Goal: Task Accomplishment & Management: Complete application form

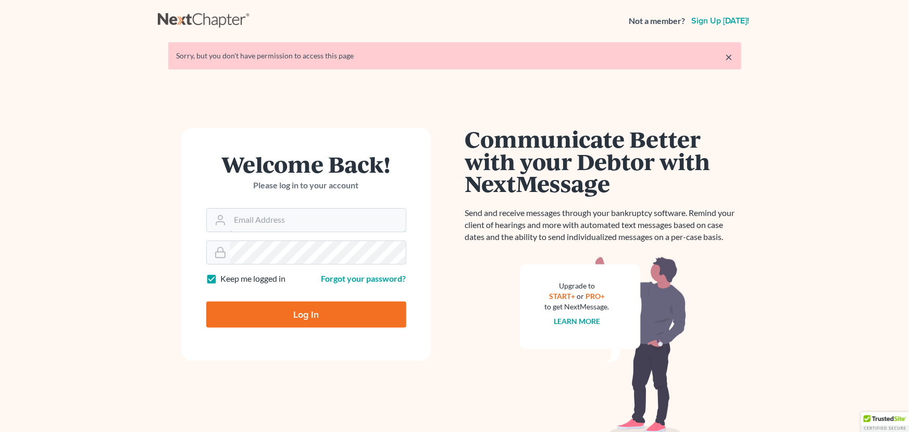
type input "fernanda@farmerwright.com"
click at [268, 318] on input "Log In" at bounding box center [306, 314] width 200 height 26
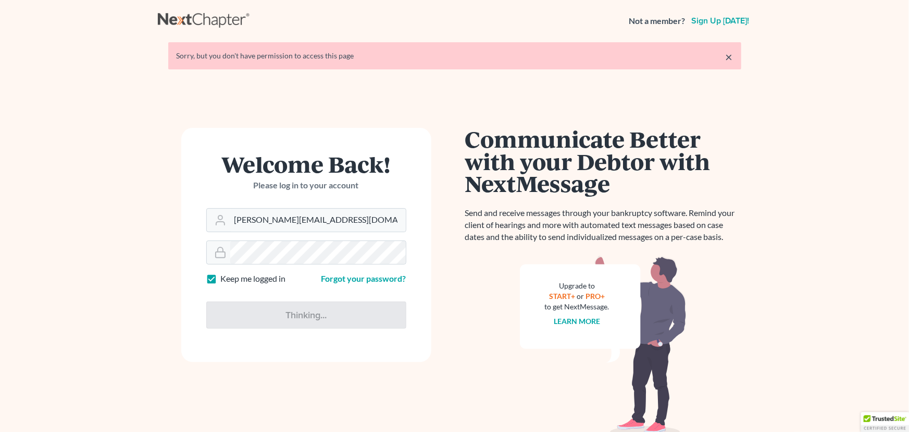
type input "Thinking..."
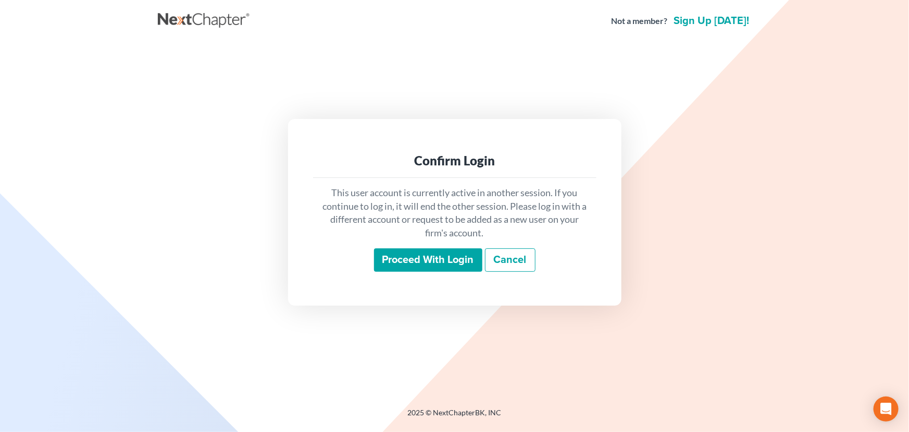
click at [447, 254] on input "Proceed with login" at bounding box center [428, 260] width 108 height 24
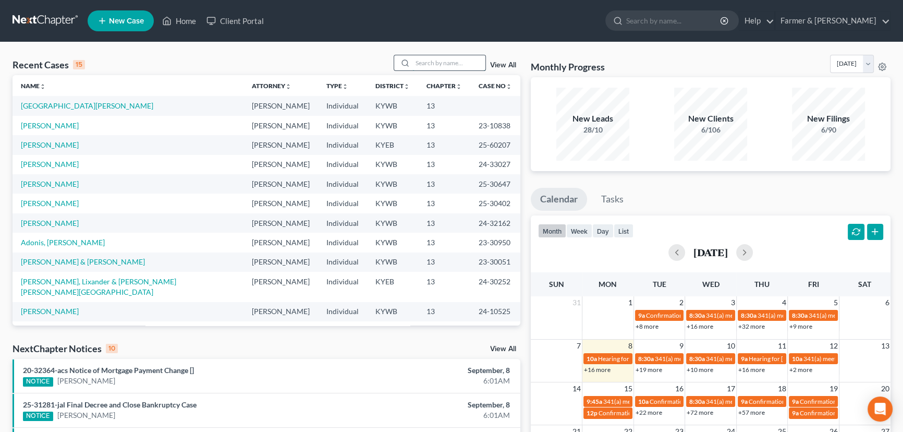
click at [441, 66] on input "search" at bounding box center [448, 62] width 73 height 15
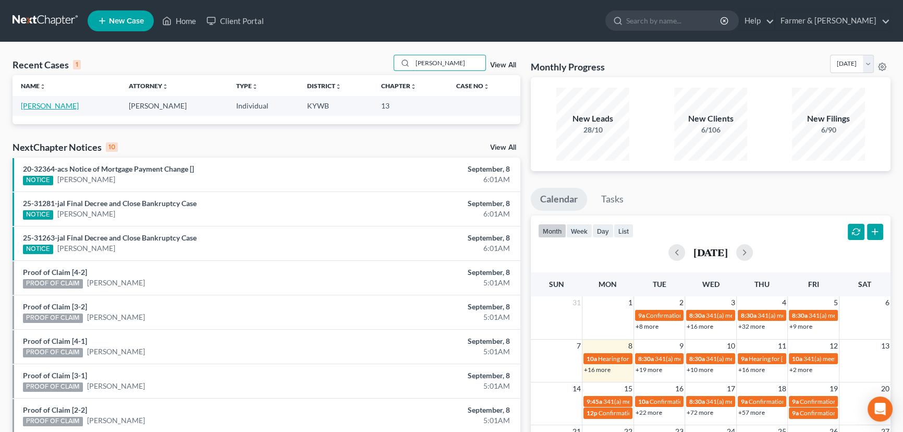
type input "justin fogle"
click at [36, 104] on link "Fogle, Justin" at bounding box center [50, 105] width 58 height 9
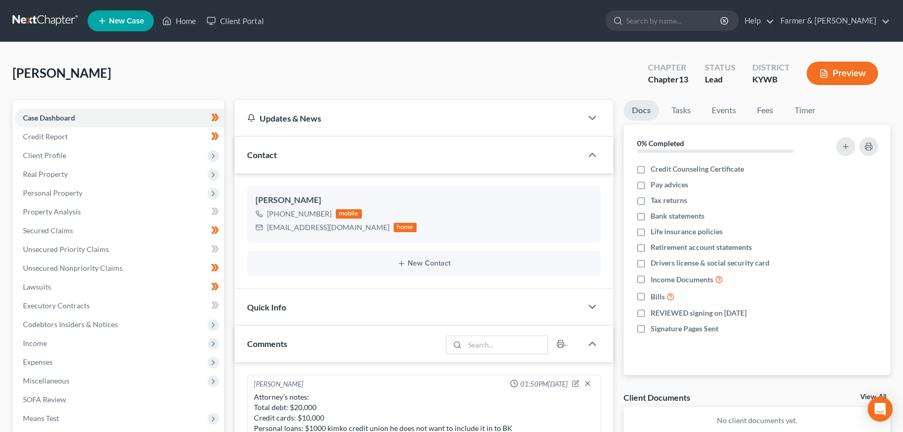
scroll to position [198, 0]
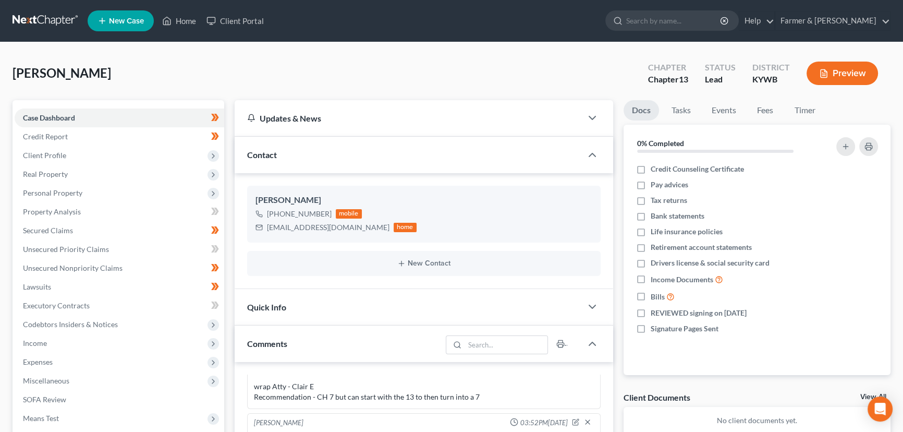
click at [232, 78] on div "Fogle, Justin Upgraded Chapter Chapter 13 Status Lead District KYWB Preview" at bounding box center [452, 77] width 878 height 45
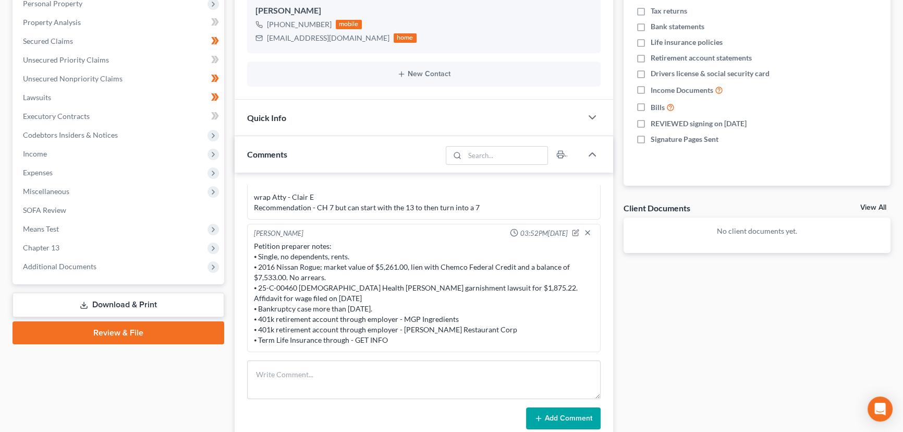
click at [704, 360] on div "Docs Tasks Events Fees Timer 0% Completed Nothing here yet! Credit Counseling C…" at bounding box center [757, 231] width 278 height 641
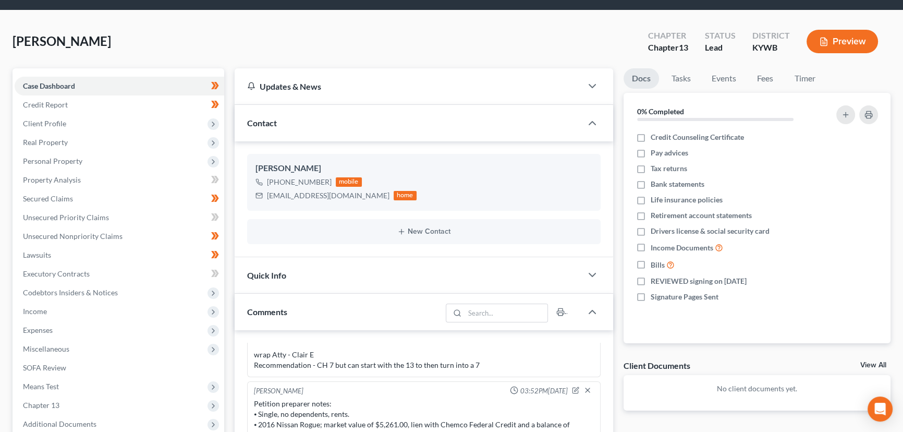
scroll to position [0, 0]
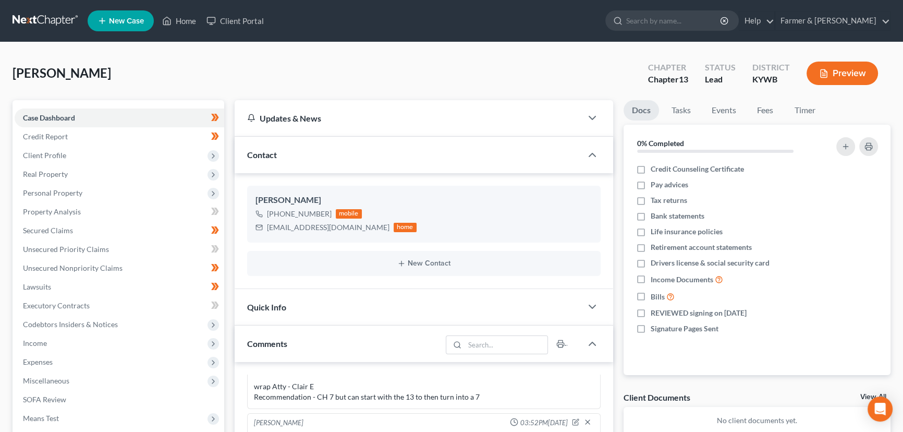
click at [162, 64] on div "Fogle, Justin Upgraded Chapter Chapter 13 Status Lead District KYWB Preview" at bounding box center [452, 77] width 878 height 45
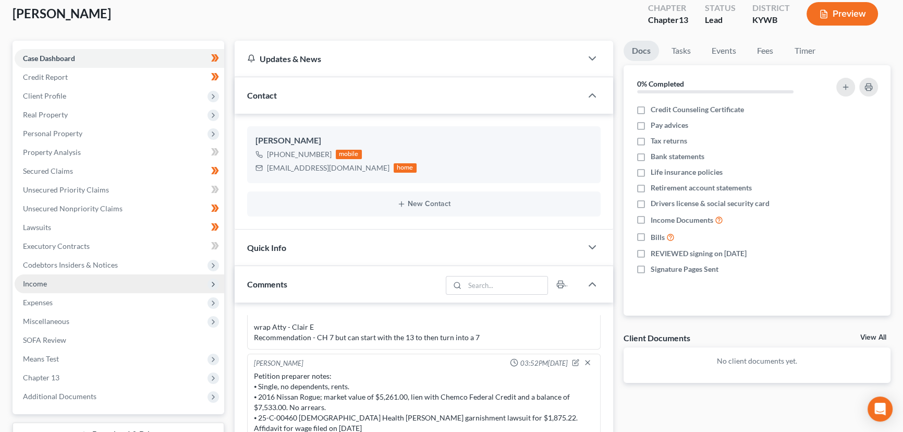
scroll to position [189, 0]
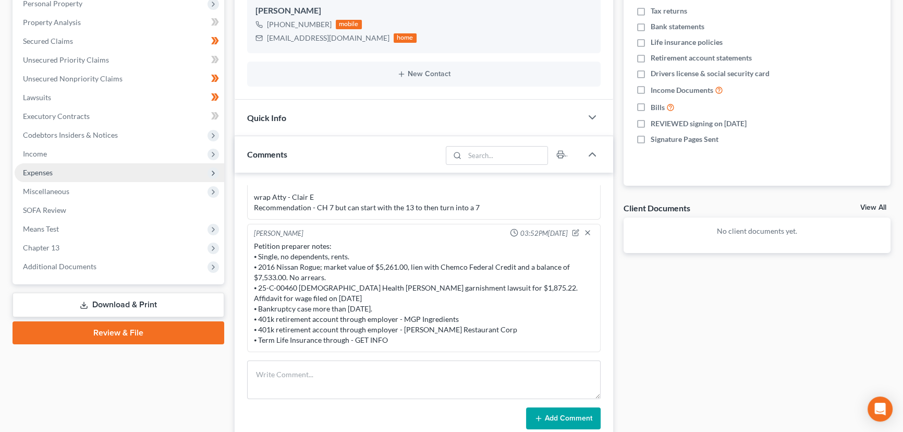
click at [48, 172] on span "Expenses" at bounding box center [38, 172] width 30 height 9
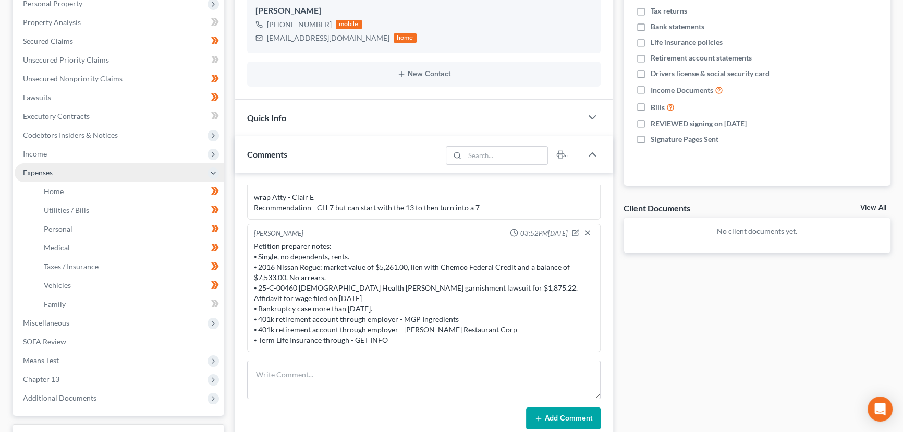
click at [48, 172] on span "Expenses" at bounding box center [38, 172] width 30 height 9
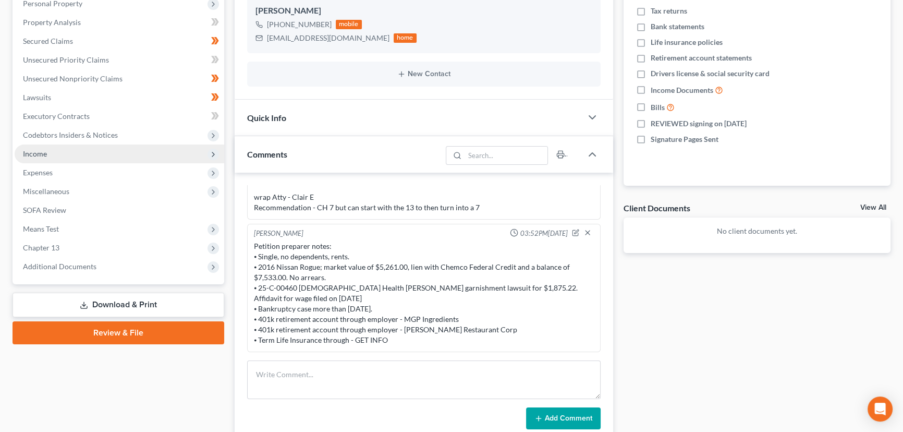
click at [48, 151] on span "Income" at bounding box center [119, 153] width 209 height 19
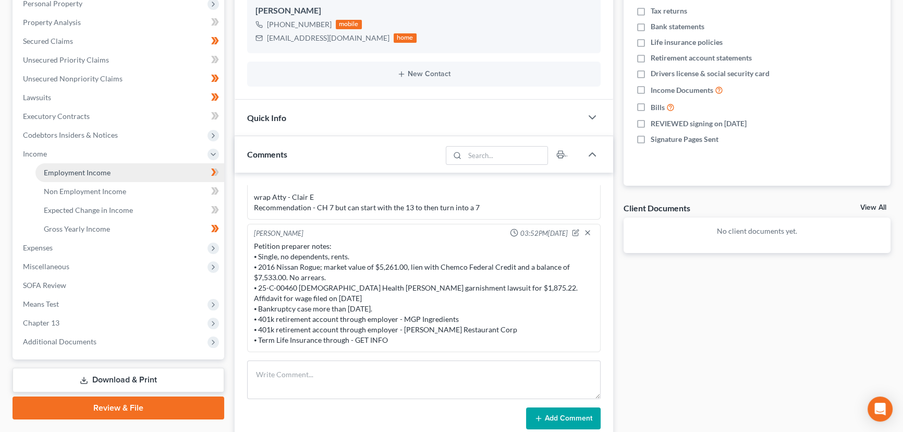
click at [126, 166] on link "Employment Income" at bounding box center [129, 172] width 189 height 19
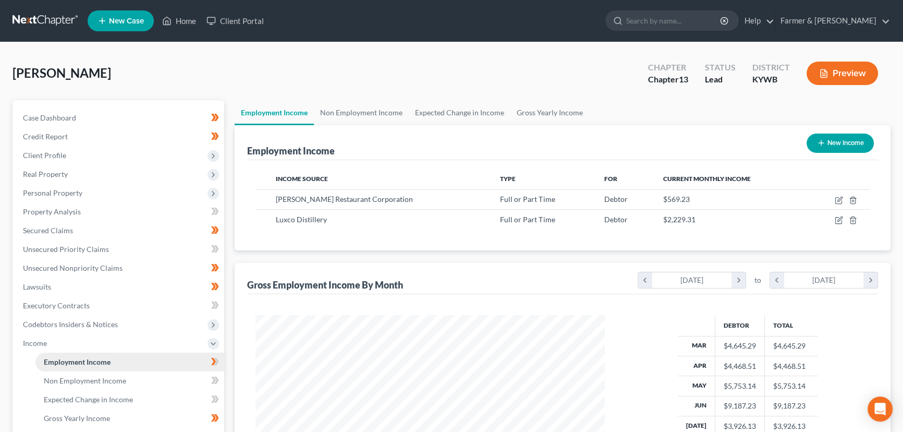
scroll to position [187, 370]
click at [399, 74] on div "Fogle, Justin Upgraded Chapter Chapter 13 Status Lead District KYWB Preview" at bounding box center [452, 77] width 878 height 45
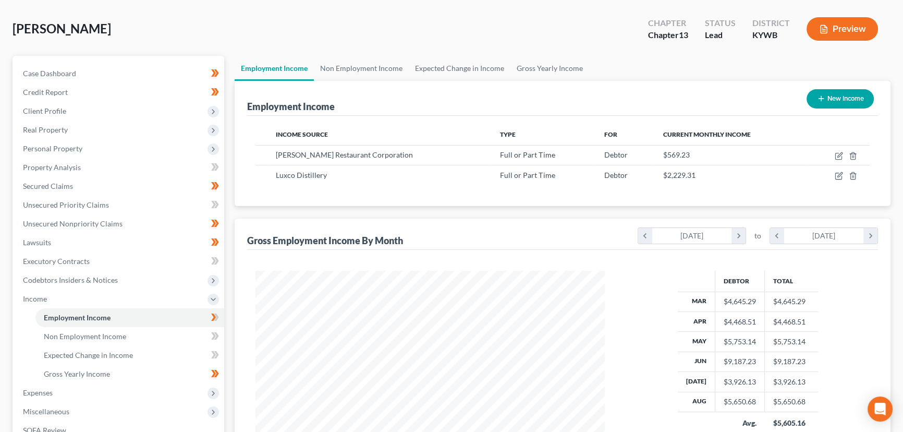
scroll to position [142, 0]
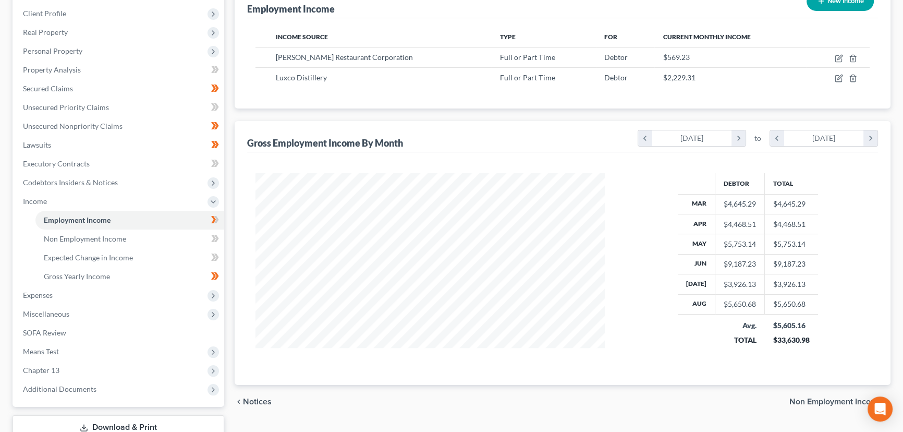
click at [229, 70] on div "Employment Income Non Employment Income Expected Change in Income Gross Yearly …" at bounding box center [562, 212] width 666 height 508
click at [881, 78] on div "Employment Income New Income Income Source Type For Current Monthly Income R.J.…" at bounding box center [563, 45] width 656 height 125
click at [400, 112] on div "Employment Income New Income Income Source Type For Current Monthly Income R.J.…" at bounding box center [563, 183] width 656 height 401
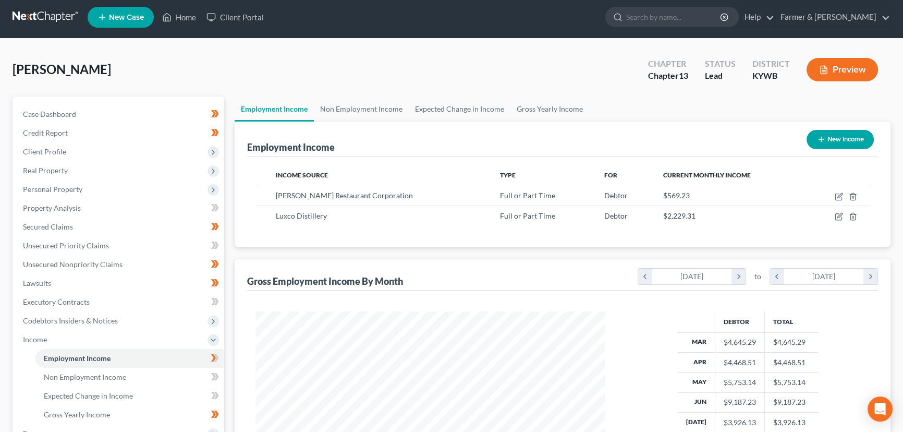
scroll to position [0, 0]
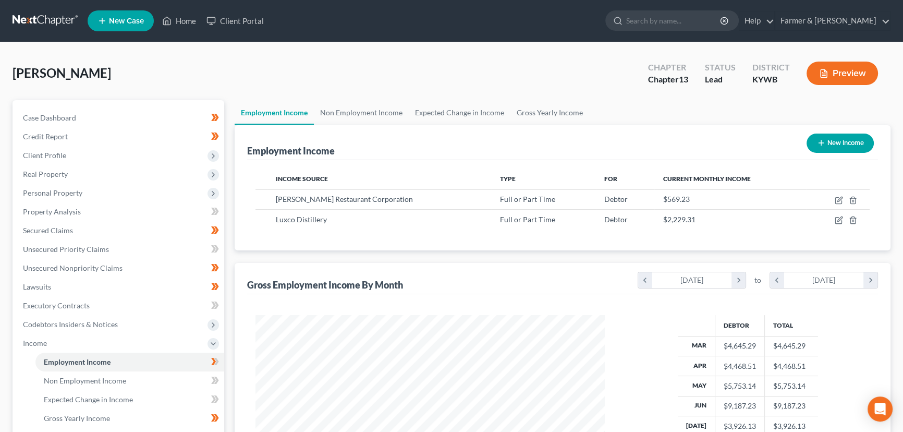
click at [250, 66] on div "Fogle, Justin Upgraded Chapter Chapter 13 Status Lead District KYWB Preview" at bounding box center [452, 77] width 878 height 45
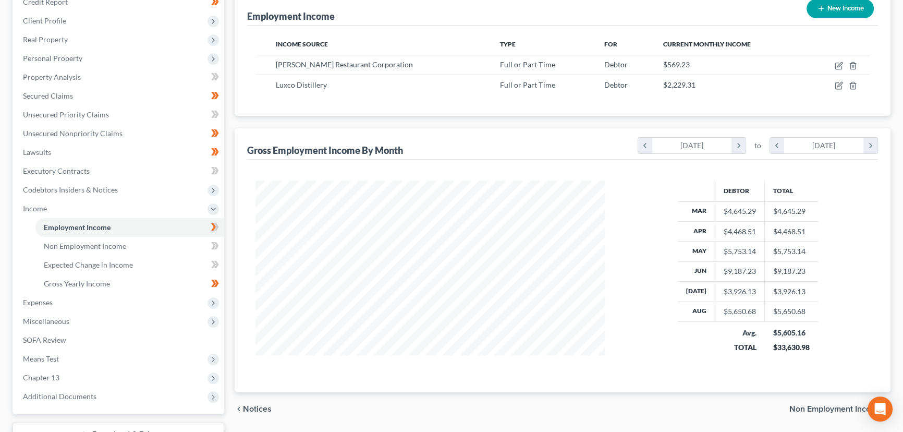
scroll to position [142, 0]
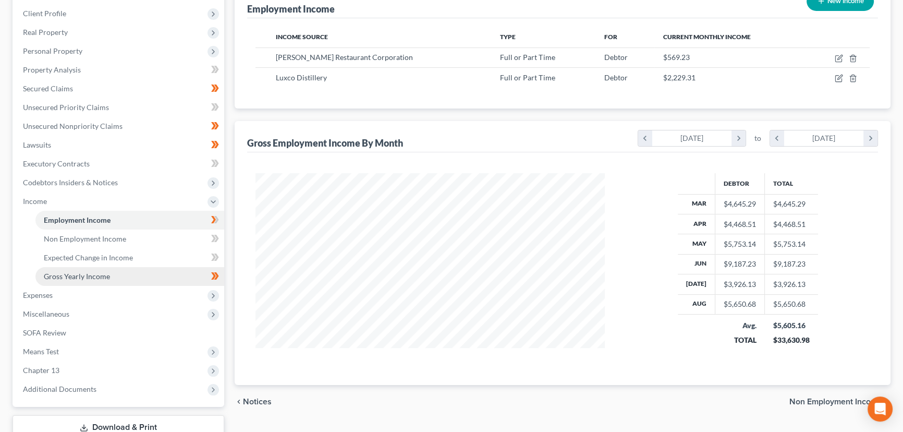
click at [166, 281] on link "Gross Yearly Income" at bounding box center [129, 276] width 189 height 19
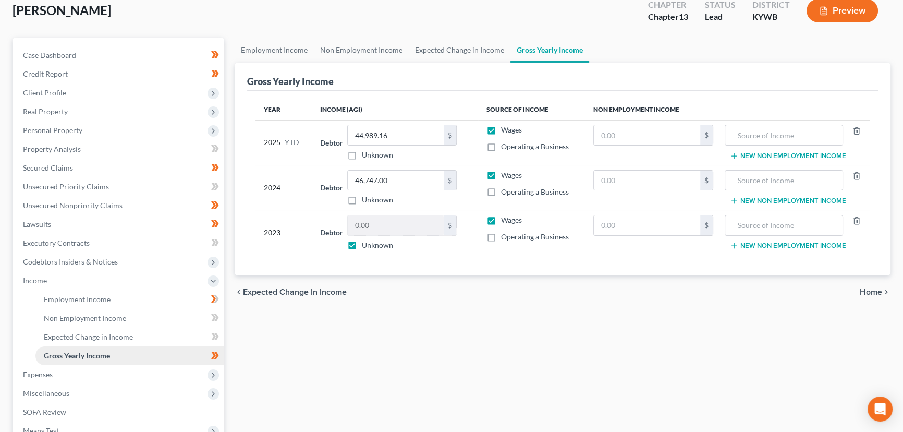
scroll to position [142, 0]
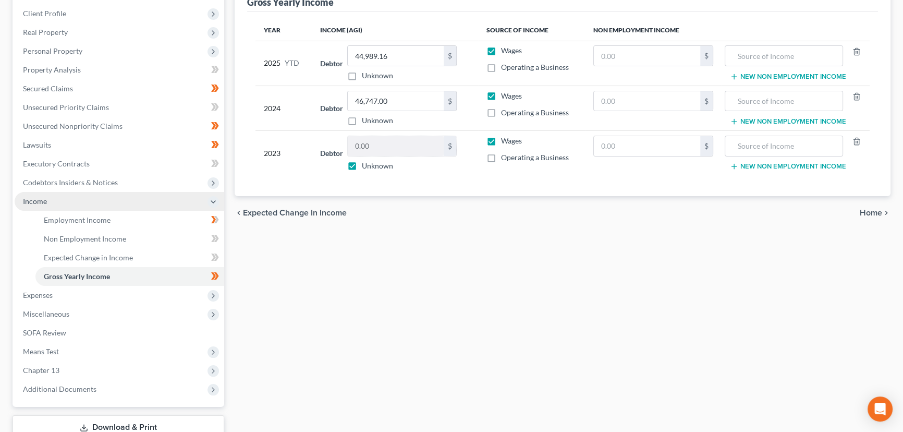
click at [50, 202] on span "Income" at bounding box center [119, 201] width 209 height 19
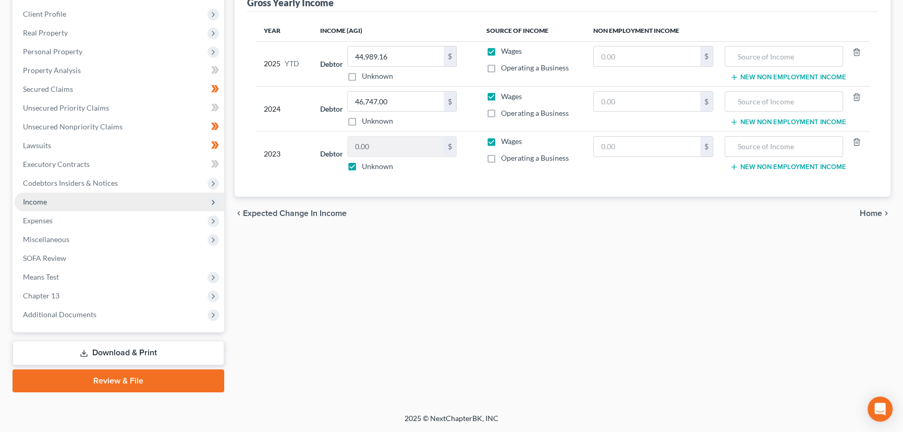
scroll to position [140, 0]
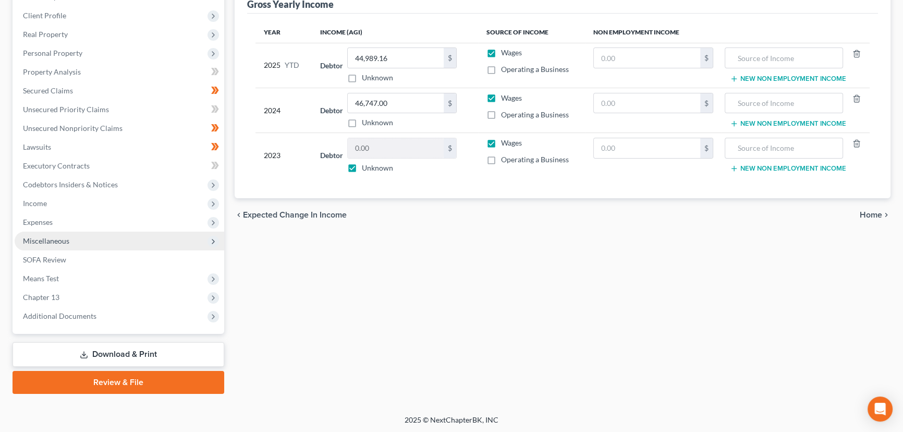
click at [108, 236] on span "Miscellaneous" at bounding box center [119, 240] width 209 height 19
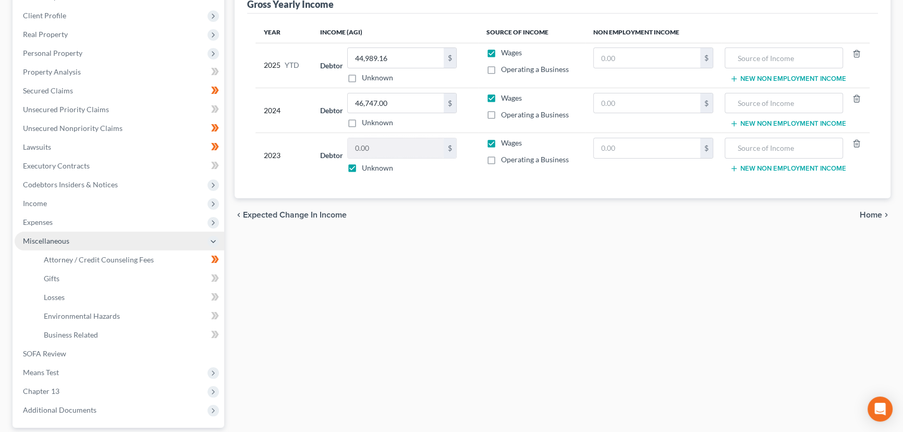
scroll to position [142, 0]
click at [96, 241] on span "Miscellaneous" at bounding box center [119, 238] width 209 height 19
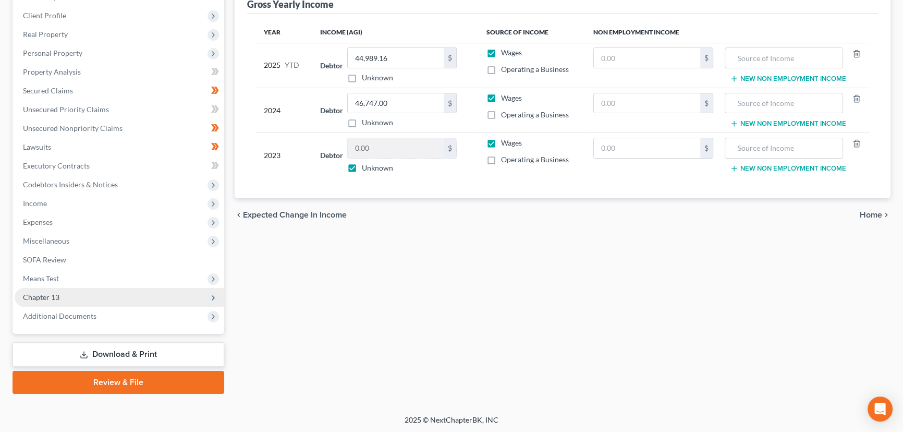
click at [62, 294] on span "Chapter 13" at bounding box center [119, 297] width 209 height 19
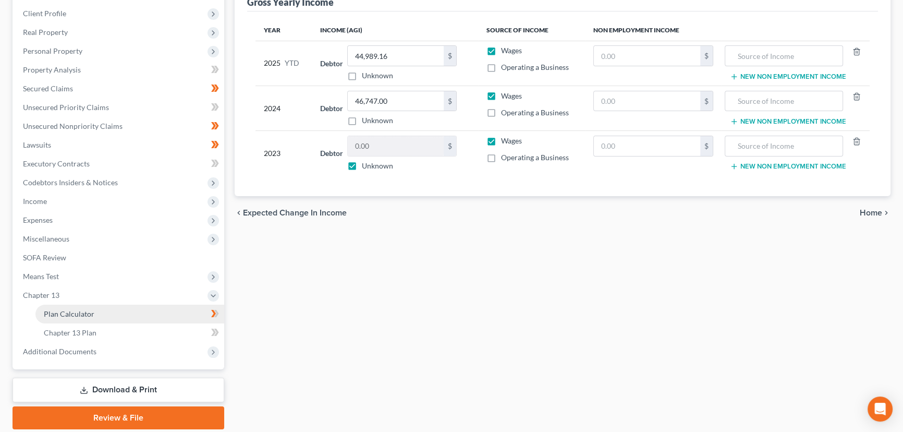
click at [135, 314] on link "Plan Calculator" at bounding box center [129, 313] width 189 height 19
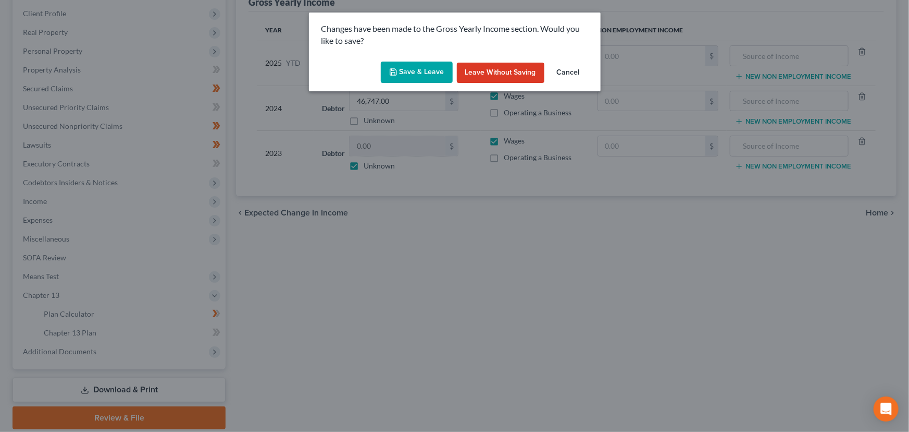
click at [415, 72] on button "Save & Leave" at bounding box center [417, 72] width 72 height 22
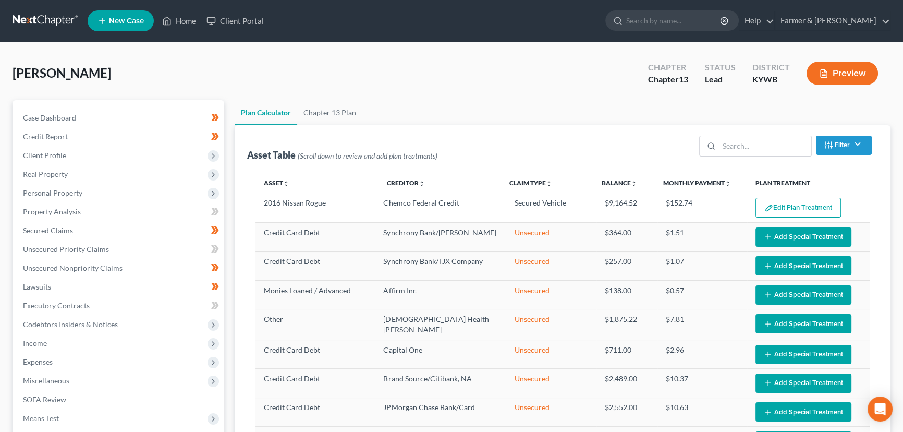
select select "59"
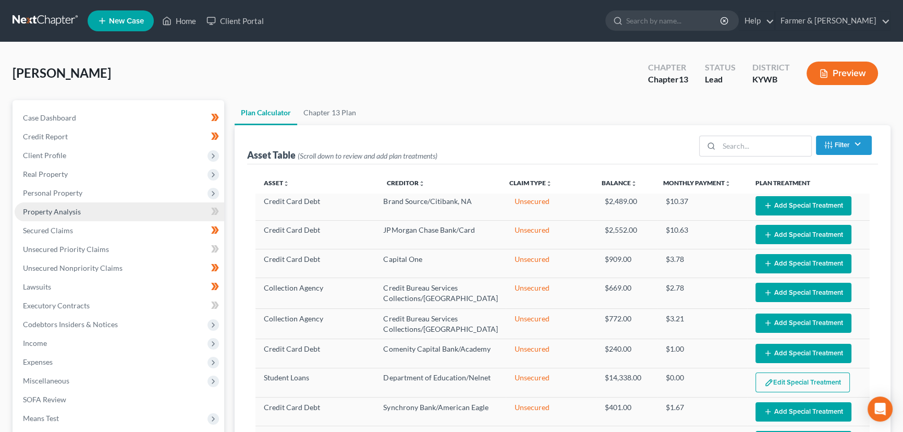
scroll to position [36, 0]
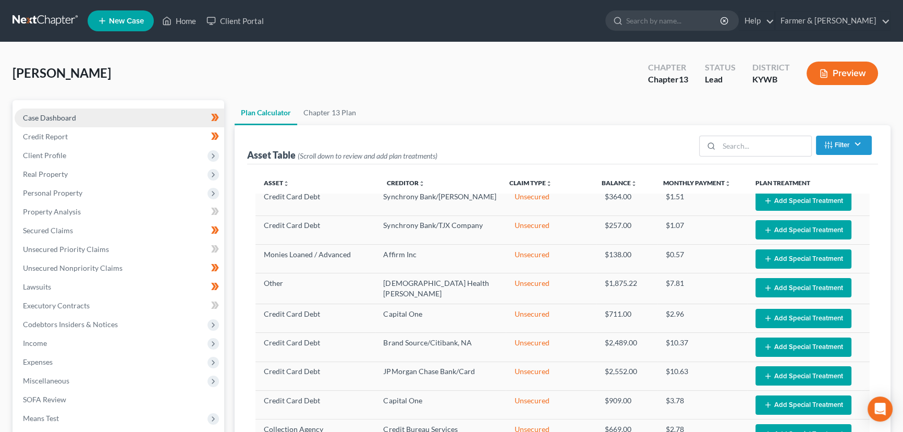
click at [63, 109] on link "Case Dashboard" at bounding box center [119, 117] width 209 height 19
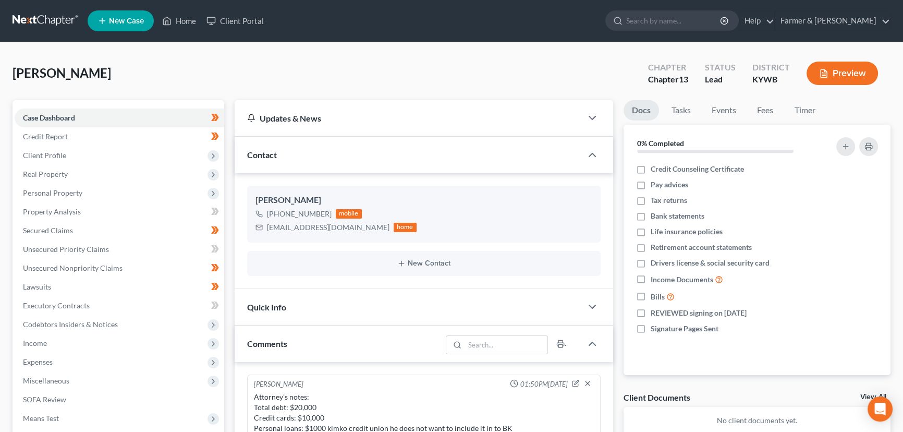
scroll to position [198, 0]
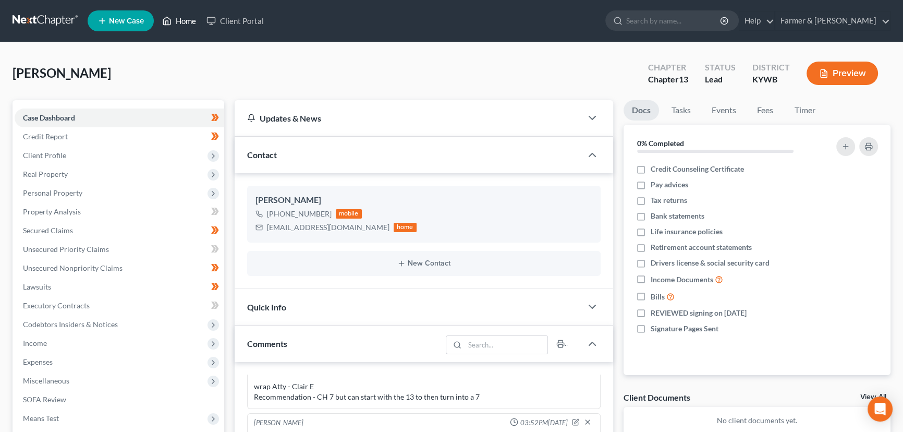
click at [182, 24] on link "Home" at bounding box center [179, 20] width 44 height 19
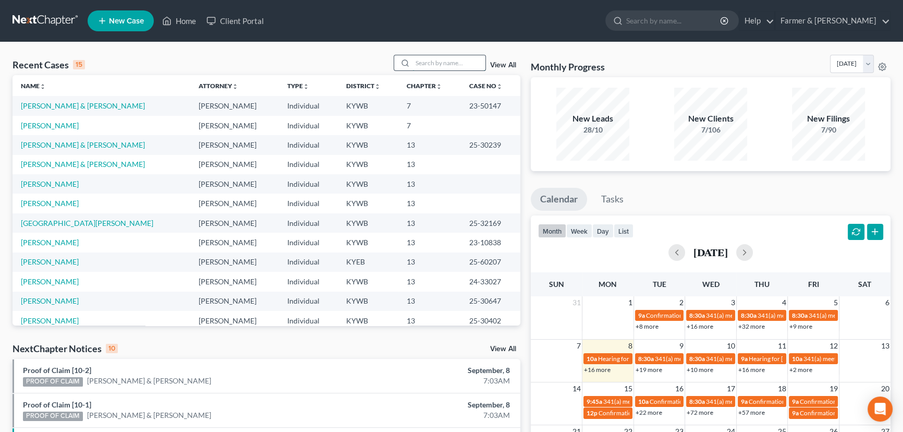
click at [422, 67] on input "search" at bounding box center [448, 62] width 73 height 15
type input "vendeta anderson"
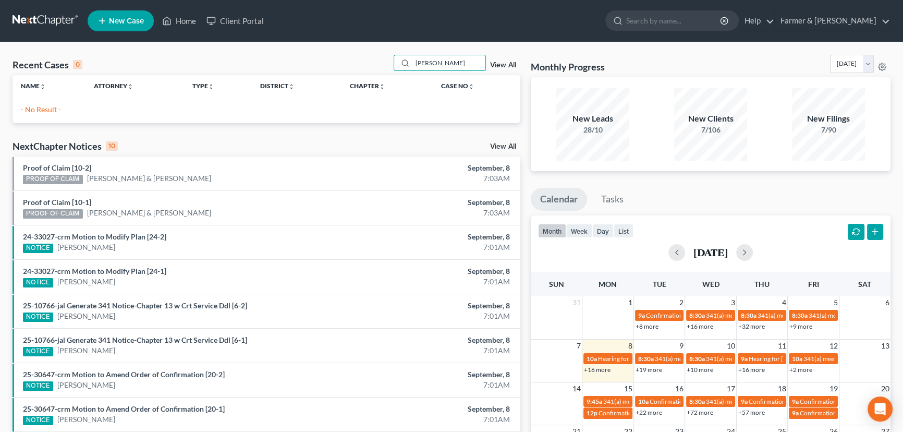
drag, startPoint x: 472, startPoint y: 63, endPoint x: 384, endPoint y: 67, distance: 87.7
click at [384, 67] on div "Recent Cases 0 vendeta anderson View All" at bounding box center [267, 65] width 508 height 20
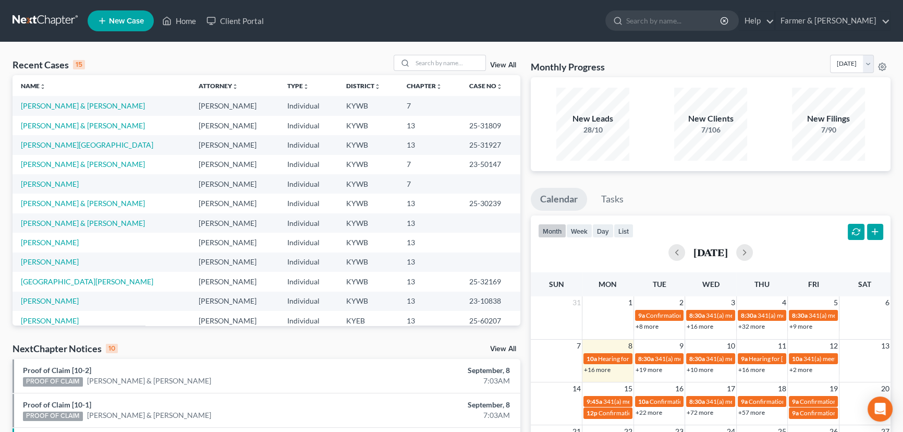
click at [109, 24] on span "New Case" at bounding box center [126, 21] width 35 height 8
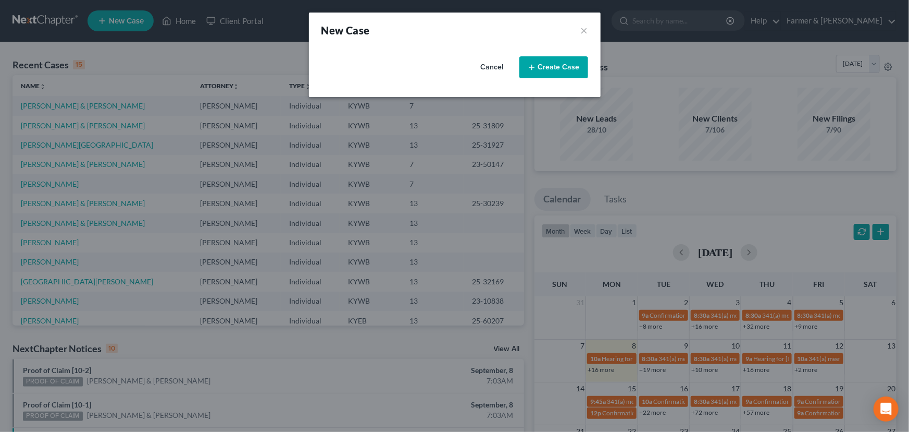
select select "33"
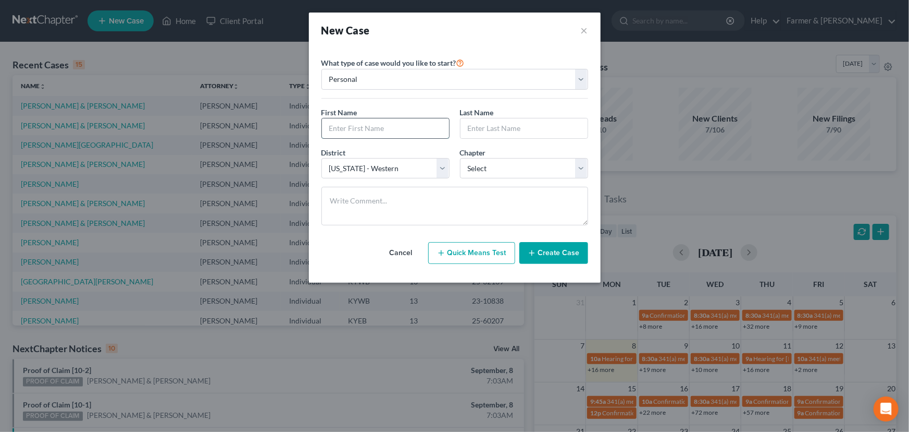
click at [407, 135] on input "text" at bounding box center [385, 128] width 127 height 20
type input "Vendeta"
type input "Anderson"
click at [485, 175] on select "Select 7 11 12 13" at bounding box center [524, 168] width 128 height 21
select select "3"
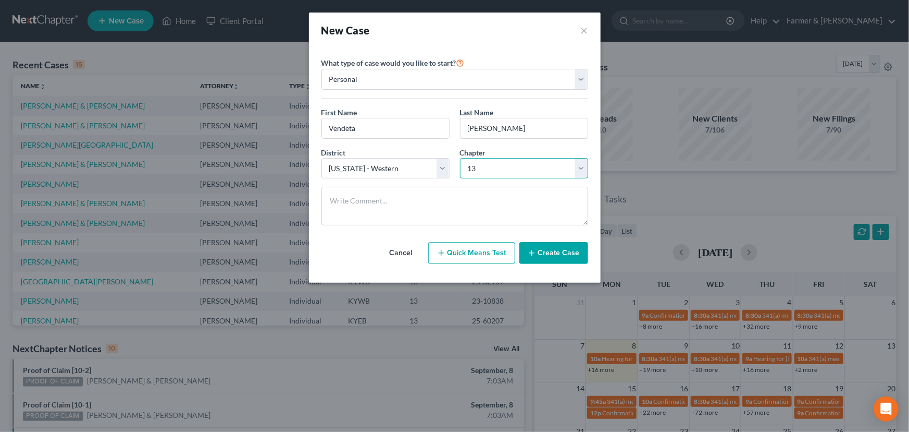
click at [460, 158] on select "Select 7 11 12 13" at bounding box center [524, 168] width 128 height 21
click at [536, 249] on icon "button" at bounding box center [532, 253] width 8 height 8
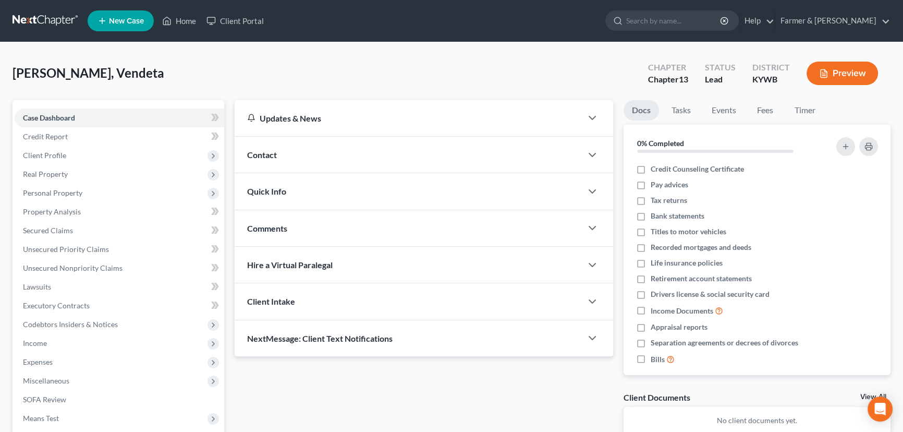
drag, startPoint x: 413, startPoint y: 57, endPoint x: 411, endPoint y: 86, distance: 29.3
click at [413, 57] on div "Anderson, Vendeta Upgraded Chapter Chapter 13 Status Lead District KYWB Preview" at bounding box center [452, 77] width 878 height 45
click at [181, 77] on div "Anderson, Vendeta Upgraded Chapter Chapter 13 Status Lead District KYWB Preview" at bounding box center [452, 77] width 878 height 45
click at [263, 80] on div "Anderson, Vendeta Upgraded Chapter Chapter 13 Status Lead District KYWB Preview" at bounding box center [452, 77] width 878 height 45
click at [327, 70] on div "Anderson, Vendeta Upgraded Chapter Chapter 13 Status Lead District KYWB Preview" at bounding box center [452, 77] width 878 height 45
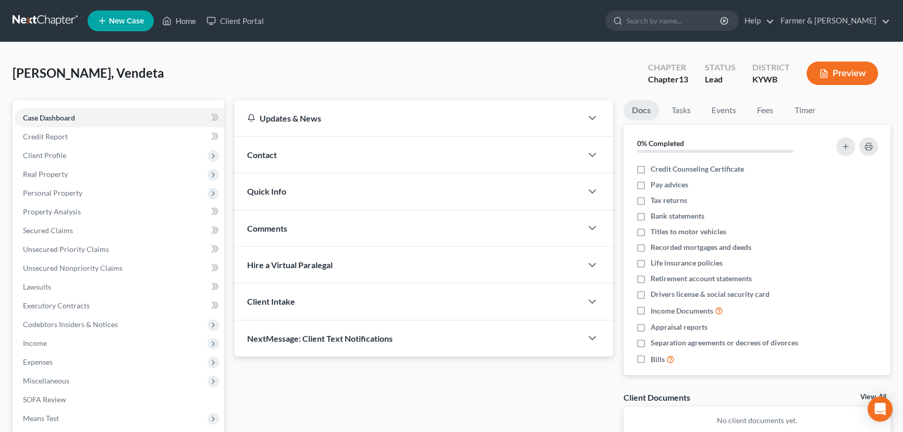
click at [262, 76] on div "Anderson, Vendeta Upgraded Chapter Chapter 13 Status Lead District KYWB Preview" at bounding box center [452, 77] width 878 height 45
click at [271, 156] on span "Contact" at bounding box center [262, 155] width 30 height 10
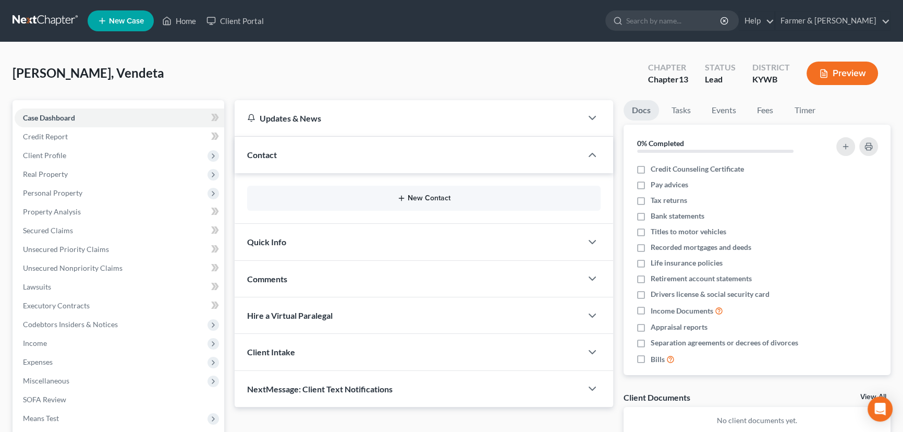
click at [426, 197] on button "New Contact" at bounding box center [423, 198] width 337 height 8
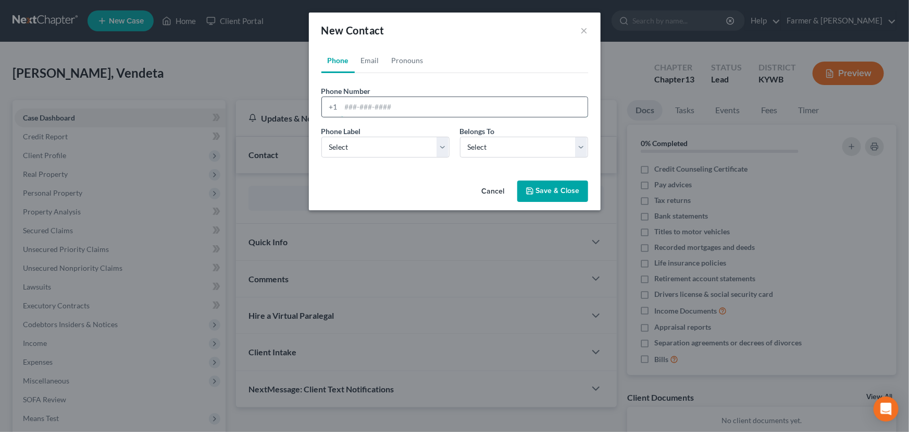
click at [367, 112] on input "tel" at bounding box center [464, 107] width 246 height 20
paste input "5026647057"
type input "5026647057"
click at [368, 150] on select "Select Mobile Home Work Other" at bounding box center [386, 147] width 128 height 21
select select "0"
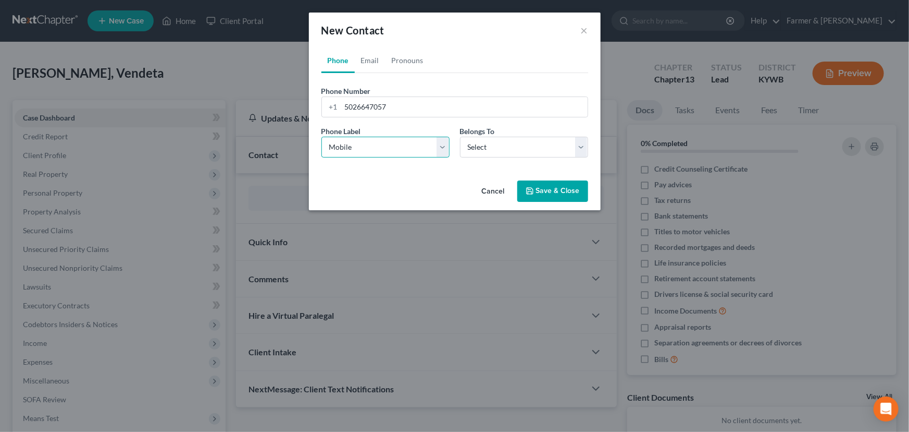
click at [322, 137] on select "Select Mobile Home Work Other" at bounding box center [386, 147] width 128 height 21
click at [475, 151] on select "Select Client Other" at bounding box center [524, 147] width 128 height 21
select select "0"
click at [460, 137] on select "Select Client Other" at bounding box center [524, 147] width 128 height 21
select select "0"
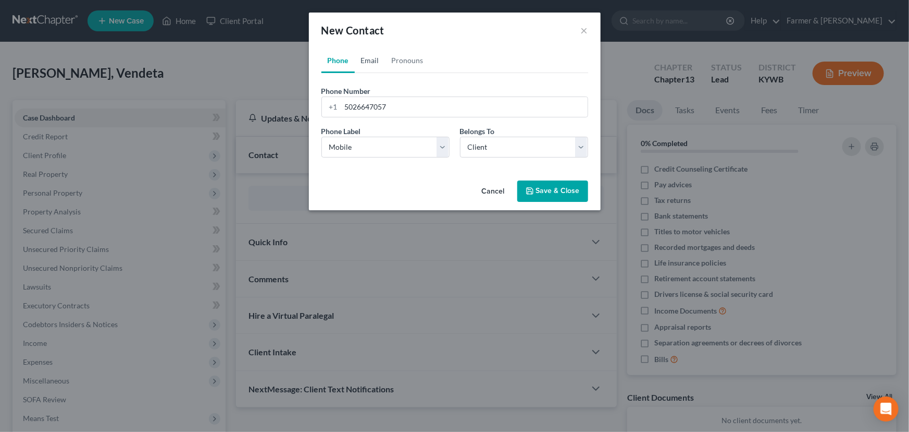
click at [371, 68] on link "Email" at bounding box center [370, 60] width 31 height 25
drag, startPoint x: 403, startPoint y: 105, endPoint x: 398, endPoint y: 115, distance: 11.2
click at [403, 105] on input "email" at bounding box center [464, 107] width 246 height 20
paste input "d40anderson1003@gmail.com"
type input "d40anderson1003@gmail.com"
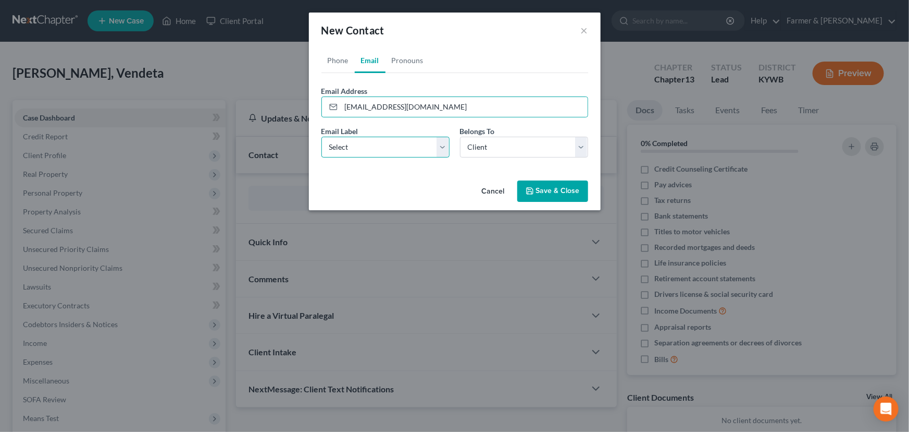
click at [369, 149] on select "Select Home Work Other" at bounding box center [386, 147] width 128 height 21
select select "0"
click at [322, 137] on select "Select Home Work Other" at bounding box center [386, 147] width 128 height 21
click at [524, 179] on div "Cancel Save & Close" at bounding box center [455, 193] width 292 height 34
click at [529, 187] on icon "button" at bounding box center [530, 191] width 8 height 8
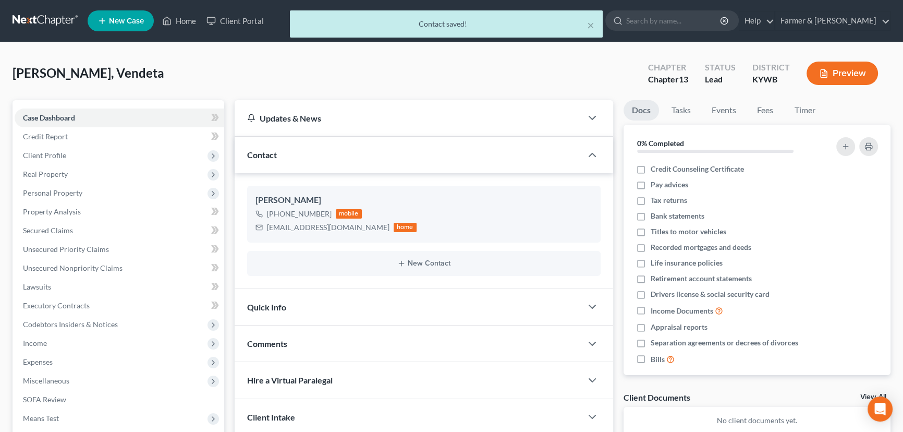
click at [338, 347] on div "Comments" at bounding box center [408, 343] width 347 height 36
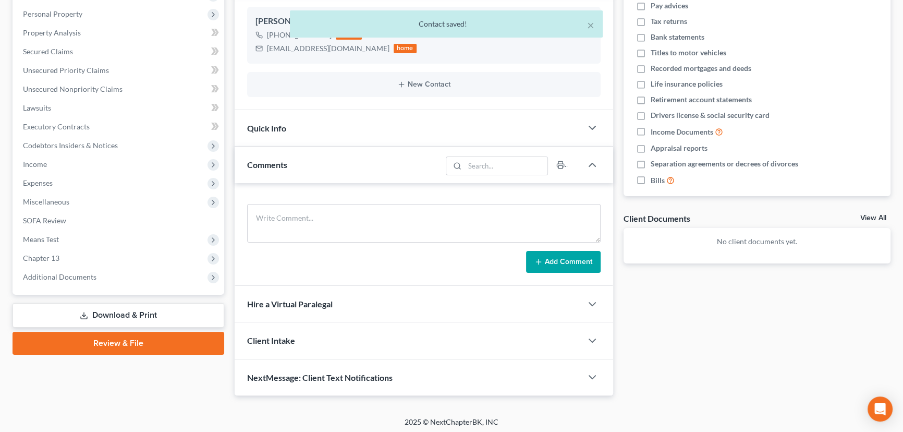
scroll to position [181, 0]
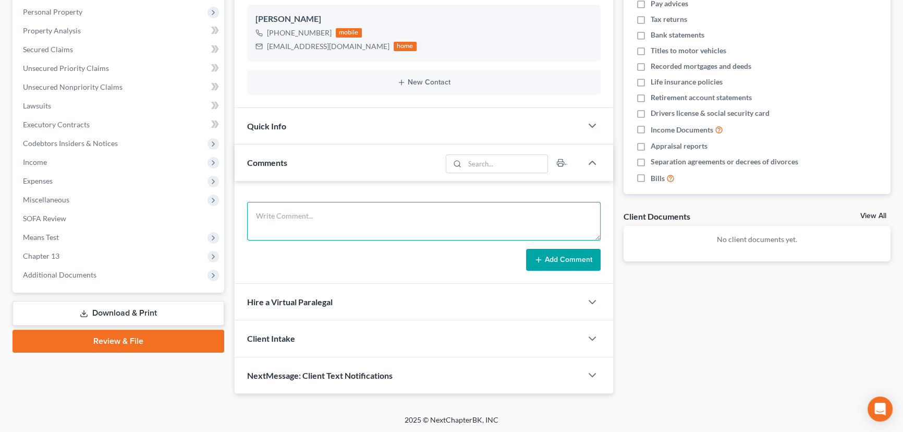
click at [357, 215] on textarea at bounding box center [423, 221] width 353 height 39
click at [346, 221] on textarea "Attorney's notes:" at bounding box center [423, 221] width 353 height 39
paste textarea "Total debt: $43,000 Credit cards: $2000 Personal loans: $1059 Medical bills: $1…"
type textarea "Attorney's notes: Total debt: $43,000 Credit cards: $2000 Personal loans: $1059…"
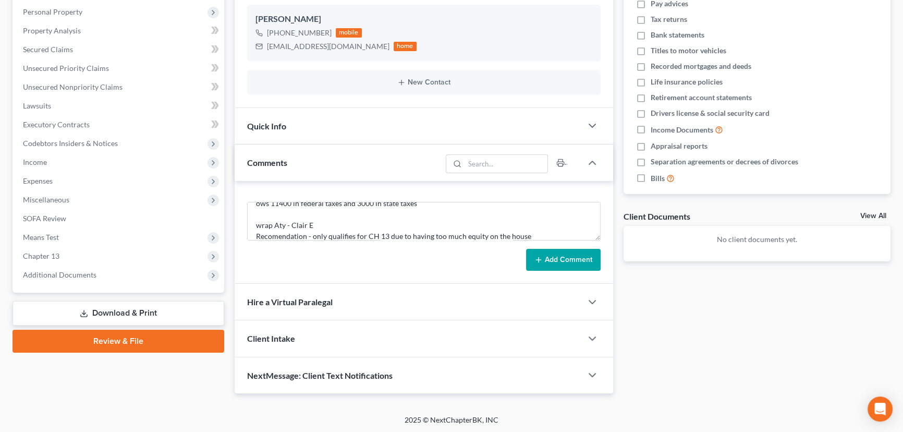
click at [550, 249] on button "Add Comment" at bounding box center [563, 260] width 75 height 22
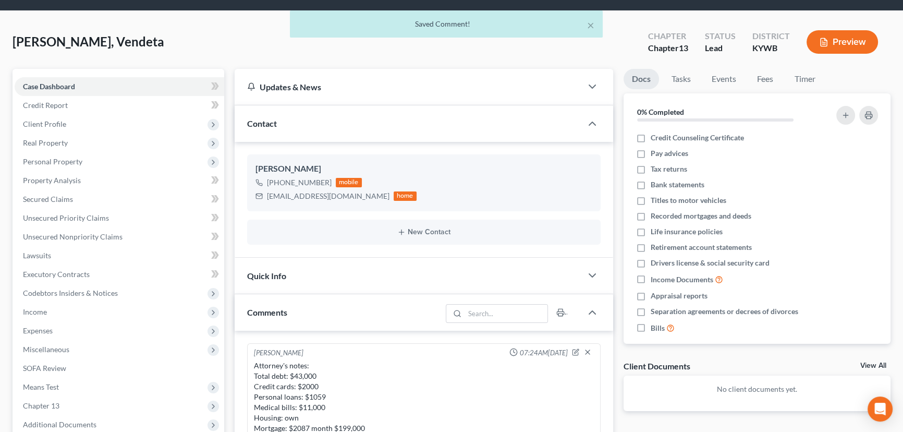
scroll to position [0, 0]
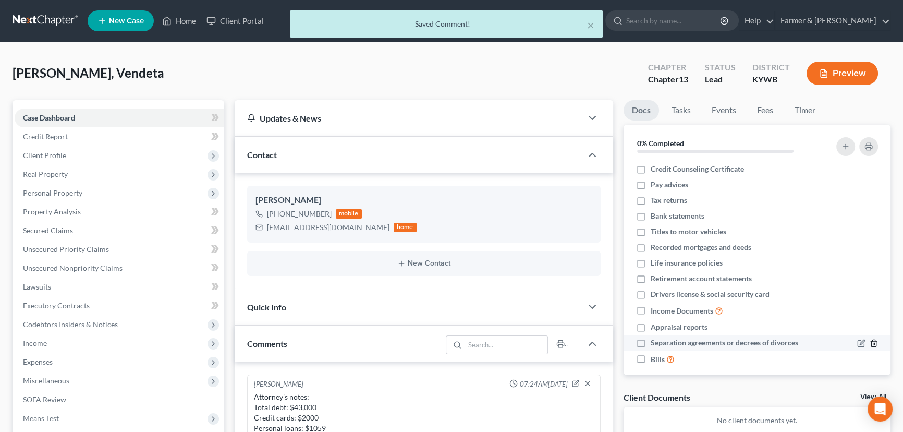
click at [869, 342] on icon "button" at bounding box center [873, 343] width 8 height 8
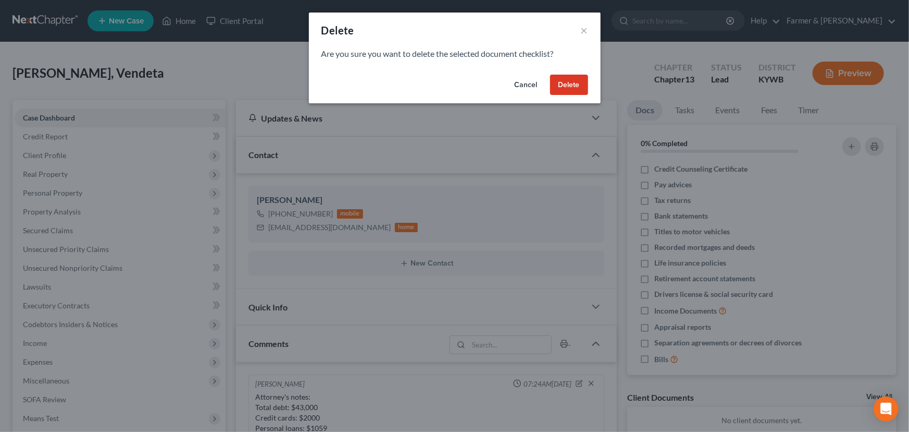
drag, startPoint x: 551, startPoint y: 64, endPoint x: 558, endPoint y: 73, distance: 11.3
click at [552, 66] on div "Are you sure you want to delete the selected document checklist?" at bounding box center [455, 59] width 292 height 22
click at [573, 99] on div "Cancel Delete" at bounding box center [455, 86] width 292 height 33
click at [571, 83] on button "Delete" at bounding box center [569, 85] width 38 height 21
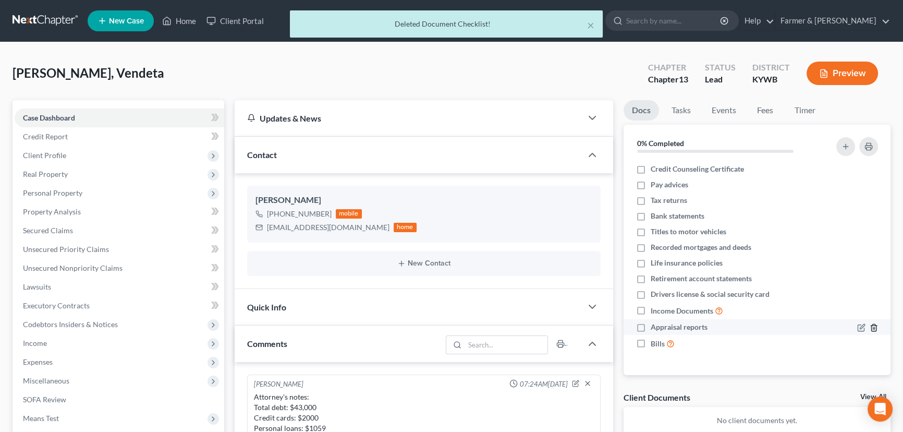
click at [873, 325] on icon "button" at bounding box center [873, 327] width 8 height 8
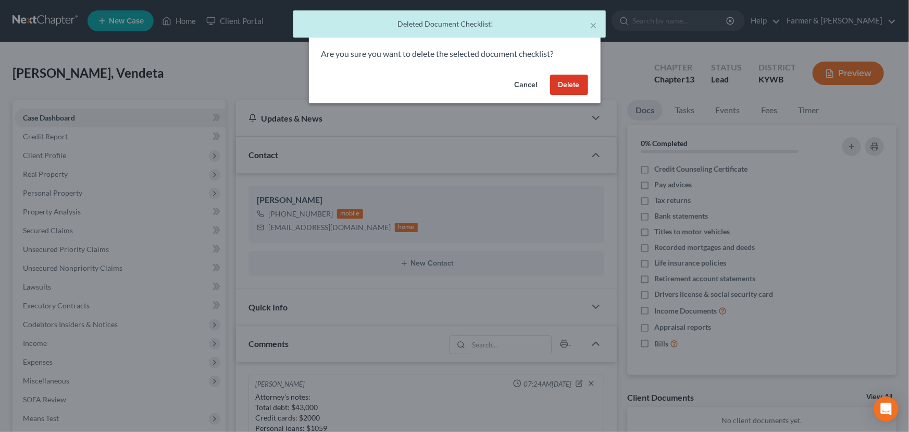
click at [579, 86] on button "Delete" at bounding box center [569, 85] width 38 height 21
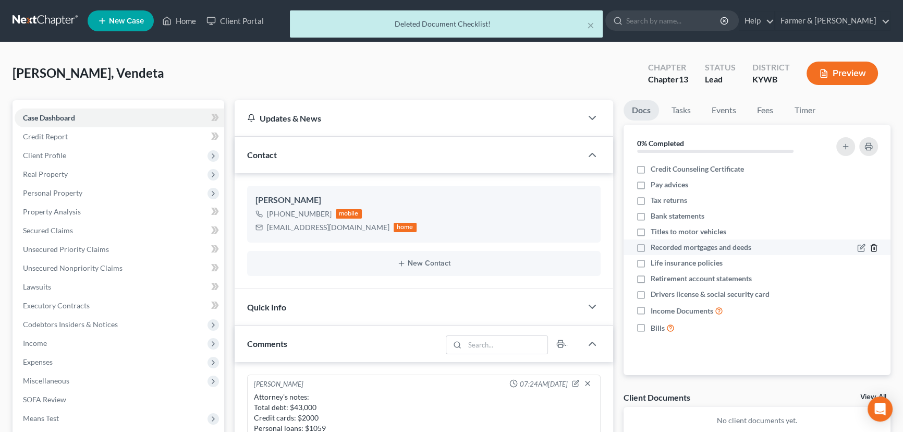
click at [873, 248] on icon "button" at bounding box center [873, 247] width 8 height 8
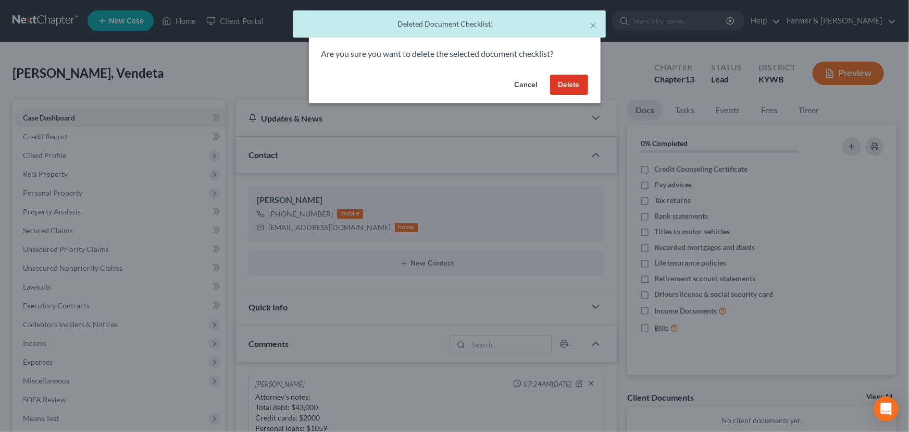
click at [559, 84] on button "Delete" at bounding box center [569, 85] width 38 height 21
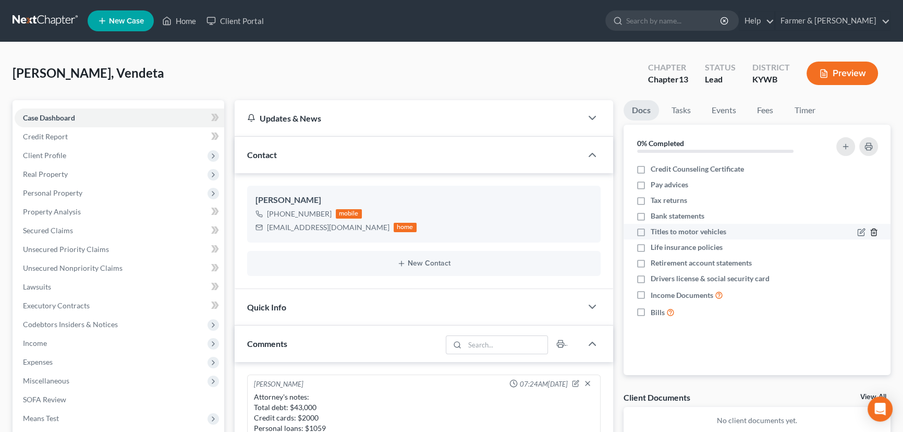
click at [871, 229] on icon "button" at bounding box center [873, 232] width 8 height 8
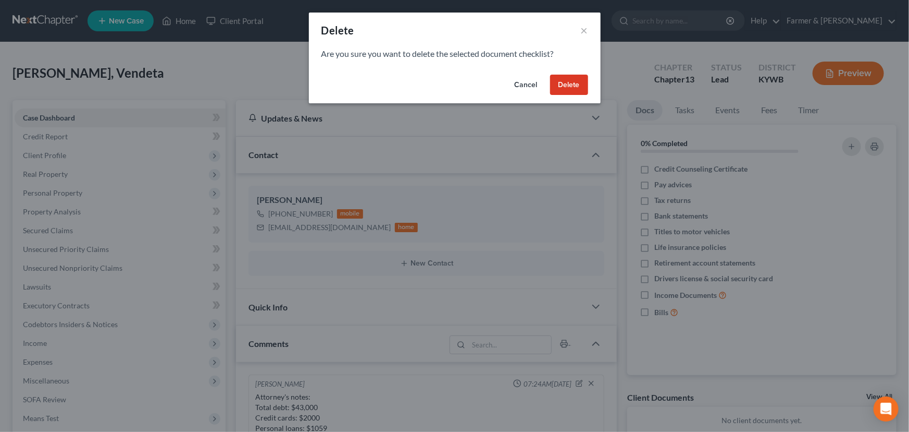
click at [590, 85] on div "Cancel Delete" at bounding box center [455, 86] width 292 height 33
click at [580, 89] on button "Delete" at bounding box center [569, 85] width 38 height 21
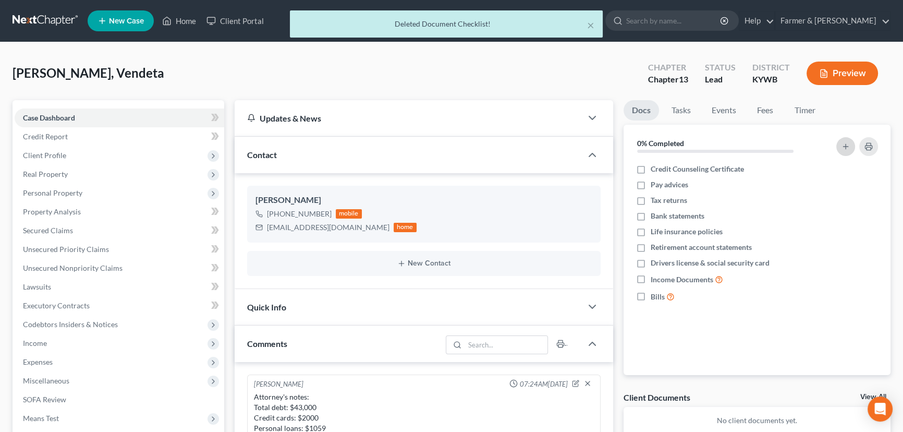
click at [839, 139] on button "button" at bounding box center [845, 146] width 19 height 19
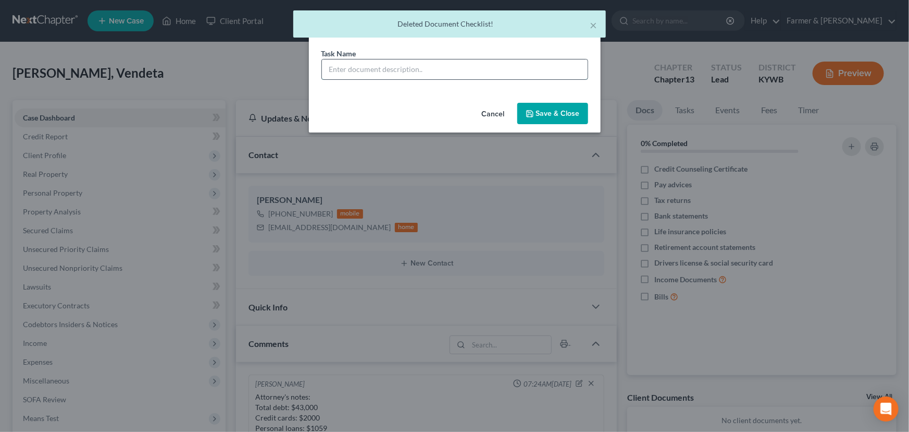
click at [401, 59] on input "text" at bounding box center [455, 69] width 266 height 20
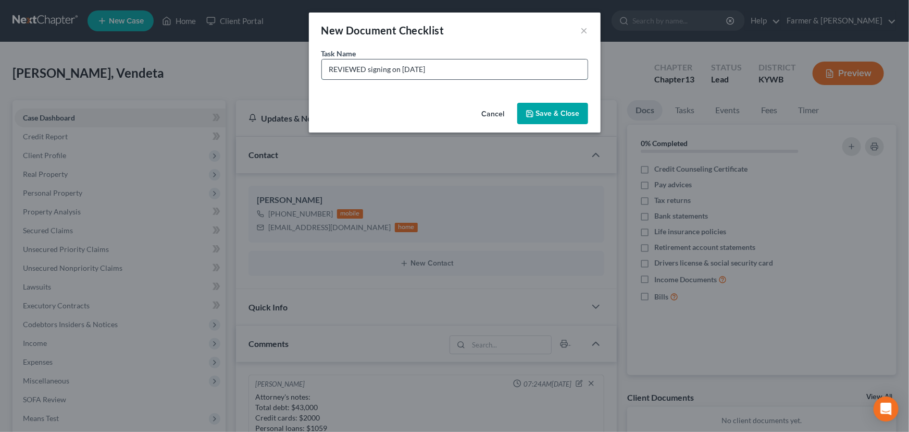
drag, startPoint x: 442, startPoint y: 69, endPoint x: 402, endPoint y: 72, distance: 40.2
click at [402, 72] on input "REVIEWED signing on 01/30/2025" at bounding box center [455, 69] width 266 height 20
click at [417, 69] on input "REVIEWED signing on 09/009/2025" at bounding box center [455, 69] width 266 height 20
type input "REVIEWED signing on 09/09/2025"
click at [529, 108] on button "Save & Close" at bounding box center [552, 114] width 71 height 22
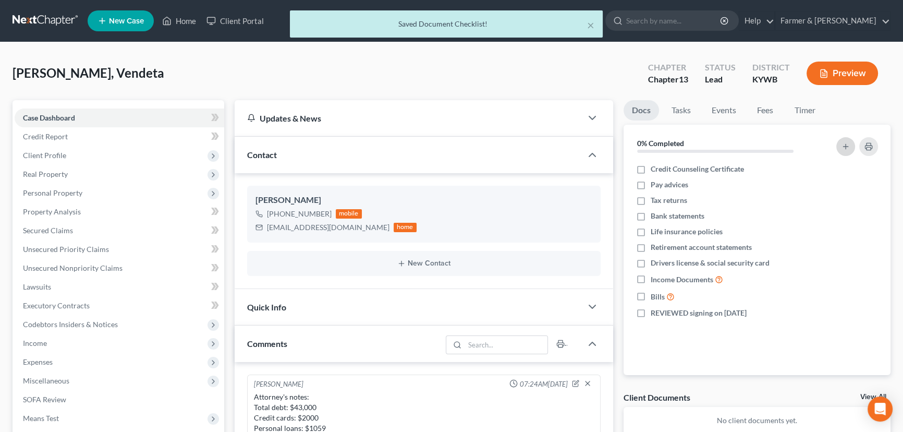
click at [848, 143] on icon "button" at bounding box center [845, 146] width 8 height 8
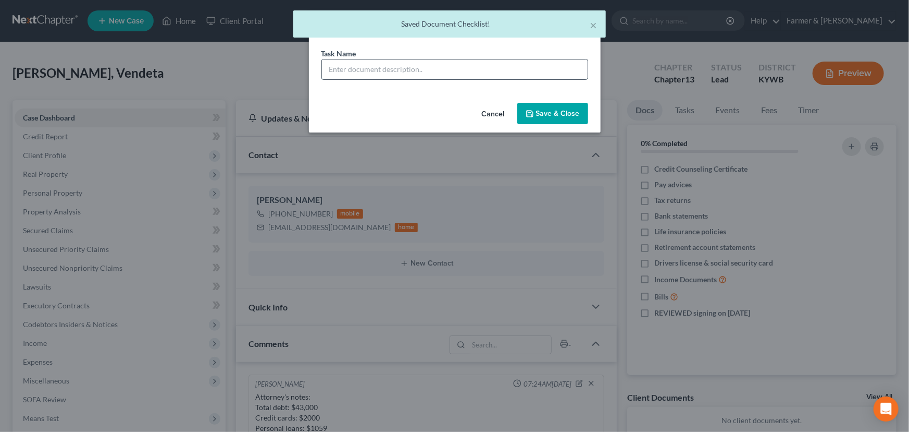
click at [423, 68] on input "text" at bounding box center [455, 69] width 266 height 20
type input "Signature Pages Sent"
click at [526, 114] on button "Save & Close" at bounding box center [552, 114] width 71 height 22
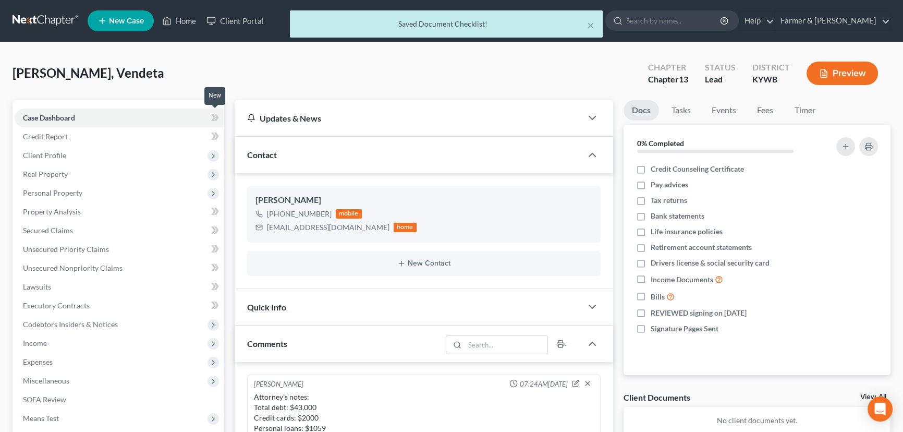
click at [218, 119] on icon at bounding box center [215, 117] width 8 height 13
click at [251, 88] on div "Anderson, Vendeta Upgraded Chapter Chapter 13 Status Lead District KYWB Preview" at bounding box center [452, 77] width 878 height 45
click at [70, 153] on span "Client Profile" at bounding box center [119, 155] width 209 height 19
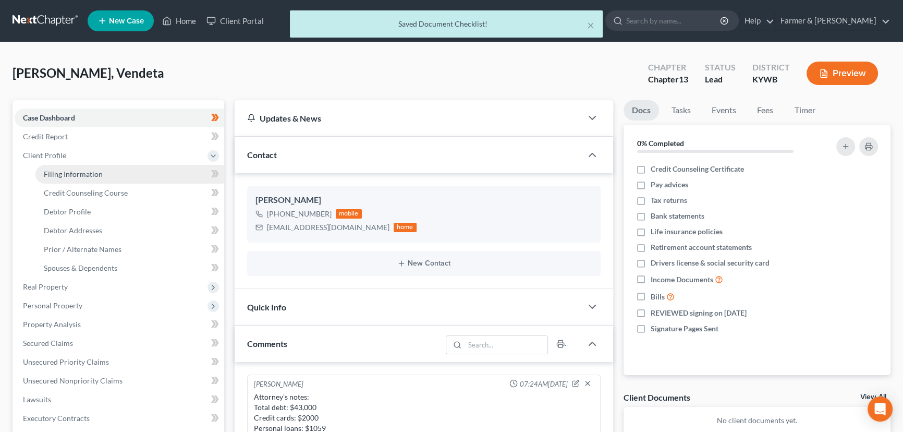
click at [103, 177] on link "Filing Information" at bounding box center [129, 174] width 189 height 19
select select "1"
select select "0"
select select "3"
select select "33"
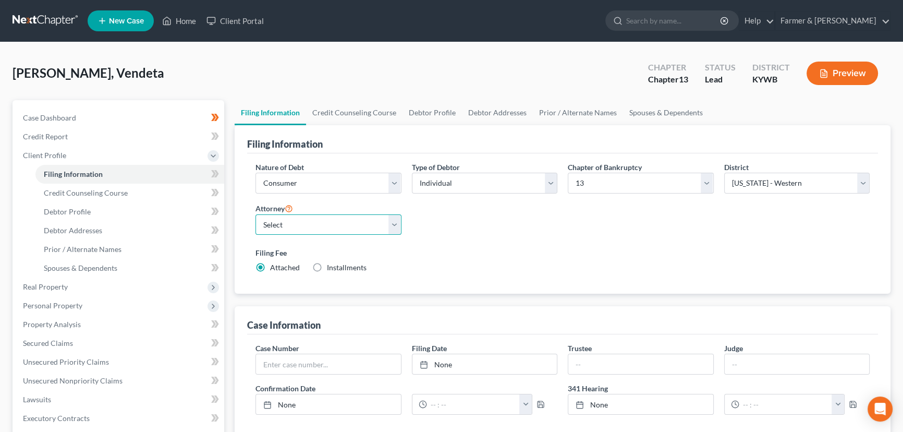
click at [365, 219] on select "Select Todd Farmer - KYWB Todd Farmer - KYEB Samuel Wright - KYWB" at bounding box center [328, 224] width 146 height 21
select select "0"
click at [255, 214] on select "Select Todd Farmer - KYWB Todd Farmer - KYEB Samuel Wright - KYWB" at bounding box center [328, 224] width 146 height 21
click at [215, 174] on icon at bounding box center [215, 173] width 8 height 13
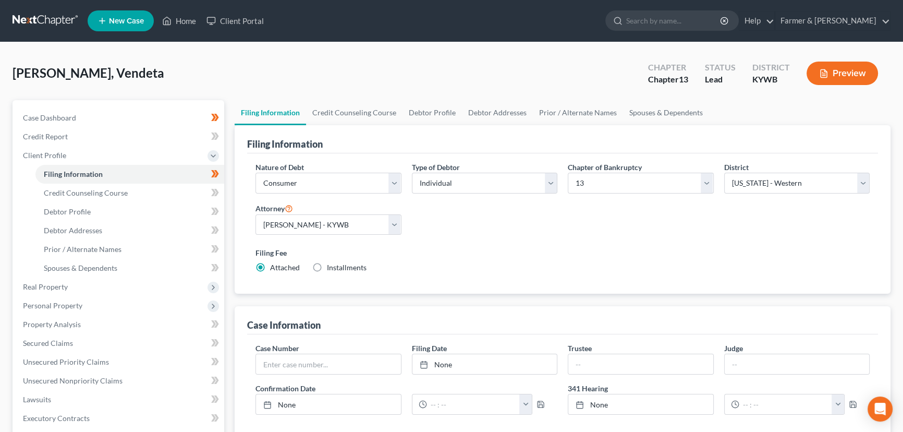
click at [232, 186] on div "Filing Information Credit Counseling Course Debtor Profile Debtor Addresses Pri…" at bounding box center [562, 373] width 666 height 547
click at [162, 193] on link "Credit Counseling Course" at bounding box center [129, 192] width 189 height 19
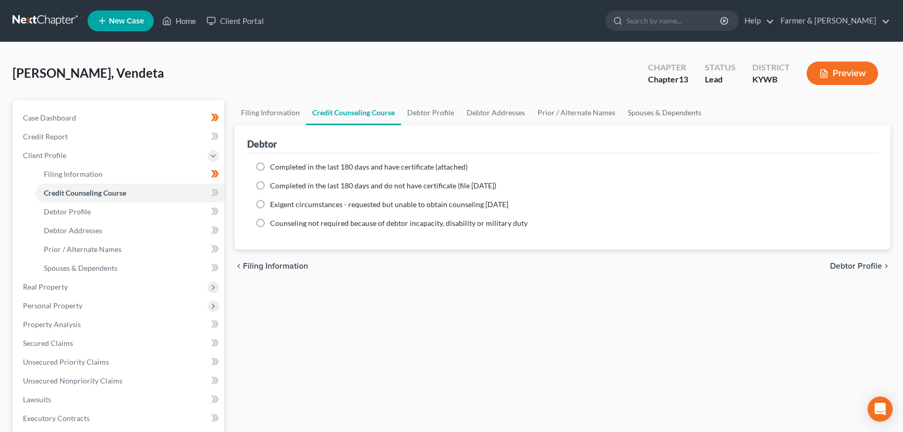
click at [270, 167] on label "Completed in the last 180 days and have certificate (attached)" at bounding box center [369, 167] width 198 height 10
click at [274, 167] on input "Completed in the last 180 days and have certificate (attached)" at bounding box center [277, 165] width 7 height 7
radio input "true"
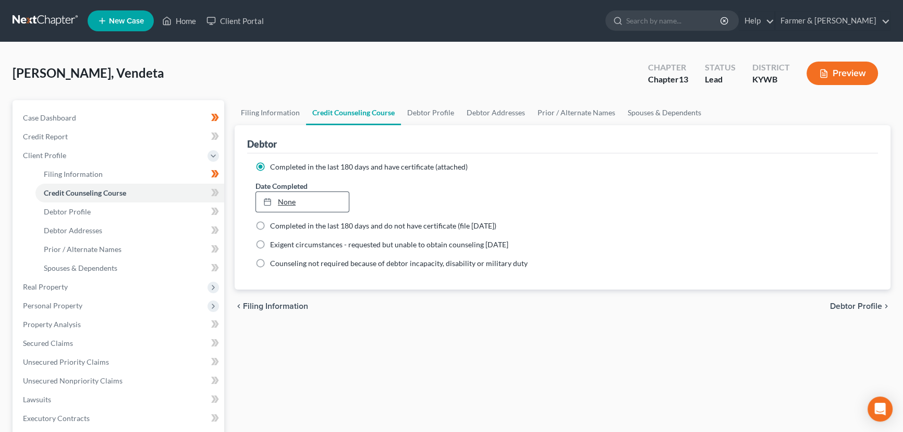
type input "9/8/2025"
click at [295, 203] on link "9/8/2025" at bounding box center [302, 202] width 93 height 20
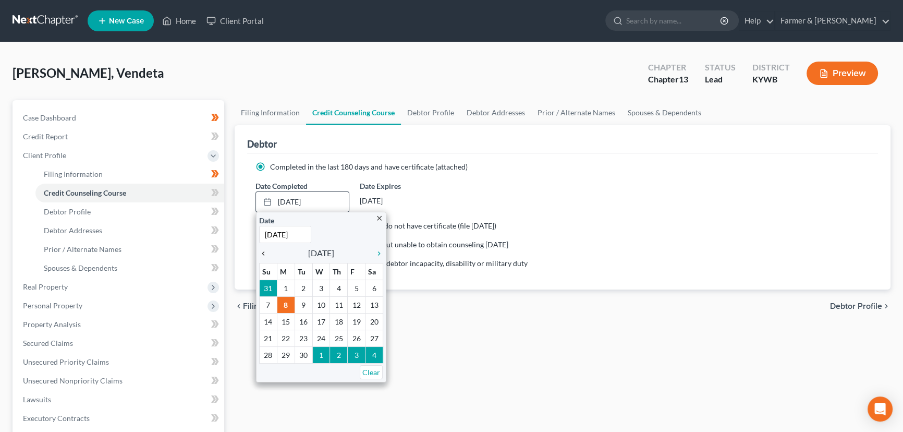
click at [260, 250] on icon "chevron_left" at bounding box center [266, 253] width 14 height 8
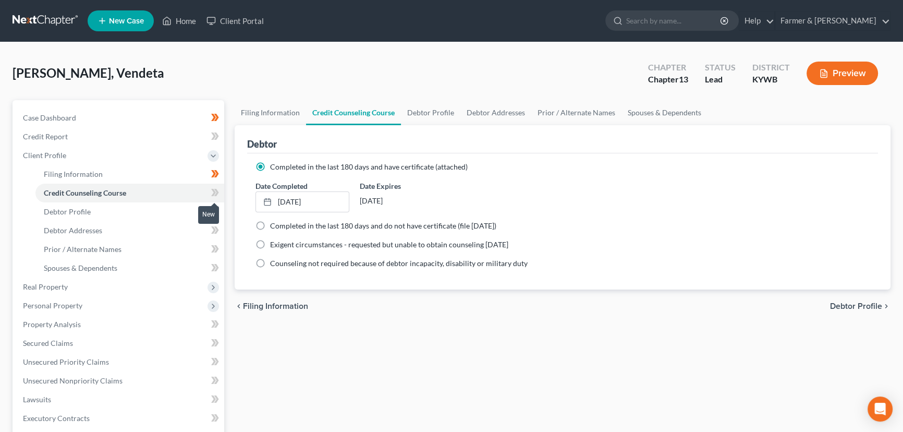
click at [213, 192] on icon at bounding box center [215, 192] width 8 height 13
click at [233, 205] on div "Filing Information Credit Counseling Course Debtor Profile Debtor Addresses Pri…" at bounding box center [562, 373] width 666 height 546
click at [154, 211] on link "Debtor Profile" at bounding box center [129, 211] width 189 height 19
select select "0"
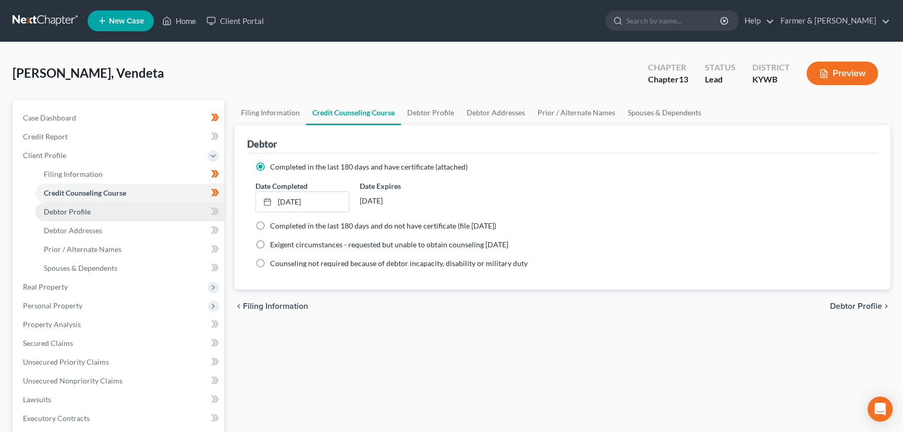
select select "0"
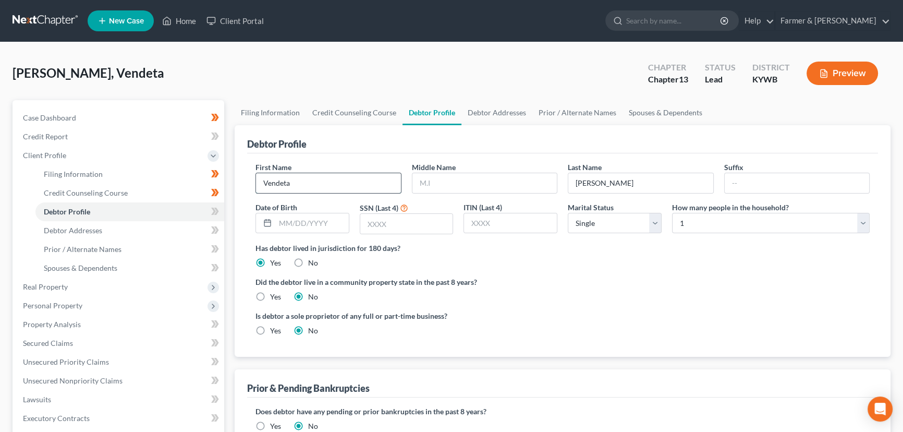
click at [283, 183] on input "Vendeta" at bounding box center [328, 183] width 145 height 20
type input "Vendetta"
click at [483, 188] on input "text" at bounding box center [484, 183] width 145 height 20
type input "Denise"
click at [410, 81] on div "Anderson, Vendeta Upgraded Chapter Chapter 13 Status Lead District KYWB Preview" at bounding box center [452, 77] width 878 height 45
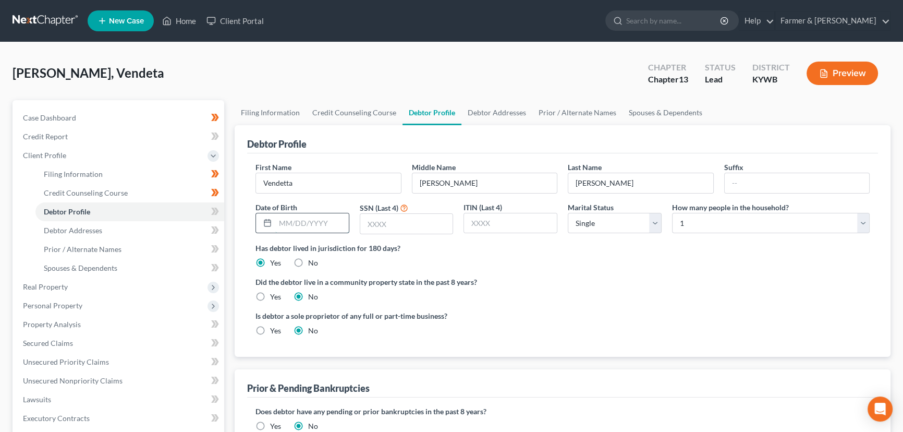
click at [316, 229] on input "text" at bounding box center [311, 223] width 73 height 20
click at [297, 222] on input "text" at bounding box center [311, 223] width 73 height 20
type input "06/26/1976"
click at [392, 91] on div "Anderson, Vendeta Upgraded Chapter Chapter 13 Status Lead District KYWB Preview" at bounding box center [452, 77] width 878 height 45
click at [392, 219] on input "text" at bounding box center [406, 224] width 93 height 20
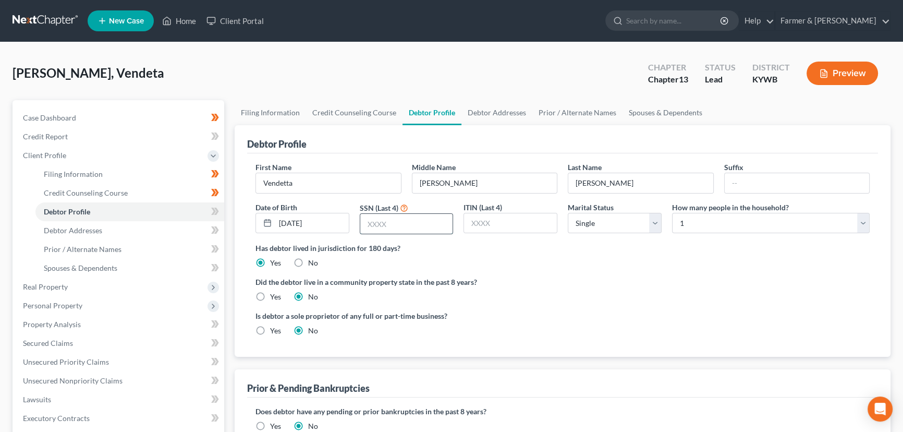
click at [420, 222] on input "text" at bounding box center [406, 224] width 93 height 20
type input "2388"
click at [314, 68] on div "Anderson, Vendeta Upgraded Chapter Chapter 13 Status Lead District KYWB Preview" at bounding box center [452, 77] width 878 height 45
click at [593, 225] on select "Select Single Married Separated Divorced Widowed" at bounding box center [615, 223] width 94 height 21
select select "3"
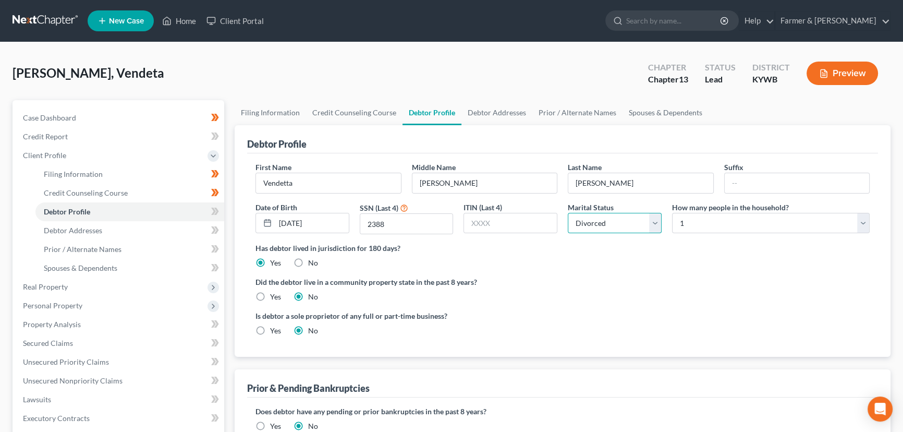
click at [568, 213] on select "Select Single Married Separated Divorced Widowed" at bounding box center [615, 223] width 94 height 21
click at [598, 272] on ng-include "First Name Vendetta Middle Name Denise Last Name Anderson Suffix Date of Birth …" at bounding box center [562, 253] width 614 height 182
click at [224, 211] on span at bounding box center [215, 213] width 18 height 16
click at [223, 211] on span at bounding box center [215, 213] width 18 height 16
click at [230, 219] on div "Filing Information Credit Counseling Course Debtor Profile Debtor Addresses Pri…" at bounding box center [562, 373] width 666 height 546
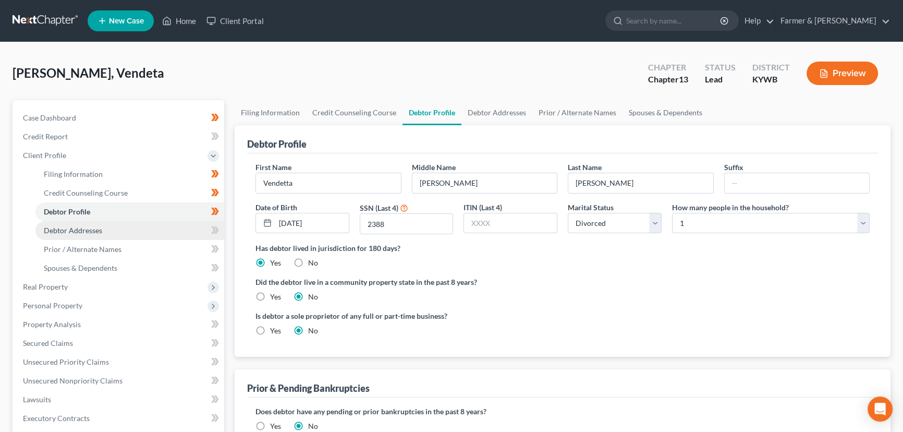
click at [137, 229] on link "Debtor Addresses" at bounding box center [129, 230] width 189 height 19
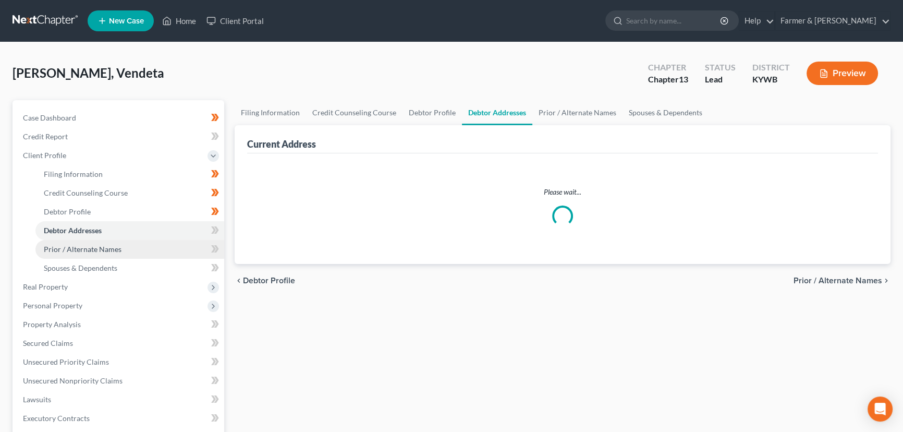
select select "0"
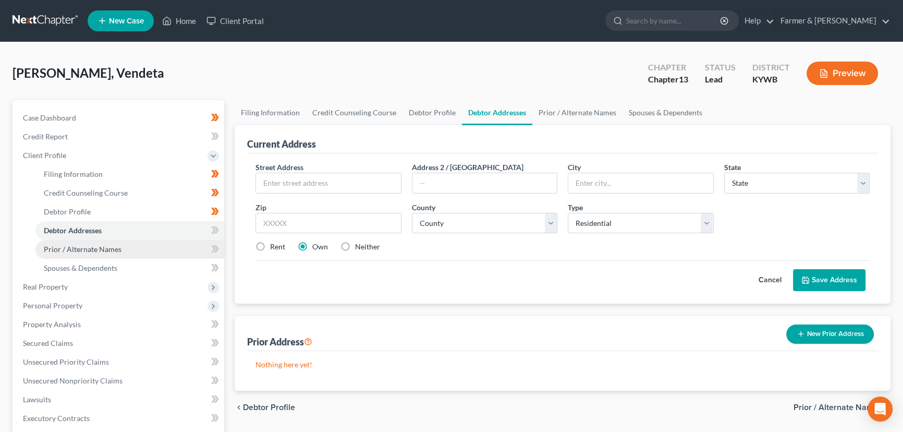
click at [138, 242] on link "Prior / Alternate Names" at bounding box center [129, 249] width 189 height 19
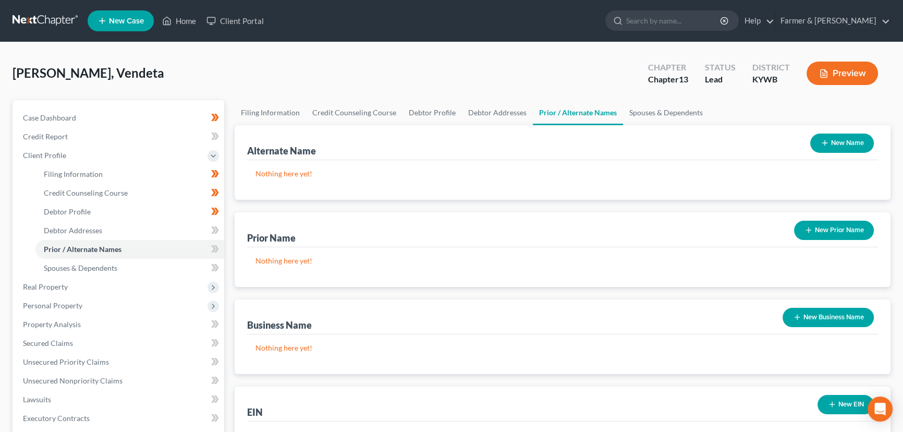
click at [839, 223] on button "New Prior Name" at bounding box center [834, 229] width 80 height 19
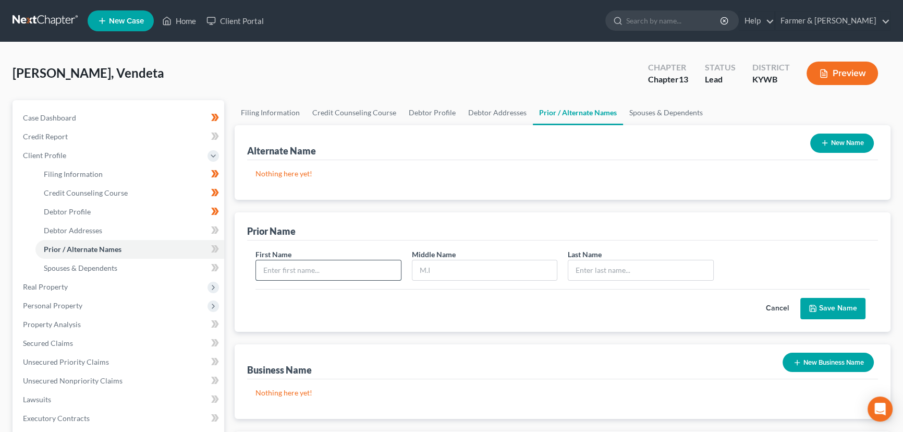
click at [297, 274] on input "text" at bounding box center [328, 270] width 145 height 20
type input "Vendetta"
type input "Denise"
type input "Thompson"
click at [847, 310] on button "Save Name" at bounding box center [832, 309] width 65 height 22
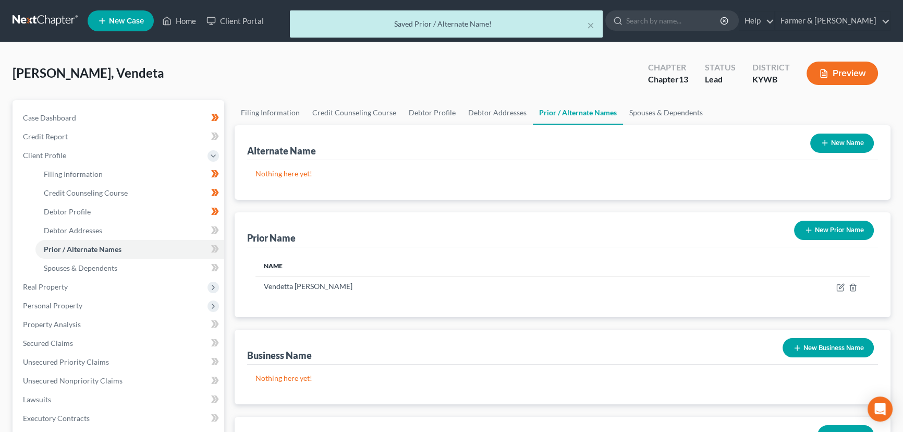
click at [810, 233] on icon "button" at bounding box center [808, 230] width 8 height 8
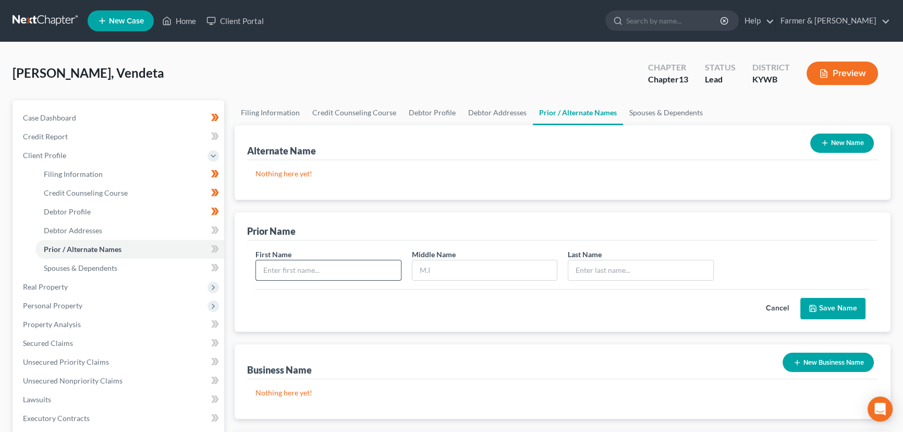
click at [272, 271] on input "text" at bounding box center [328, 270] width 145 height 20
type input "v"
click at [272, 271] on input "text" at bounding box center [328, 270] width 145 height 20
type input "Vendetta"
type input "Denise"
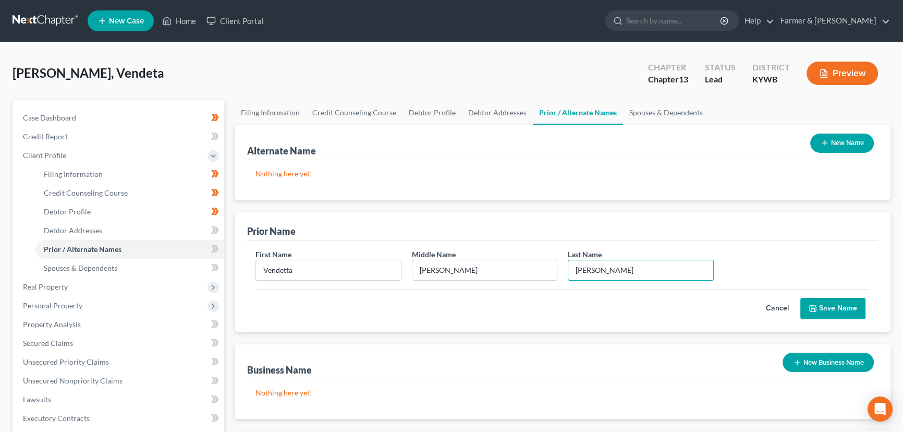
type input "Anderson-Ware"
click at [829, 304] on button "Save Name" at bounding box center [832, 309] width 65 height 22
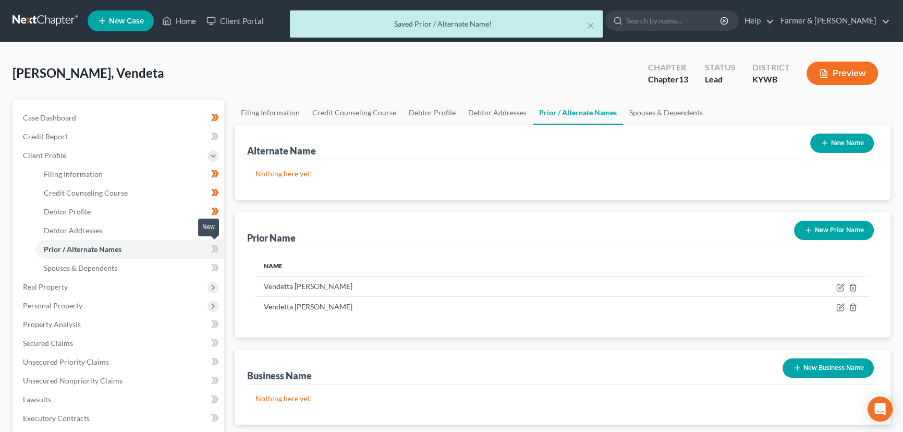
click at [216, 249] on icon at bounding box center [216, 248] width 5 height 7
click at [215, 249] on icon at bounding box center [215, 248] width 8 height 13
click at [229, 261] on div "Filing Information Credit Counseling Course Debtor Profile Debtor Addresses Pri…" at bounding box center [562, 373] width 666 height 546
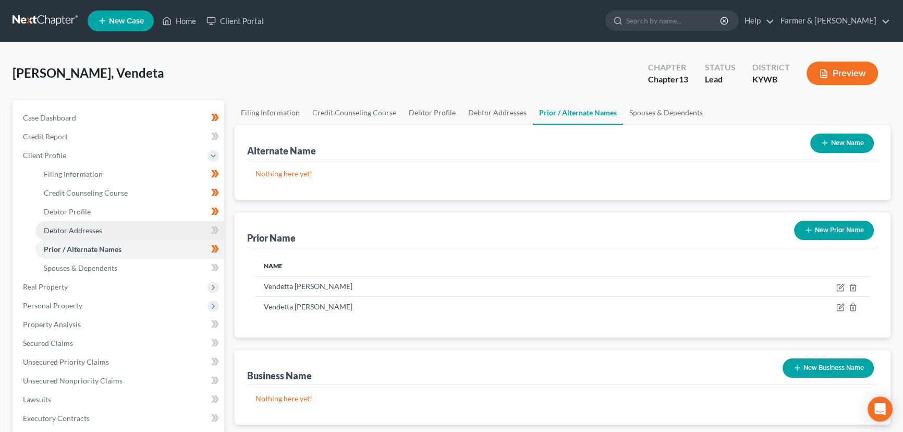
click at [130, 224] on link "Debtor Addresses" at bounding box center [129, 230] width 189 height 19
select select "0"
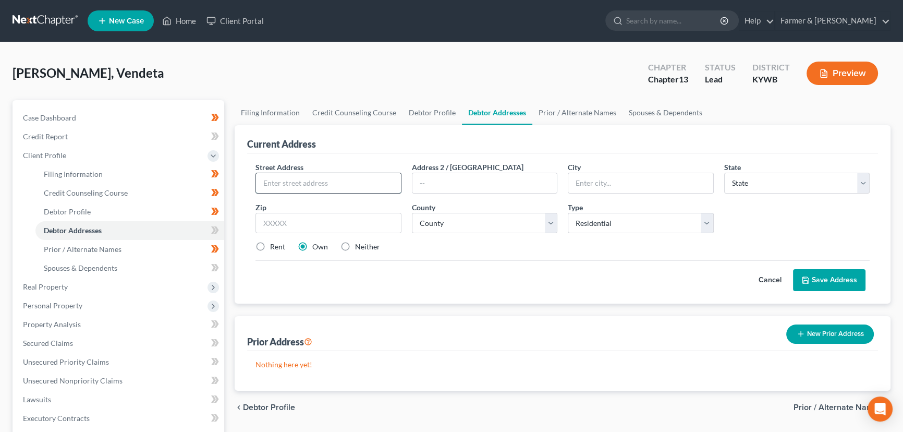
click at [303, 183] on input "text" at bounding box center [328, 183] width 145 height 20
paste input "6704 Lunar Dr"
type input "6704 Lunar Dr"
click at [282, 224] on input "text" at bounding box center [328, 223] width 146 height 21
paste input "40258"
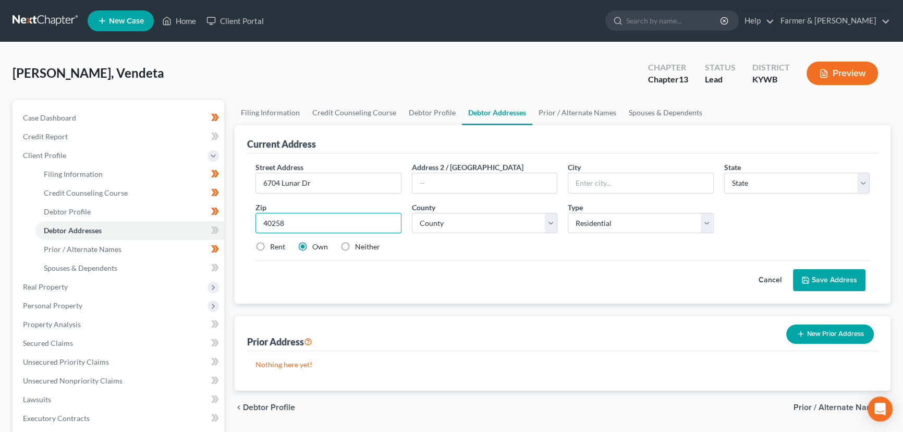
type input "40258"
click at [279, 276] on div "Cancel Save Address" at bounding box center [562, 275] width 614 height 31
type input "Louisville"
select select "18"
click at [270, 246] on label "Rent" at bounding box center [277, 246] width 15 height 10
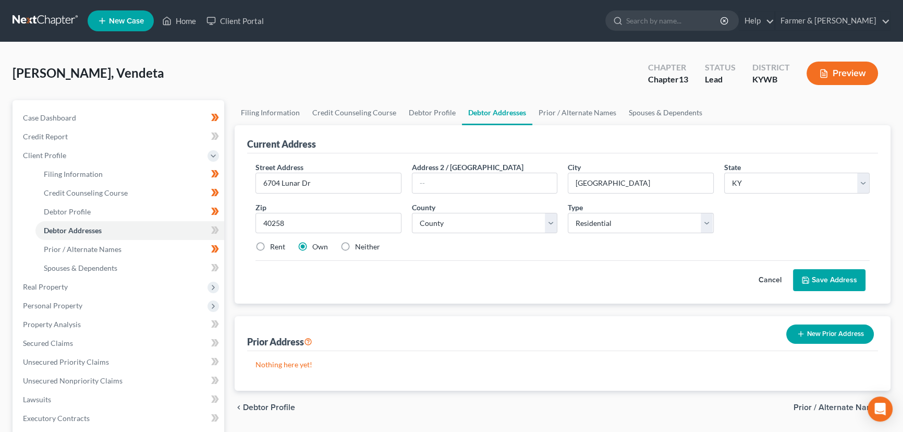
click at [274, 246] on input "Rent" at bounding box center [277, 244] width 7 height 7
radio input "true"
click at [548, 288] on div "Cancel Save Address" at bounding box center [562, 275] width 614 height 31
click at [312, 244] on label "Own" at bounding box center [320, 246] width 16 height 10
click at [316, 244] on input "Own" at bounding box center [319, 244] width 7 height 7
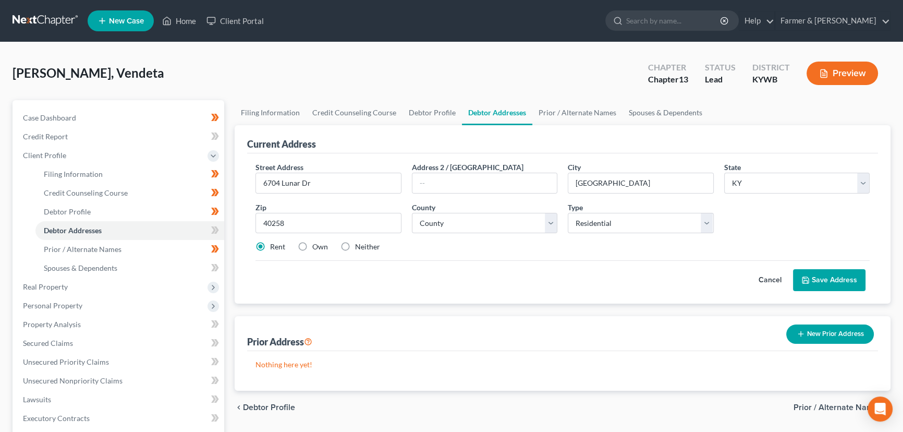
radio input "true"
click at [489, 226] on select "County Adair County Allen County Anderson County Ballard County Barren County B…" at bounding box center [485, 223] width 146 height 21
select select "55"
click at [412, 213] on select "County Adair County Allen County Anderson County Ballard County Barren County B…" at bounding box center [485, 223] width 146 height 21
click at [482, 292] on div "Street Address * 6704 Lunar Dr Address 2 / PO Box City * Louisville State * Sta…" at bounding box center [562, 228] width 631 height 150
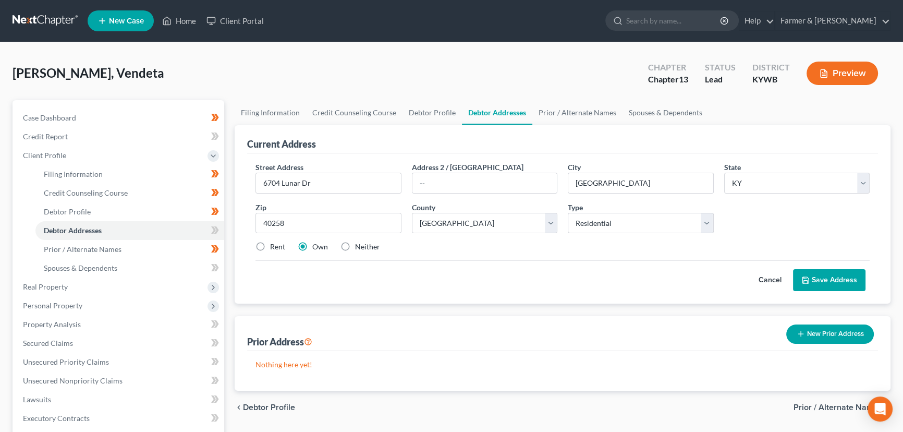
click at [827, 281] on button "Save Address" at bounding box center [829, 280] width 72 height 22
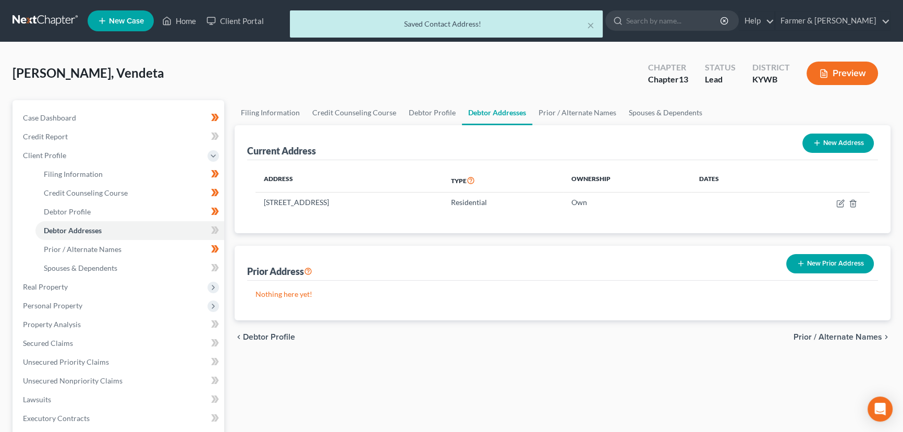
click at [224, 229] on span at bounding box center [215, 232] width 18 height 16
click at [222, 229] on span at bounding box center [215, 232] width 18 height 16
click at [229, 238] on div "Filing Information Credit Counseling Course Debtor Profile Debtor Addresses Pri…" at bounding box center [562, 373] width 666 height 546
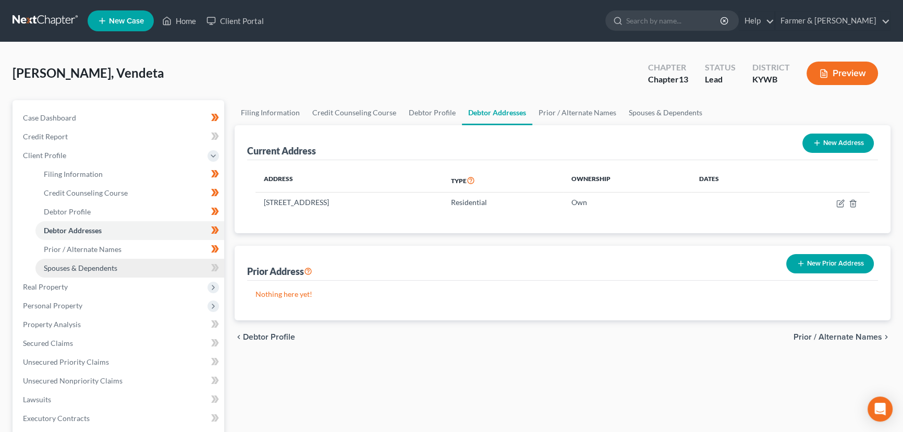
drag, startPoint x: 118, startPoint y: 276, endPoint x: 124, endPoint y: 272, distance: 7.0
click at [118, 277] on span "Real Property" at bounding box center [119, 286] width 209 height 19
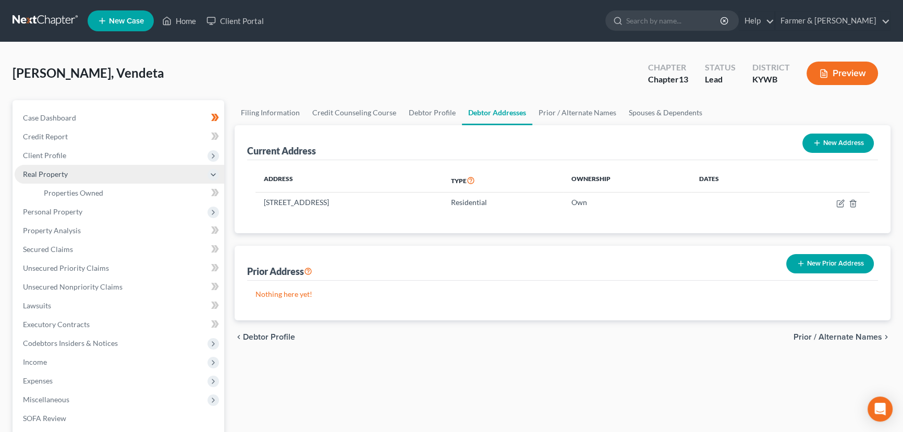
click at [62, 176] on span "Real Property" at bounding box center [45, 173] width 45 height 9
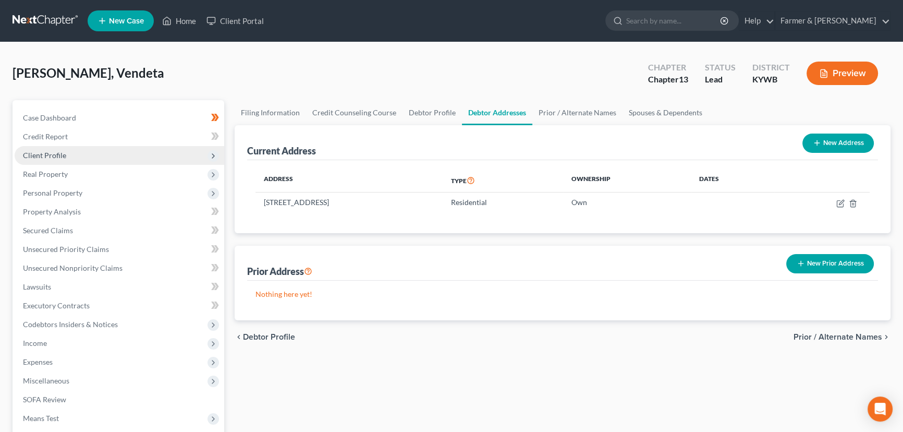
click at [62, 156] on span "Client Profile" at bounding box center [44, 155] width 43 height 9
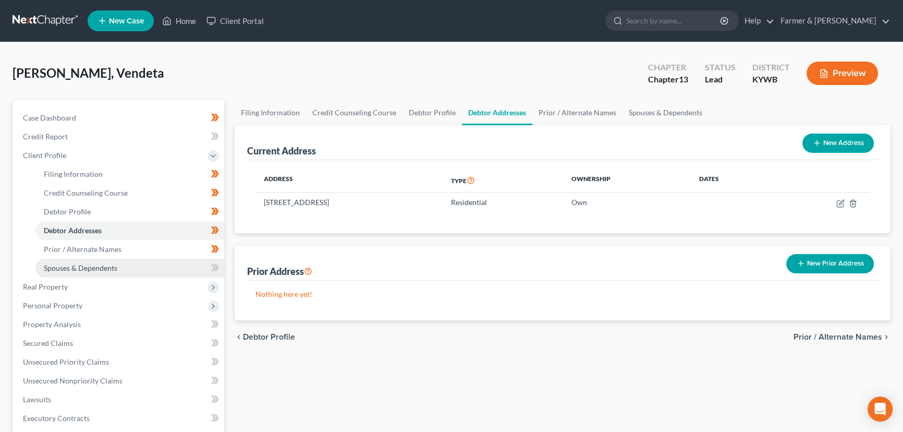
click at [81, 266] on span "Spouses & Dependents" at bounding box center [80, 267] width 73 height 9
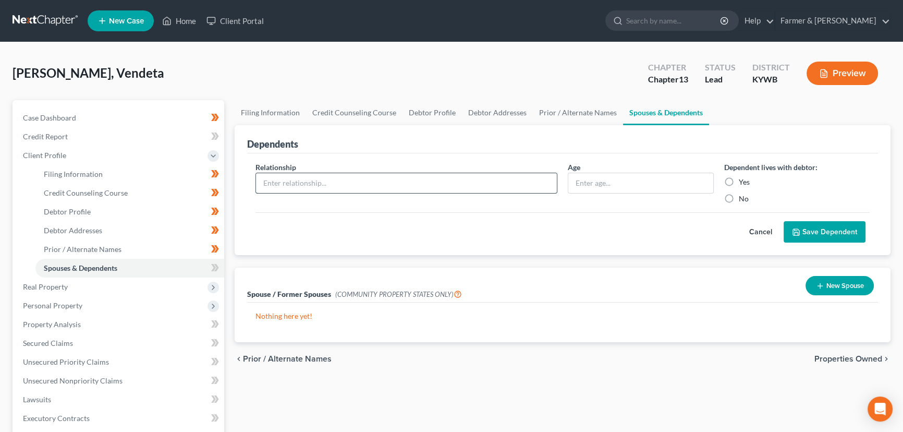
drag, startPoint x: 291, startPoint y: 182, endPoint x: 297, endPoint y: 182, distance: 5.7
click at [291, 182] on input "text" at bounding box center [406, 183] width 301 height 20
type input "Son"
click at [574, 183] on input "text" at bounding box center [640, 183] width 145 height 20
type input "22"
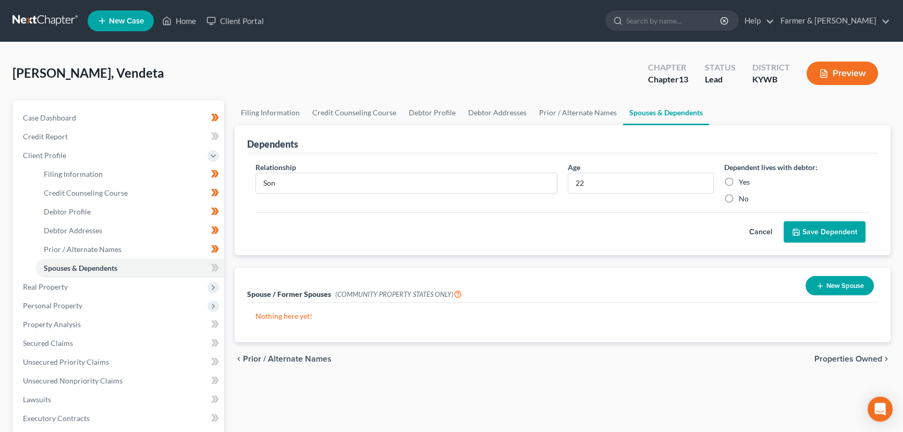
click at [835, 233] on button "Save Dependent" at bounding box center [824, 232] width 82 height 22
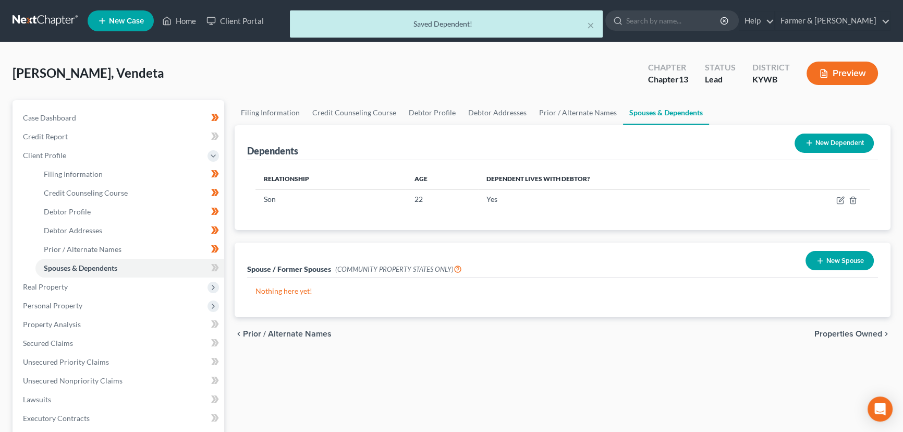
click at [821, 141] on button "New Dependent" at bounding box center [833, 142] width 79 height 19
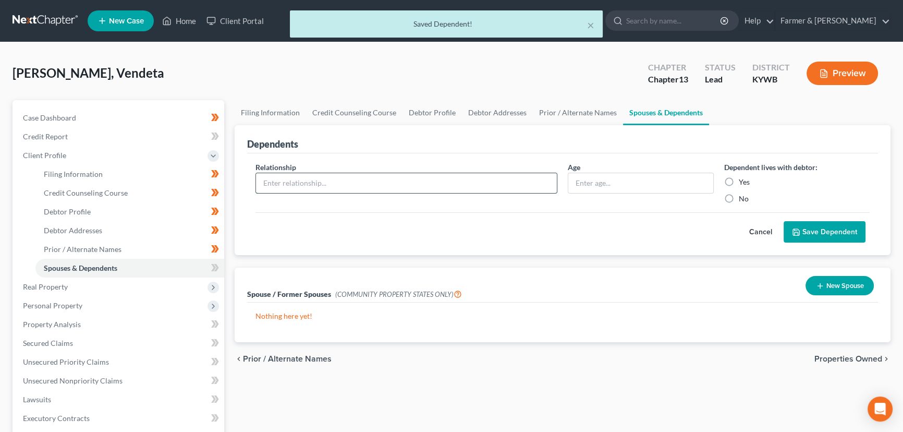
click at [356, 179] on input "text" at bounding box center [406, 183] width 301 height 20
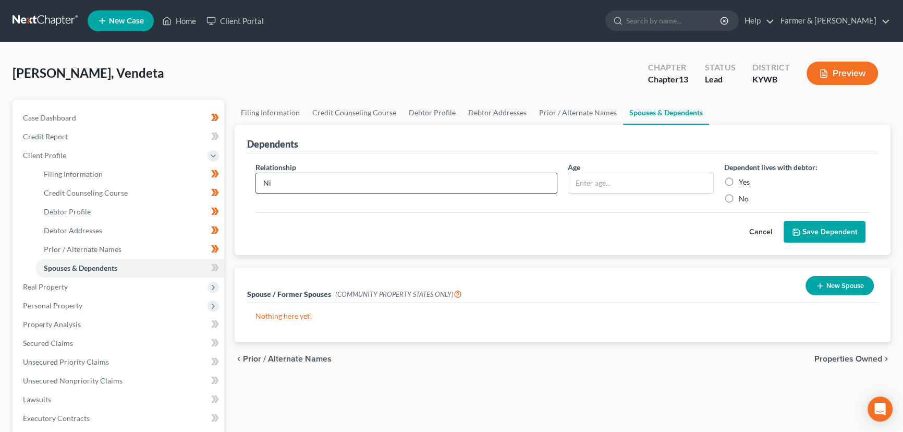
type input "Niece"
click at [596, 187] on input "text" at bounding box center [640, 183] width 145 height 20
type input "18"
click at [803, 224] on button "Save Dependent" at bounding box center [824, 232] width 82 height 22
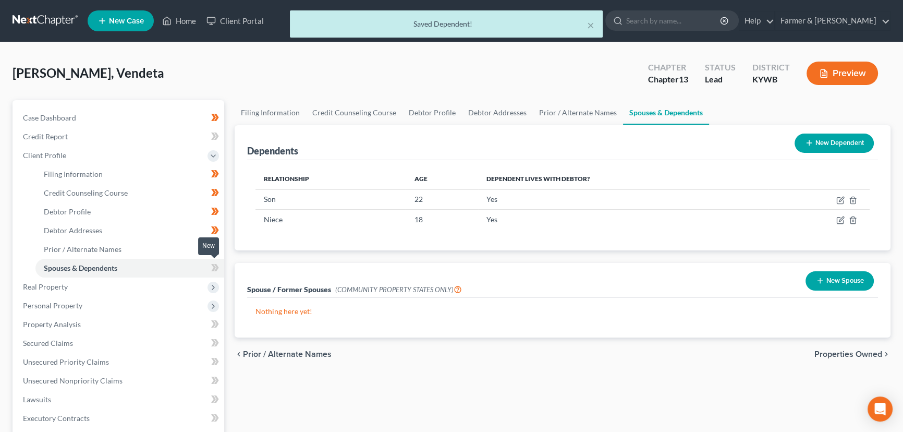
click at [216, 271] on icon at bounding box center [215, 267] width 8 height 13
click at [217, 270] on icon at bounding box center [215, 267] width 8 height 13
click at [228, 263] on div "Case Dashboard Payments Invoices Payments Payments Credit Report Client Profile" at bounding box center [118, 373] width 222 height 546
click at [50, 159] on span "Client Profile" at bounding box center [119, 155] width 209 height 19
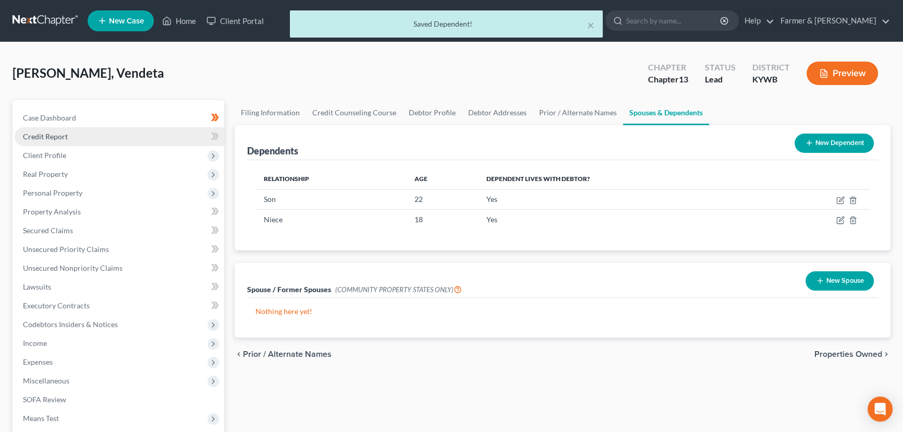
click at [58, 137] on span "Credit Report" at bounding box center [45, 136] width 45 height 9
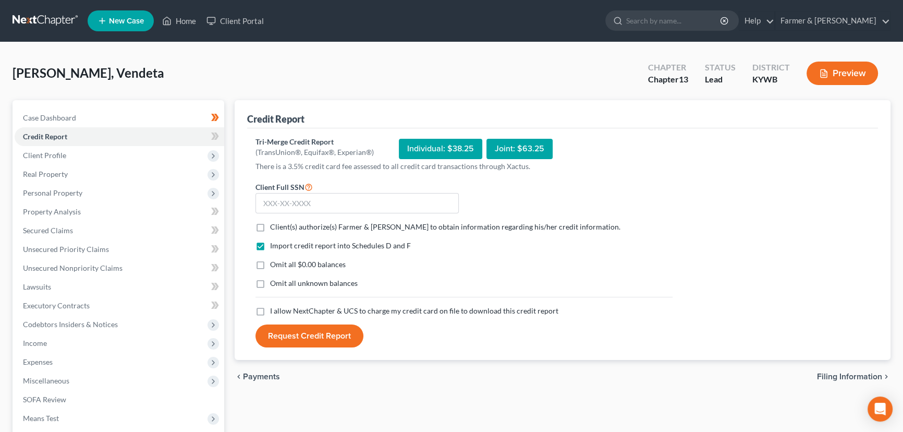
click at [270, 224] on label "Client(s) authorize(s) Farmer & Wright to obtain information regarding his/her …" at bounding box center [445, 226] width 350 height 10
click at [274, 224] on input "Client(s) authorize(s) Farmer & Wright to obtain information regarding his/her …" at bounding box center [277, 224] width 7 height 7
checkbox input "true"
click at [270, 263] on label "Omit all $0.00 balances" at bounding box center [308, 264] width 76 height 10
click at [274, 263] on input "Omit all $0.00 balances" at bounding box center [277, 262] width 7 height 7
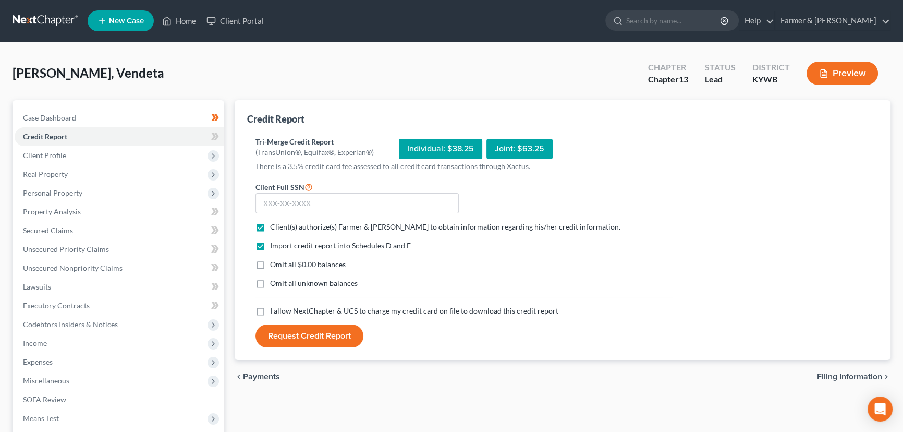
checkbox input "true"
click at [270, 312] on label "I allow NextChapter & UCS to charge my credit card on file to download this cre…" at bounding box center [414, 310] width 288 height 10
click at [274, 312] on input "I allow NextChapter & UCS to charge my credit card on file to download this cre…" at bounding box center [277, 308] width 7 height 7
checkbox input "true"
click at [318, 204] on input "text" at bounding box center [356, 203] width 203 height 21
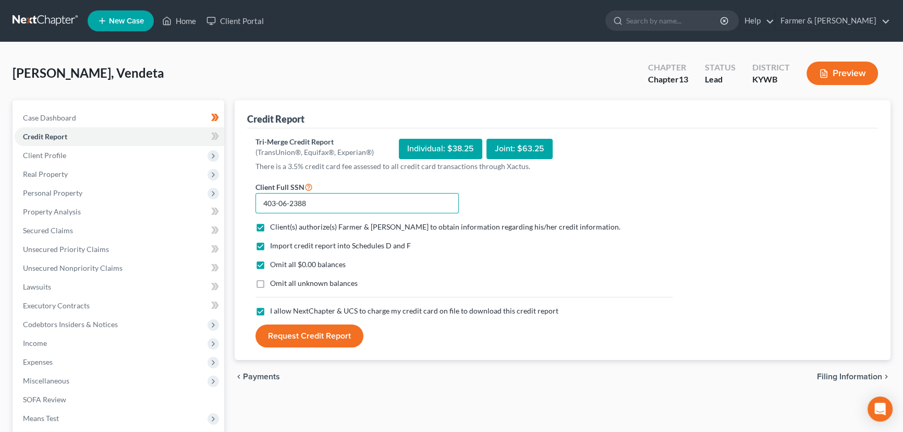
type input "403-06-2388"
click at [324, 331] on button "Request Credit Report" at bounding box center [309, 335] width 108 height 23
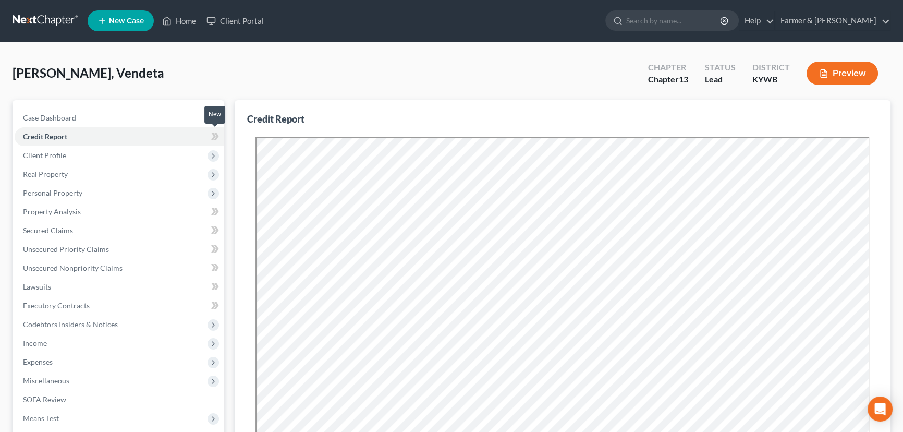
click at [222, 135] on span at bounding box center [215, 138] width 18 height 16
click at [259, 72] on div "Anderson, Vendeta Upgraded Chapter Chapter 13 Status Lead District KYWB Preview" at bounding box center [452, 77] width 878 height 45
click at [68, 173] on span "Real Property" at bounding box center [119, 174] width 209 height 19
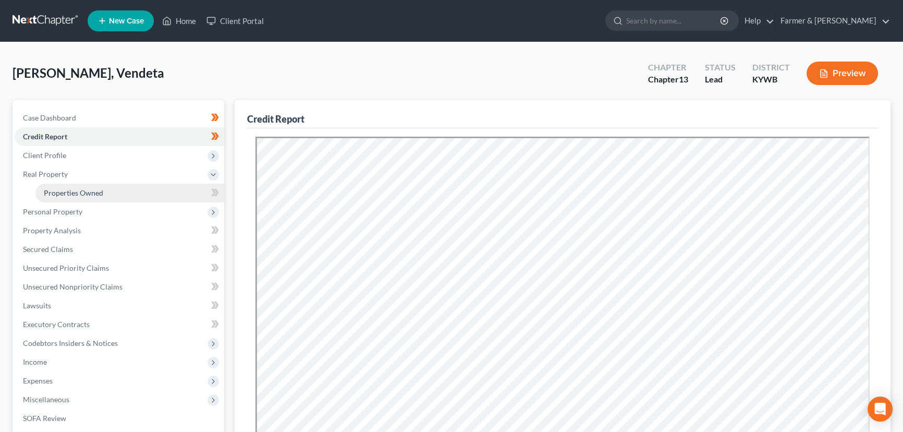
click at [119, 196] on link "Properties Owned" at bounding box center [129, 192] width 189 height 19
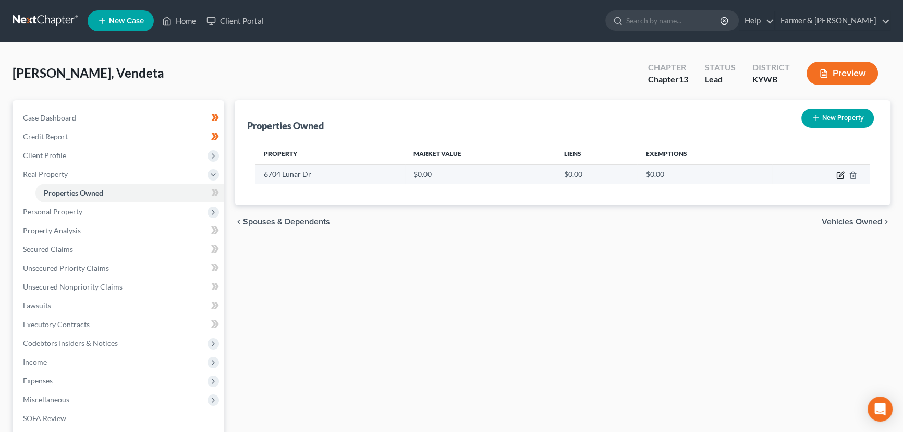
click at [837, 175] on icon "button" at bounding box center [840, 175] width 8 height 8
select select "18"
select select "55"
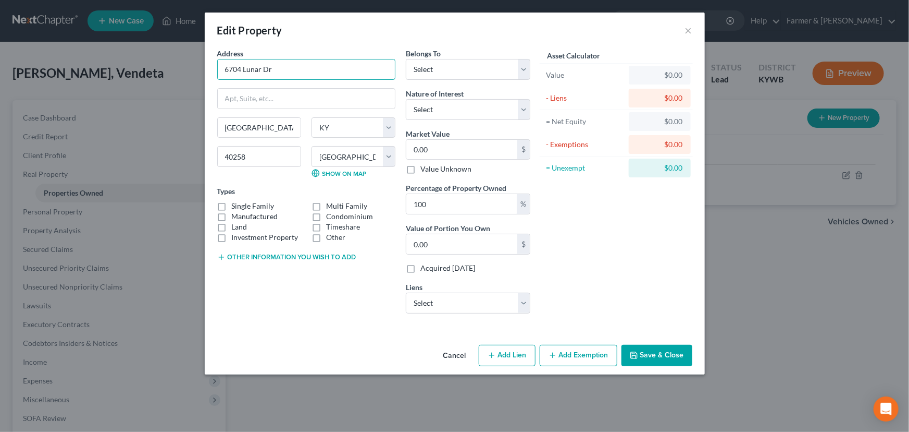
drag, startPoint x: 277, startPoint y: 70, endPoint x: 212, endPoint y: 77, distance: 65.5
click at [212, 77] on div "Address * 6704 Lunar Dr Louisville State AL AK AR AZ CA CO CT DE DC FL GA GU HI…" at bounding box center [306, 185] width 189 height 274
click at [448, 146] on input "0.00" at bounding box center [461, 150] width 111 height 20
type input "2"
type input "2.00"
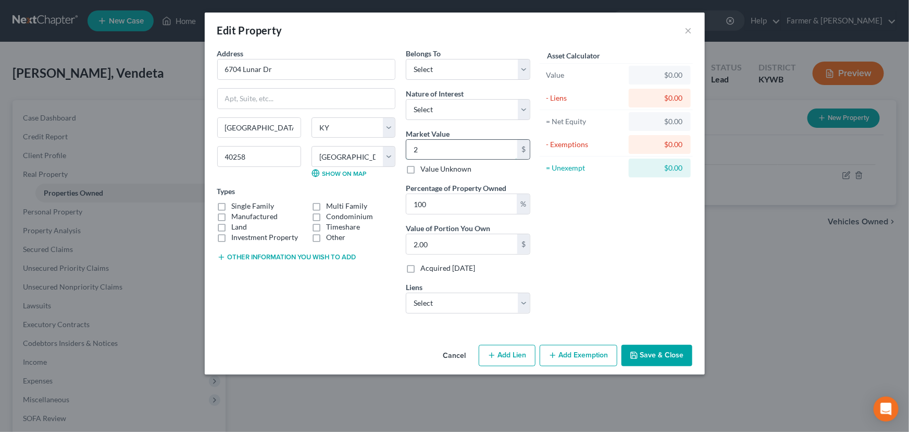
type input "23"
type input "23.00"
type input "230"
type input "230.00"
type input "23,000"
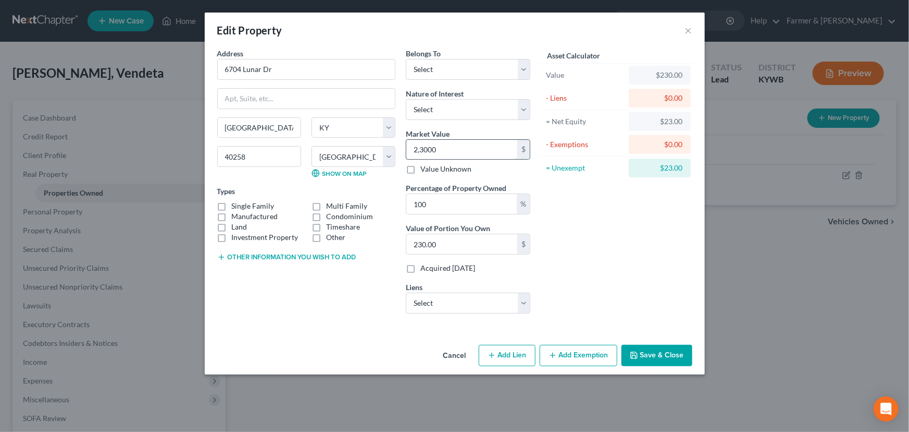
type input "23,000.00"
type input "23,0000"
type input "230,000.00"
click at [447, 76] on select "Select Debtor 1 Only Debtor 2 Only Debtor 1 And Debtor 2 Only At Least One Of T…" at bounding box center [468, 69] width 125 height 21
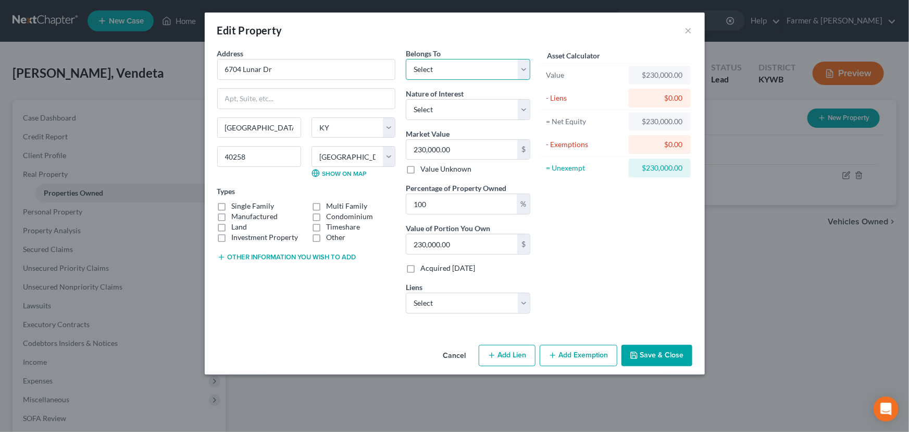
select select "0"
click at [406, 59] on select "Select Debtor 1 Only Debtor 2 Only Debtor 1 And Debtor 2 Only At Least One Of T…" at bounding box center [468, 69] width 125 height 21
click at [449, 114] on select "Select Fee Simple Joint Tenant Life Estate Equitable Interest Future Interest T…" at bounding box center [468, 109] width 125 height 21
select select "0"
click at [406, 99] on select "Select Fee Simple Joint Tenant Life Estate Equitable Interest Future Interest T…" at bounding box center [468, 109] width 125 height 21
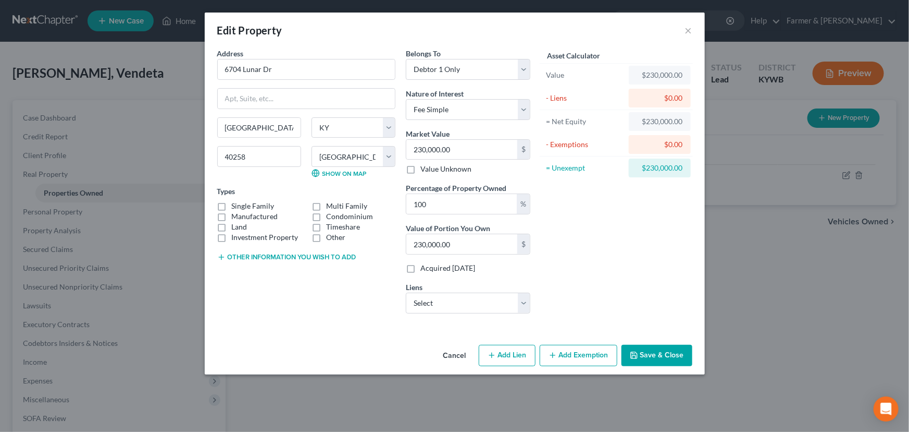
click at [558, 203] on div "Asset Calculator Value $230,000.00 - Liens $0.00 = Net Equity $230,000.00 - Exe…" at bounding box center [617, 185] width 162 height 274
click at [232, 211] on label "Manufactured" at bounding box center [255, 216] width 46 height 10
click at [236, 211] on input "Manufactured" at bounding box center [239, 214] width 7 height 7
checkbox input "true"
click at [232, 204] on label "Single Family" at bounding box center [253, 206] width 43 height 10
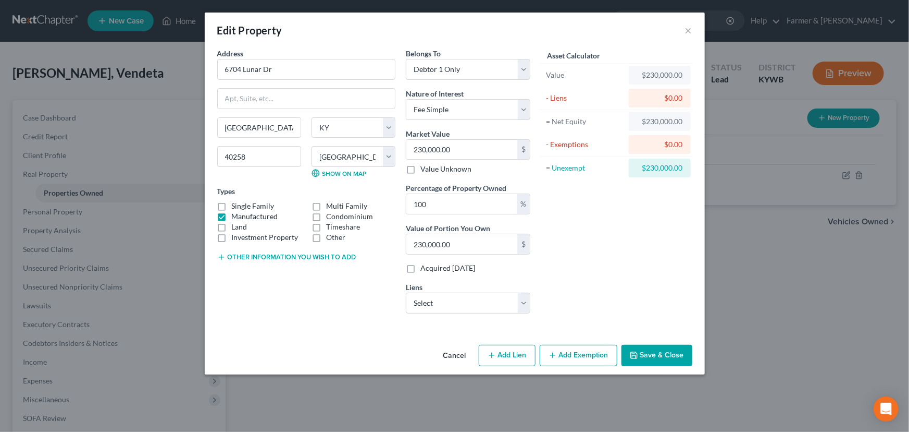
click at [236, 204] on input "Single Family" at bounding box center [239, 204] width 7 height 7
checkbox input "true"
click at [232, 213] on label "Manufactured" at bounding box center [255, 216] width 46 height 10
click at [236, 213] on input "Manufactured" at bounding box center [239, 214] width 7 height 7
checkbox input "false"
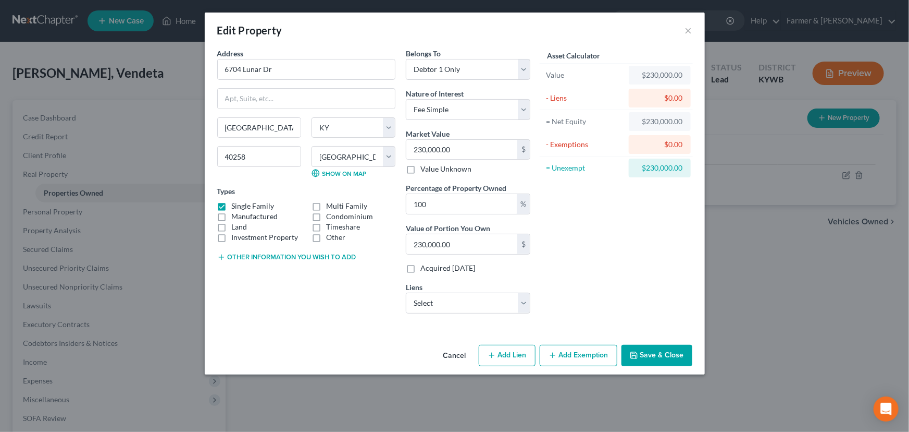
click at [250, 258] on button "Other information you wish to add" at bounding box center [286, 257] width 139 height 8
click at [260, 285] on textarea at bounding box center [306, 281] width 178 height 39
click at [294, 295] on textarea "3 bedrooms 2.5 bathrooms" at bounding box center [306, 281] width 178 height 39
paste textarea "Value based on most recent PVA and fair market estimate."
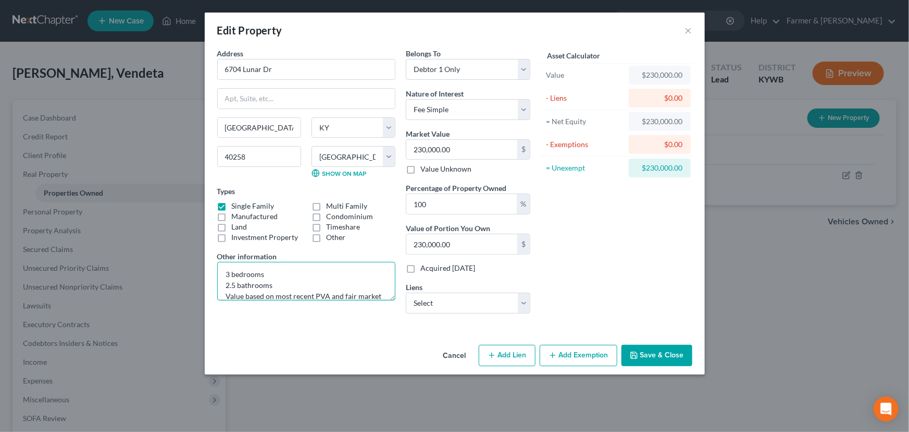
scroll to position [13, 0]
click at [315, 286] on textarea "3 bedrooms 2.5 bathrooms Value based on most recent PVA and fair market estimat…" at bounding box center [306, 281] width 178 height 39
click at [242, 297] on textarea "3 bedrooms 2.5 bathrooms Value based on most recent Jefferson county PVA and fa…" at bounding box center [306, 281] width 178 height 39
click at [293, 318] on div "Address * 6704 Lunar Dr Louisville State AL AK AR AZ CA CO CT DE DC FL GA GU HI…" at bounding box center [306, 185] width 189 height 274
click at [349, 284] on textarea "3 bedrooms 2.5 bathrooms Value based on most recent Jefferson county PVA Search…" at bounding box center [306, 281] width 178 height 39
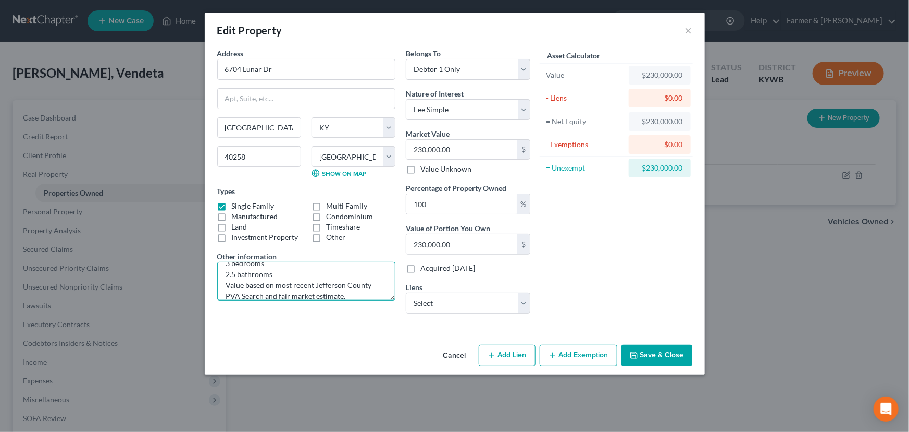
type textarea "3 bedrooms 2.5 bathrooms Value based on most recent Jefferson County PVA Search…"
click at [342, 318] on div "Address * 6704 Lunar Dr Louisville State AL AK AR AZ CA CO CT DE DC FL GA GU HI…" at bounding box center [306, 185] width 189 height 274
click at [573, 235] on div "Asset Calculator Value $230,000.00 - Liens $0.00 = Net Equity $230,000.00 - Exe…" at bounding box center [617, 185] width 162 height 274
click at [424, 311] on select "Select Ky Housing - $219,474.00 Chrysler Capital - $56,548.00 Consumer Portfoli…" at bounding box center [468, 302] width 125 height 21
select select "0"
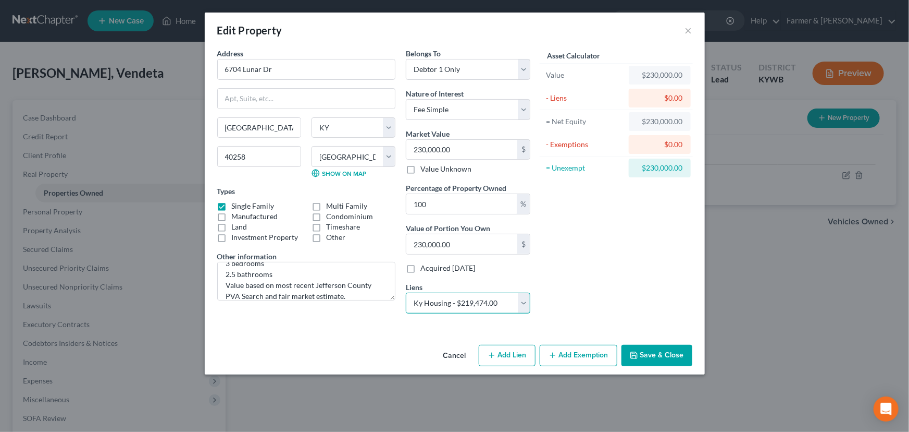
click at [406, 292] on select "Select Ky Housing - $219,474.00 Chrysler Capital - $56,548.00 Consumer Portfoli…" at bounding box center [468, 302] width 125 height 21
select select
select select "18"
select select "0"
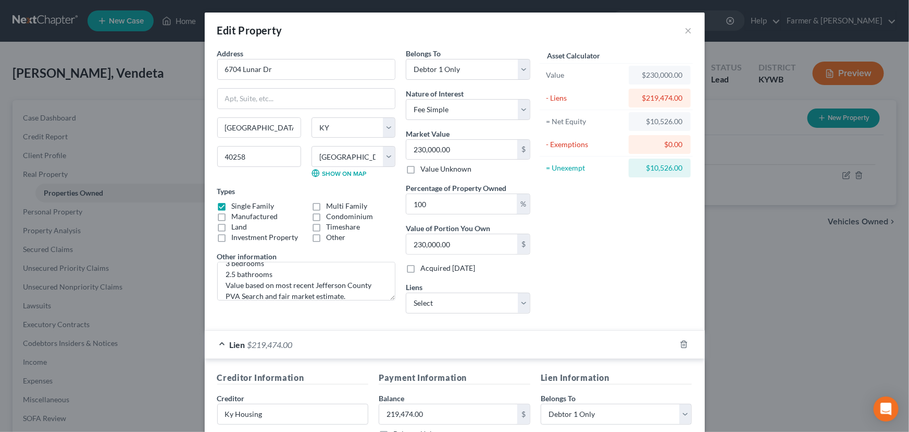
click at [578, 274] on div "Asset Calculator Value $230,000.00 - Liens $219,474.00 = Net Equity $10,526.00 …" at bounding box center [617, 185] width 162 height 274
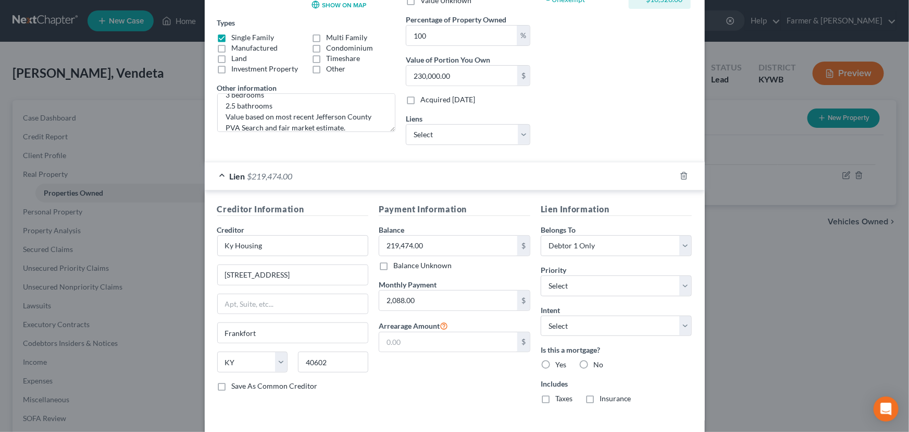
scroll to position [213, 0]
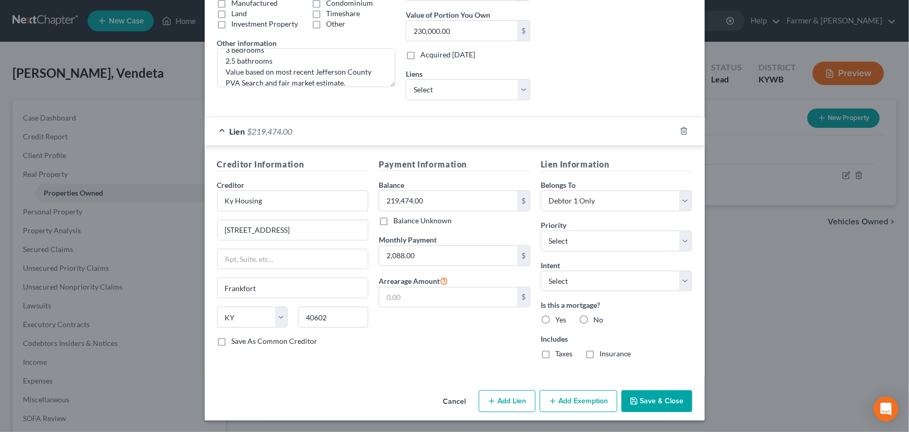
click at [389, 353] on div "Payment Information Balance 219,474.00 $ Balance Unknown Balance Undetermined 2…" at bounding box center [455, 262] width 162 height 209
click at [568, 244] on select "Select 1st 2nd 3rd 4th 5th 6th 7th 8th 9th 10th 11th 12th 13th 14th 15th 16th 1…" at bounding box center [617, 240] width 152 height 21
click at [541, 230] on select "Select 1st 2nd 3rd 4th 5th 6th 7th 8th 9th 10th 11th 12th 13th 14th 15th 16th 1…" at bounding box center [617, 240] width 152 height 21
drag, startPoint x: 580, startPoint y: 243, endPoint x: 580, endPoint y: 230, distance: 13.0
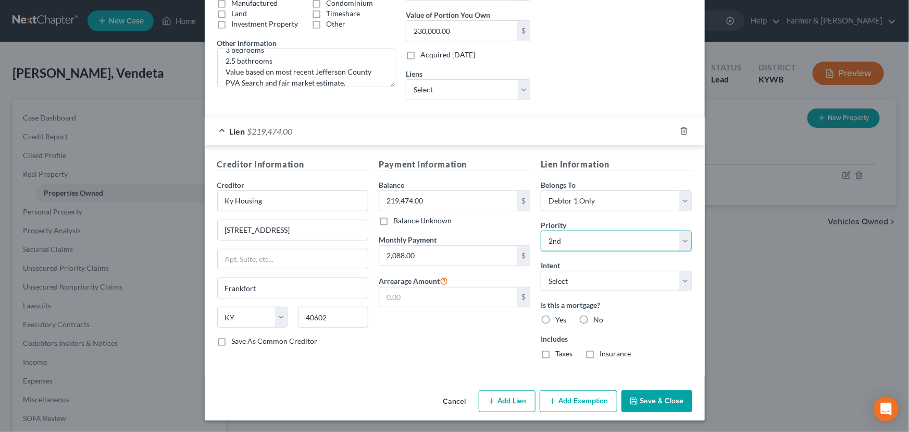
click at [580, 243] on select "Select 1st 2nd 3rd 4th 5th 6th 7th 8th 9th 10th 11th 12th 13th 14th 15th 16th 1…" at bounding box center [617, 240] width 152 height 21
select select "0"
click at [541, 230] on select "Select 1st 2nd 3rd 4th 5th 6th 7th 8th 9th 10th 11th 12th 13th 14th 15th 16th 1…" at bounding box center [617, 240] width 152 height 21
drag, startPoint x: 577, startPoint y: 280, endPoint x: 582, endPoint y: 286, distance: 7.0
click at [577, 280] on select "Select Surrender Redeem Reaffirm Avoid Other" at bounding box center [617, 280] width 152 height 21
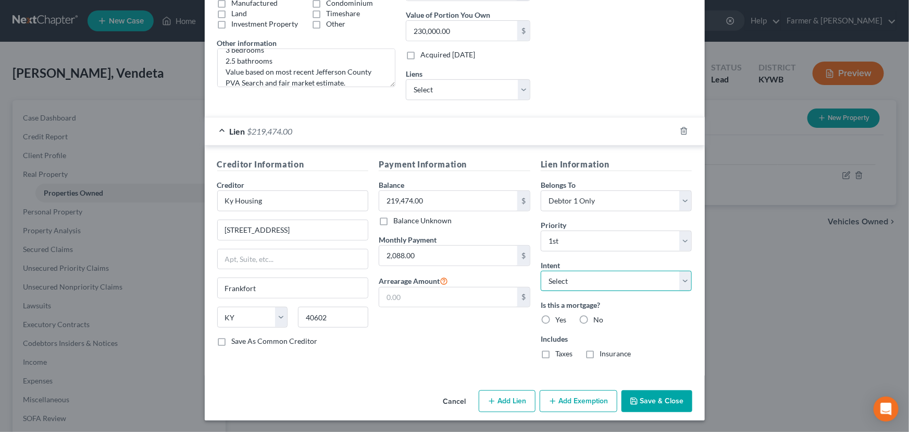
select select "0"
click at [541, 270] on select "Select Surrender Redeem Reaffirm Avoid Other" at bounding box center [617, 280] width 152 height 21
click at [485, 336] on div "Payment Information Balance 219,474.00 $ Balance Unknown Balance Undetermined 2…" at bounding box center [455, 262] width 162 height 209
drag, startPoint x: 541, startPoint y: 322, endPoint x: 546, endPoint y: 357, distance: 35.2
click at [556, 322] on label "Yes" at bounding box center [561, 319] width 11 height 10
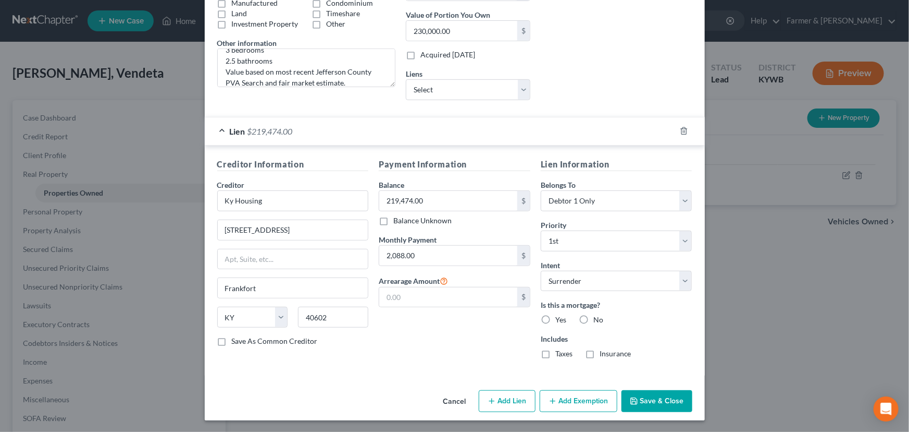
click at [560, 321] on input "Yes" at bounding box center [563, 317] width 7 height 7
radio input "true"
click at [556, 357] on label "Taxes" at bounding box center [564, 353] width 17 height 10
click at [560, 355] on input "Taxes" at bounding box center [563, 351] width 7 height 7
checkbox input "true"
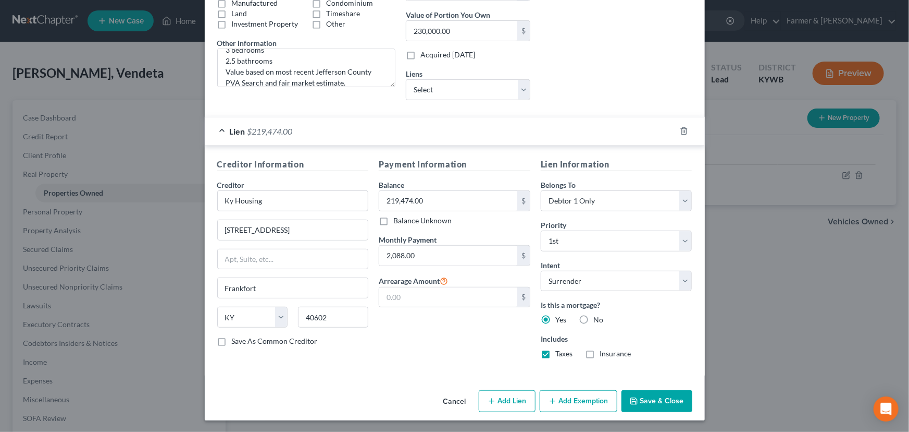
click at [600, 352] on label "Insurance" at bounding box center [616, 353] width 32 height 10
click at [604, 352] on input "Insurance" at bounding box center [607, 351] width 7 height 7
checkbox input "true"
click at [484, 353] on div "Payment Information Balance 219,474.00 $ Balance Unknown Balance Undetermined 2…" at bounding box center [455, 262] width 162 height 209
click at [455, 138] on div "Lien $219,474.00" at bounding box center [440, 131] width 471 height 28
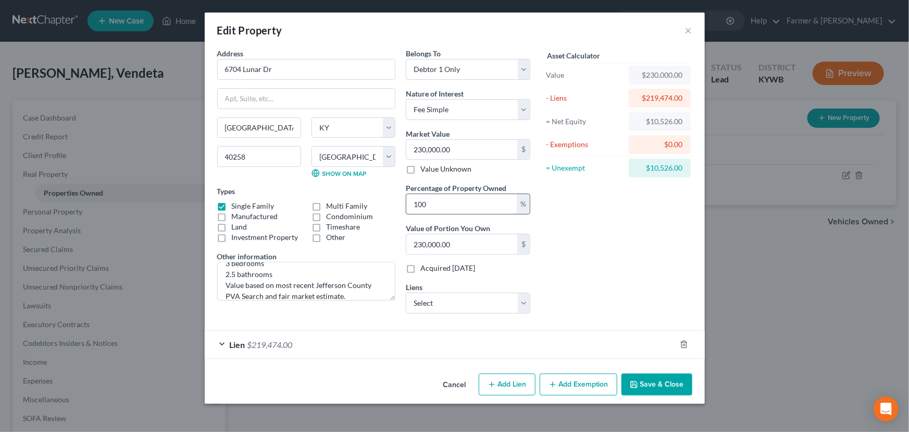
scroll to position [0, 0]
click at [583, 260] on div "Asset Calculator Value $230,000.00 - Liens $219,474.00 = Net Equity $10,526.00 …" at bounding box center [617, 185] width 162 height 274
click at [581, 265] on div "Asset Calculator Value $230,000.00 - Liens $219,474.00 = Net Equity $10,526.00 …" at bounding box center [617, 185] width 162 height 274
click at [573, 281] on div "Asset Calculator Value $230,000.00 - Liens $219,474.00 = Net Equity $10,526.00 …" at bounding box center [617, 185] width 162 height 274
click at [569, 281] on div "Asset Calculator Value $230,000.00 - Liens $219,474.00 = Net Equity $10,526.00 …" at bounding box center [617, 185] width 162 height 274
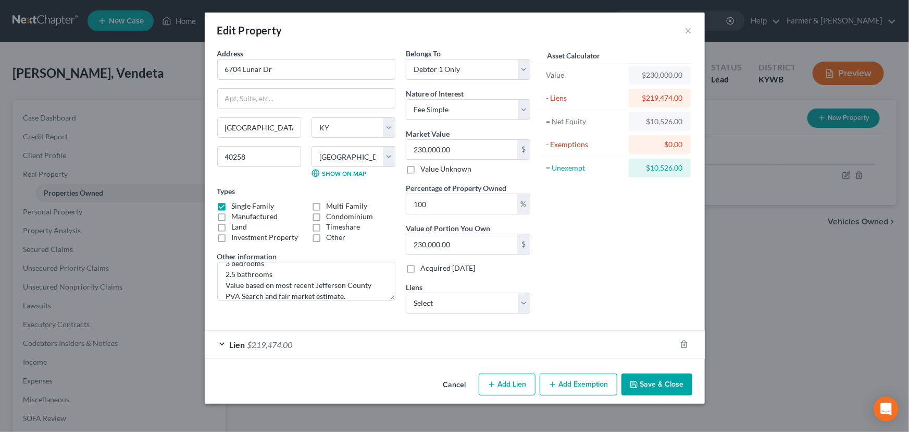
click at [569, 281] on div "Asset Calculator Value $230,000.00 - Liens $219,474.00 = Net Equity $10,526.00 …" at bounding box center [617, 185] width 162 height 274
click at [559, 378] on button "Add Exemption" at bounding box center [579, 384] width 78 height 22
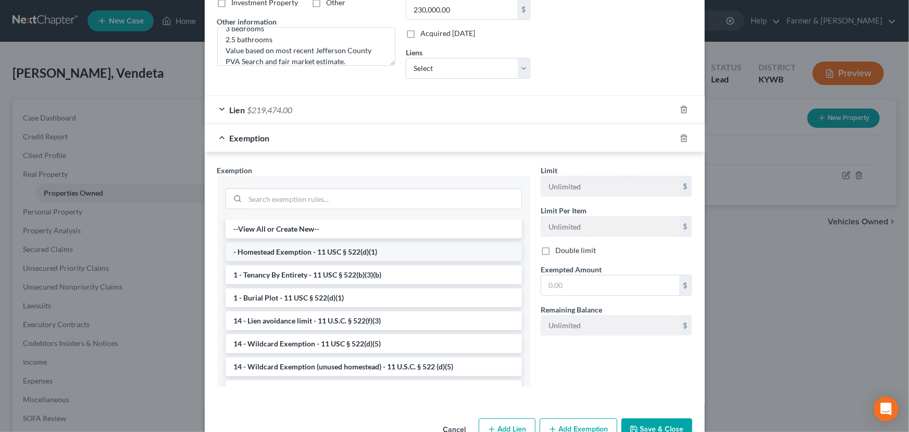
scroll to position [237, 0]
click at [288, 242] on li "- Homestead Exemption - 11 USC § 522(d)(1)" at bounding box center [374, 249] width 297 height 19
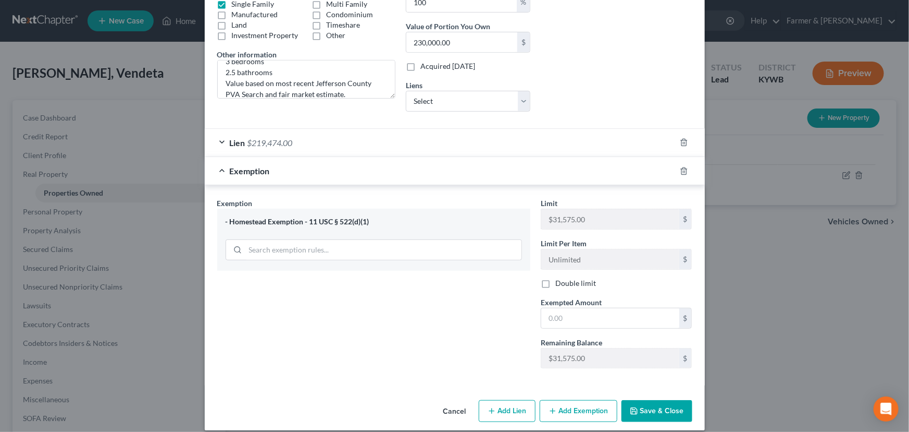
scroll to position [211, 0]
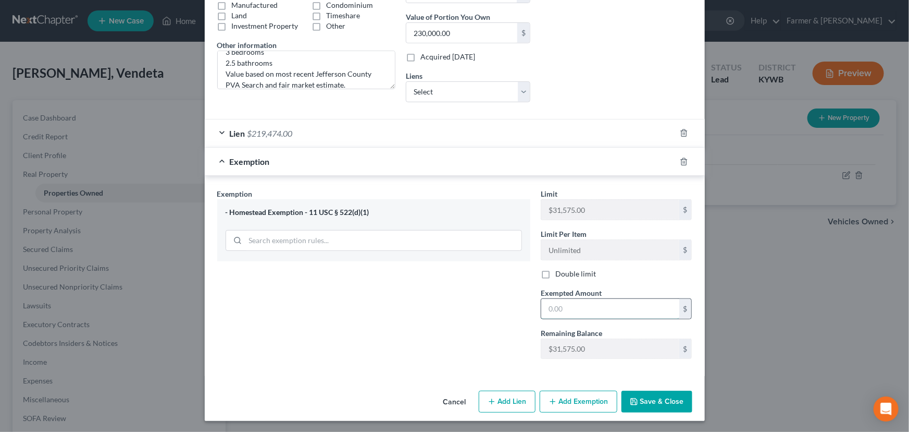
click at [563, 305] on input "text" at bounding box center [610, 309] width 138 height 20
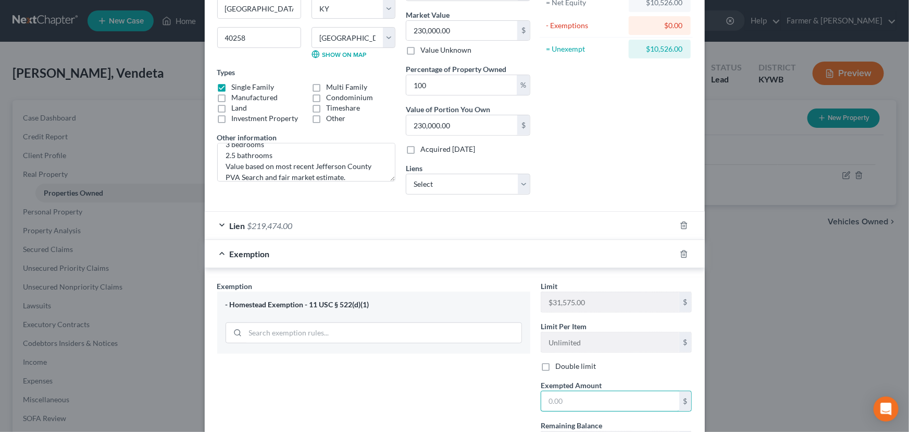
scroll to position [116, 0]
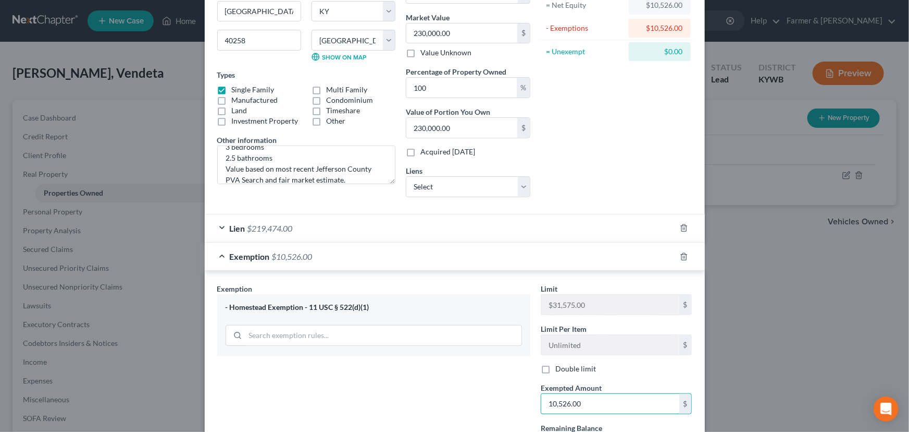
type input "10,526.00"
click at [469, 254] on div "Exemption $10,526.00" at bounding box center [440, 256] width 471 height 28
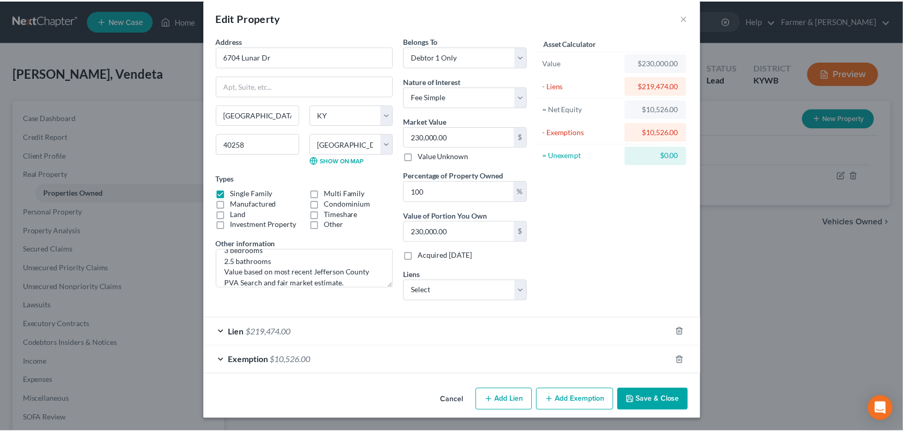
scroll to position [11, 0]
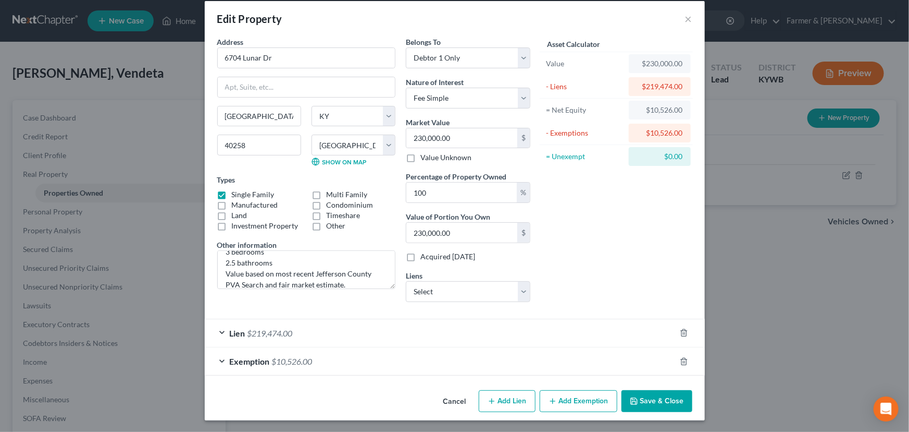
click at [589, 285] on div "Asset Calculator Value $230,000.00 - Liens $219,474.00 = Net Equity $10,526.00 …" at bounding box center [617, 173] width 162 height 274
click at [593, 265] on div "Asset Calculator Value $230,000.00 - Liens $219,474.00 = Net Equity $10,526.00 …" at bounding box center [617, 173] width 162 height 274
click at [641, 402] on button "Save & Close" at bounding box center [657, 401] width 71 height 22
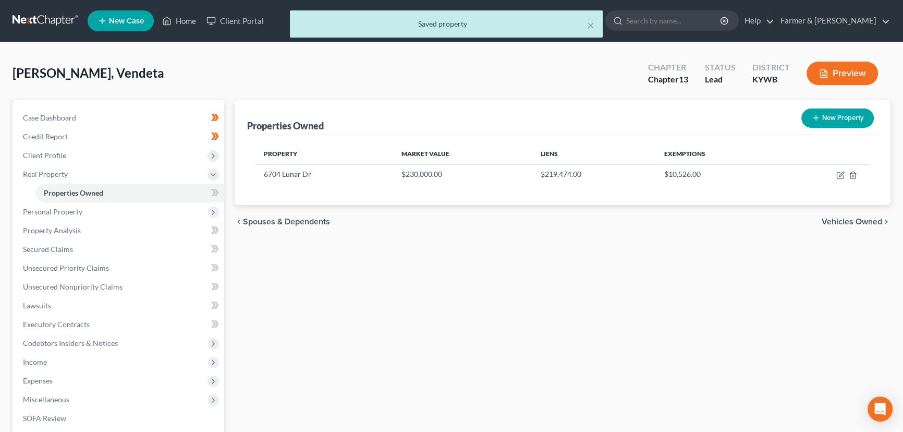
click at [222, 190] on span at bounding box center [215, 194] width 18 height 16
click at [288, 271] on div "Properties Owned New Property Property Market Value Liens Exemptions 6704 Lunar…" at bounding box center [562, 326] width 666 height 452
click at [57, 172] on span "Real Property" at bounding box center [45, 173] width 45 height 9
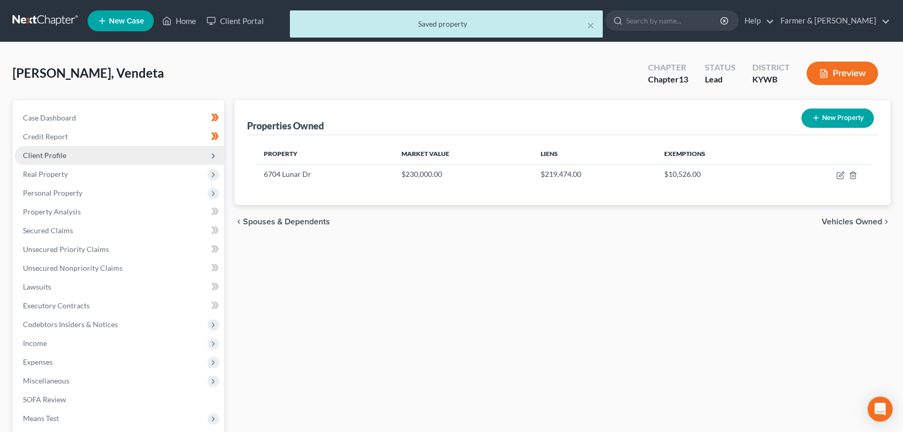
click at [57, 156] on span "Client Profile" at bounding box center [44, 155] width 43 height 9
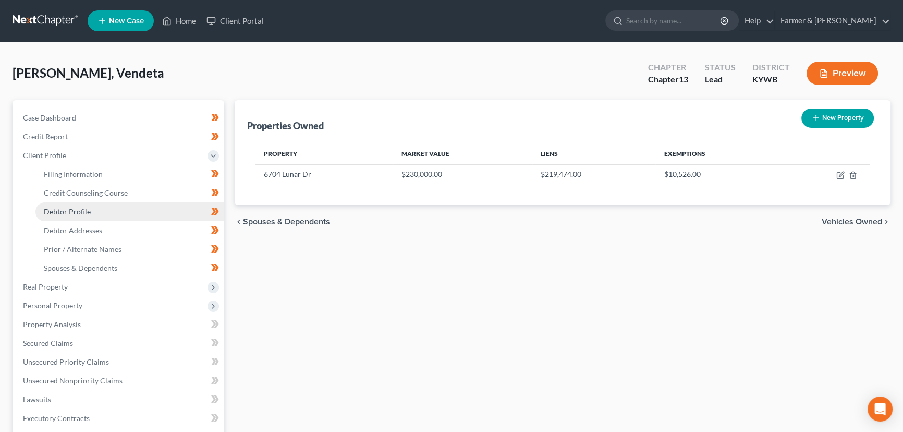
click at [95, 213] on link "Debtor Profile" at bounding box center [129, 211] width 189 height 19
select select "3"
select select "0"
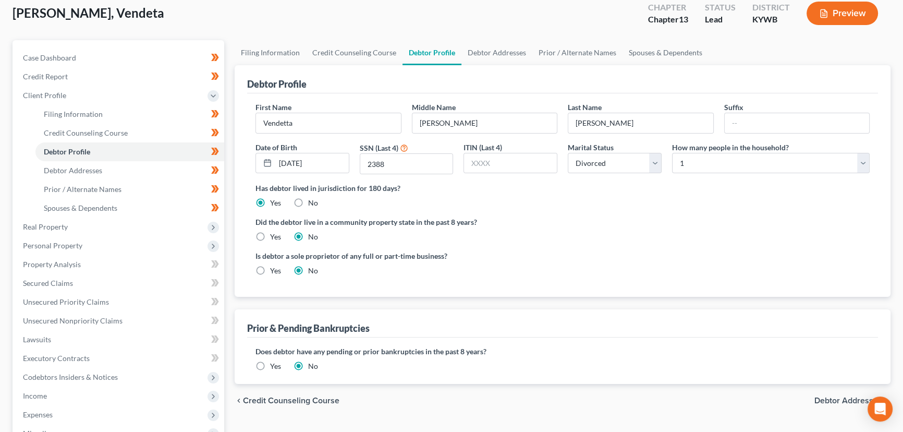
scroll to position [47, 0]
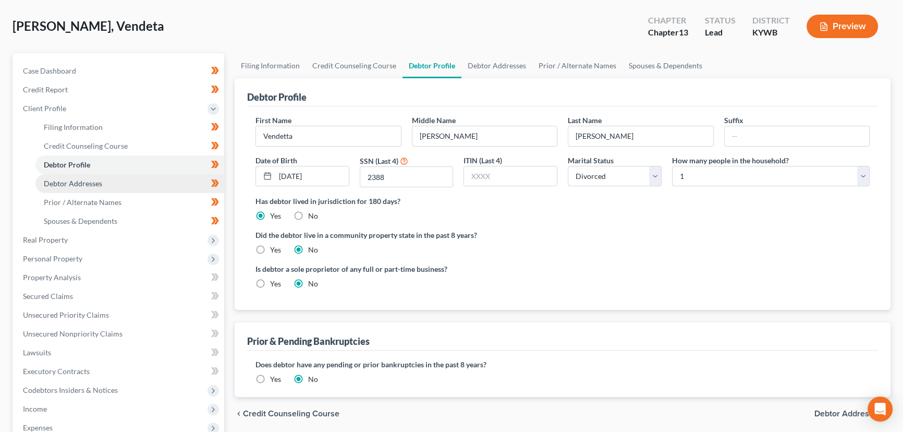
click at [79, 183] on span "Debtor Addresses" at bounding box center [73, 183] width 58 height 9
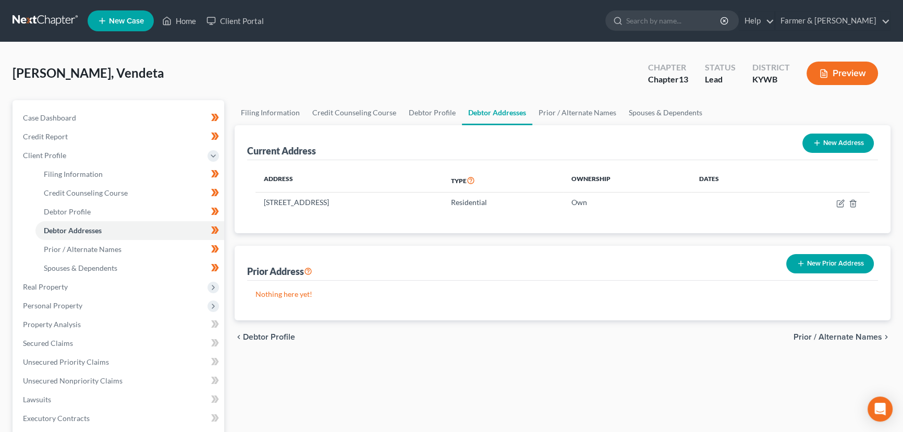
click at [795, 272] on div "New Prior Address" at bounding box center [830, 264] width 96 height 28
click at [800, 266] on icon "button" at bounding box center [800, 263] width 8 height 8
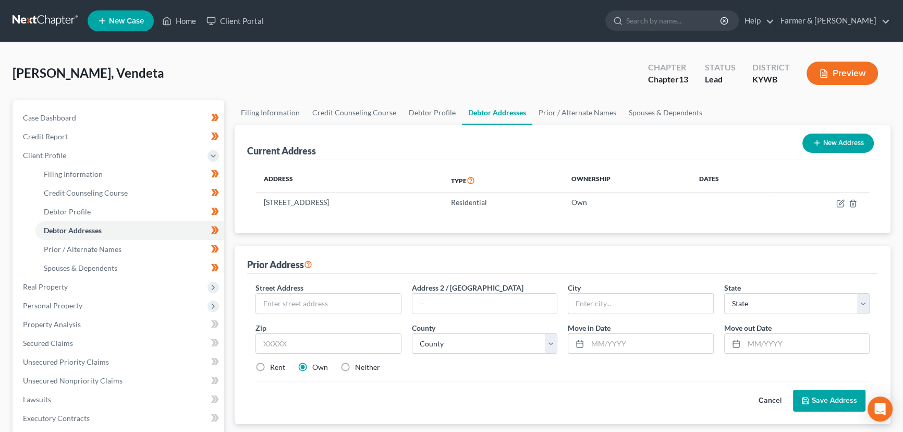
click at [770, 397] on button "Cancel" at bounding box center [770, 400] width 46 height 21
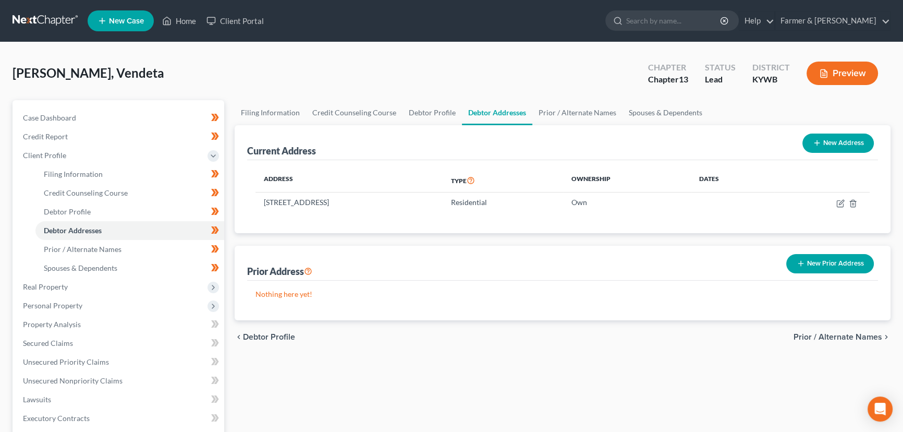
click at [846, 141] on button "New Address" at bounding box center [837, 142] width 71 height 19
select select "0"
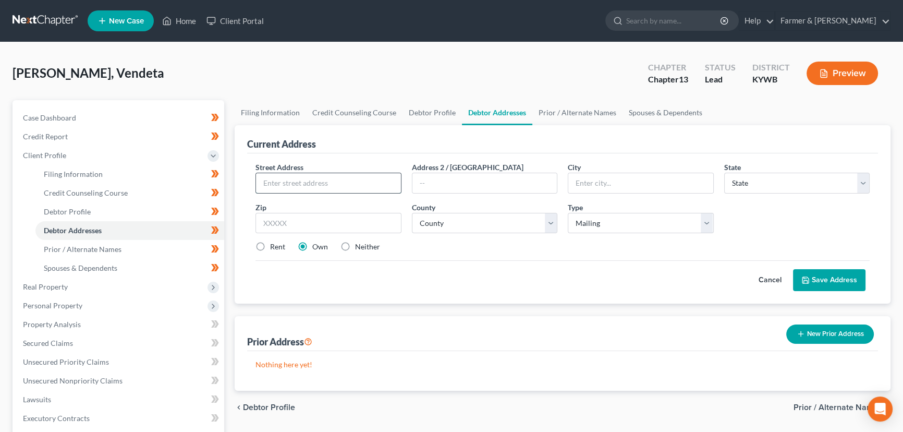
click at [348, 188] on input "text" at bounding box center [328, 183] width 145 height 20
click at [279, 184] on input "text" at bounding box center [328, 183] width 145 height 20
paste input "1225 Louisville Rd"
type input "1225 Louisville Rd"
click at [368, 222] on input "text" at bounding box center [328, 223] width 146 height 21
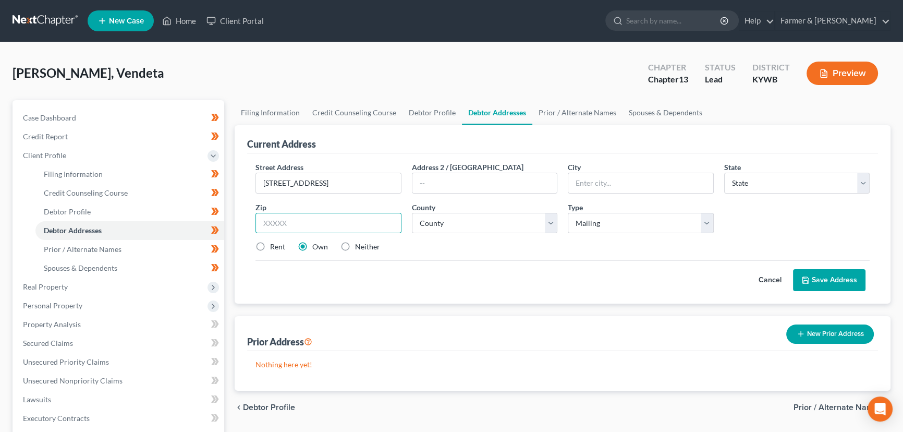
paste input "40601"
type input "40601"
type input "Frankfort"
select select "18"
click at [356, 84] on div "Anderson, Vendeta Upgraded Chapter Chapter 13 Status Lead District KYWB Preview" at bounding box center [452, 77] width 878 height 45
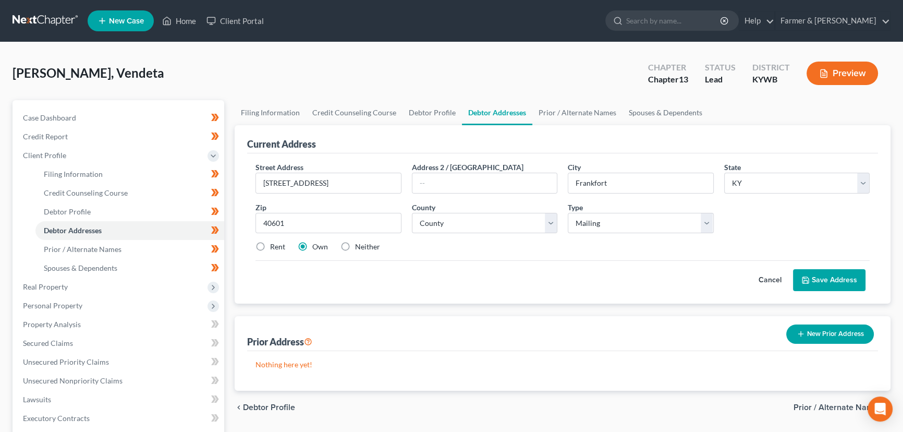
click at [515, 239] on div "Street Address * 1225 Louisville Rd Address 2 / PO Box City * Frankfort State *…" at bounding box center [562, 211] width 624 height 99
click at [505, 225] on select "County Adair County Allen County Anderson County Ballard County Barren County B…" at bounding box center [485, 223] width 146 height 21
select select "36"
click at [412, 213] on select "County Adair County Allen County Anderson County Ballard County Barren County B…" at bounding box center [485, 223] width 146 height 21
click at [497, 261] on div "Cancel Save Address" at bounding box center [562, 275] width 614 height 31
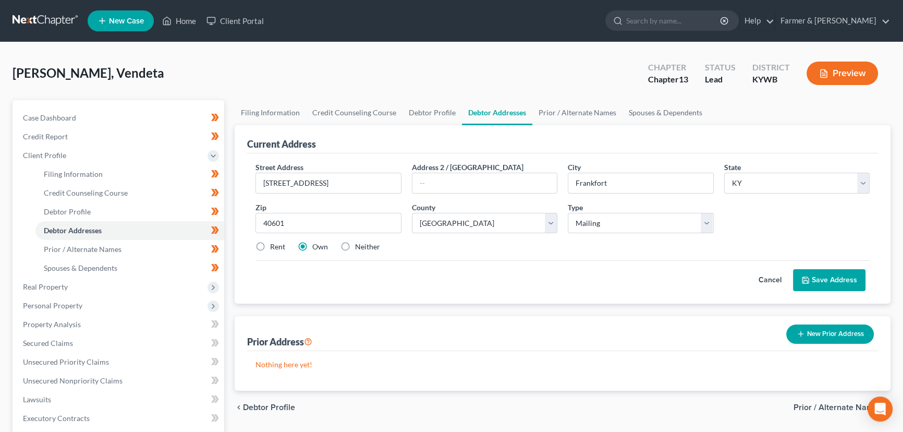
click at [355, 248] on label "Neither" at bounding box center [367, 246] width 25 height 10
click at [359, 248] on input "Neither" at bounding box center [362, 244] width 7 height 7
radio input "true"
click at [245, 57] on div "Anderson, Vendeta Upgraded Chapter Chapter 13 Status Lead District KYWB Preview" at bounding box center [452, 77] width 878 height 45
click at [375, 316] on div "Prior Address New Prior Address" at bounding box center [562, 333] width 631 height 35
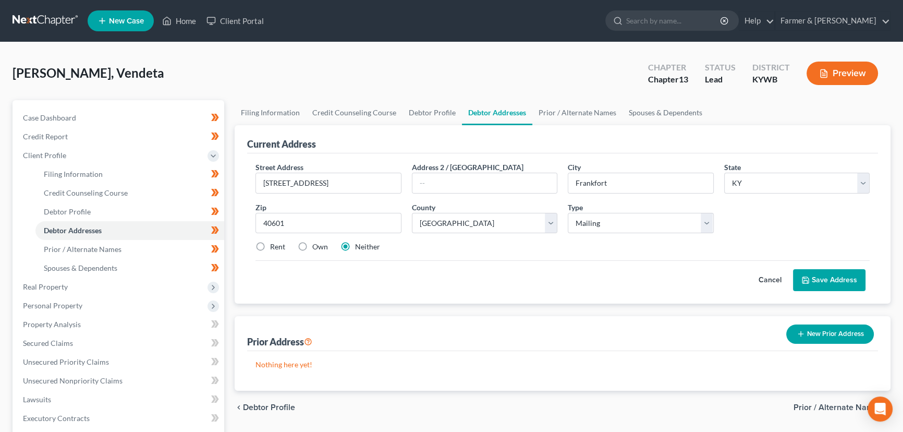
click at [326, 58] on div "Anderson, Vendeta Upgraded Chapter Chapter 13 Status Lead District KYWB Preview" at bounding box center [452, 77] width 878 height 45
click at [444, 276] on div "Cancel Save Address" at bounding box center [562, 275] width 614 height 31
click at [442, 274] on div "Cancel Save Address" at bounding box center [562, 275] width 614 height 31
click at [383, 73] on div "Anderson, Vendeta Upgraded Chapter Chapter 13 Status Lead District KYWB Preview" at bounding box center [452, 77] width 878 height 45
click at [819, 285] on button "Save Address" at bounding box center [829, 280] width 72 height 22
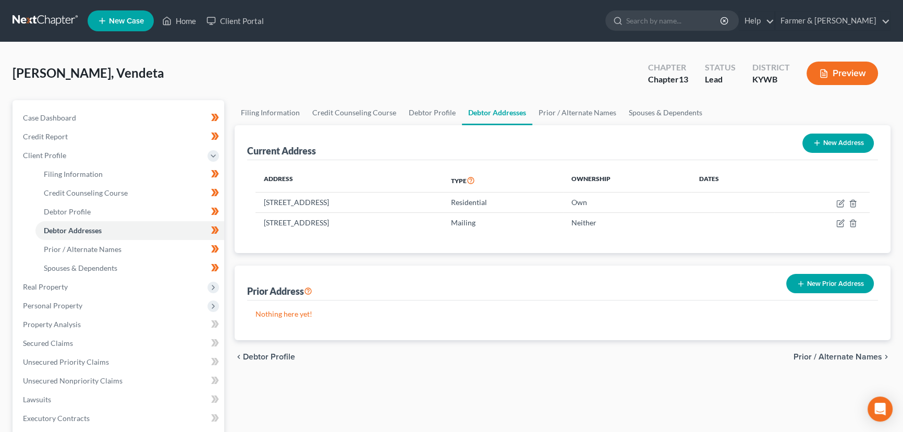
click at [223, 60] on div "Anderson, Vendeta Upgraded Chapter Chapter 13 Status Lead District KYWB Preview" at bounding box center [452, 77] width 878 height 45
click at [835, 202] on td at bounding box center [821, 202] width 95 height 20
click at [841, 201] on icon "button" at bounding box center [840, 203] width 8 height 8
select select "18"
select select "55"
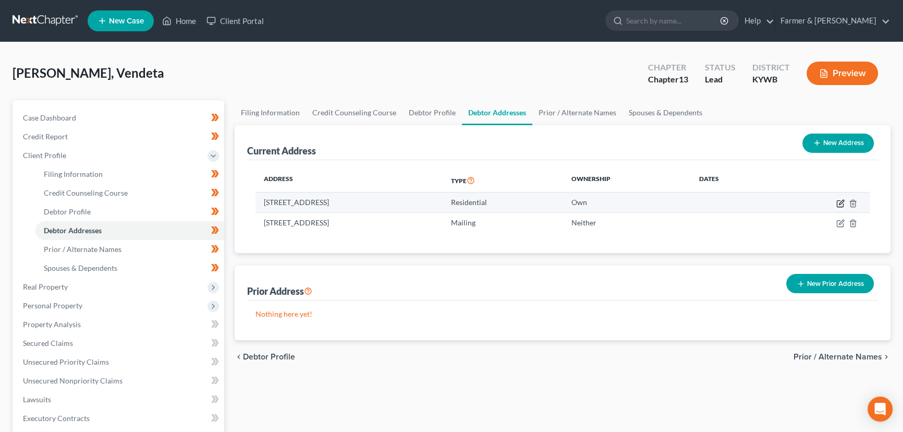
select select "0"
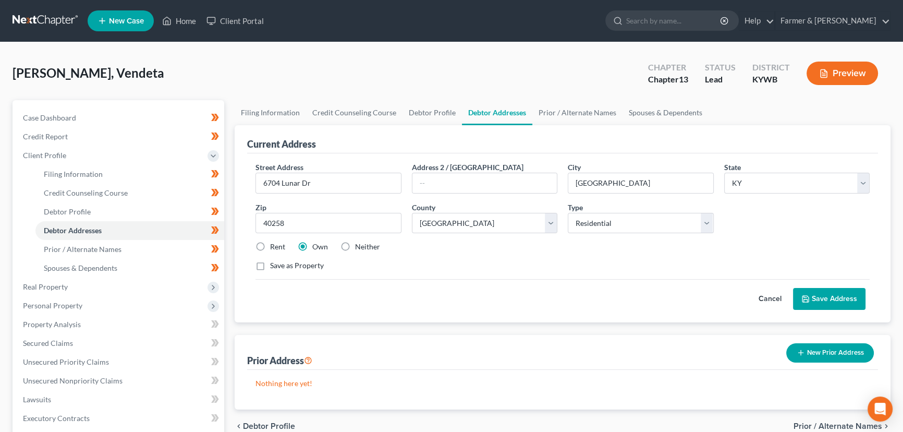
click at [763, 297] on button "Cancel" at bounding box center [770, 298] width 46 height 21
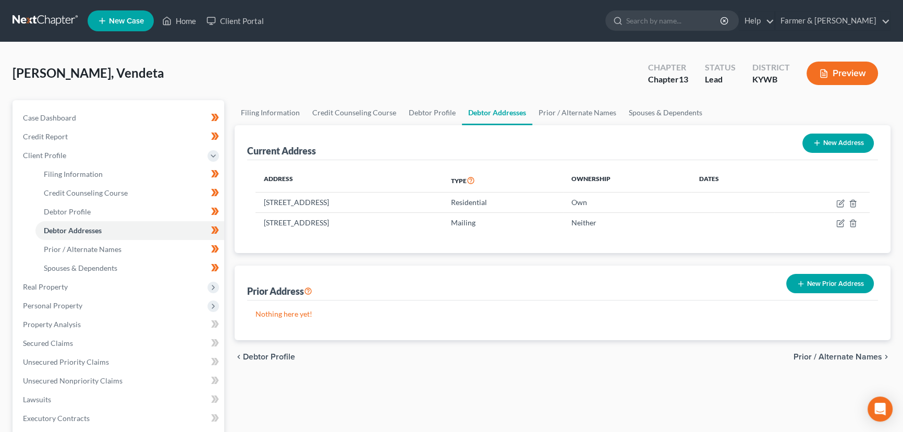
click at [829, 144] on button "New Address" at bounding box center [837, 142] width 71 height 19
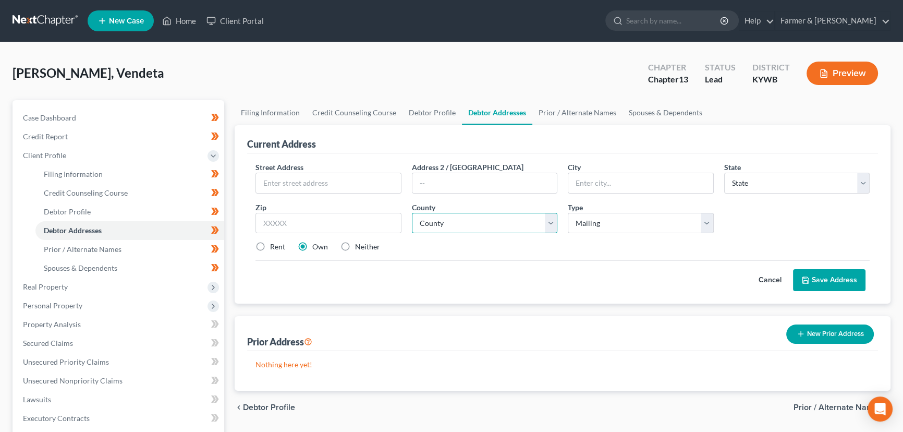
click at [471, 224] on select "County" at bounding box center [485, 223] width 146 height 21
click at [640, 216] on select "Select Mailing Rental Business" at bounding box center [641, 223] width 146 height 21
select select "1"
click at [568, 213] on select "Select Mailing Rental Business" at bounding box center [641, 223] width 146 height 21
click at [446, 273] on div "Cancel Save Address" at bounding box center [562, 275] width 614 height 31
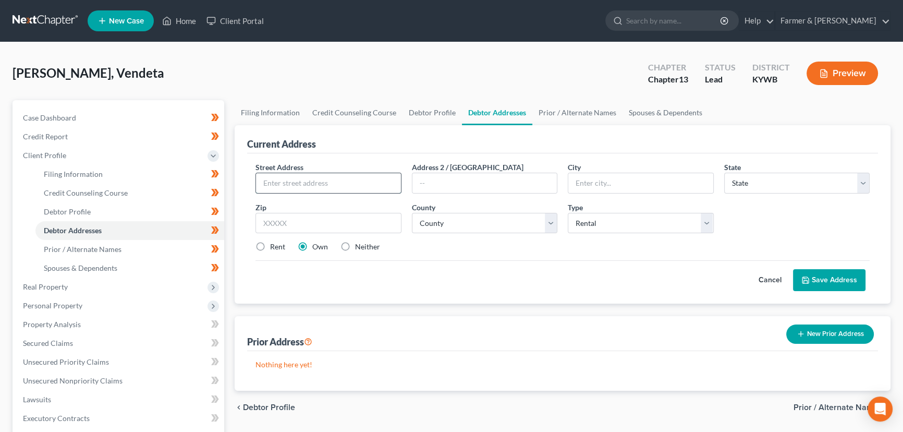
click at [321, 182] on input "text" at bounding box center [328, 183] width 145 height 20
paste input "WINGS OF LOVE COMMUNITY LIVING LLC"
type input "WINGS OF LOVE COMMUNITY LIVING LLC"
drag, startPoint x: 393, startPoint y: 185, endPoint x: 177, endPoint y: 193, distance: 216.4
click at [177, 193] on div "Petition Navigation Case Dashboard Payments Invoices Payments Payments Credit R…" at bounding box center [451, 373] width 888 height 546
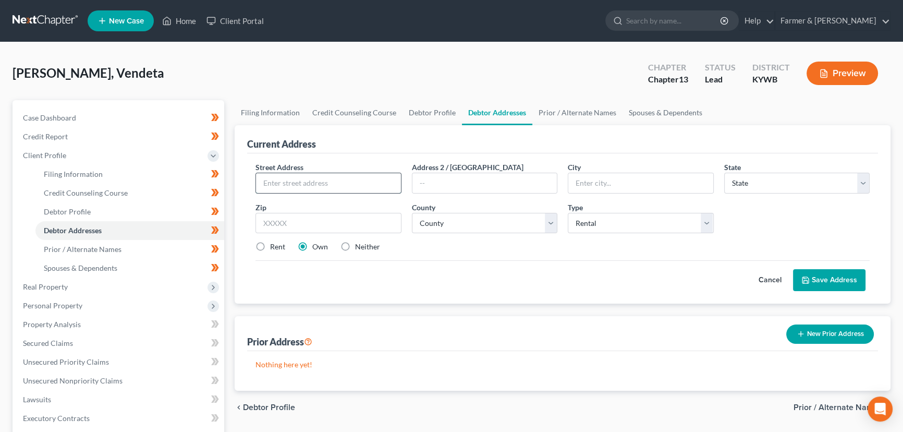
click at [284, 185] on input "text" at bounding box center [328, 183] width 145 height 20
paste input "2030 S 16th"
type input "2030 S 16th"
click at [286, 79] on div "Anderson, Vendeta Upgraded Chapter Chapter 13 Status Lead District KYWB Preview" at bounding box center [452, 77] width 878 height 45
click at [268, 224] on input "text" at bounding box center [328, 223] width 146 height 21
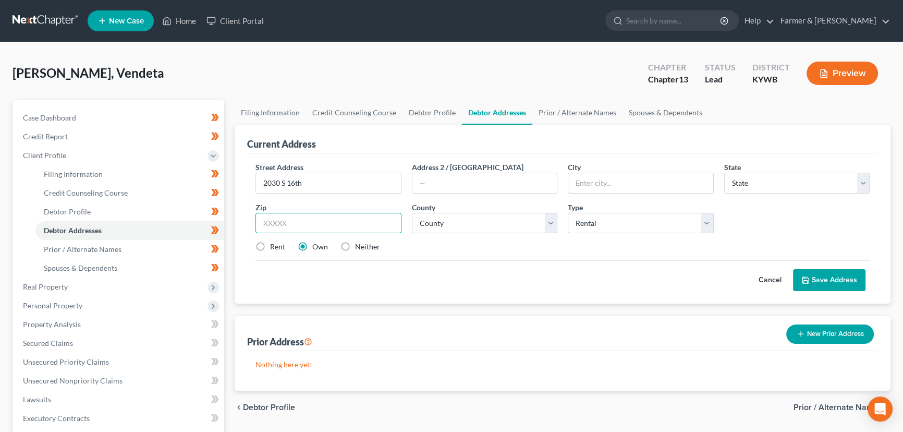
paste input "40216"
type input "40216"
click at [304, 76] on div "Anderson, Vendeta Upgraded Chapter Chapter 13 Status Lead District KYWB Preview" at bounding box center [452, 77] width 878 height 45
type input "Louisville"
select select "18"
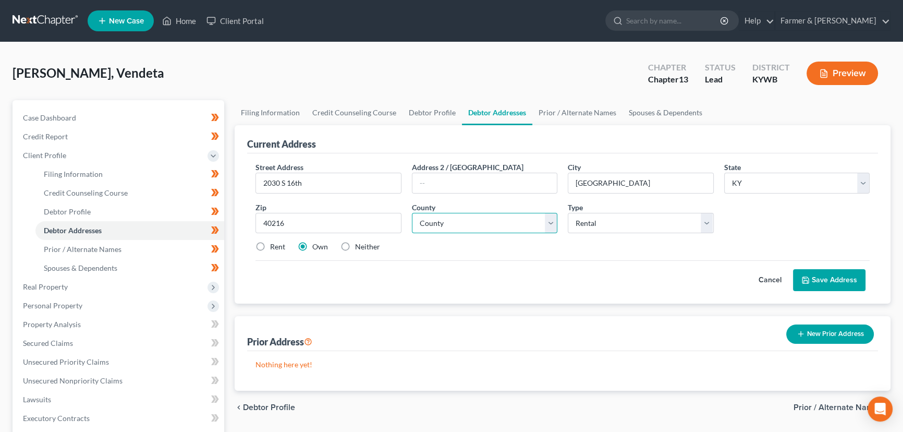
click at [457, 226] on select "County Adair County Allen County Anderson County Ballard County Barren County B…" at bounding box center [485, 223] width 146 height 21
select select "55"
click at [412, 213] on select "County Adair County Allen County Anderson County Ballard County Barren County B…" at bounding box center [485, 223] width 146 height 21
click at [493, 260] on div "Cancel Save Address" at bounding box center [562, 275] width 614 height 31
click at [528, 264] on div "Cancel Save Address" at bounding box center [562, 275] width 614 height 31
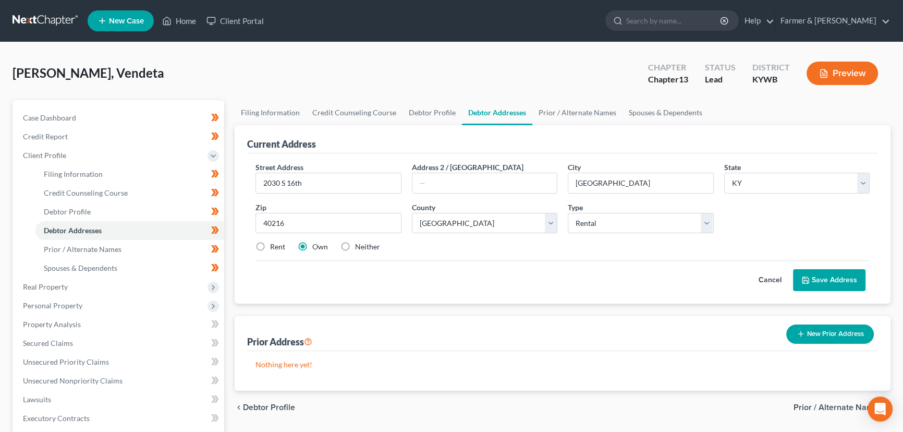
click at [315, 54] on div "Anderson, Vendeta Upgraded Chapter Chapter 13 Status Lead District KYWB Preview…" at bounding box center [451, 354] width 903 height 624
click at [497, 273] on div "Cancel Save Address" at bounding box center [562, 275] width 614 height 31
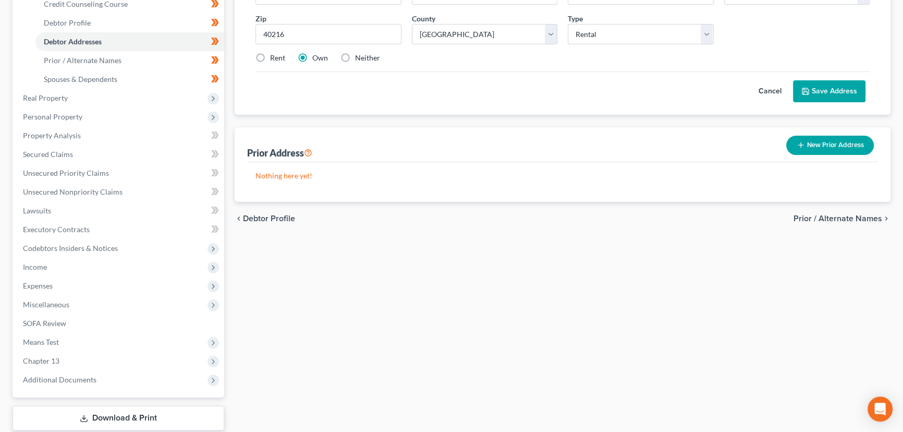
scroll to position [189, 0]
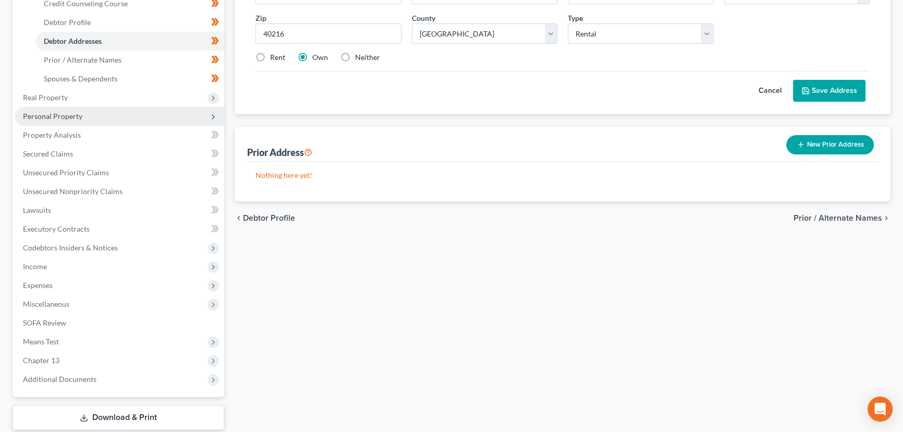
click at [100, 117] on span "Personal Property" at bounding box center [119, 116] width 209 height 19
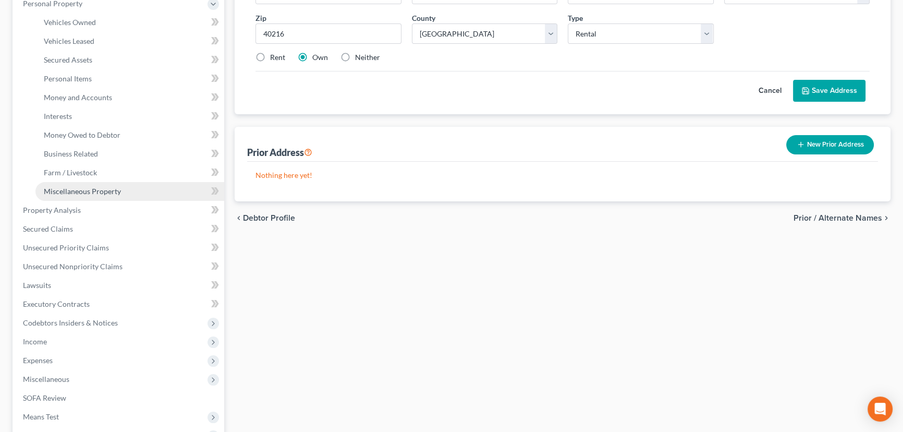
click at [110, 190] on span "Miscellaneous Property" at bounding box center [82, 191] width 77 height 9
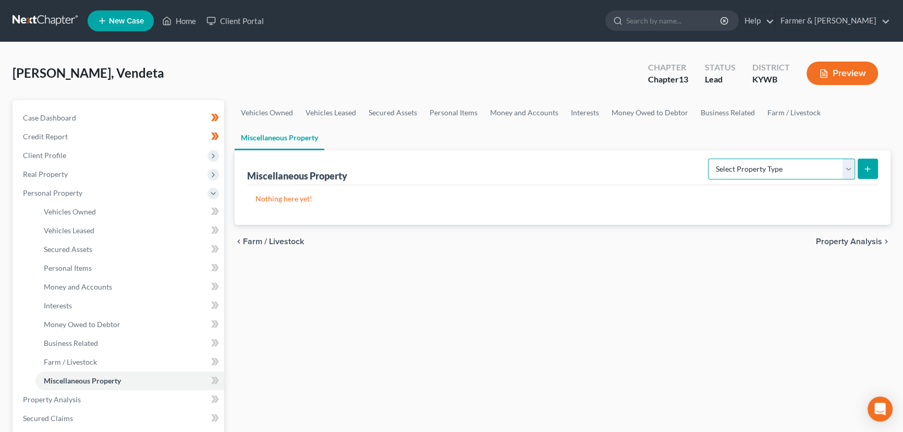
click at [741, 163] on select "Select Property Type Assigned for Creditor Benefit Within 1 Year Holding for An…" at bounding box center [781, 168] width 147 height 21
click at [91, 194] on span "Personal Property" at bounding box center [119, 192] width 209 height 19
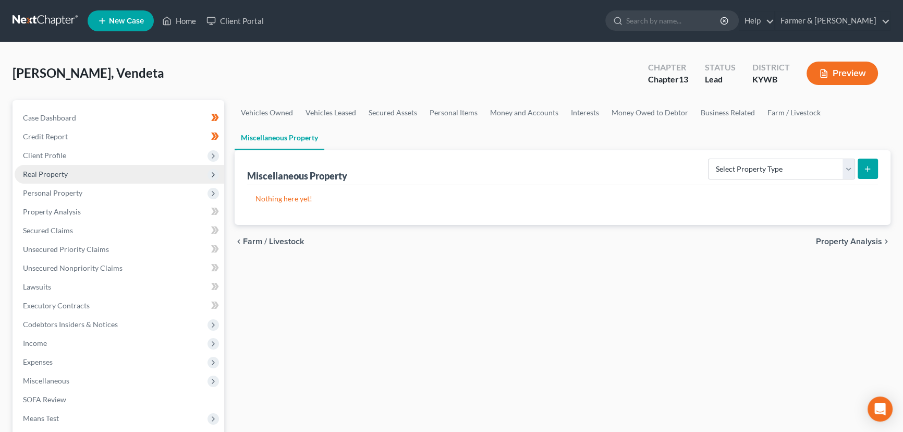
click at [62, 177] on span "Real Property" at bounding box center [45, 173] width 45 height 9
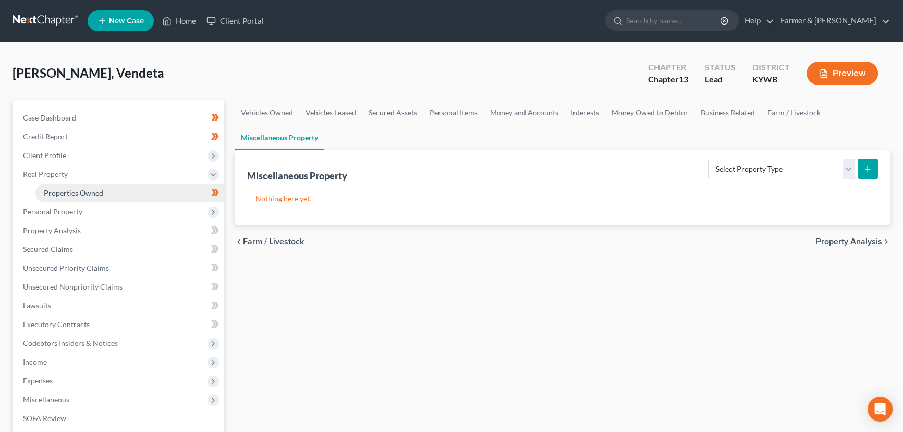
click at [92, 198] on link "Properties Owned" at bounding box center [129, 192] width 189 height 19
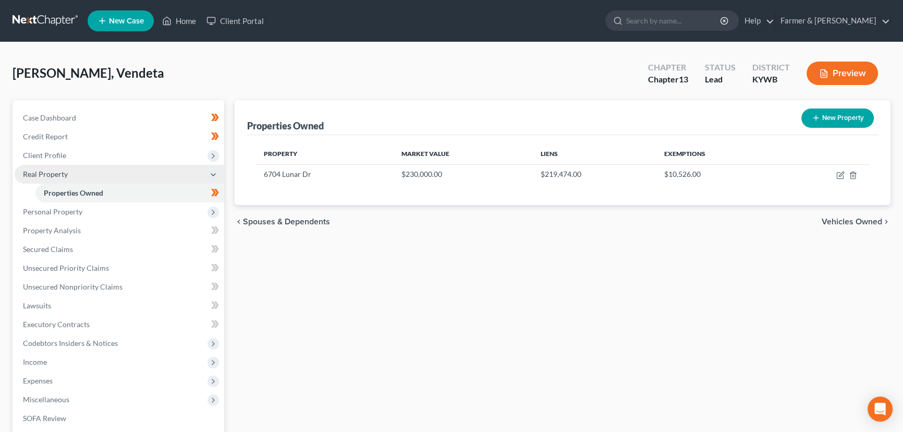
click at [51, 177] on span "Real Property" at bounding box center [45, 173] width 45 height 9
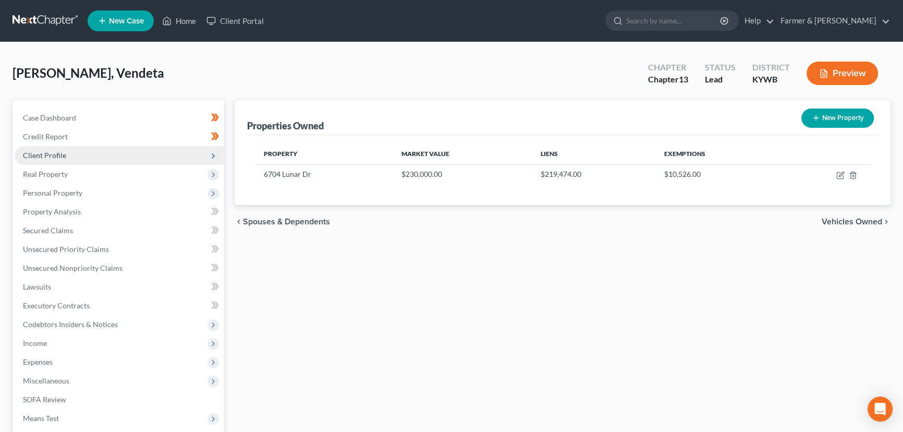
click at [58, 159] on span "Client Profile" at bounding box center [119, 155] width 209 height 19
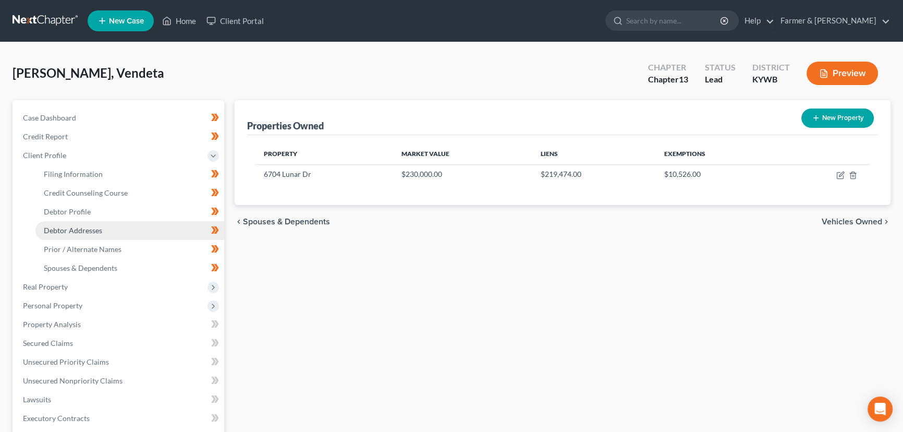
click at [107, 228] on link "Debtor Addresses" at bounding box center [129, 230] width 189 height 19
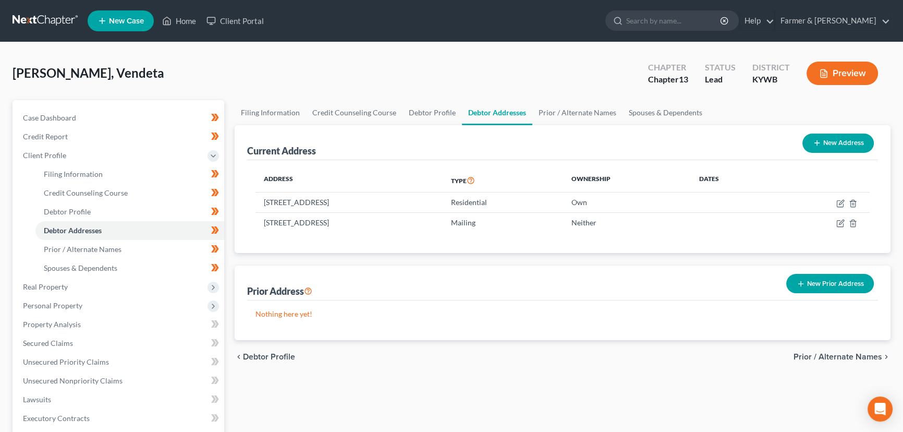
click at [843, 146] on button "New Address" at bounding box center [837, 142] width 71 height 19
select select "0"
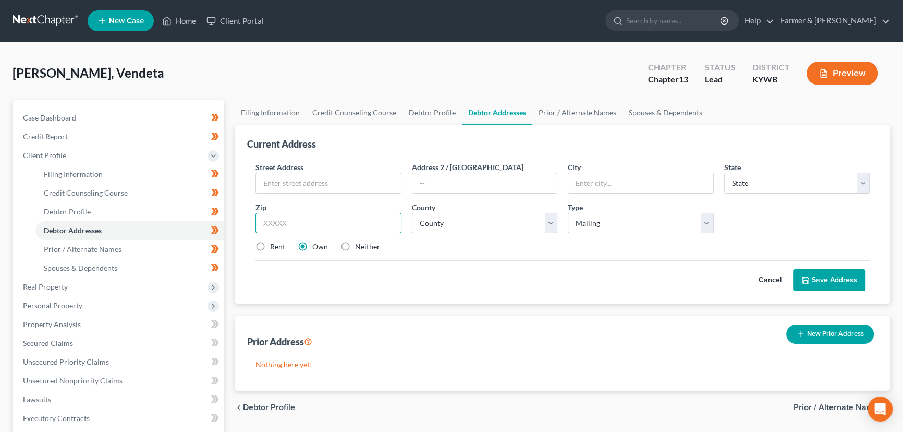
click at [306, 219] on input "text" at bounding box center [328, 223] width 146 height 21
paste input "40216"
type input "40216"
click at [372, 299] on div "Street Address * Address 2 / PO Box City * State * State AL AK AR AZ CA CO CT D…" at bounding box center [562, 228] width 631 height 150
type input "Louisville"
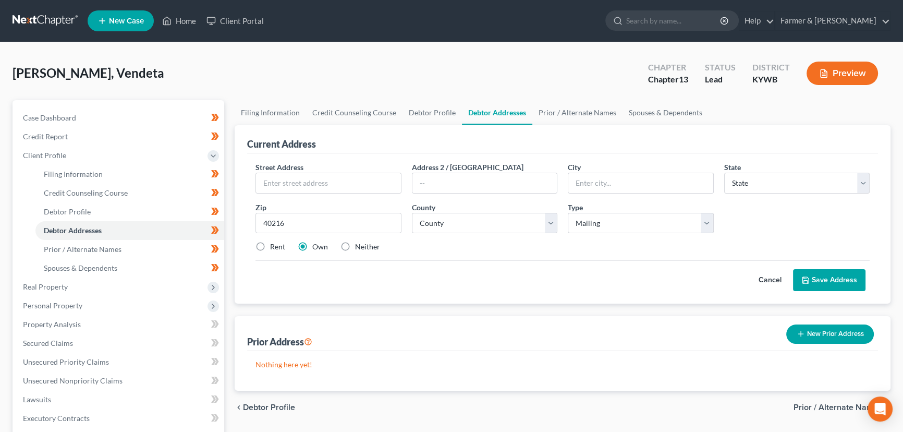
select select "18"
click at [438, 232] on div "Street Address * Address 2 / PO Box City * Louisville State * State AL AK AR AZ…" at bounding box center [562, 211] width 624 height 99
click at [439, 223] on select "County Adair County Allen County Anderson County Ballard County Barren County B…" at bounding box center [485, 223] width 146 height 21
select select "55"
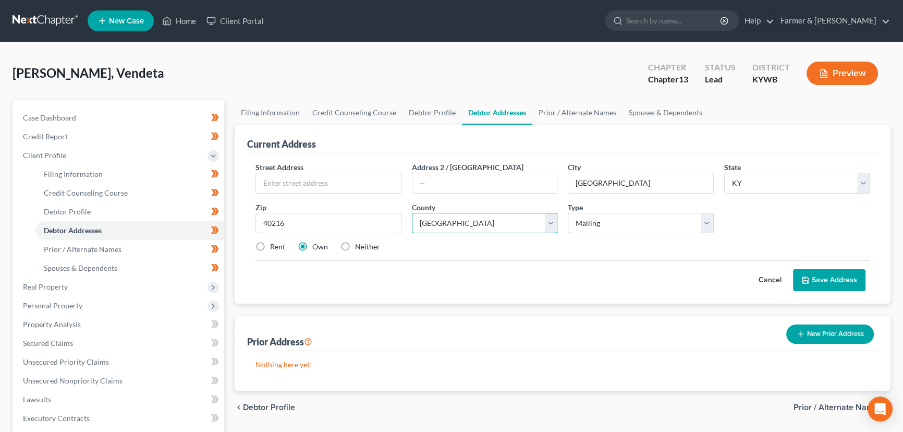
click at [439, 223] on select "County Adair County Allen County Anderson County Ballard County Barren County B…" at bounding box center [485, 223] width 146 height 21
click at [412, 213] on select "County Adair County Allen County Anderson County Ballard County Barren County B…" at bounding box center [485, 223] width 146 height 21
click at [448, 260] on div "Cancel Save Address" at bounding box center [562, 275] width 614 height 31
drag, startPoint x: 586, startPoint y: 215, endPoint x: 590, endPoint y: 229, distance: 14.3
click at [586, 215] on select "Select Mailing Rental Business" at bounding box center [641, 223] width 146 height 21
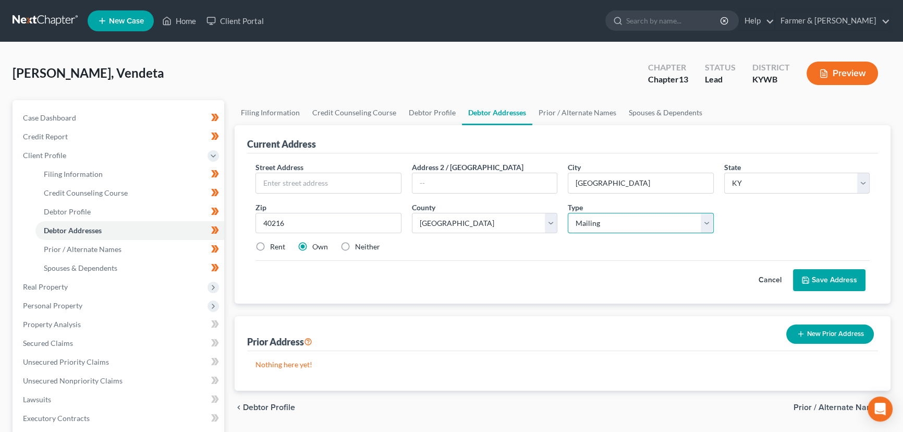
select select "1"
click at [568, 213] on select "Select Mailing Rental Business" at bounding box center [641, 223] width 146 height 21
click at [605, 267] on div "Cancel Save Address" at bounding box center [562, 275] width 614 height 31
click at [278, 182] on input "text" at bounding box center [328, 183] width 145 height 20
paste input "2030 S 16th"
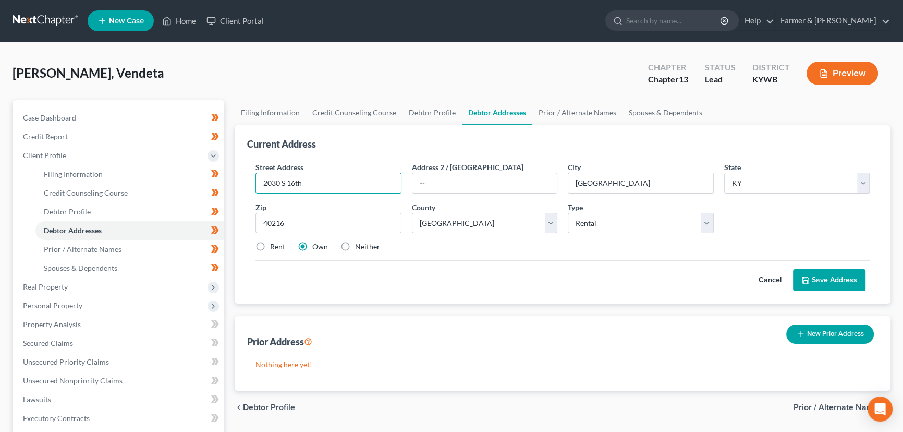
type input "2030 S 16th"
click at [450, 271] on div "Cancel Save Address" at bounding box center [562, 275] width 614 height 31
click at [849, 271] on button "Save Address" at bounding box center [829, 280] width 72 height 22
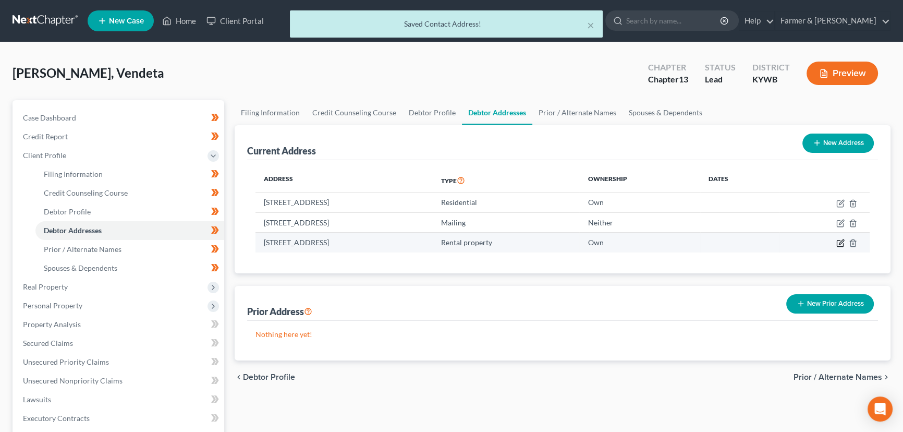
click at [843, 242] on icon "button" at bounding box center [839, 243] width 6 height 6
select select "18"
select select "55"
select select "1"
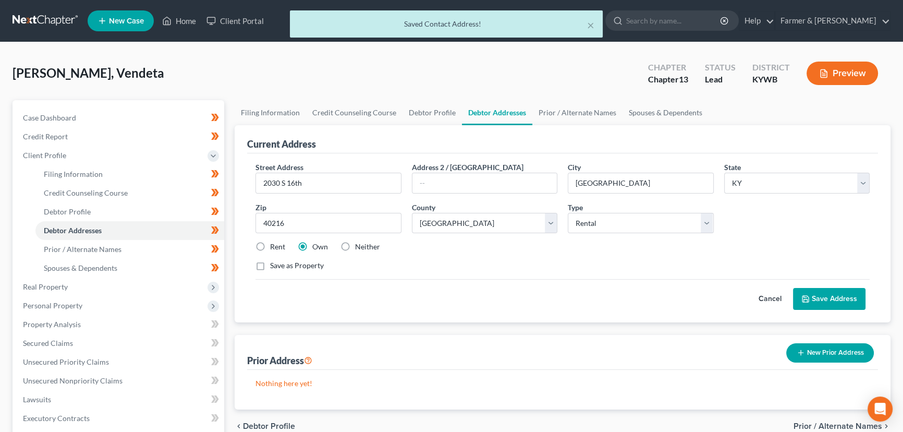
click at [766, 293] on button "Cancel" at bounding box center [770, 298] width 46 height 21
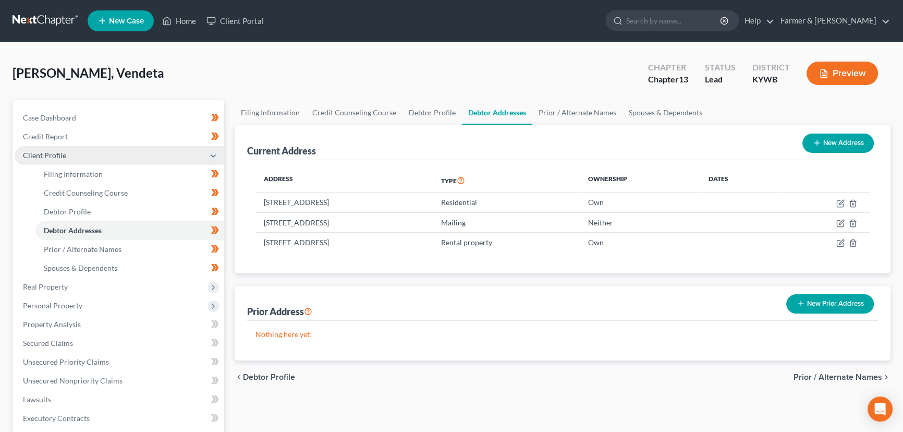
click at [52, 156] on span "Client Profile" at bounding box center [44, 155] width 43 height 9
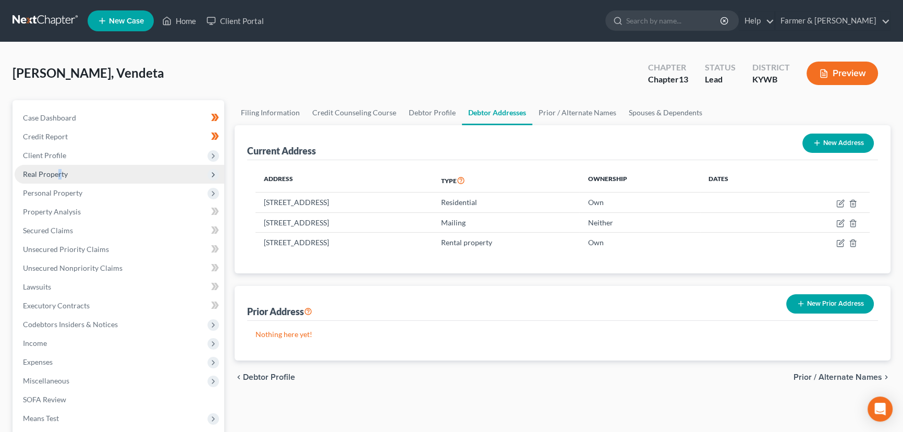
click at [59, 175] on span "Real Property" at bounding box center [45, 173] width 45 height 9
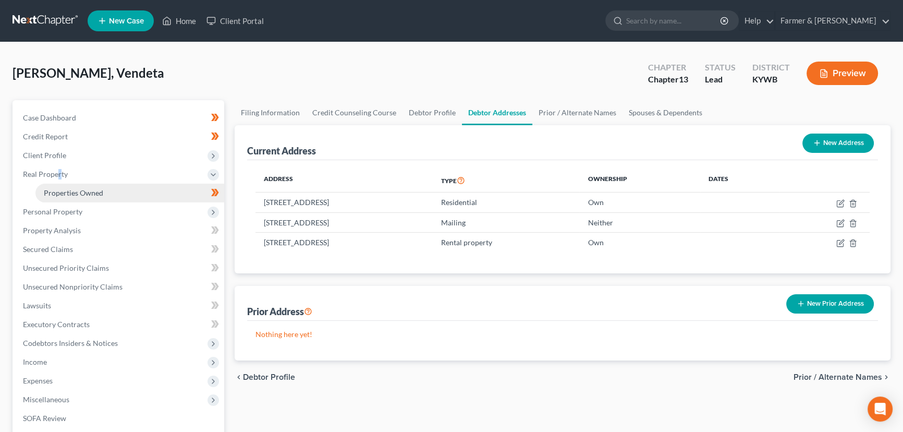
click at [73, 190] on span "Properties Owned" at bounding box center [73, 192] width 59 height 9
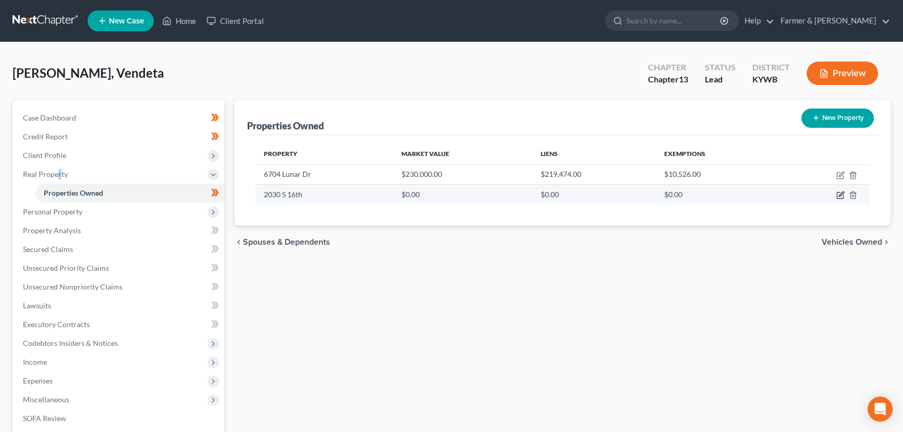
click at [839, 193] on icon "button" at bounding box center [840, 195] width 8 height 8
select select "18"
select select "55"
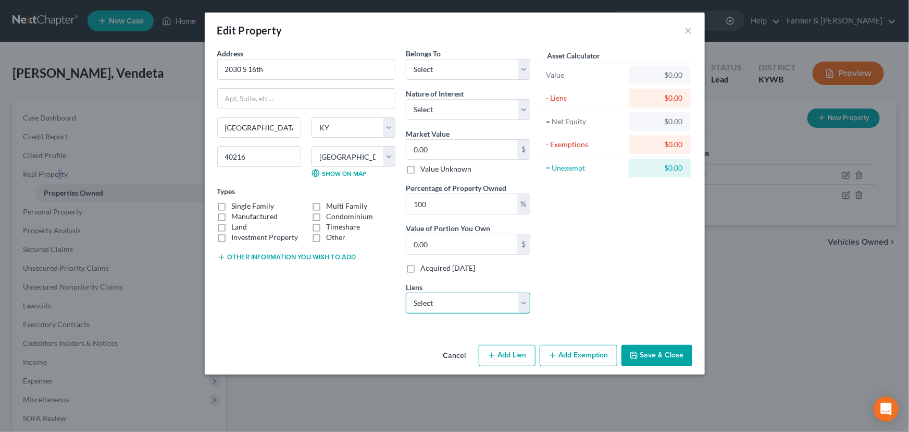
click at [441, 301] on select "Select Chrysler Capital - $56,548.00 Consumer Portfolio Svc - $24,921.00 Ky Hou…" at bounding box center [468, 302] width 125 height 21
select select "2"
click at [406, 292] on select "Select Chrysler Capital - $56,548.00 Consumer Portfolio Svc - $24,921.00 Ky Hou…" at bounding box center [468, 302] width 125 height 21
select select
select select "18"
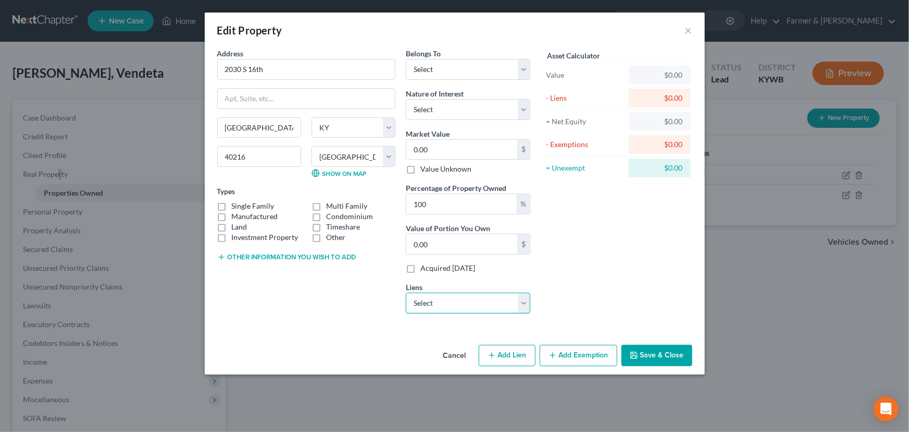
select select "0"
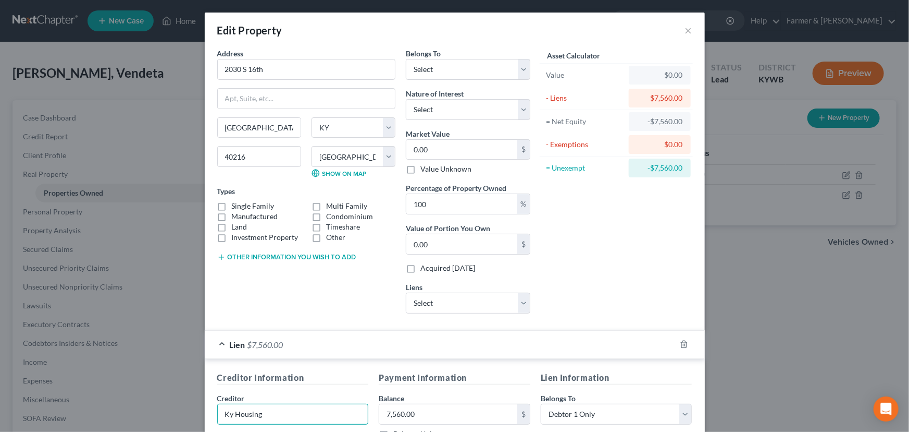
click at [273, 416] on input "Ky Housing" at bounding box center [293, 413] width 152 height 21
type input "K"
click at [681, 287] on div "Asset Calculator Value $0.00 - Liens $7,560.00 = Net Equity -$7,560.00 - Exempt…" at bounding box center [617, 185] width 162 height 274
type input "Kentucky Housing"
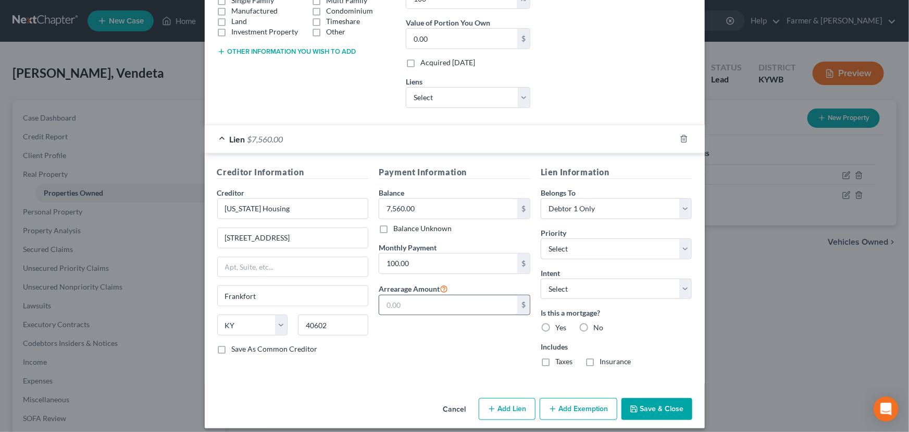
scroll to position [213, 0]
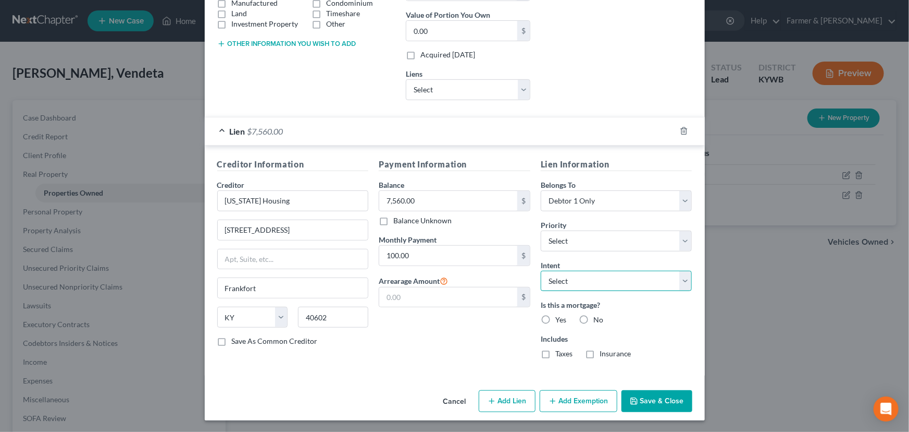
click at [571, 282] on select "Select Surrender Redeem Reaffirm Avoid Other" at bounding box center [617, 280] width 152 height 21
select select "4"
click at [541, 270] on select "Select Surrender Redeem Reaffirm Avoid Other" at bounding box center [617, 280] width 152 height 21
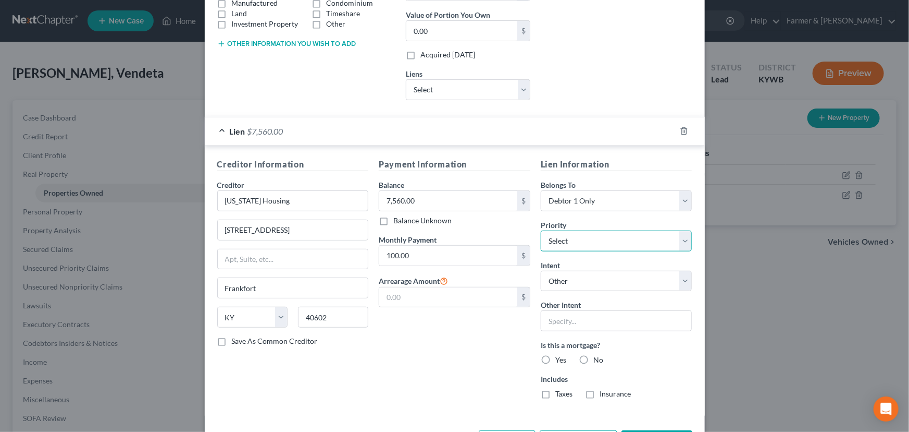
click at [559, 244] on select "Select 1st 2nd 3rd 4th 5th 6th 7th 8th 9th 10th 11th 12th 13th 14th 15th 16th 1…" at bounding box center [617, 240] width 152 height 21
select select "0"
click at [541, 230] on select "Select 1st 2nd 3rd 4th 5th 6th 7th 8th 9th 10th 11th 12th 13th 14th 15th 16th 1…" at bounding box center [617, 240] width 152 height 21
drag, startPoint x: 546, startPoint y: 356, endPoint x: 568, endPoint y: 365, distance: 24.3
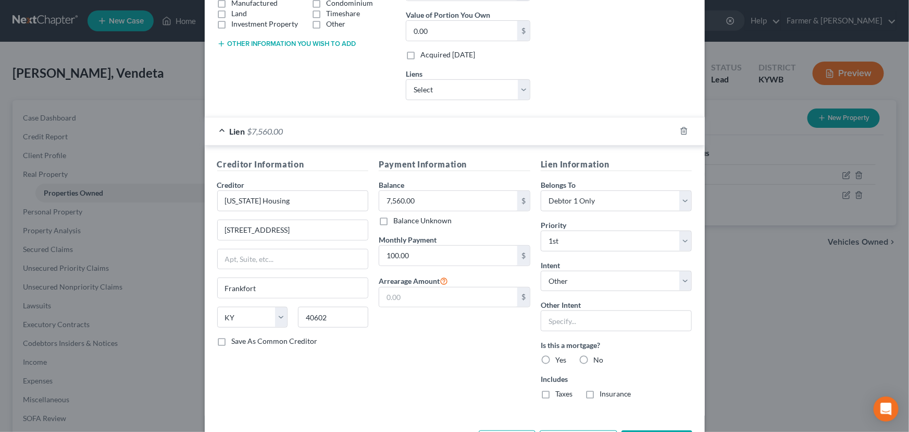
click at [556, 356] on label "Yes" at bounding box center [561, 359] width 11 height 10
click at [560, 356] on input "Yes" at bounding box center [563, 357] width 7 height 7
radio input "true"
click at [641, 362] on div "Is this a mortgage? Yes No" at bounding box center [617, 352] width 152 height 26
click at [425, 131] on div "Lien $7,560.00" at bounding box center [440, 131] width 471 height 28
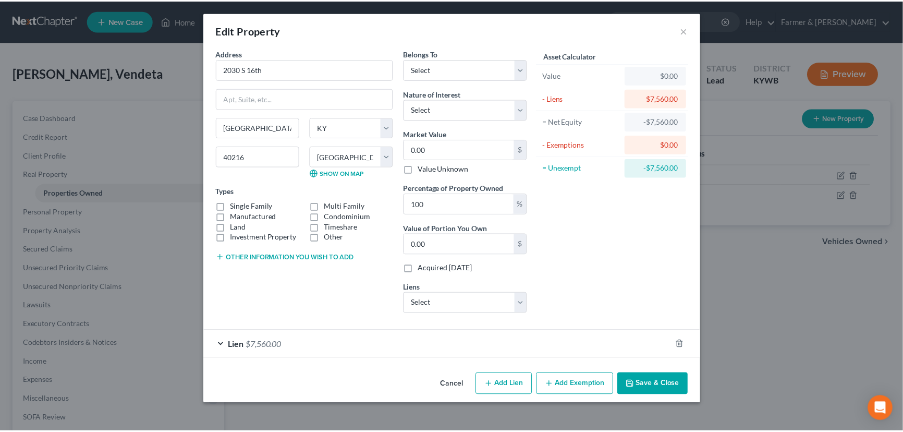
scroll to position [0, 0]
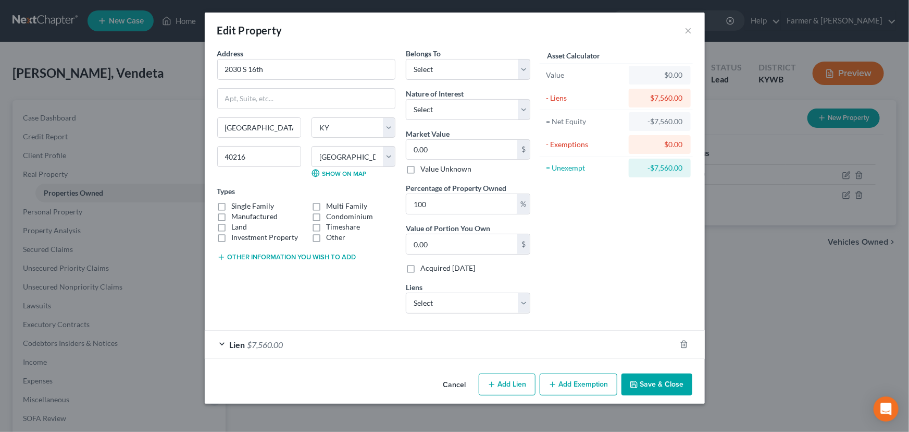
click at [326, 238] on label "Other" at bounding box center [335, 237] width 19 height 10
click at [330, 238] on input "Other" at bounding box center [333, 235] width 7 height 7
checkbox input "true"
drag, startPoint x: 325, startPoint y: 263, endPoint x: 327, endPoint y: 269, distance: 6.6
click at [325, 263] on input "text" at bounding box center [306, 272] width 177 height 20
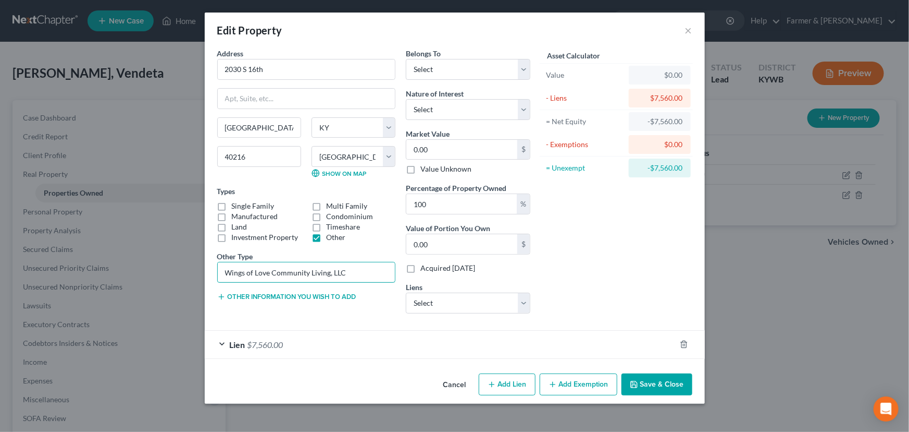
type input "Wings of Love Community Living, LLC"
click at [614, 262] on div "Asset Calculator Value $0.00 - Liens $7,560.00 = Net Equity -$7,560.00 - Exempt…" at bounding box center [617, 185] width 162 height 274
click at [441, 55] on span "Belongs To" at bounding box center [423, 53] width 35 height 9
click at [443, 64] on select "Select Debtor 1 Only Debtor 2 Only Debtor 1 And Debtor 2 Only At Least One Of T…" at bounding box center [468, 69] width 125 height 21
select select "0"
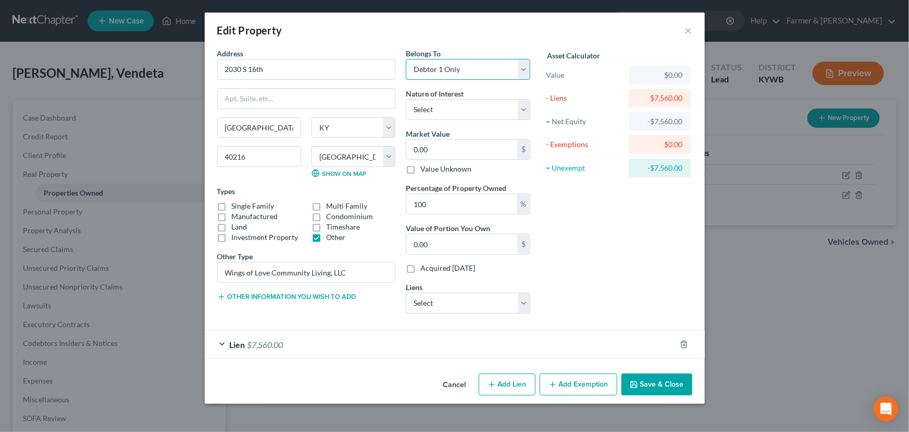
click at [406, 59] on select "Select Debtor 1 Only Debtor 2 Only Debtor 1 And Debtor 2 Only At Least One Of T…" at bounding box center [468, 69] width 125 height 21
drag, startPoint x: 437, startPoint y: 110, endPoint x: 438, endPoint y: 119, distance: 8.4
click at [437, 110] on select "Select Fee Simple Joint Tenant Life Estate Equitable Interest Future Interest T…" at bounding box center [468, 109] width 125 height 21
select select "0"
click at [406, 99] on select "Select Fee Simple Joint Tenant Life Estate Equitable Interest Future Interest T…" at bounding box center [468, 109] width 125 height 21
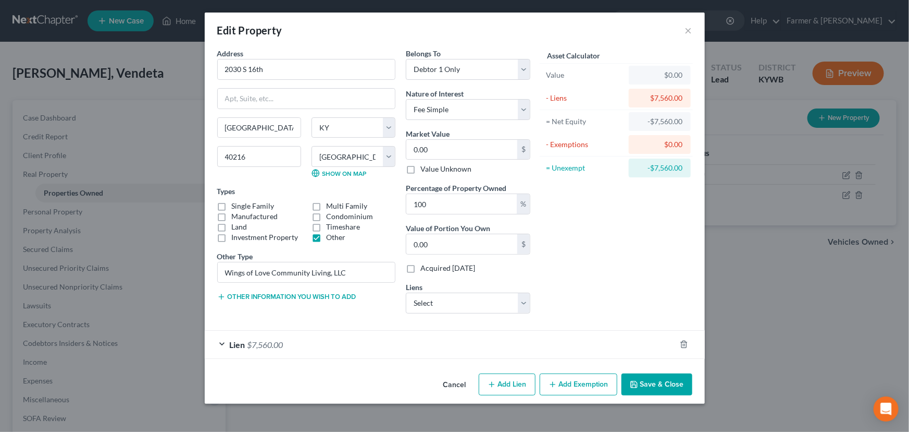
click at [576, 231] on div "Asset Calculator Value $0.00 - Liens $7,560.00 = Net Equity -$7,560.00 - Exempt…" at bounding box center [617, 185] width 162 height 274
click at [447, 157] on input "0.00" at bounding box center [461, 150] width 111 height 20
type input "1"
type input "1.00"
type input "10"
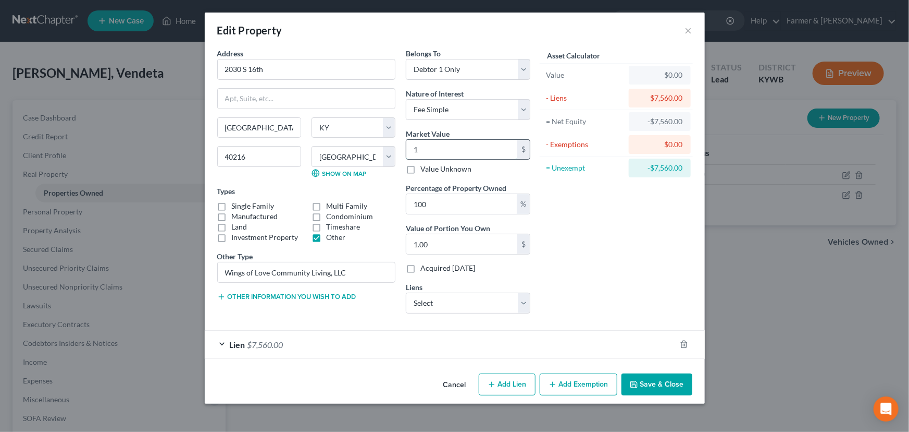
type input "10.00"
type input "105"
type input "105.00"
type input "1050"
type input "1,050.00"
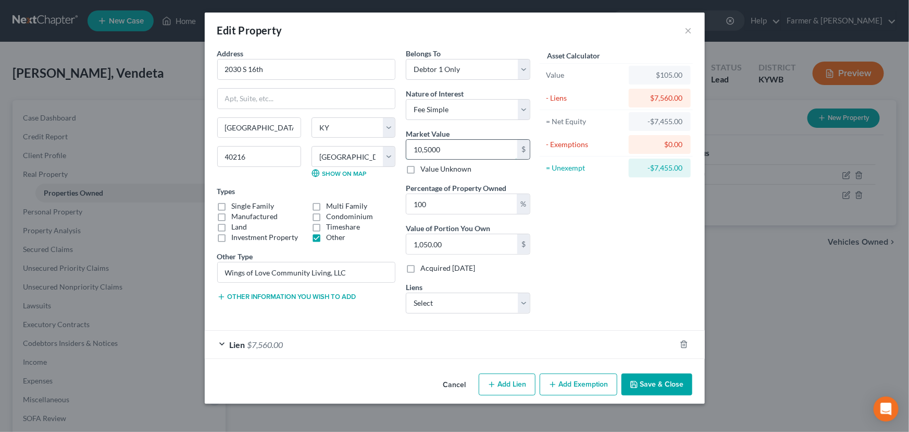
type input "105,000"
type input "105,000.00"
click at [621, 296] on div "Asset Calculator Value $105,000.00 - Liens $7,560.00 = Net Equity $97,440.00 - …" at bounding box center [617, 185] width 162 height 274
click at [615, 271] on div "Asset Calculator Value $105,000.00 - Liens $7,560.00 = Net Equity $97,440.00 - …" at bounding box center [617, 185] width 162 height 274
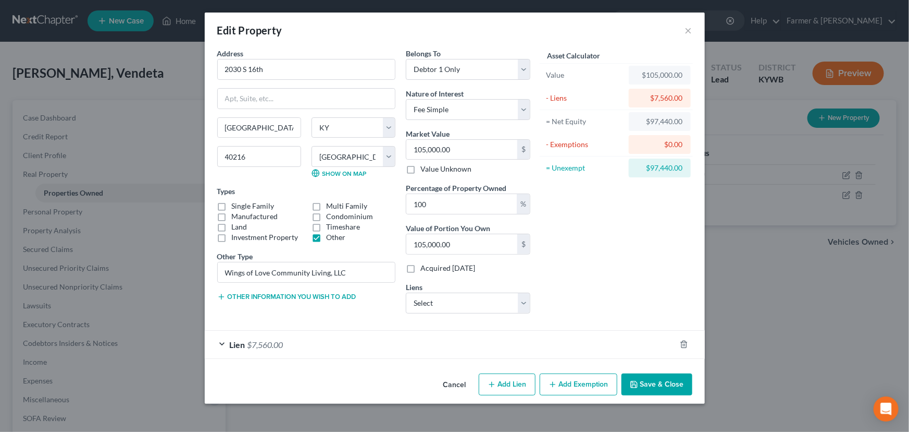
click at [542, 303] on div "Asset Calculator Value $105,000.00 - Liens $7,560.00 = Net Equity $97,440.00 - …" at bounding box center [617, 185] width 162 height 274
click at [582, 272] on div "Asset Calculator Value $105,000.00 - Liens $7,560.00 = Net Equity $97,440.00 - …" at bounding box center [617, 185] width 162 height 274
click at [594, 266] on div "Asset Calculator Value $105,000.00 - Liens $7,560.00 = Net Equity $97,440.00 - …" at bounding box center [617, 185] width 162 height 274
click at [647, 380] on button "Save & Close" at bounding box center [657, 384] width 71 height 22
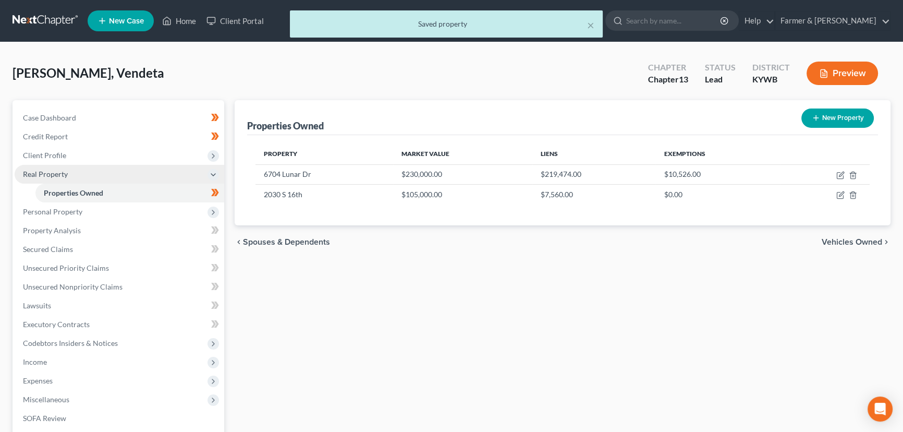
click at [69, 174] on span "Real Property" at bounding box center [119, 174] width 209 height 19
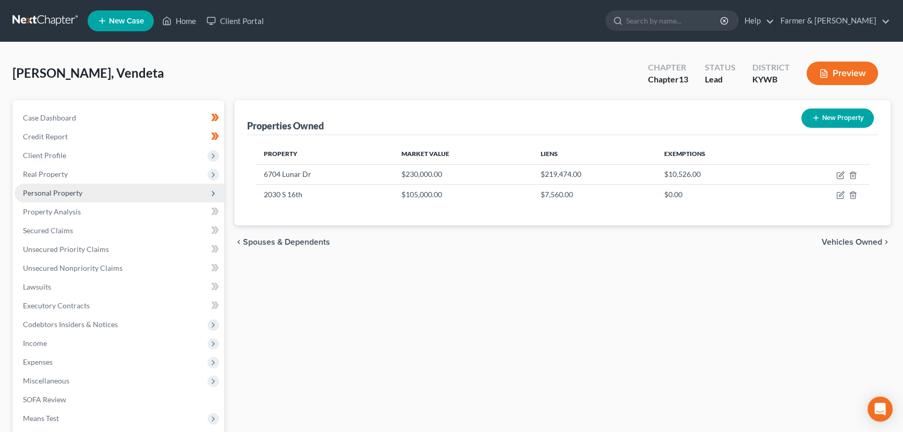
click at [43, 195] on span "Personal Property" at bounding box center [52, 192] width 59 height 9
click at [54, 190] on span "Personal Property" at bounding box center [52, 192] width 59 height 9
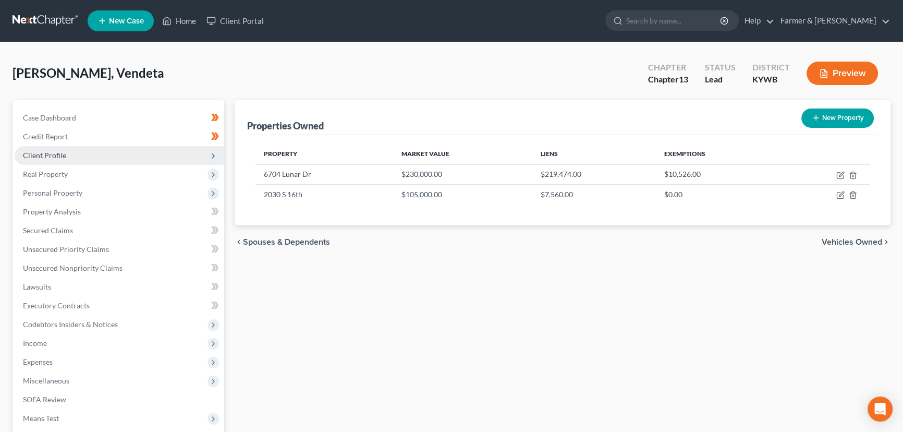
click at [52, 155] on span "Client Profile" at bounding box center [44, 155] width 43 height 9
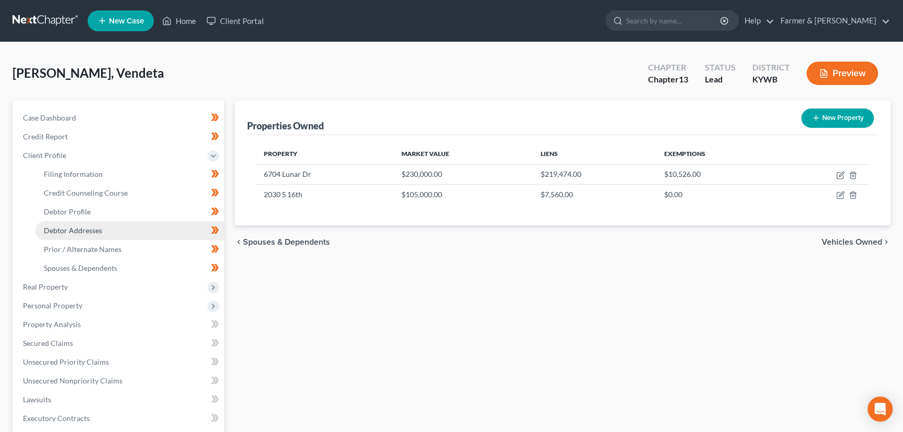
click at [84, 226] on span "Debtor Addresses" at bounding box center [73, 230] width 58 height 9
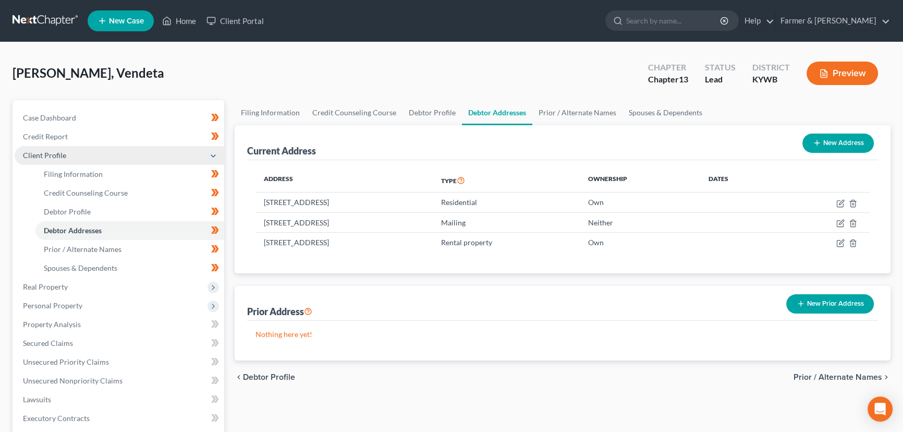
click at [57, 154] on span "Client Profile" at bounding box center [44, 155] width 43 height 9
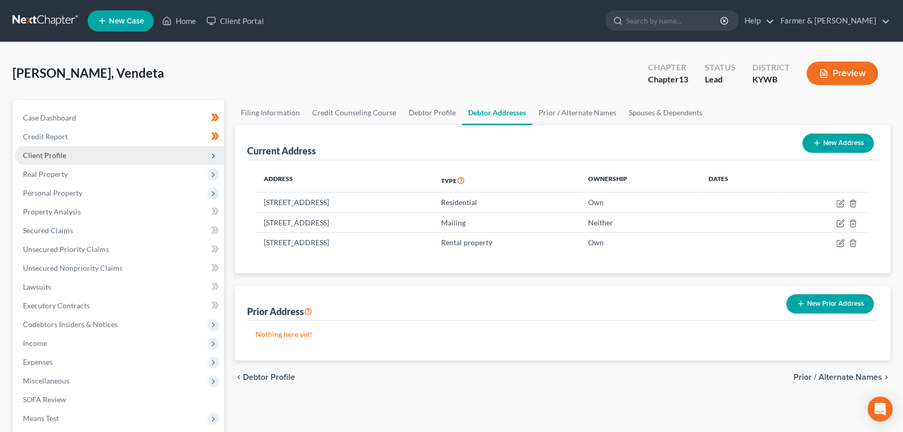
click at [41, 151] on span "Client Profile" at bounding box center [44, 155] width 43 height 9
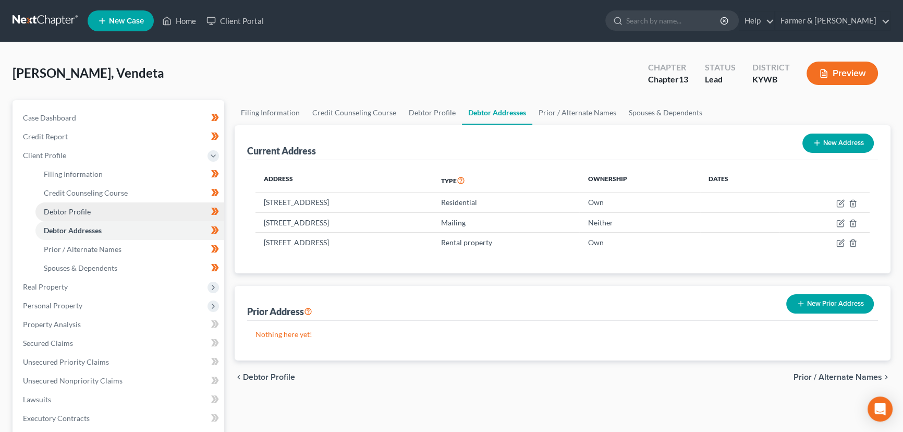
click at [105, 205] on link "Debtor Profile" at bounding box center [129, 211] width 189 height 19
select select "3"
select select "0"
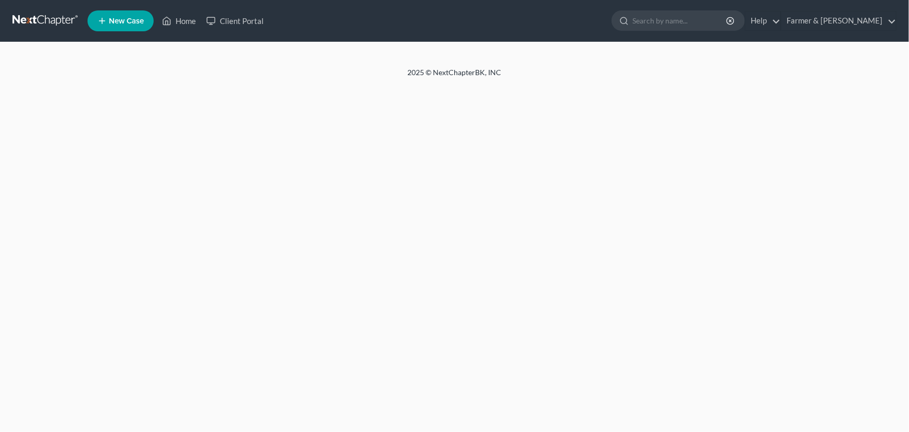
select select "3"
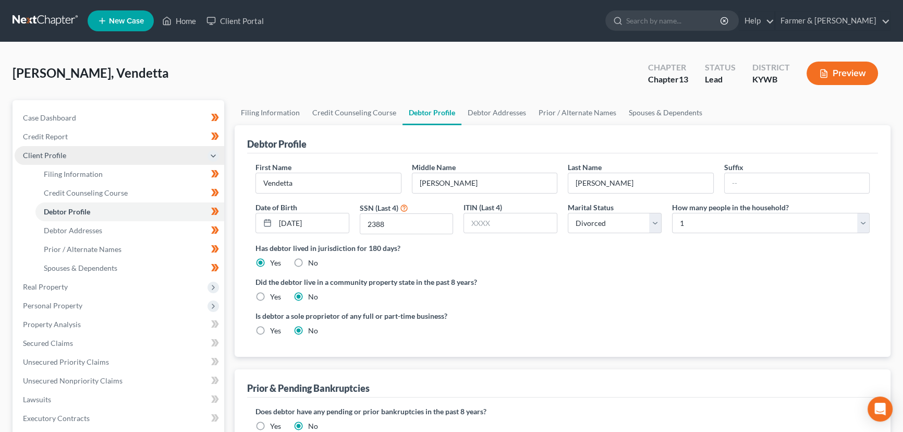
click at [52, 158] on span "Client Profile" at bounding box center [119, 155] width 209 height 19
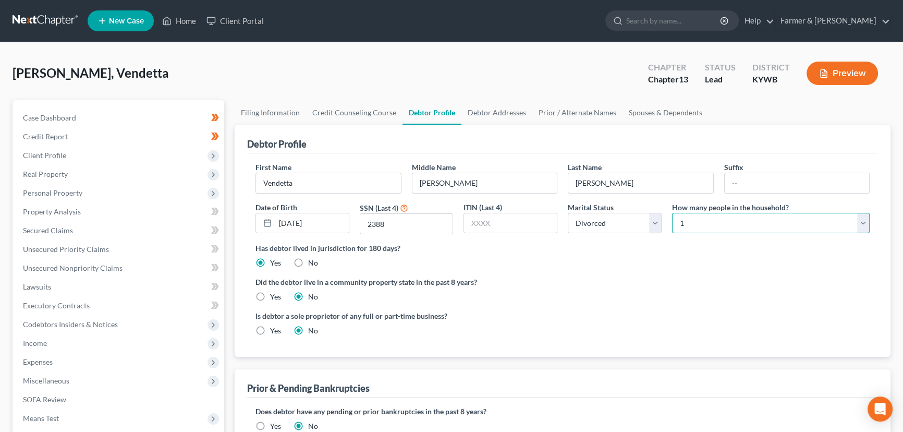
click at [694, 219] on select "Select 1 2 3 4 5 6 7 8 9 10 11 12 13 14 15 16 17 18 19 20" at bounding box center [771, 223] width 198 height 21
select select "2"
click at [672, 213] on select "Select 1 2 3 4 5 6 7 8 9 10 11 12 13 14 15 16 17 18 19 20" at bounding box center [771, 223] width 198 height 21
click at [531, 52] on div "Anderson, Vendetta Upgraded Chapter Chapter 13 Status Lead District KYWB Previe…" at bounding box center [451, 298] width 903 height 512
click at [251, 73] on div "Anderson, Vendetta Upgraded Chapter Chapter 13 Status Lead District KYWB Preview" at bounding box center [452, 77] width 878 height 45
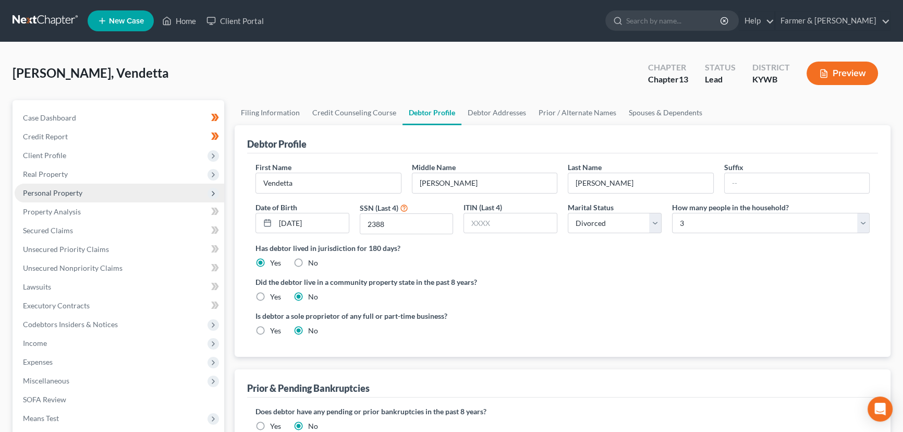
click at [86, 192] on span "Personal Property" at bounding box center [119, 192] width 209 height 19
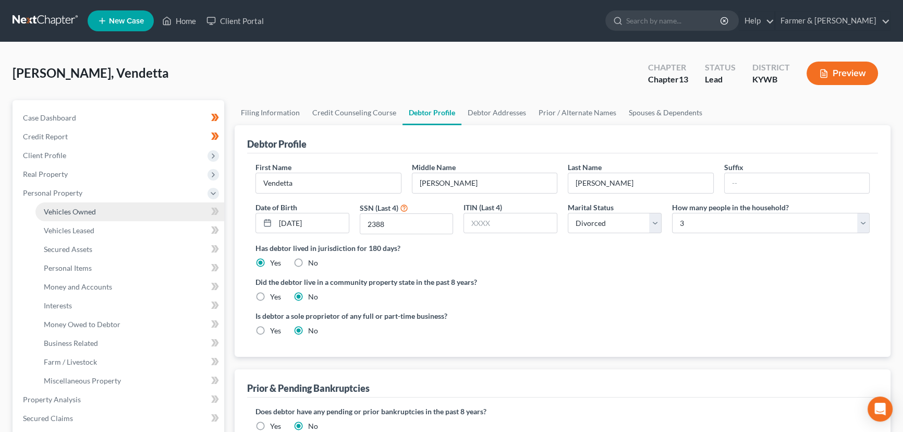
click at [89, 208] on span "Vehicles Owned" at bounding box center [70, 211] width 52 height 9
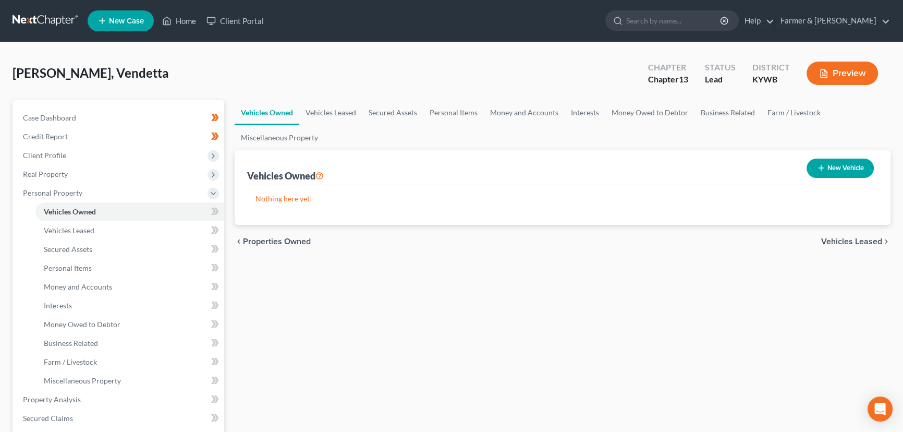
click at [846, 168] on button "New Vehicle" at bounding box center [839, 167] width 67 height 19
select select "0"
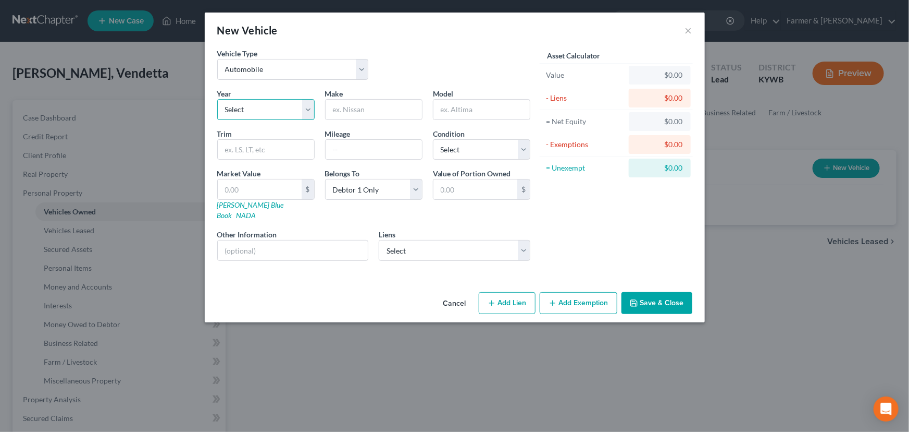
click at [266, 106] on select "Select 2026 2025 2024 2023 2022 2021 2020 2019 2018 2017 2016 2015 2014 2013 20…" at bounding box center [265, 109] width 97 height 21
select select "3"
click at [217, 99] on select "Select 2026 2025 2024 2023 2022 2021 2020 2019 2018 2017 2016 2015 2014 2013 20…" at bounding box center [265, 109] width 97 height 21
click at [414, 51] on div "Vehicle Type Select Automobile Truck Trailer Watercraft Aircraft Motor Home Atv…" at bounding box center [374, 68] width 324 height 40
click at [396, 106] on input "text" at bounding box center [374, 110] width 96 height 20
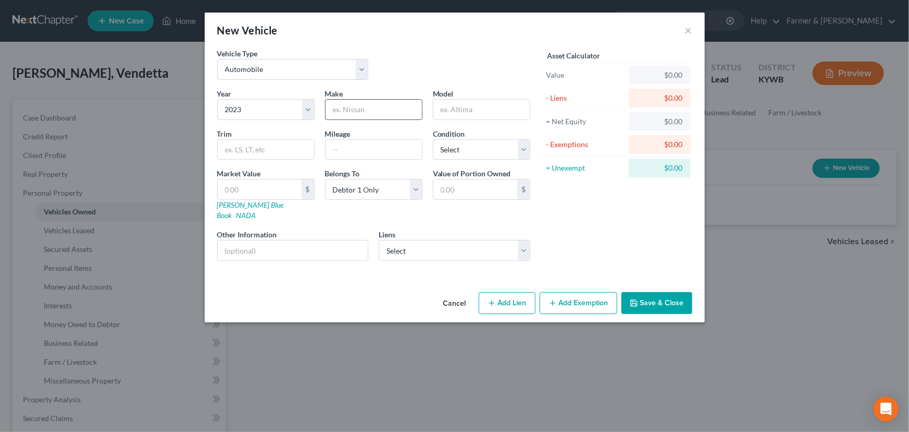
paste input "Dodge"
type input "Dodge"
click at [448, 112] on input "text" at bounding box center [482, 110] width 96 height 20
paste input "Ram 1500"
type input "Ram 1500"
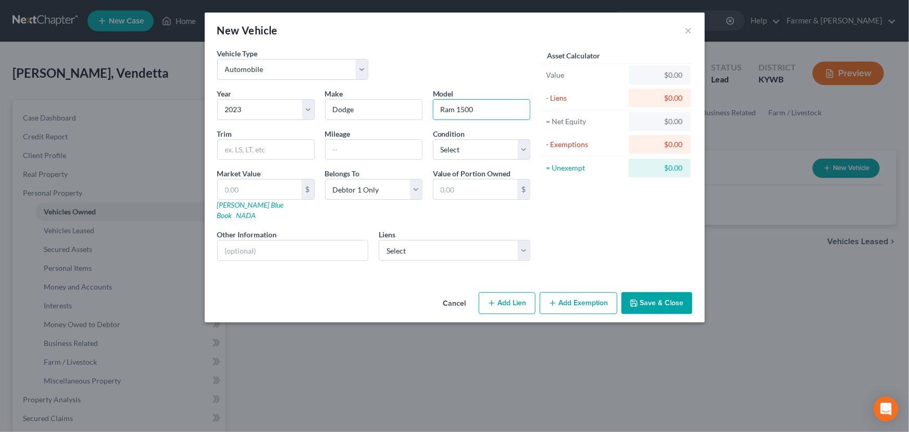
click at [443, 78] on div "Vehicle Type Select Automobile Truck Trailer Watercraft Aircraft Motor Home Atv…" at bounding box center [374, 68] width 324 height 40
click at [354, 151] on input "text" at bounding box center [374, 150] width 96 height 20
paste input "59871"
type input "59871"
click at [434, 147] on select "Select Excellent Very Good Good Fair Poor" at bounding box center [481, 149] width 97 height 21
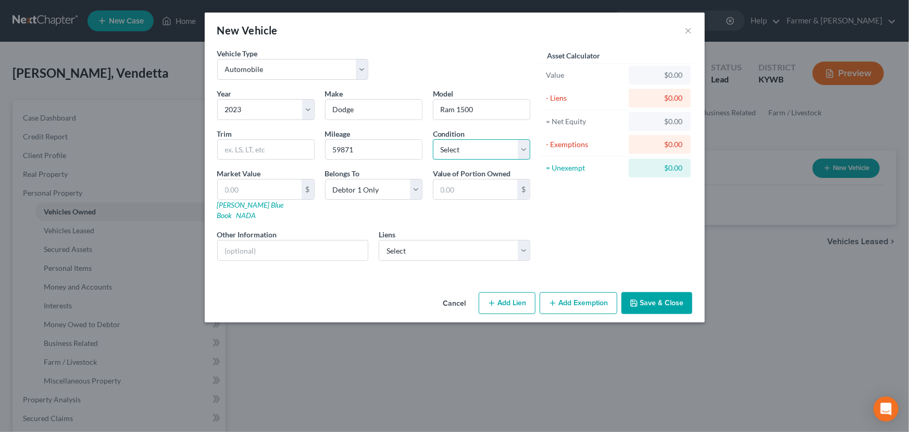
select select "2"
click at [433, 139] on select "Select Excellent Very Good Good Fair Poor" at bounding box center [481, 149] width 97 height 21
click at [448, 66] on div "Vehicle Type Select Automobile Truck Trailer Watercraft Aircraft Motor Home Atv…" at bounding box center [374, 68] width 324 height 40
click at [473, 54] on div "Vehicle Type Select Automobile Truck Trailer Watercraft Aircraft Motor Home Atv…" at bounding box center [374, 68] width 324 height 40
click at [257, 204] on link "Kelly Blue Book" at bounding box center [250, 209] width 67 height 19
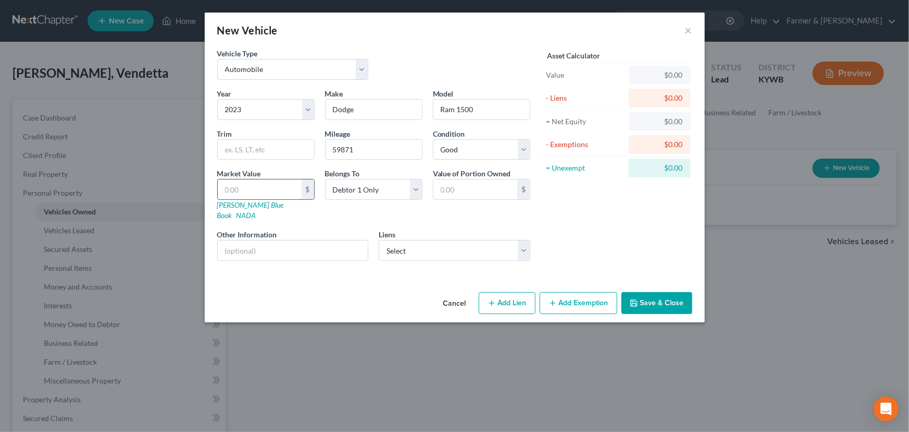
click at [242, 188] on input "text" at bounding box center [260, 189] width 84 height 20
type input "3"
type input "3.00"
type input "32"
type input "32.00"
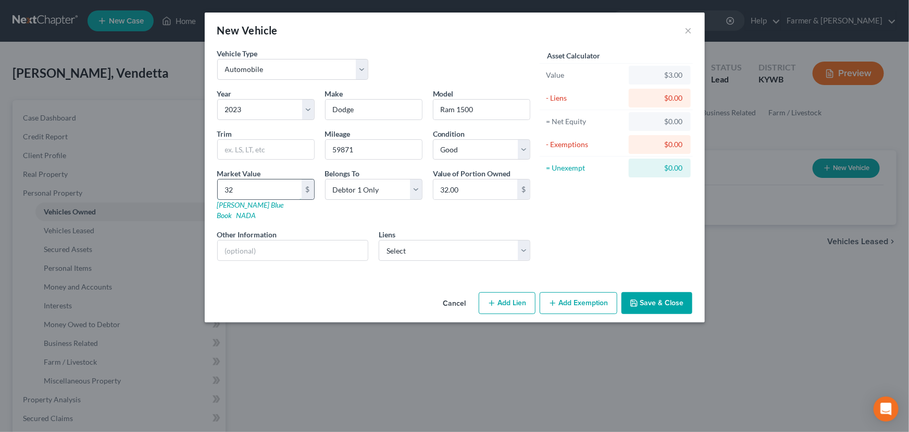
type input "321"
type input "321.00"
type input "3217"
type input "3,217.00"
type input "3,2170"
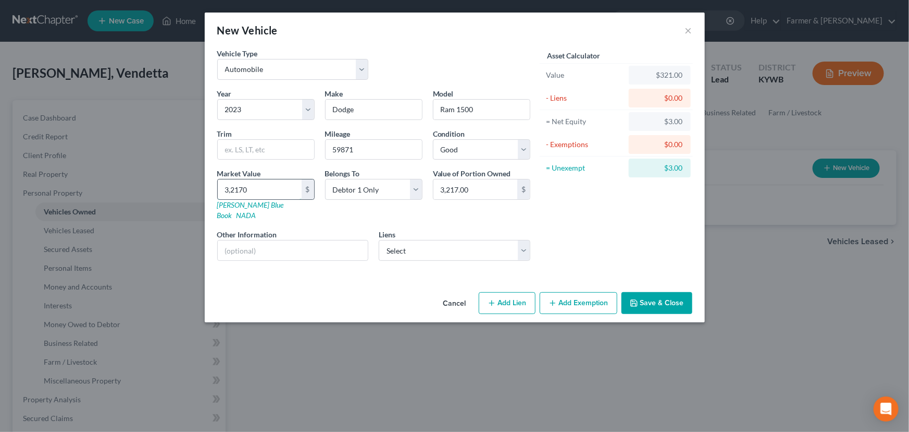
type input "32,170.00"
click at [403, 82] on div "Vehicle Type Select Automobile Truck Trailer Watercraft Aircraft Motor Home Atv…" at bounding box center [374, 68] width 324 height 40
click at [278, 187] on input "32,170.00" at bounding box center [260, 189] width 84 height 20
type input "4"
type input "4.00"
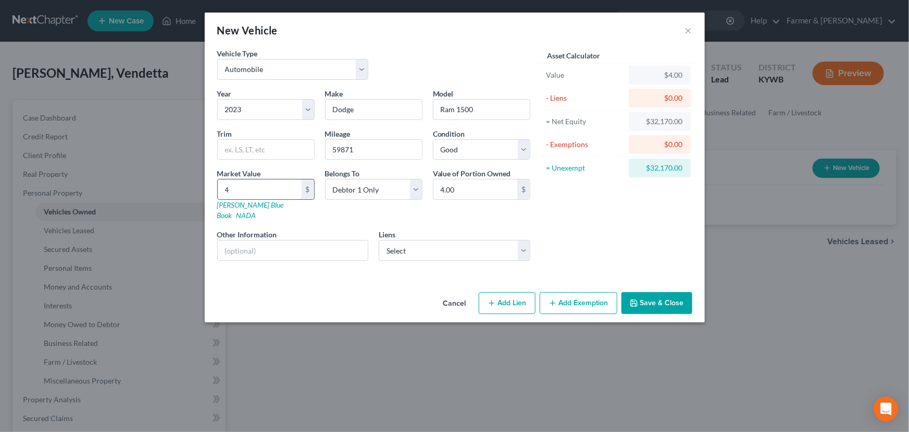
type input "43"
type input "43.00"
type input "438"
type input "438.00"
type input "4380"
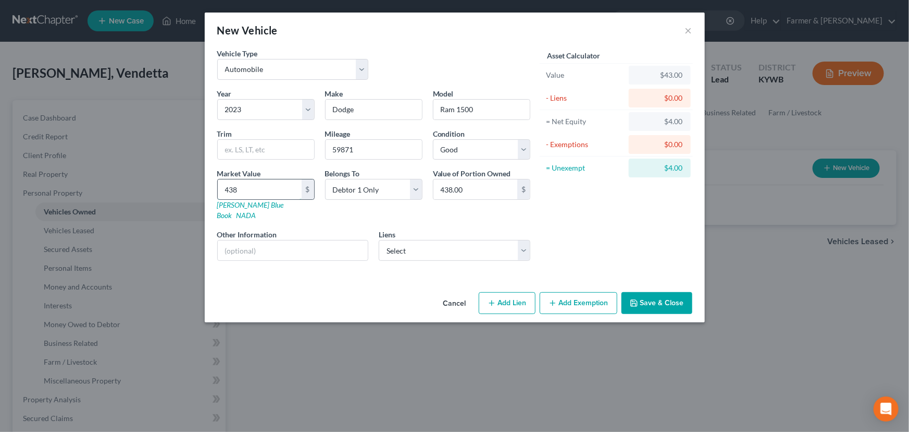
type input "4,380.00"
type input "4,3807"
type input "43,807.00"
click at [417, 245] on select "Select Chrysler Capital - $56,548.00 Consumer Portfolio Svc - $24,921.00 5/3 Ba…" at bounding box center [455, 250] width 152 height 21
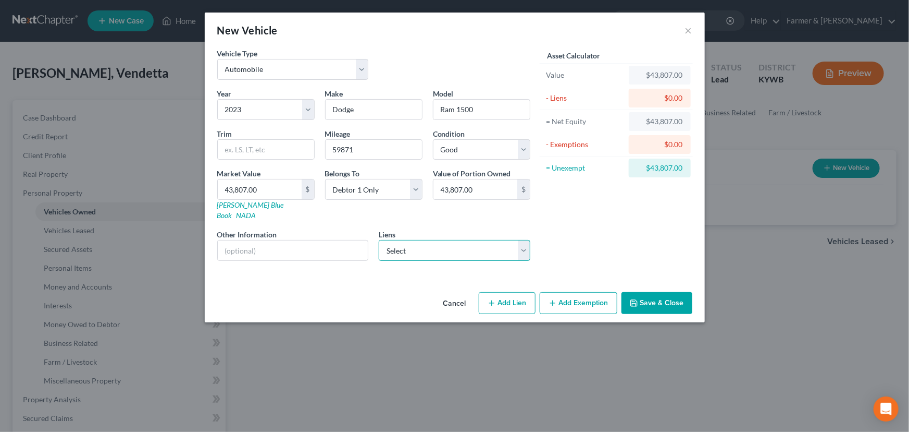
select select "0"
click at [379, 240] on select "Select Chrysler Capital - $56,548.00 Consumer Portfolio Svc - $24,921.00 5/3 Ba…" at bounding box center [455, 250] width 152 height 21
select select
select select "45"
select select "0"
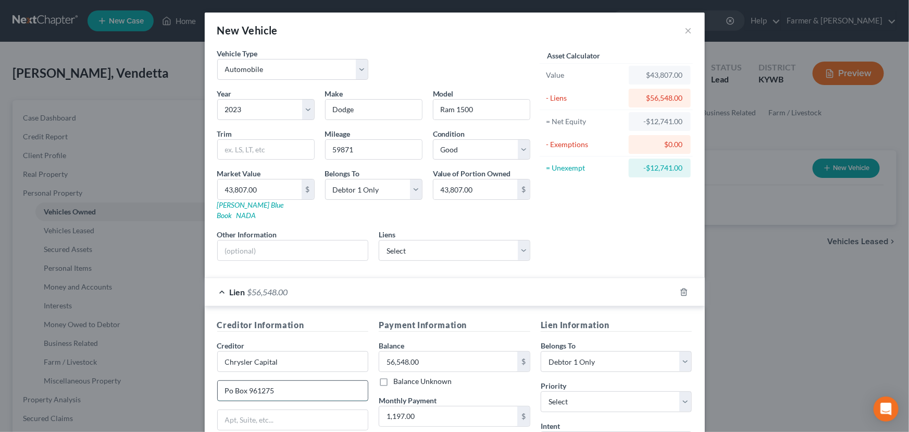
drag, startPoint x: 284, startPoint y: 379, endPoint x: 278, endPoint y: 375, distance: 7.0
click at [283, 380] on input "Po Box 961275" at bounding box center [293, 390] width 151 height 20
type input "PO Box 961275"
click at [588, 228] on div "Asset Calculator Value $43,807.00 - Liens $56,548.00 = Net Equity -$12,741.00 -…" at bounding box center [617, 158] width 162 height 221
click at [306, 242] on input "text" at bounding box center [293, 250] width 151 height 20
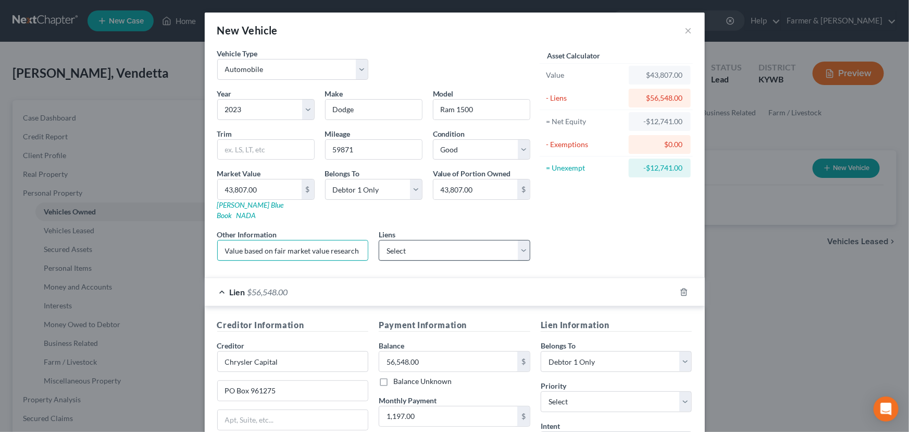
scroll to position [0, 114]
drag, startPoint x: 316, startPoint y: 245, endPoint x: 427, endPoint y: 244, distance: 111.5
click at [427, 244] on div "Year Select 2026 2025 2024 2023 2022 2021 2020 2019 2018 2017 2016 2015 2014 20…" at bounding box center [374, 178] width 324 height 181
click at [360, 240] on input "Value based on fair market value research done on NADA. NPMI lien placed on" at bounding box center [293, 250] width 151 height 20
paste input "09/09/2023"
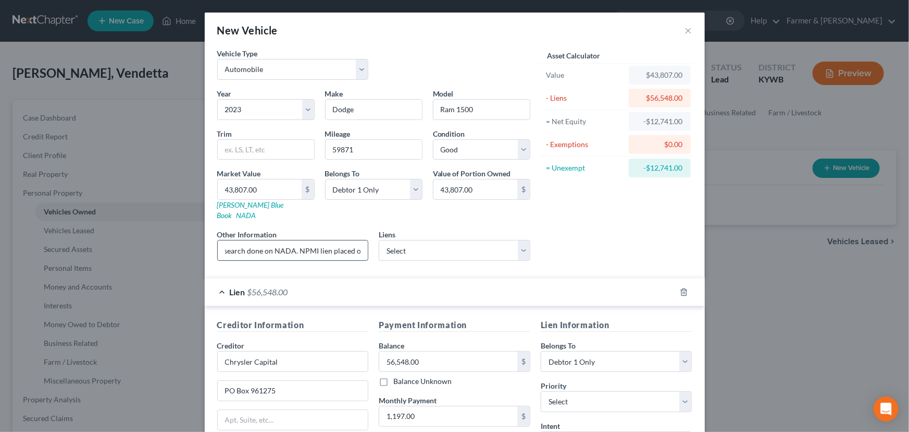
scroll to position [0, 152]
click at [259, 240] on input "Value based on fair market value research done on NADA. NPMI lien placed on 09/…" at bounding box center [293, 250] width 151 height 20
type input "Value based on fair market value research done on KBB. PMI lien placed on 09/09…"
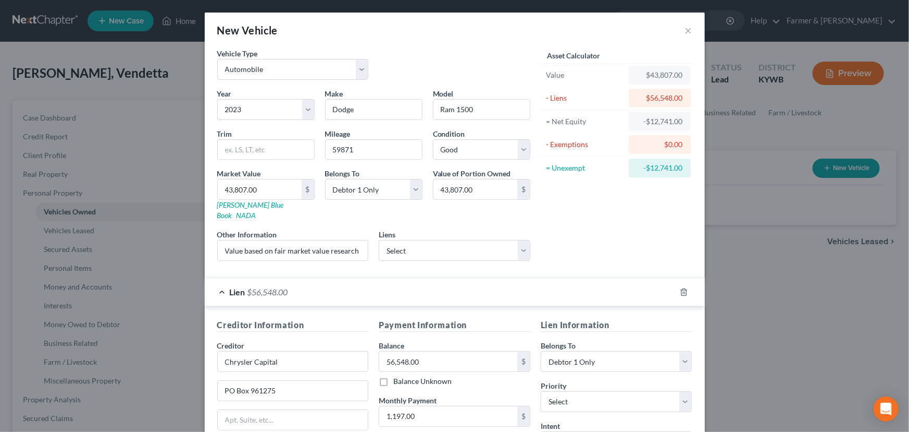
click at [582, 230] on div "Asset Calculator Value $43,807.00 - Liens $56,548.00 = Net Equity -$12,741.00 -…" at bounding box center [617, 158] width 162 height 221
click at [582, 231] on div "Asset Calculator Value $43,807.00 - Liens $56,548.00 = Net Equity -$12,741.00 -…" at bounding box center [617, 158] width 162 height 221
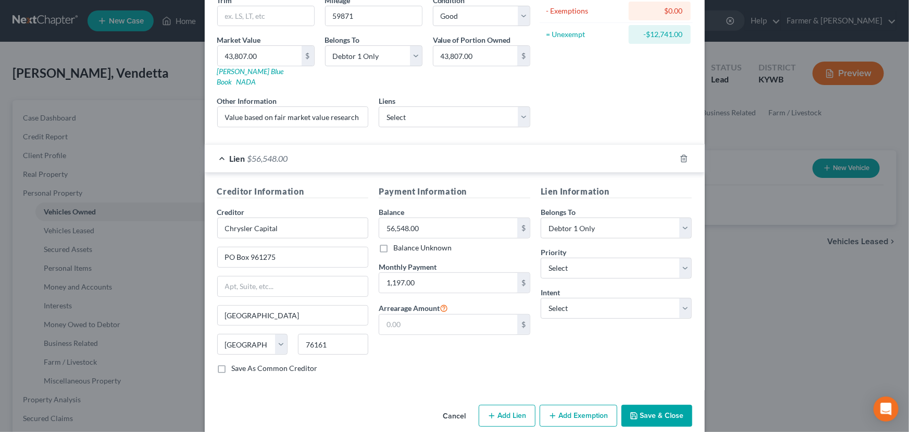
scroll to position [137, 0]
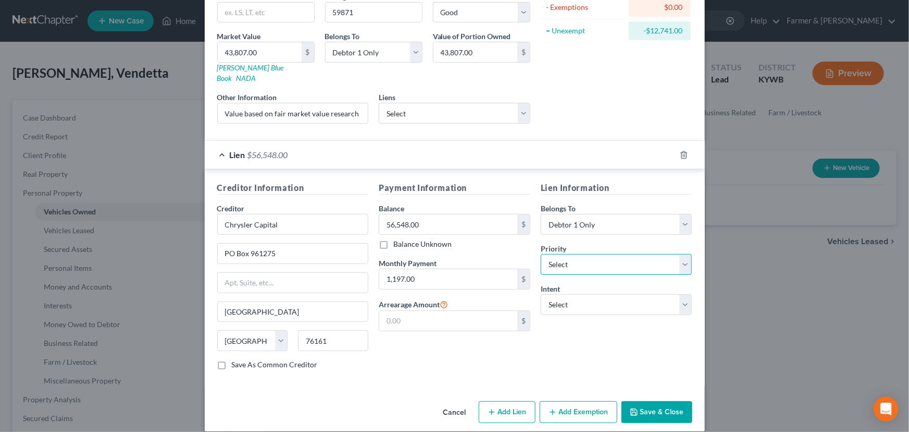
click at [561, 258] on select "Select 1st 2nd 3rd 4th 5th 6th 7th 8th 9th 10th 11th 12th 13th 14th 15th 16th 1…" at bounding box center [617, 264] width 152 height 21
select select "0"
click at [541, 254] on select "Select 1st 2nd 3rd 4th 5th 6th 7th 8th 9th 10th 11th 12th 13th 14th 15th 16th 1…" at bounding box center [617, 264] width 152 height 21
click at [580, 294] on select "Select Surrender Redeem Reaffirm Avoid Other" at bounding box center [617, 304] width 152 height 21
select select "4"
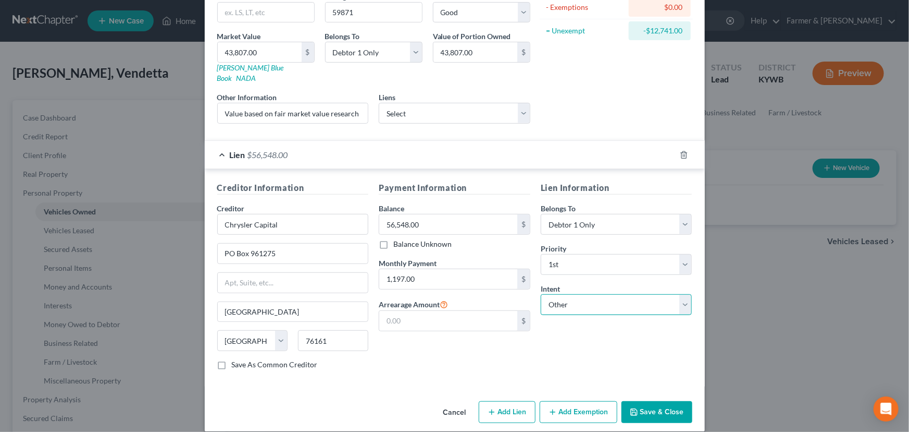
click at [541, 294] on select "Select Surrender Redeem Reaffirm Avoid Other" at bounding box center [617, 304] width 152 height 21
drag, startPoint x: 571, startPoint y: 368, endPoint x: 552, endPoint y: 318, distance: 52.8
click at [571, 367] on div "Creditor Information Creditor * Chrysler Capital PO Box 961275 Fort Worth State…" at bounding box center [455, 277] width 500 height 217
click at [478, 152] on div "Lien $56,548.00" at bounding box center [440, 155] width 471 height 28
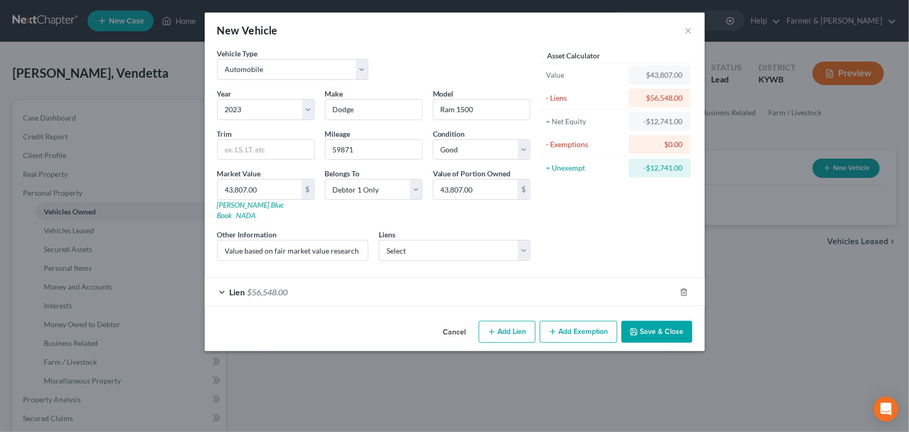
scroll to position [0, 0]
click at [553, 231] on div "Asset Calculator Value $43,807.00 - Liens $56,548.00 = Net Equity -$12,741.00 -…" at bounding box center [617, 158] width 162 height 221
click at [652, 321] on button "Save & Close" at bounding box center [657, 332] width 71 height 22
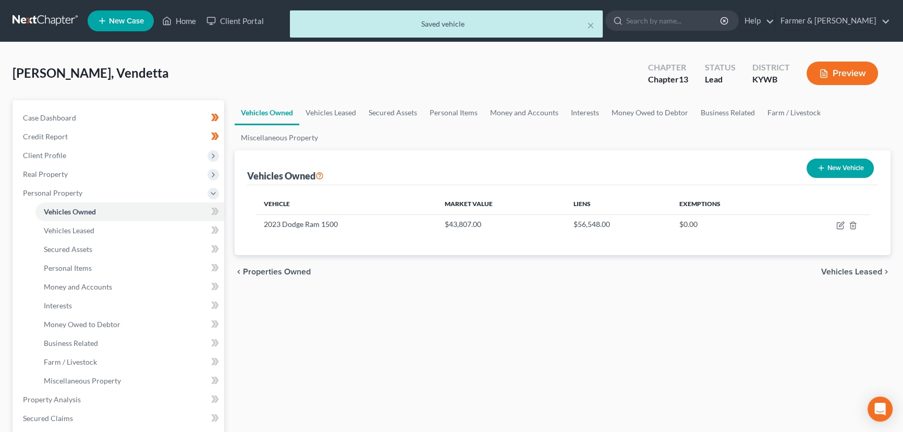
click at [821, 166] on icon "button" at bounding box center [821, 168] width 8 height 8
select select "0"
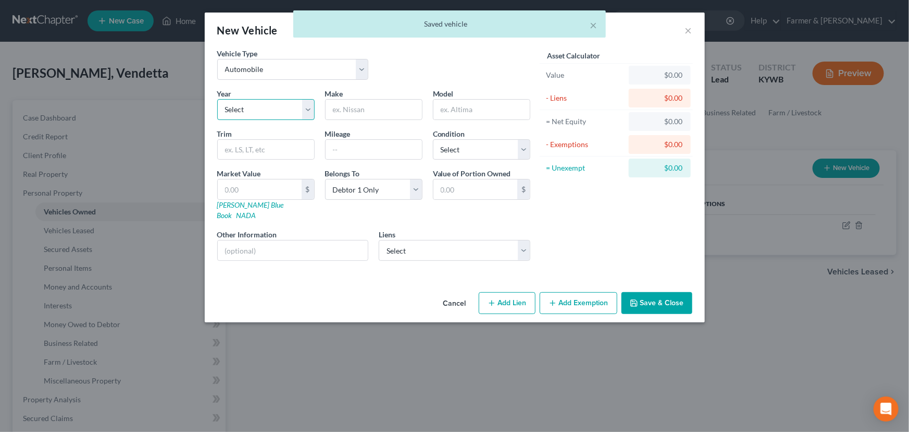
drag, startPoint x: 267, startPoint y: 109, endPoint x: 266, endPoint y: 119, distance: 10.0
click at [267, 109] on select "Select 2026 2025 2024 2023 2022 2021 2020 2019 2018 2017 2016 2015 2014 2013 20…" at bounding box center [265, 109] width 97 height 21
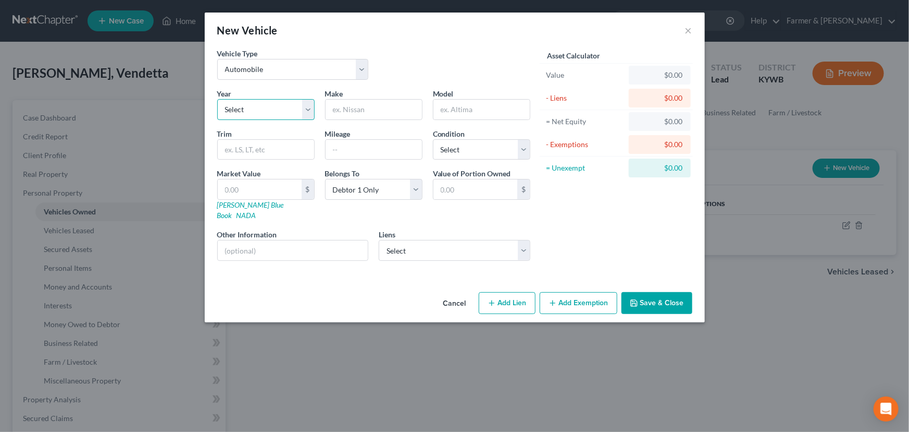
select select "25"
click at [217, 99] on select "Select 2026 2025 2024 2023 2022 2021 2020 2019 2018 2017 2016 2015 2014 2013 20…" at bounding box center [265, 109] width 97 height 21
drag, startPoint x: 344, startPoint y: 108, endPoint x: 32, endPoint y: 192, distance: 322.6
click at [344, 108] on input "text" at bounding box center [374, 110] width 96 height 20
type input "GMC"
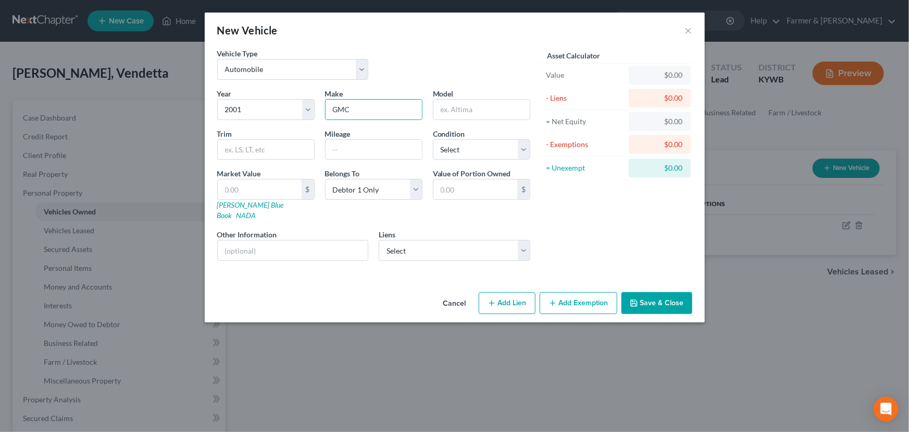
click at [399, 69] on div "Vehicle Type Select Automobile Truck Trailer Watercraft Aircraft Motor Home Atv…" at bounding box center [374, 68] width 324 height 40
click at [443, 101] on input "text" at bounding box center [482, 110] width 96 height 20
paste input "Yukon XL"
type input "Yukon XL"
click at [441, 81] on div "Vehicle Type Select Automobile Truck Trailer Watercraft Aircraft Motor Home Atv…" at bounding box center [374, 68] width 324 height 40
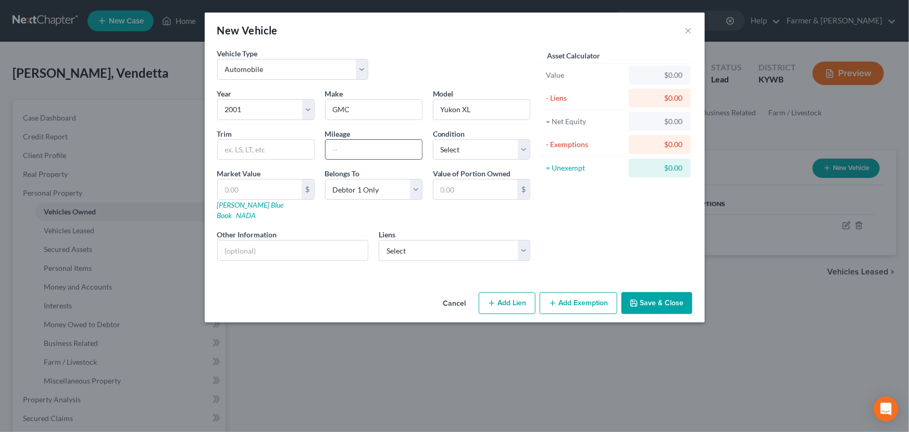
click at [349, 155] on input "text" at bounding box center [374, 150] width 96 height 20
paste input "342000"
type input "342000"
click at [463, 142] on select "Select Excellent Very Good Good Fair Poor" at bounding box center [481, 149] width 97 height 21
select select "2"
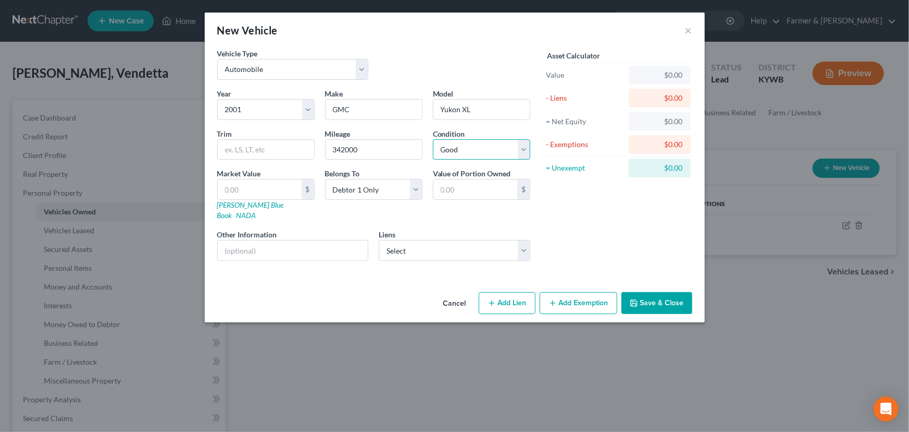
click at [433, 139] on select "Select Excellent Very Good Good Fair Poor" at bounding box center [481, 149] width 97 height 21
click at [580, 221] on div "Asset Calculator Value $0.00 - Liens $0.00 = Net Equity $0.00 - Exemptions $0.0…" at bounding box center [617, 158] width 162 height 221
click at [245, 205] on link "Kelly Blue Book" at bounding box center [250, 209] width 67 height 19
click at [261, 194] on input "text" at bounding box center [260, 189] width 84 height 20
type input "2"
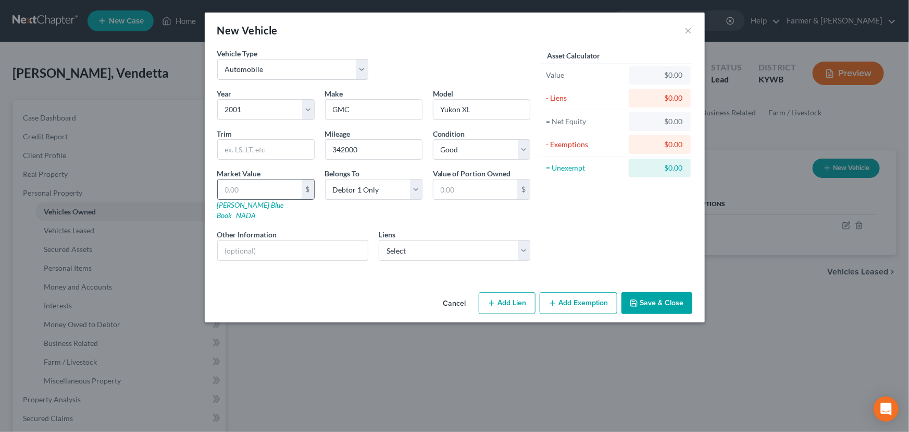
type input "2.00"
type input "29"
type input "29.00"
type input "295"
type input "295.00"
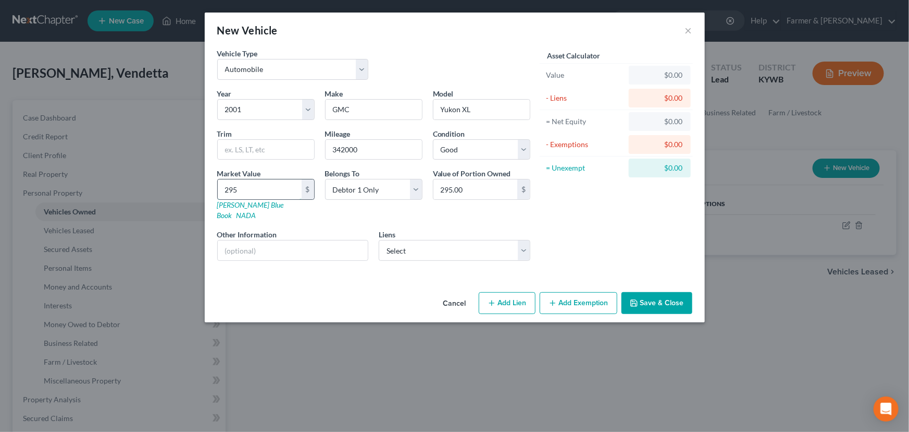
type input "2957"
type input "2,957.00"
click at [423, 43] on div "New Vehicle ×" at bounding box center [455, 30] width 500 height 35
click at [286, 240] on input "text" at bounding box center [293, 250] width 151 height 20
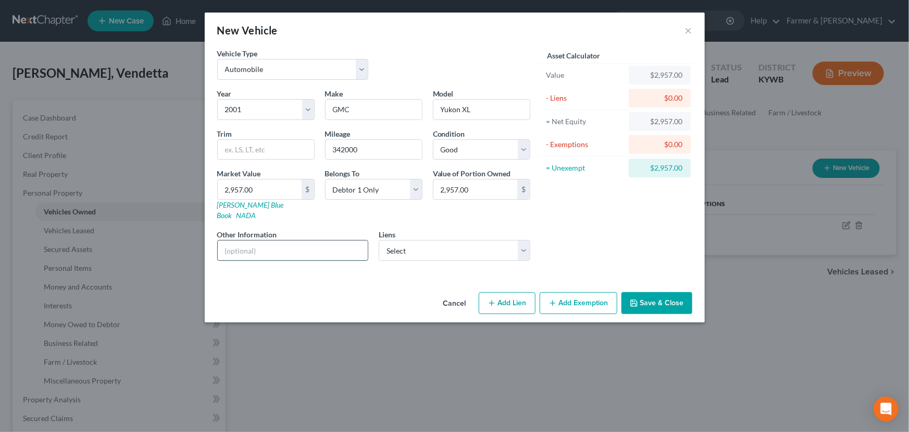
type input "Value based on fair market value research done on NADA. NPMI lien placed on"
drag, startPoint x: 563, startPoint y: 206, endPoint x: 563, endPoint y: 199, distance: 7.8
click at [564, 206] on div "Asset Calculator Value $2,957.00 - Liens $0.00 = Net Equity $2,957.00 - Exempti…" at bounding box center [617, 158] width 162 height 221
drag, startPoint x: 220, startPoint y: 239, endPoint x: 484, endPoint y: 255, distance: 264.2
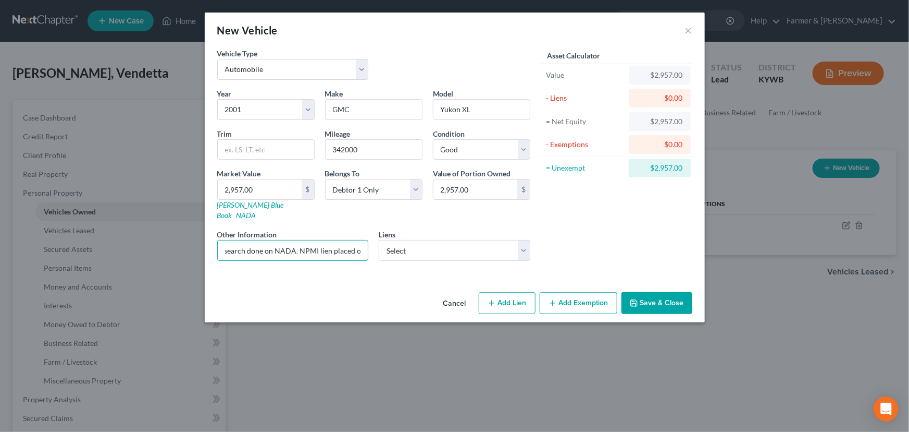
click at [484, 255] on div "Year Select 2026 2025 2024 2023 2022 2021 2020 2019 2018 2017 2016 2015 2014 20…" at bounding box center [374, 178] width 324 height 181
drag, startPoint x: 313, startPoint y: 242, endPoint x: 311, endPoint y: 247, distance: 5.6
click at [312, 241] on input "text" at bounding box center [293, 250] width 151 height 20
type input "Value based on fair market value research done on KBB. No lien."
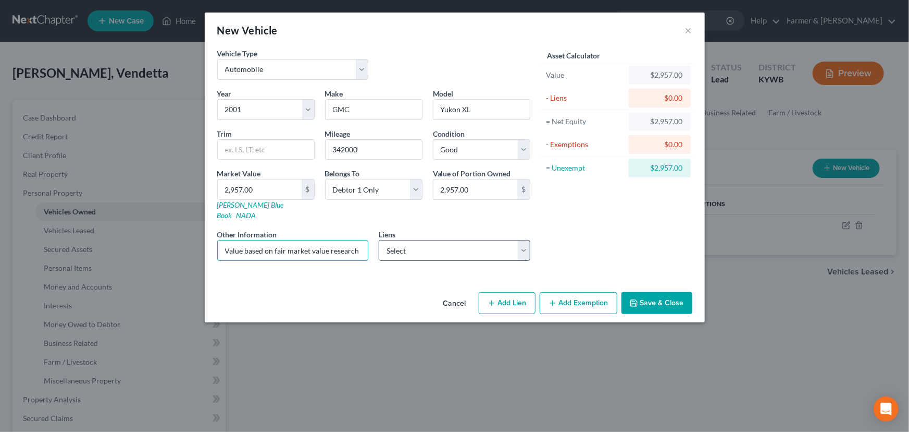
scroll to position [0, 67]
drag, startPoint x: 357, startPoint y: 245, endPoint x: 411, endPoint y: 245, distance: 54.2
click at [411, 245] on div "Year Select 2026 2025 2024 2023 2022 2021 2020 2019 2018 2017 2016 2015 2014 20…" at bounding box center [374, 178] width 324 height 181
click at [580, 240] on div "Asset Calculator Value $2,957.00 - Liens $0.00 = Net Equity $2,957.00 - Exempti…" at bounding box center [617, 158] width 162 height 221
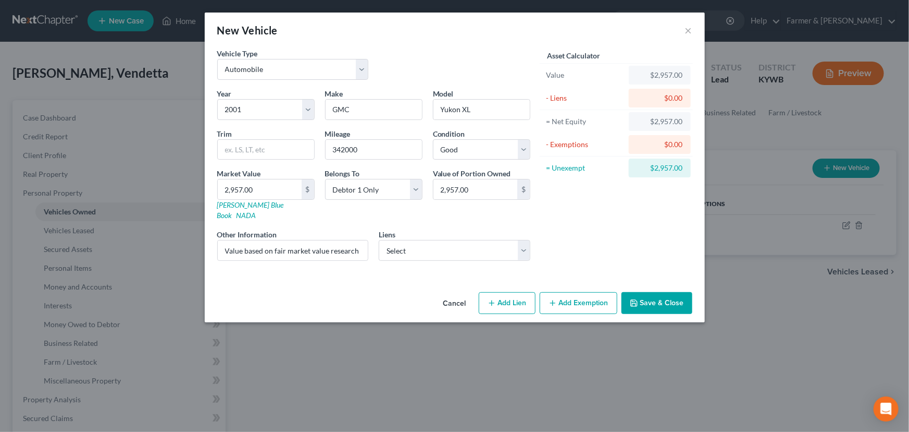
click at [639, 292] on button "Save & Close" at bounding box center [657, 303] width 71 height 22
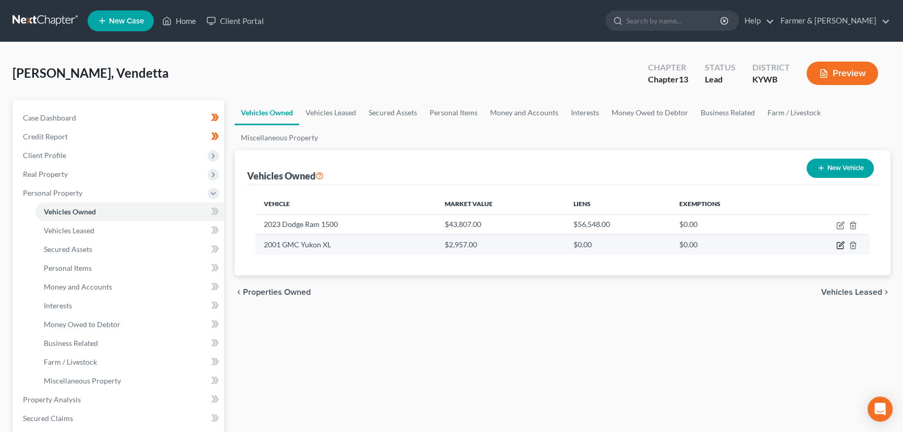
click at [836, 243] on icon "button" at bounding box center [839, 245] width 6 height 6
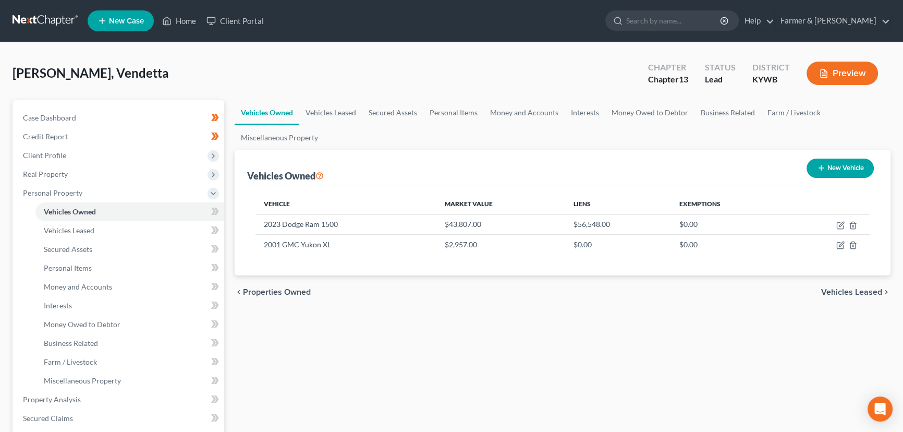
select select "0"
select select "25"
select select "2"
select select "0"
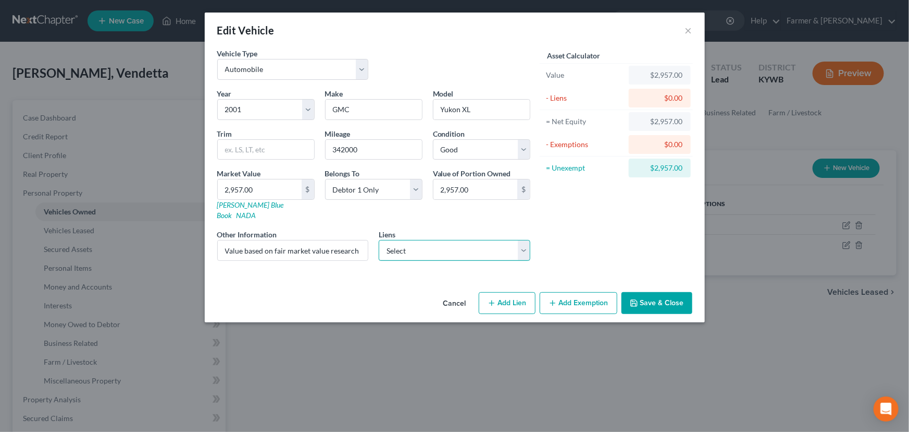
click at [414, 240] on select "Select Consumer Portfolio Svc - $24,921.00 5/3 Bank Na - $317.00" at bounding box center [455, 250] width 152 height 21
click at [597, 246] on div "Asset Calculator Value $2,957.00 - Liens $0.00 = Net Equity $2,957.00 - Exempti…" at bounding box center [617, 158] width 162 height 221
click at [580, 292] on button "Add Exemption" at bounding box center [579, 303] width 78 height 22
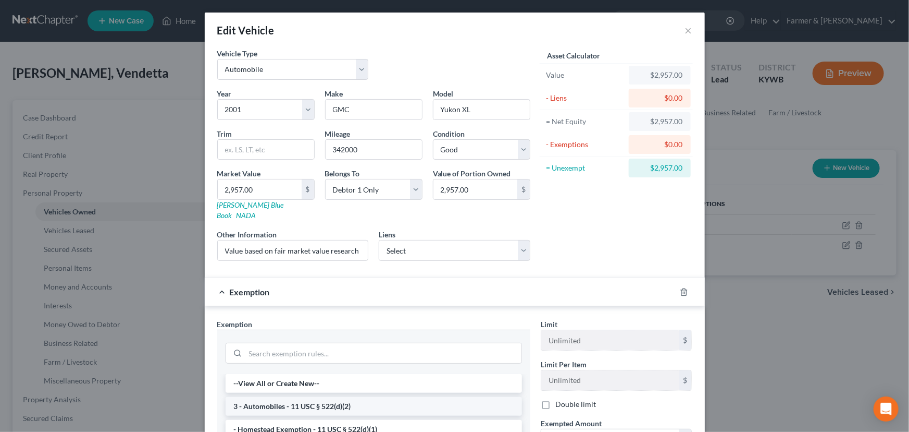
click at [260, 397] on li "3 - Automobiles - 11 USC § 522(d)(2)" at bounding box center [374, 406] width 297 height 19
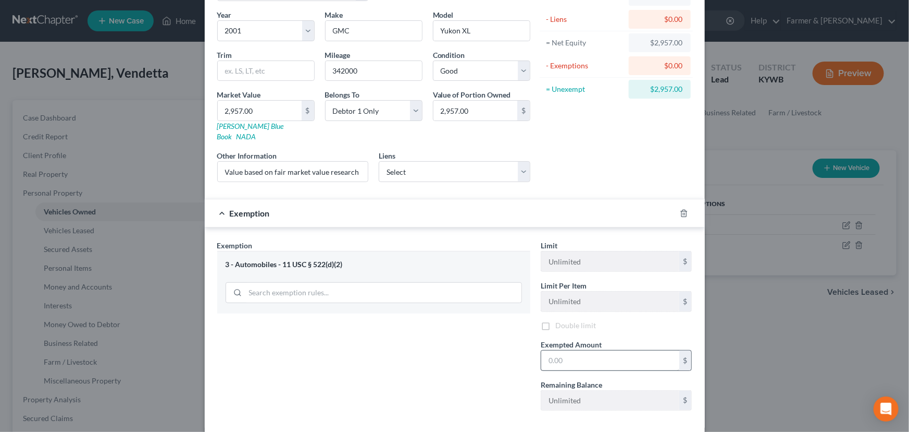
scroll to position [94, 0]
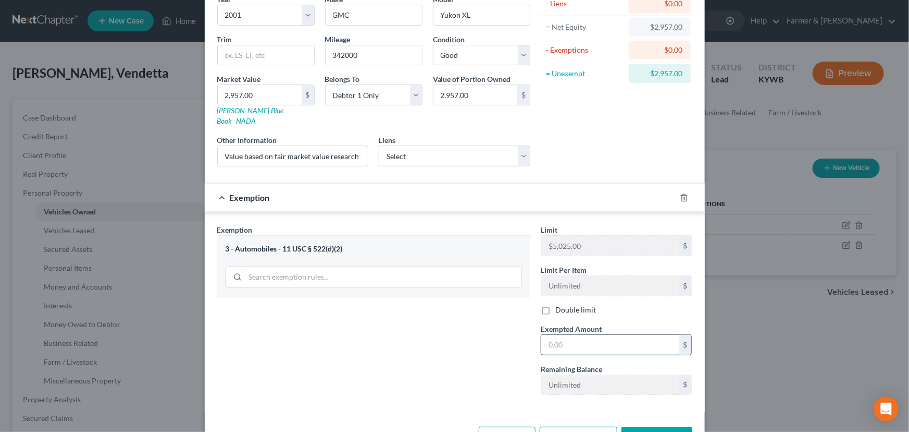
click at [550, 338] on input "text" at bounding box center [610, 345] width 138 height 20
type input "2,957.00"
click at [474, 183] on div "Exemption $2,957.00" at bounding box center [440, 197] width 471 height 28
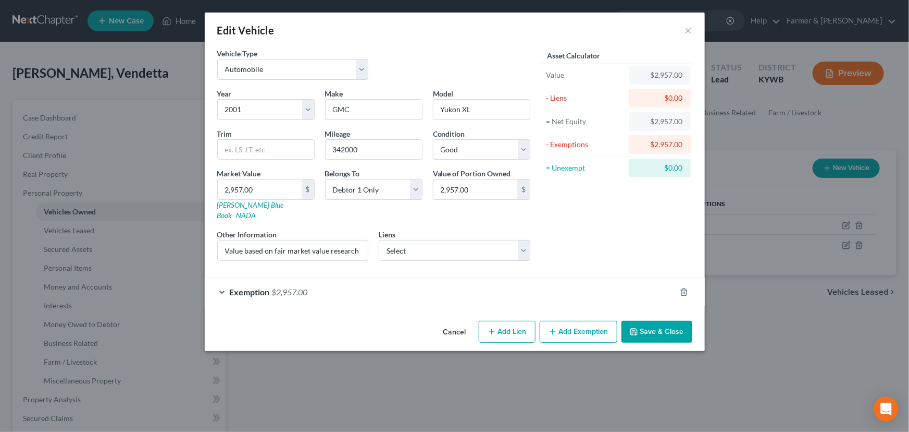
scroll to position [0, 0]
click at [643, 323] on button "Save & Close" at bounding box center [657, 332] width 71 height 22
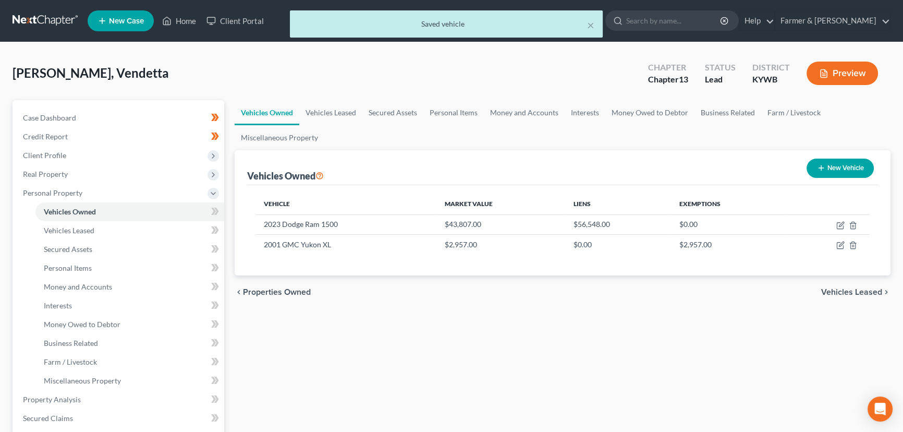
click at [491, 72] on div "Anderson, Vendetta Upgraded Chapter Chapter 13 Status Lead District KYWB Preview" at bounding box center [452, 77] width 878 height 45
click at [844, 162] on button "New Vehicle" at bounding box center [839, 167] width 67 height 19
select select "0"
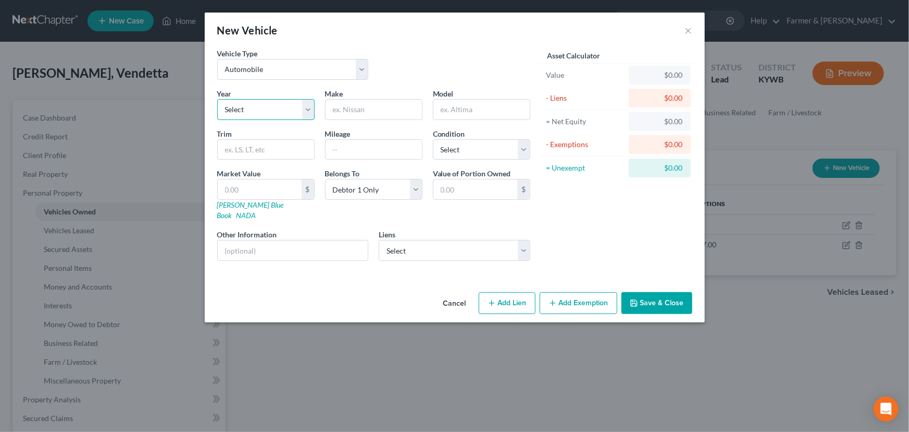
click at [278, 108] on select "Select 2026 2025 2024 2023 2022 2021 2020 2019 2018 2017 2016 2015 2014 2013 20…" at bounding box center [265, 109] width 97 height 21
click at [399, 73] on div "Vehicle Type Select Automobile Truck Trailer Watercraft Aircraft Motor Home Atv…" at bounding box center [374, 68] width 324 height 40
click at [251, 118] on select "Select 2026 2025 2024 2023 2022 2021 2020 2019 2018 2017 2016 2015 2014 2013 20…" at bounding box center [265, 109] width 97 height 21
select select "12"
click at [217, 99] on select "Select 2026 2025 2024 2023 2022 2021 2020 2019 2018 2017 2016 2015 2014 2013 20…" at bounding box center [265, 109] width 97 height 21
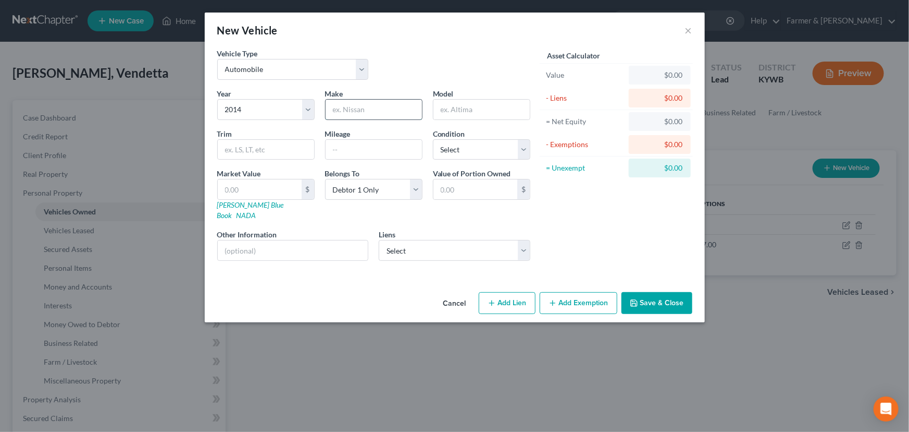
click at [360, 108] on input "text" at bounding box center [374, 110] width 96 height 20
type input "Dodge"
click at [457, 107] on input "text" at bounding box center [482, 110] width 96 height 20
type input "Challenger"
click at [359, 151] on input "text" at bounding box center [374, 150] width 96 height 20
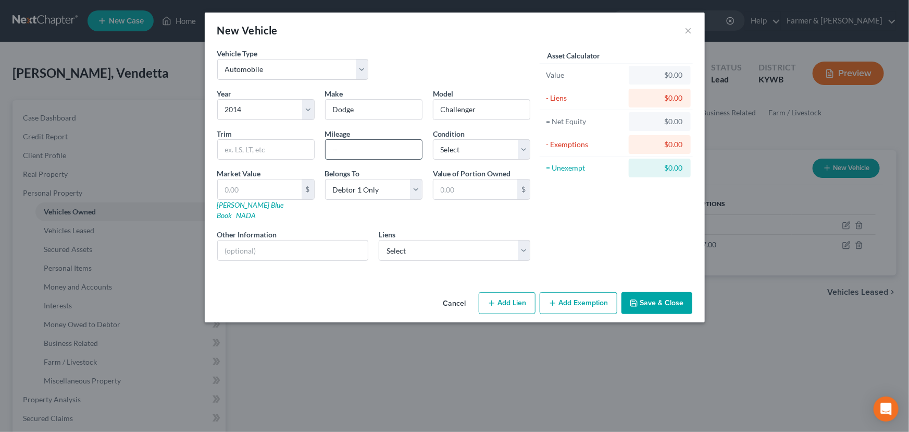
type input "GET INFO"
click at [337, 244] on input "text" at bounding box center [293, 250] width 151 height 20
type input "Cash on hand"
drag, startPoint x: 276, startPoint y: 239, endPoint x: 101, endPoint y: 248, distance: 175.4
click at [101, 248] on div "New Vehicle × Vehicle Type Select Automobile Truck Trailer Watercraft Aircraft …" at bounding box center [454, 216] width 909 height 432
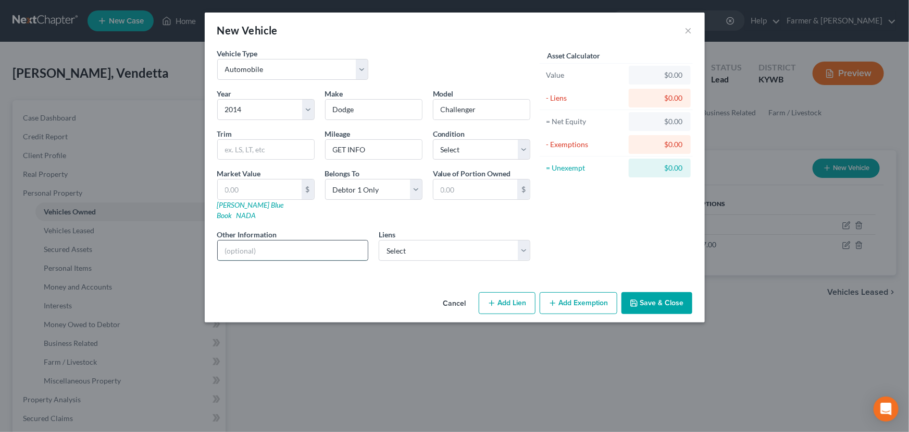
click at [277, 242] on input "text" at bounding box center [293, 250] width 151 height 20
type input "GET INFO"
click at [562, 244] on div "Asset Calculator Value $0.00 - Liens $0.00 = Net Equity $0.00 - Exemptions $0.0…" at bounding box center [617, 158] width 162 height 221
click at [640, 292] on button "Save & Close" at bounding box center [657, 303] width 71 height 22
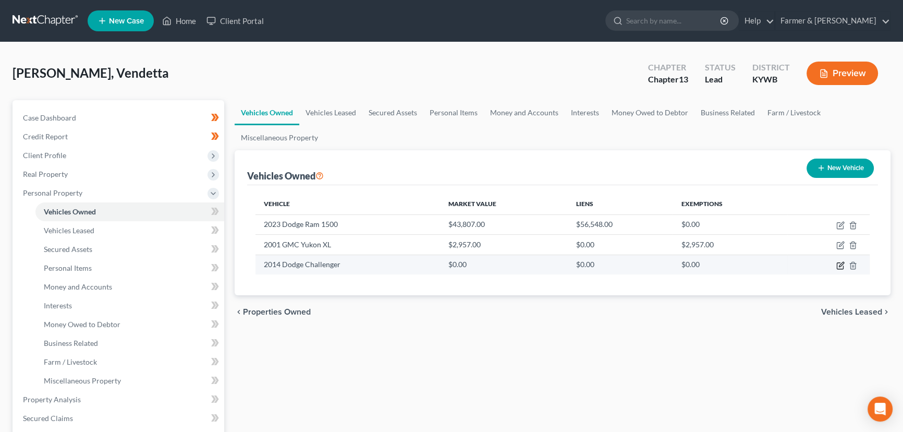
click at [840, 265] on icon "button" at bounding box center [841, 264] width 5 height 5
select select "0"
select select "12"
select select "0"
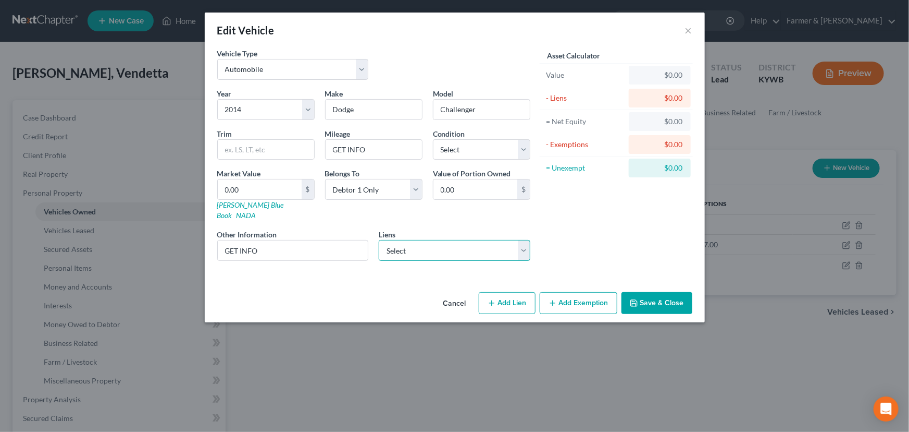
click at [473, 240] on select "Select Consumer Portfolio Svc - $24,921.00 5/3 Bank Na - $317.00" at bounding box center [455, 250] width 152 height 21
click at [560, 224] on div "Asset Calculator Value $0.00 - Liens $0.00 = Net Equity $0.00 - Exemptions $0.0…" at bounding box center [617, 158] width 162 height 221
click at [249, 205] on link "Kelly Blue Book" at bounding box center [250, 209] width 67 height 19
click at [264, 188] on input "0.00" at bounding box center [260, 189] width 84 height 20
type input "1"
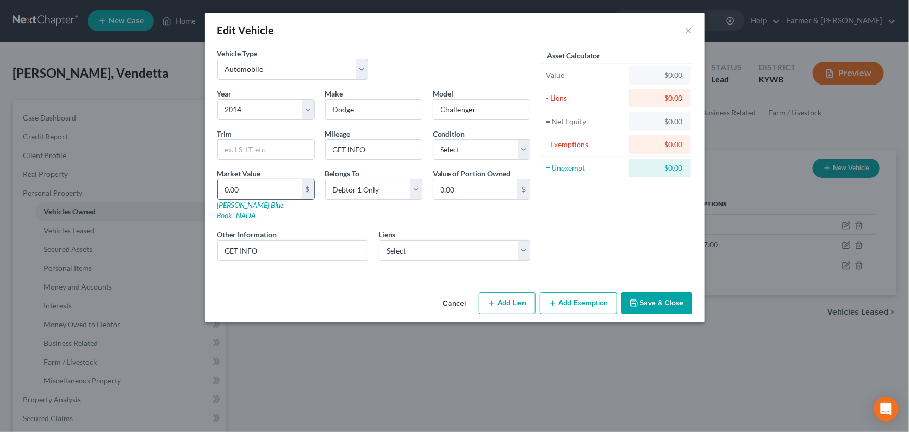
type input "1.00"
type input "13"
type input "13.00"
type input "130"
type input "130.00"
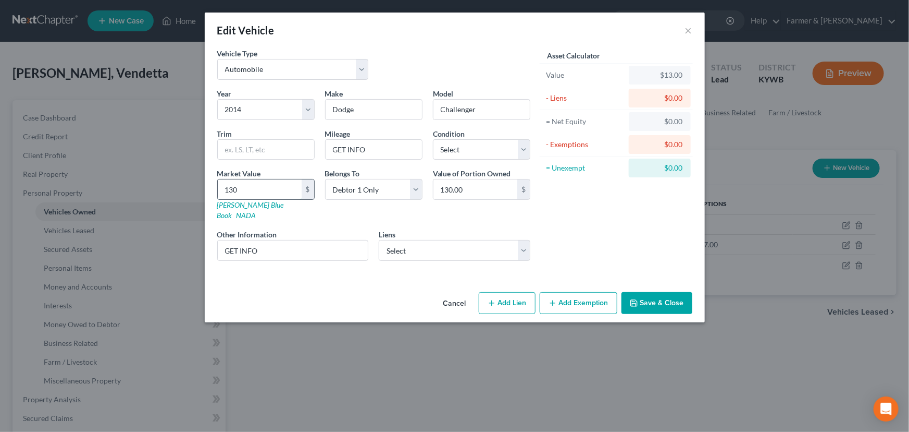
type input "1307"
type input "1,307.00"
type input "1,3076"
type input "13,076.00"
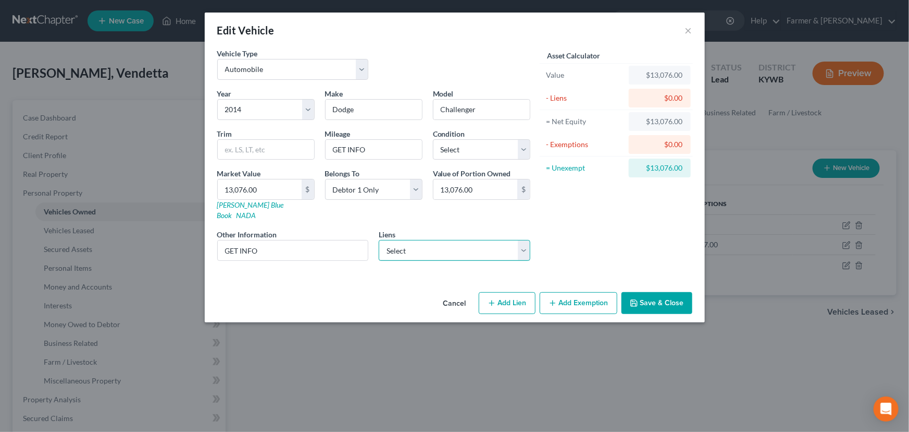
click at [435, 240] on select "Select Consumer Portfolio Svc - $24,921.00 5/3 Bank Na - $317.00" at bounding box center [455, 250] width 152 height 21
select select "0"
click at [379, 240] on select "Select Consumer Portfolio Svc - $24,921.00 5/3 Bank Na - $317.00" at bounding box center [455, 250] width 152 height 21
select select
select select "4"
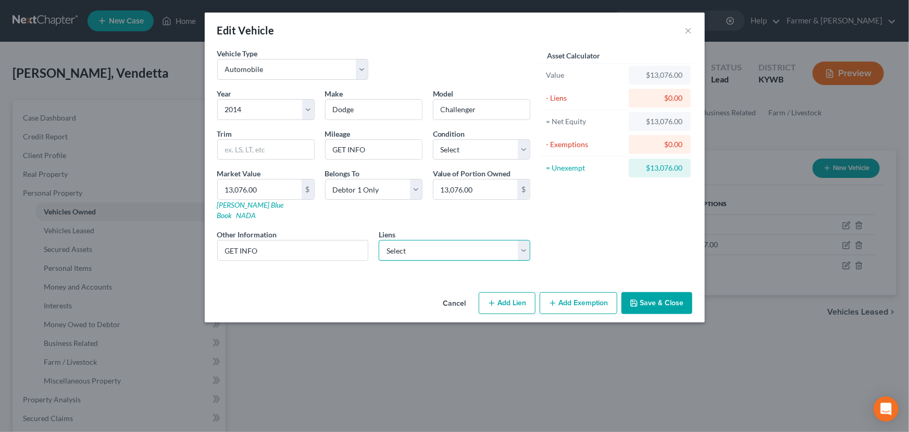
select select "0"
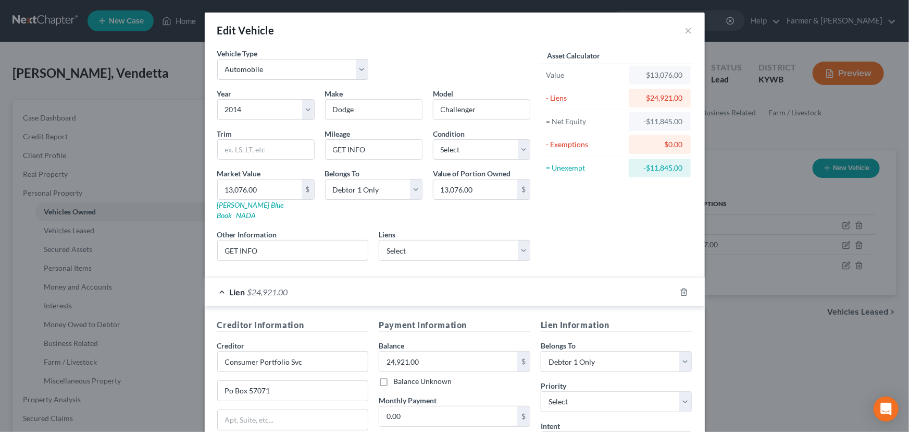
click at [573, 229] on div "Asset Calculator Value $13,076.00 - Liens $24,921.00 = Net Equity -$11,845.00 -…" at bounding box center [617, 158] width 162 height 221
click at [328, 354] on input "Consumer Portfolio Svc" at bounding box center [293, 361] width 152 height 21
type input "Consumer Portfolio Services"
click at [283, 383] on input "Po Box 57071" at bounding box center [293, 390] width 151 height 20
type input "PO Box 57071"
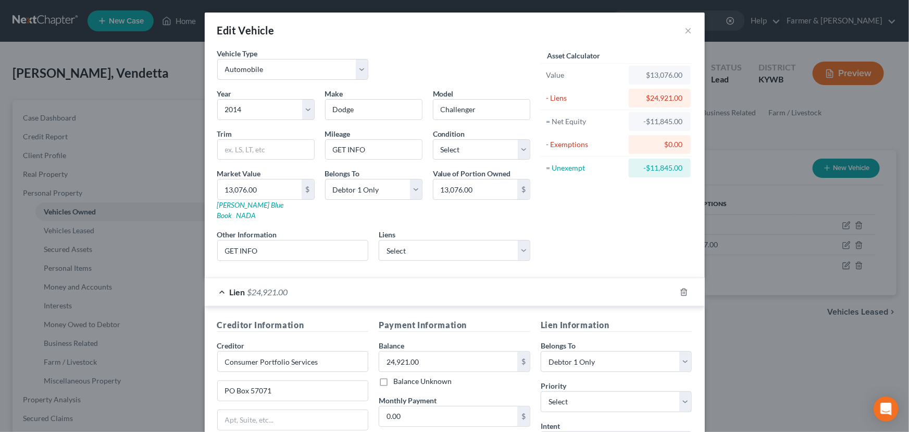
click at [584, 233] on div "Asset Calculator Value $13,076.00 - Liens $24,921.00 = Net Equity -$11,845.00 -…" at bounding box center [617, 158] width 162 height 221
click at [573, 222] on div "Asset Calculator Value $13,076.00 - Liens $24,921.00 = Net Equity -$11,845.00 -…" at bounding box center [617, 158] width 162 height 221
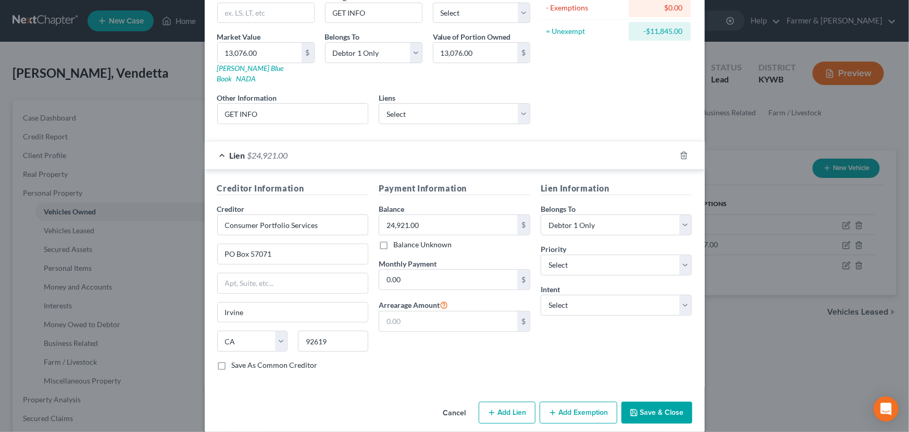
scroll to position [137, 0]
drag, startPoint x: 573, startPoint y: 254, endPoint x: 569, endPoint y: 244, distance: 10.6
click at [573, 254] on select "Select 1st 2nd 3rd 4th 5th 6th 7th 8th 9th 10th 11th 12th 13th 14th 15th 16th 1…" at bounding box center [617, 264] width 152 height 21
select select "0"
click at [541, 254] on select "Select 1st 2nd 3rd 4th 5th 6th 7th 8th 9th 10th 11th 12th 13th 14th 15th 16th 1…" at bounding box center [617, 264] width 152 height 21
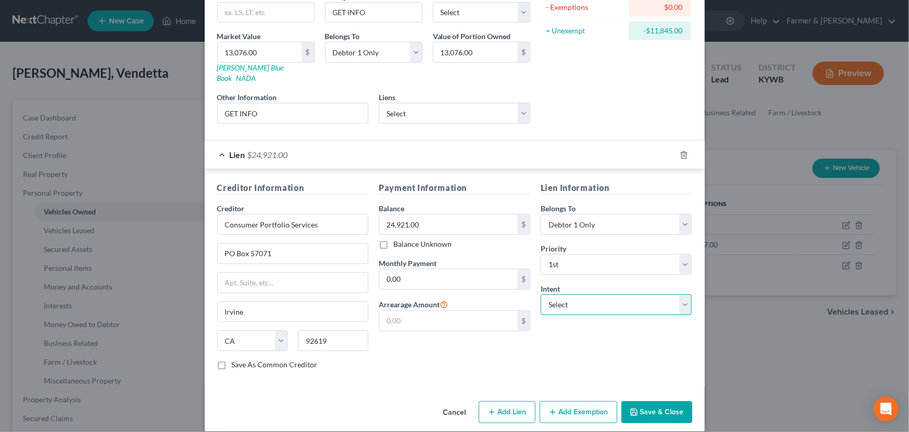
click at [568, 299] on select "Select Surrender Redeem Reaffirm Avoid Other" at bounding box center [617, 304] width 152 height 21
select select "4"
click at [541, 294] on select "Select Surrender Redeem Reaffirm Avoid Other" at bounding box center [617, 304] width 152 height 21
click at [489, 365] on div "Payment Information Balance 24,921.00 $ Balance Unknown Balance Undetermined 24…" at bounding box center [455, 279] width 162 height 196
click at [443, 144] on div "Lien $24,921.00" at bounding box center [440, 155] width 471 height 28
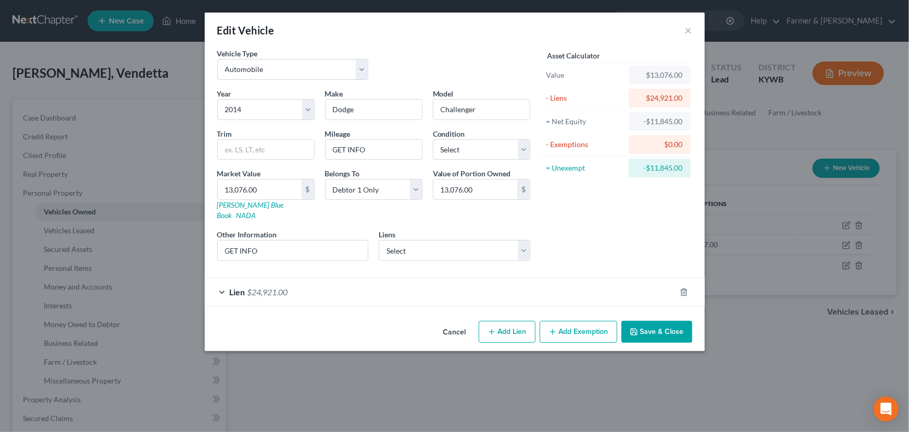
scroll to position [0, 0]
click at [575, 208] on div "Asset Calculator Value $13,076.00 - Liens $24,921.00 = Net Equity -$11,845.00 -…" at bounding box center [617, 158] width 162 height 221
click at [640, 321] on button "Save & Close" at bounding box center [657, 332] width 71 height 22
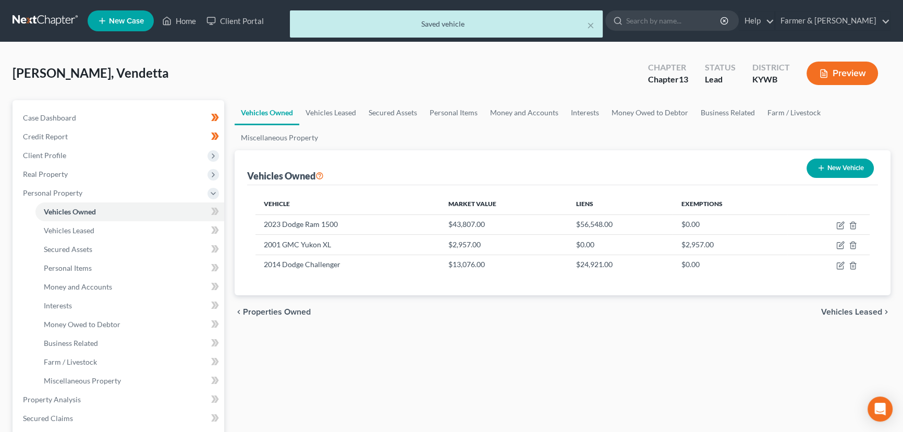
click at [218, 214] on icon at bounding box center [215, 211] width 8 height 13
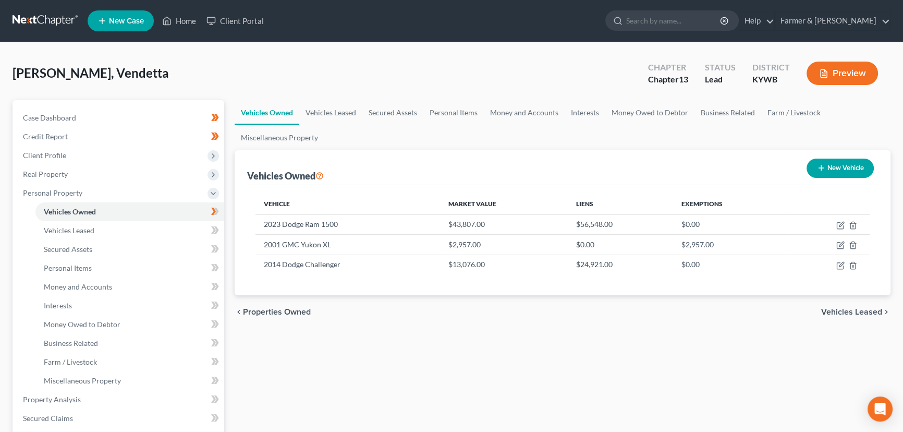
click at [303, 395] on div "Vehicles Owned Vehicles Leased Secured Assets Personal Items Money and Accounts…" at bounding box center [562, 410] width 666 height 621
click at [59, 195] on span "Personal Property" at bounding box center [52, 192] width 59 height 9
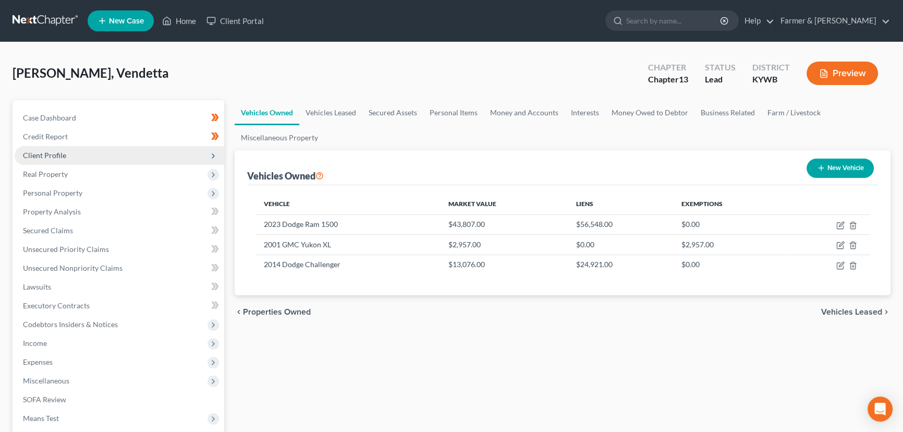
click at [47, 152] on span "Client Profile" at bounding box center [44, 155] width 43 height 9
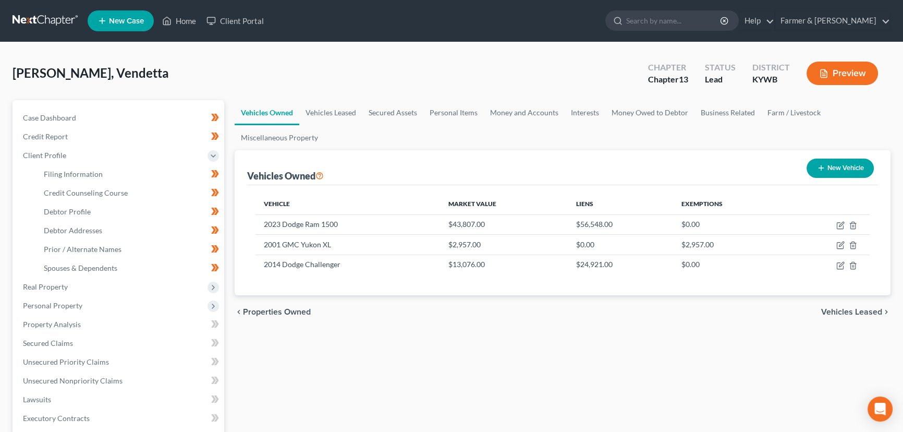
click at [505, 75] on div "Anderson, Vendetta Upgraded Chapter Chapter 13 Status Lead District KYWB Preview" at bounding box center [452, 77] width 878 height 45
click at [397, 374] on div "Vehicles Owned Vehicles Leased Secured Assets Personal Items Money and Accounts…" at bounding box center [562, 373] width 666 height 546
click at [83, 156] on span "Client Profile" at bounding box center [119, 155] width 209 height 19
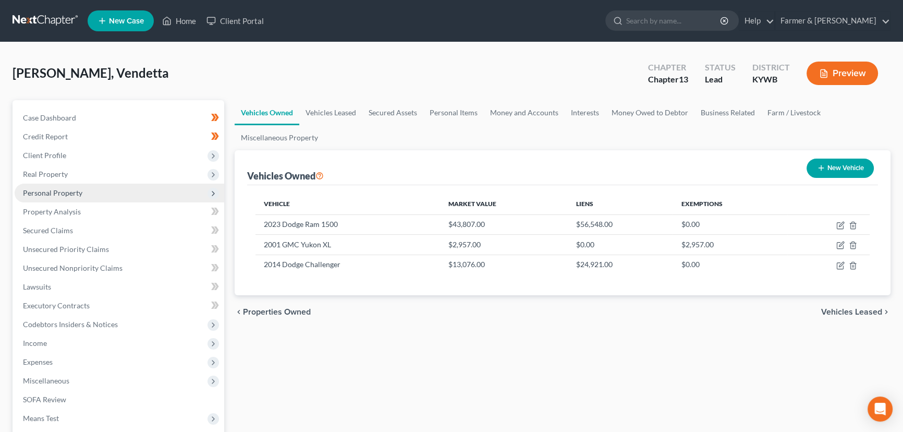
click at [77, 190] on span "Personal Property" at bounding box center [52, 192] width 59 height 9
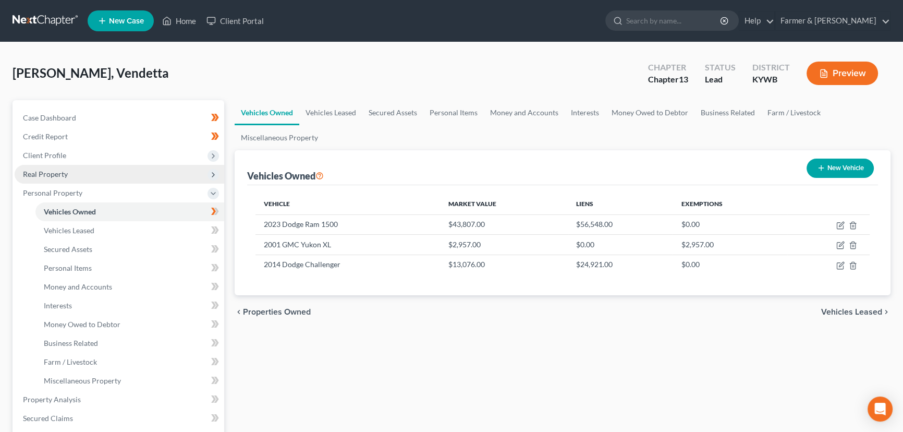
click at [72, 172] on span "Real Property" at bounding box center [119, 174] width 209 height 19
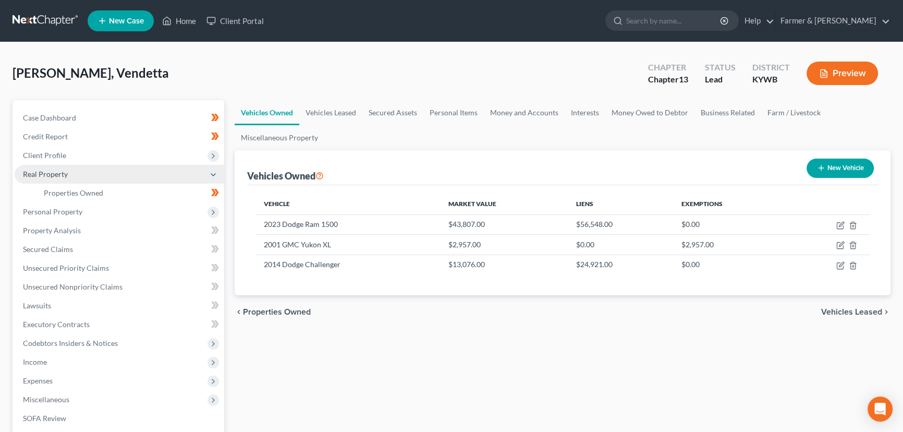
click at [72, 172] on span "Real Property" at bounding box center [119, 174] width 209 height 19
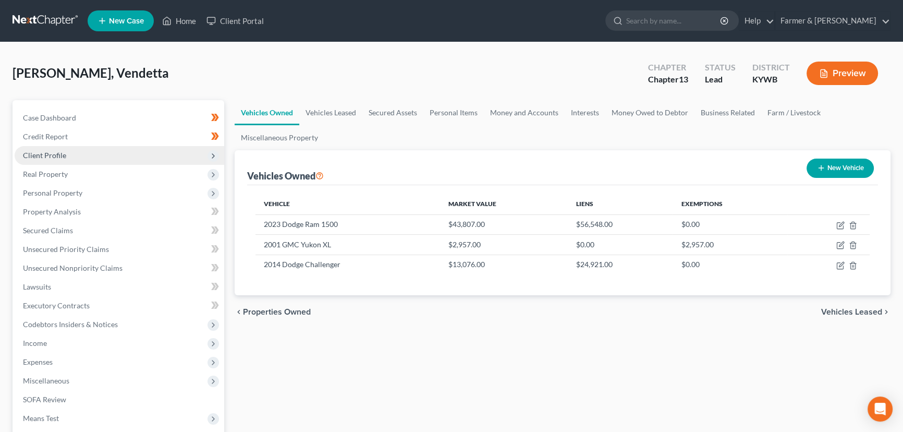
click at [70, 157] on span "Client Profile" at bounding box center [119, 155] width 209 height 19
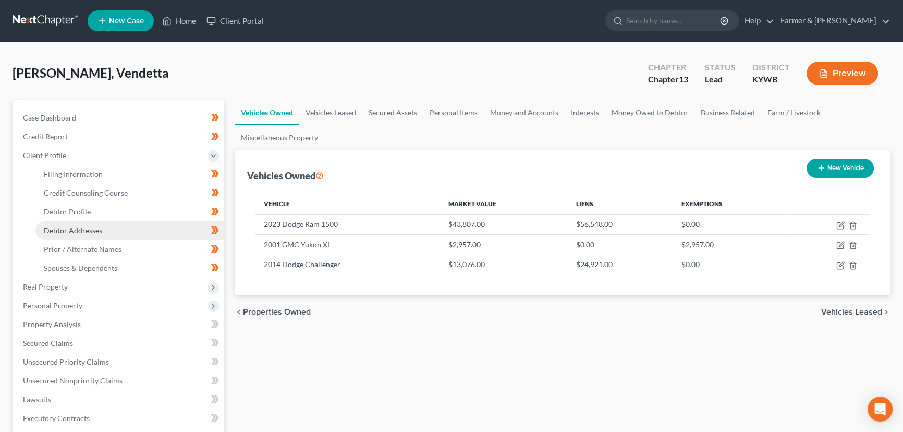
click at [97, 226] on span "Debtor Addresses" at bounding box center [73, 230] width 58 height 9
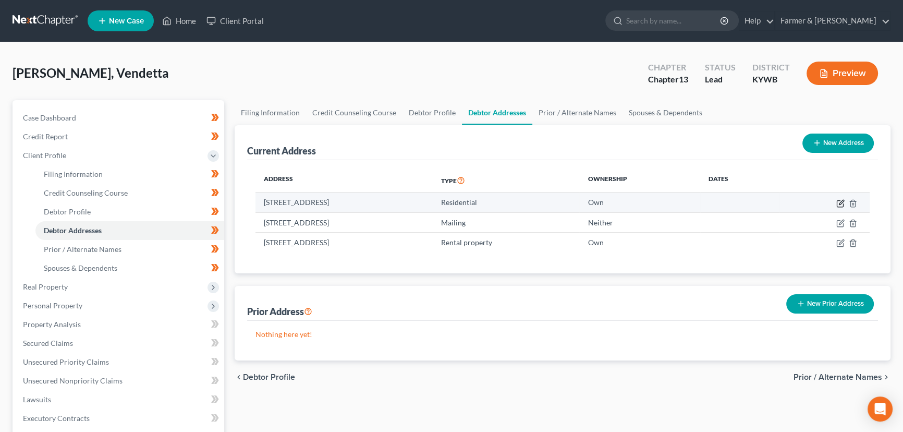
click at [839, 201] on icon "button" at bounding box center [840, 203] width 8 height 8
select select "18"
select select "0"
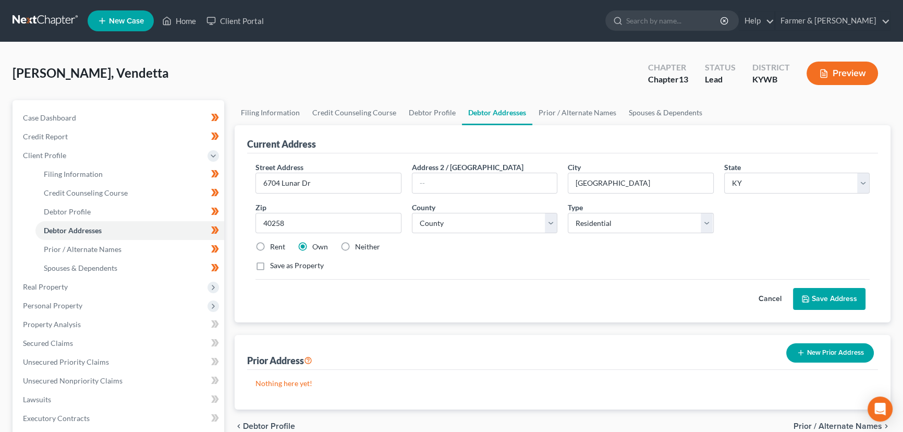
click at [762, 302] on button "Cancel" at bounding box center [770, 298] width 46 height 21
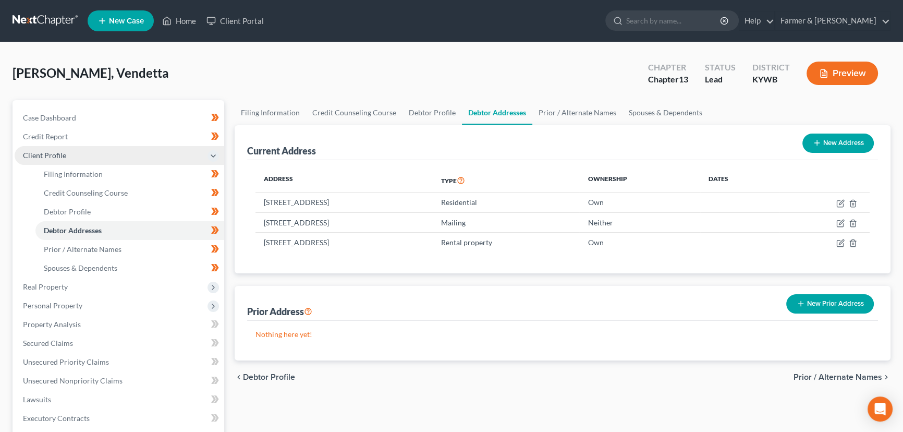
click at [55, 156] on span "Client Profile" at bounding box center [44, 155] width 43 height 9
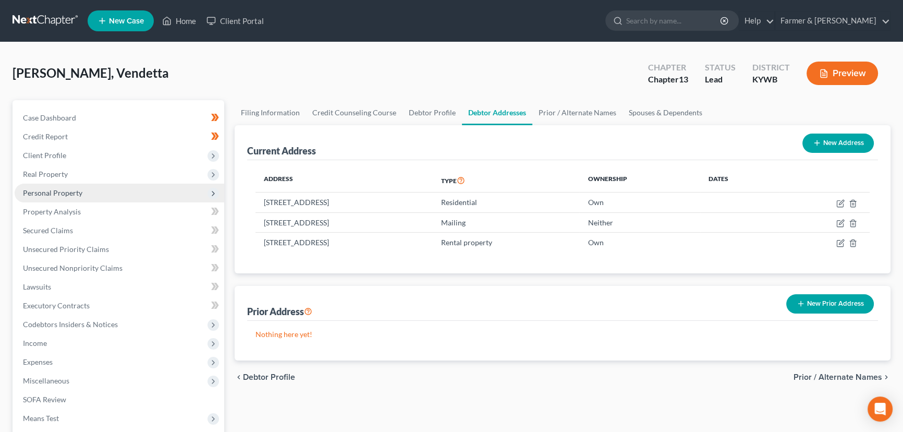
click at [64, 192] on span "Personal Property" at bounding box center [52, 192] width 59 height 9
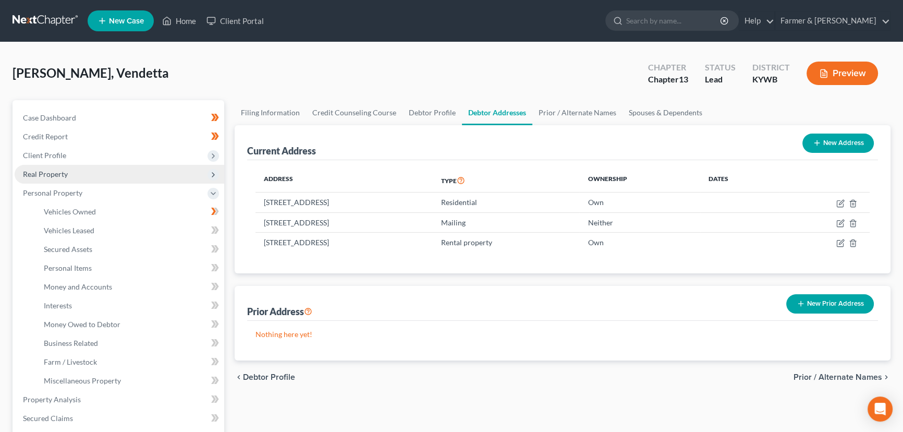
click at [61, 174] on span "Real Property" at bounding box center [45, 173] width 45 height 9
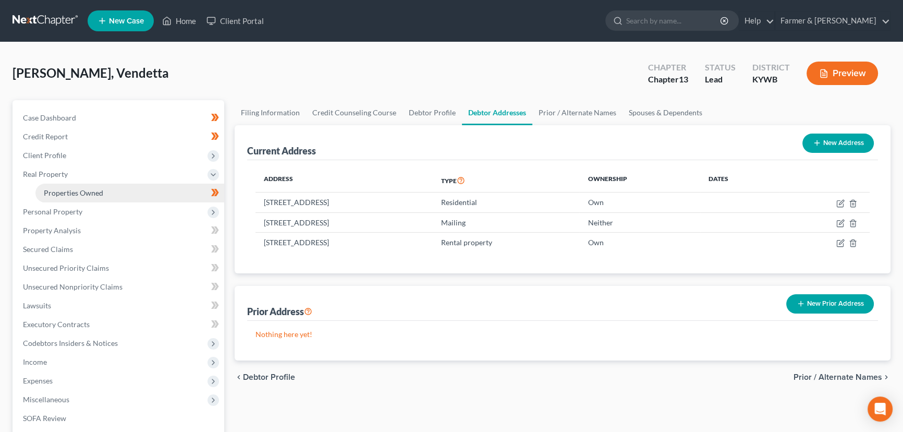
click at [70, 187] on link "Properties Owned" at bounding box center [129, 192] width 189 height 19
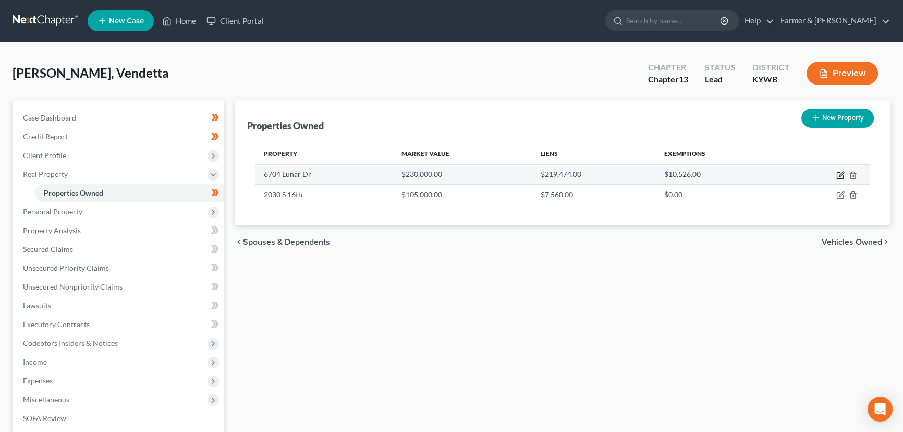
click at [840, 172] on icon "button" at bounding box center [841, 173] width 5 height 5
select select "18"
select select "55"
select select "0"
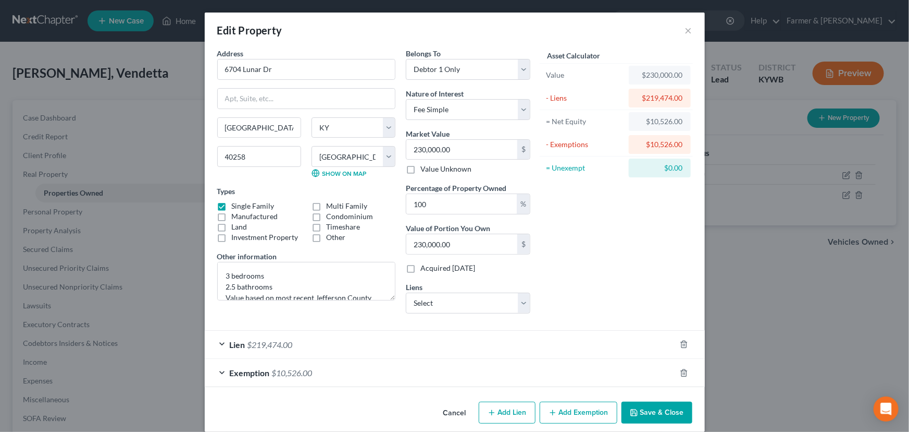
click at [587, 232] on div "Asset Calculator Value $230,000.00 - Liens $219,474.00 = Net Equity $10,526.00 …" at bounding box center [617, 185] width 162 height 274
click at [459, 146] on input "230,000.00" at bounding box center [461, 150] width 111 height 20
click at [660, 289] on div "Asset Calculator Value $230,000.00 - Liens $219,474.00 = Net Equity $10,526.00 …" at bounding box center [617, 185] width 162 height 274
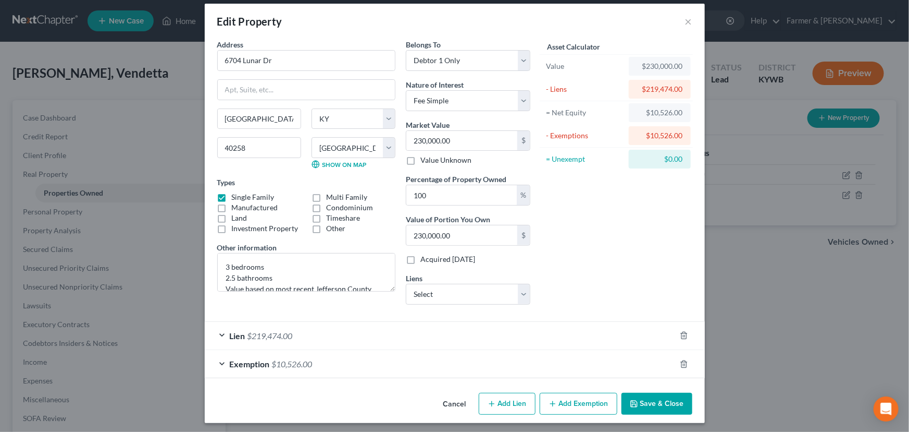
scroll to position [11, 0]
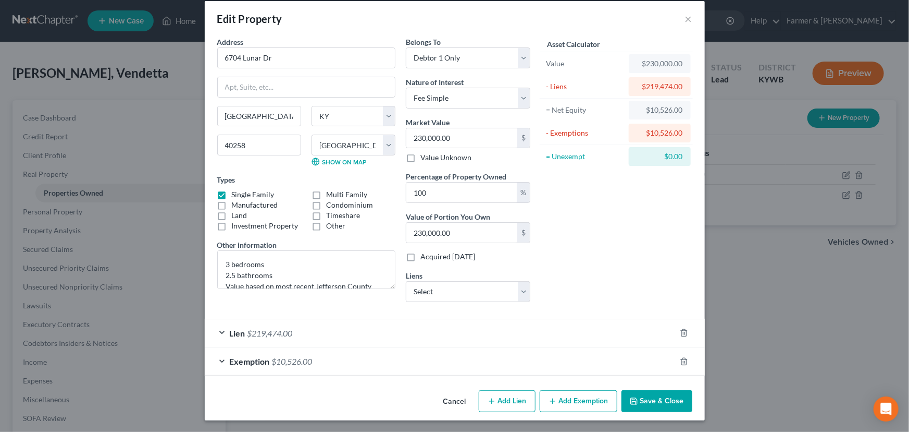
click at [299, 337] on div "Lien $219,474.00" at bounding box center [440, 333] width 471 height 28
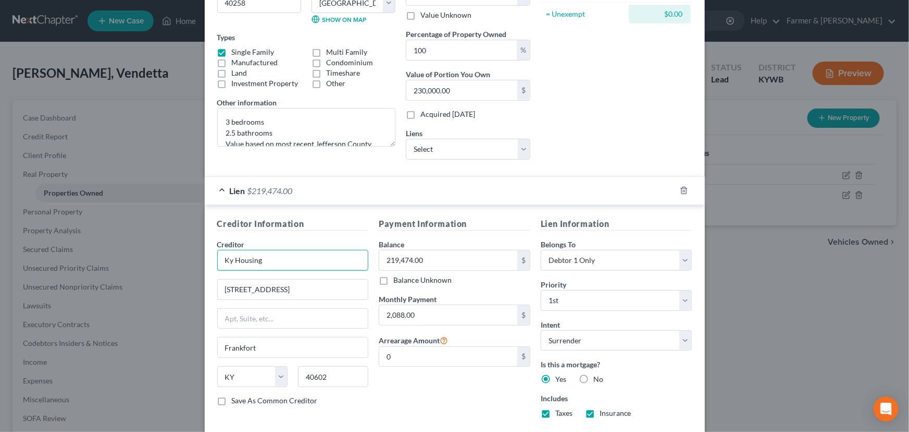
click at [265, 256] on div "Creditor * Ky Housing 1231 Louisville Rd Frankfort State AL AK AR AZ CA CO CT D…" at bounding box center [293, 317] width 152 height 156
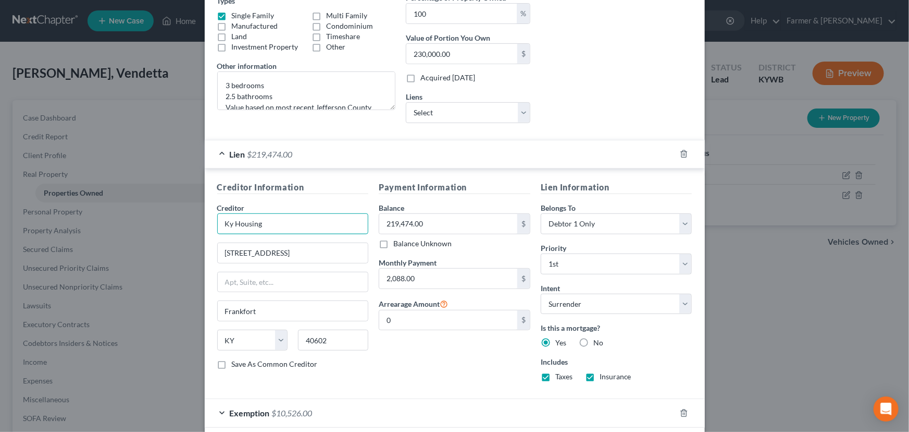
scroll to position [201, 0]
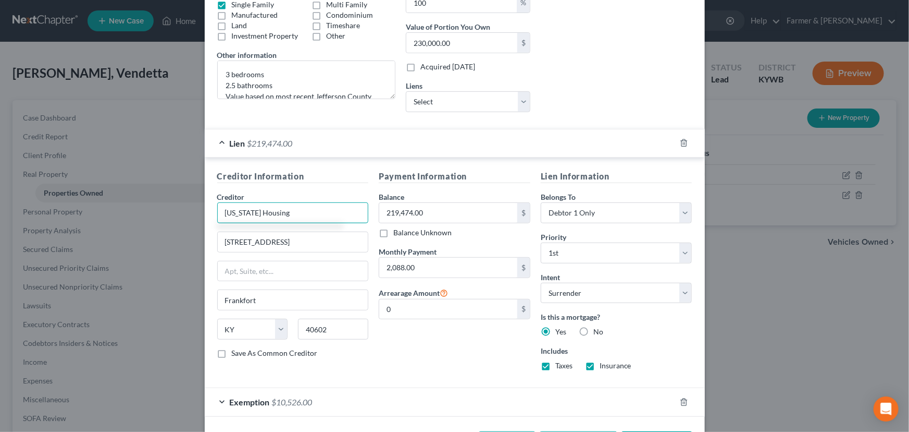
type input "Kentucky Housing"
click at [437, 350] on div "Payment Information Balance 219,474.00 $ Balance Unknown Balance Undetermined 2…" at bounding box center [455, 274] width 162 height 209
drag, startPoint x: 291, startPoint y: 214, endPoint x: 205, endPoint y: 213, distance: 86.0
click at [205, 213] on div "Creditor Information Creditor * Kentucky Housing 1231 Louisville Rd Frankfort S…" at bounding box center [455, 272] width 500 height 230
click at [426, 213] on input "219,474.00" at bounding box center [448, 213] width 138 height 20
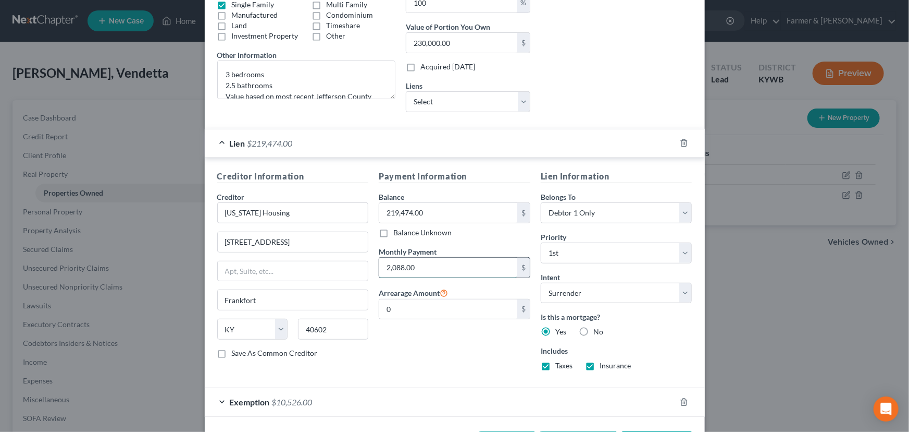
click at [429, 265] on input "2,088.00" at bounding box center [448, 267] width 138 height 20
click at [506, 147] on div "Lien $219,474.00" at bounding box center [440, 143] width 471 height 28
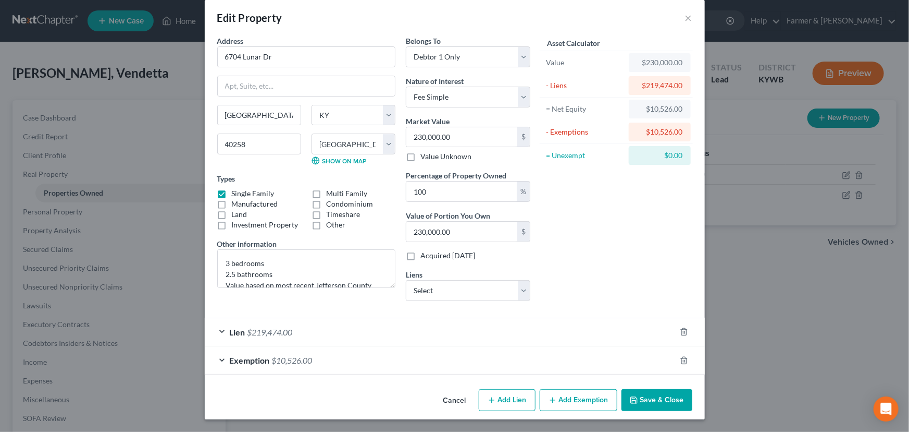
scroll to position [11, 0]
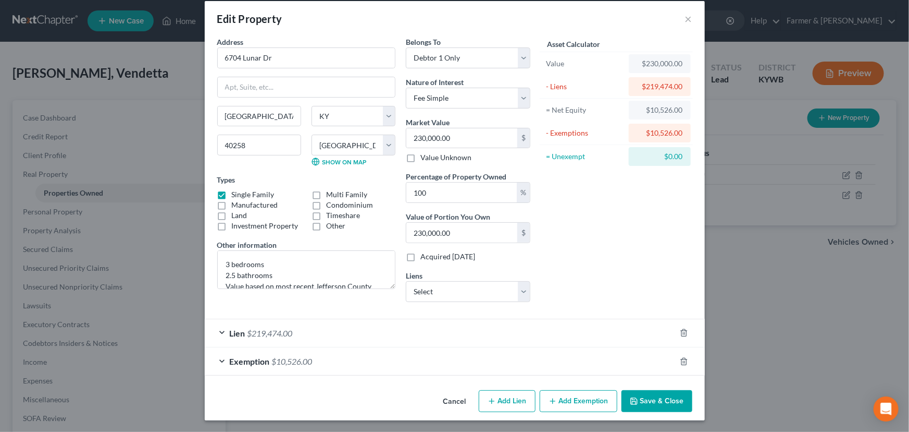
click at [436, 397] on button "Cancel" at bounding box center [455, 401] width 40 height 21
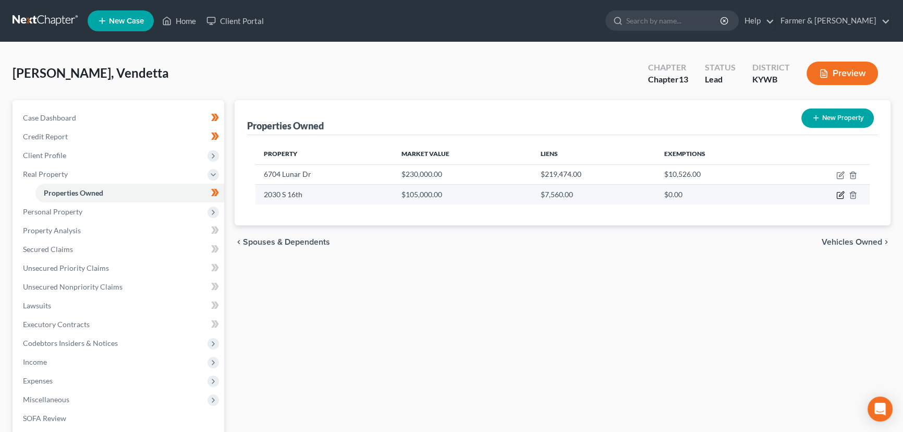
click at [840, 197] on icon "button" at bounding box center [840, 195] width 8 height 8
select select "18"
select select "55"
select select "0"
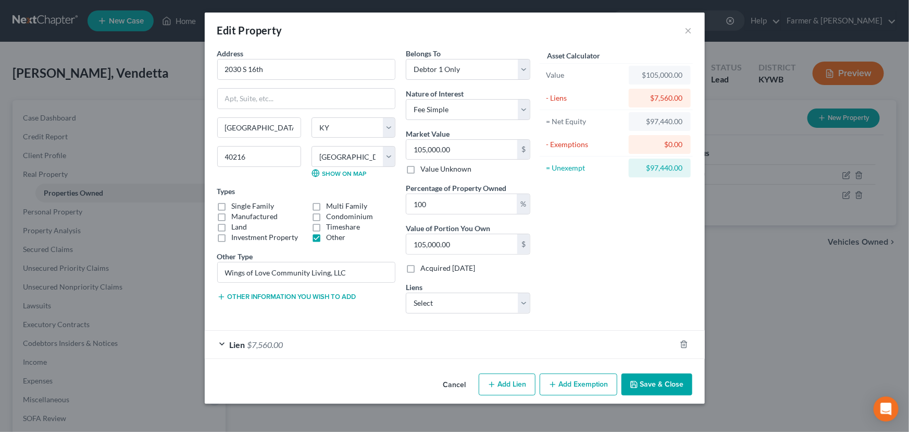
drag, startPoint x: 455, startPoint y: 384, endPoint x: 510, endPoint y: 371, distance: 56.9
click at [455, 384] on button "Cancel" at bounding box center [455, 384] width 40 height 21
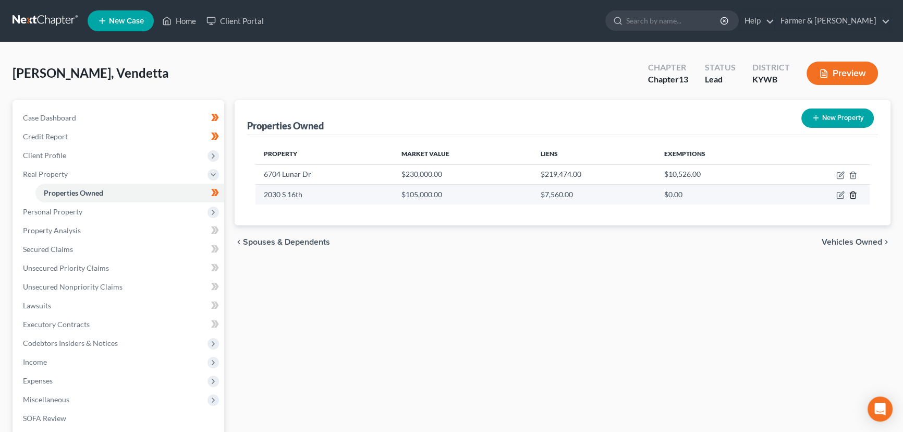
click at [853, 192] on icon "button" at bounding box center [852, 195] width 8 height 8
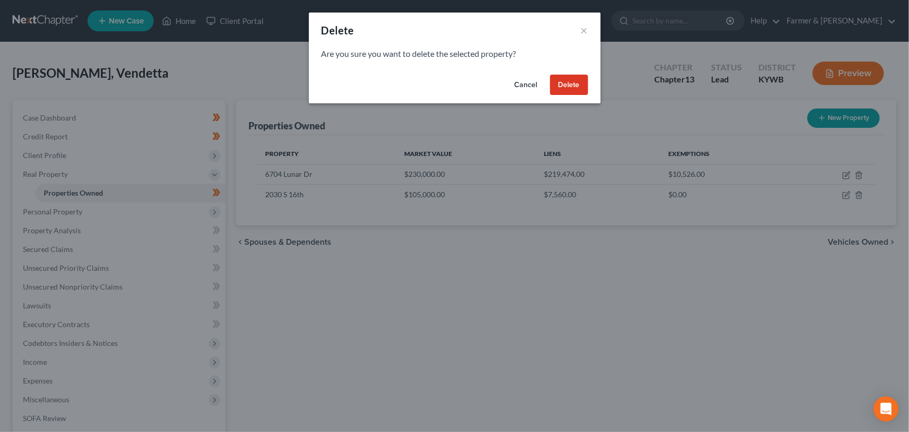
click at [568, 81] on button "Delete" at bounding box center [569, 85] width 38 height 21
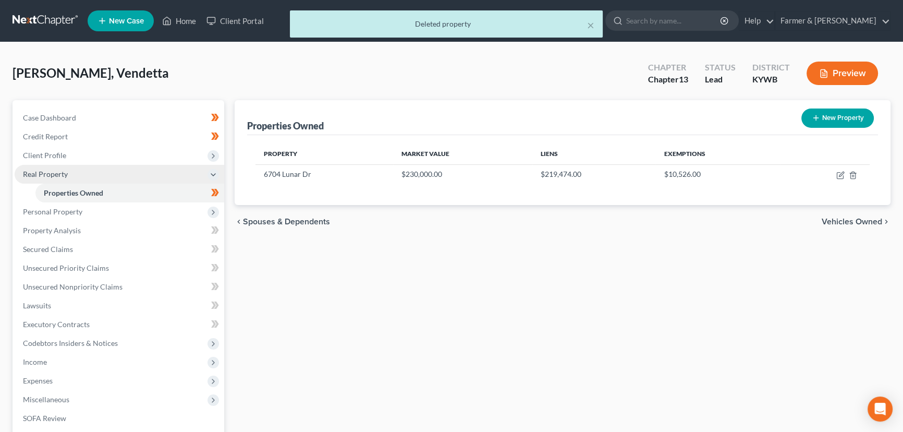
click at [51, 174] on span "Real Property" at bounding box center [45, 173] width 45 height 9
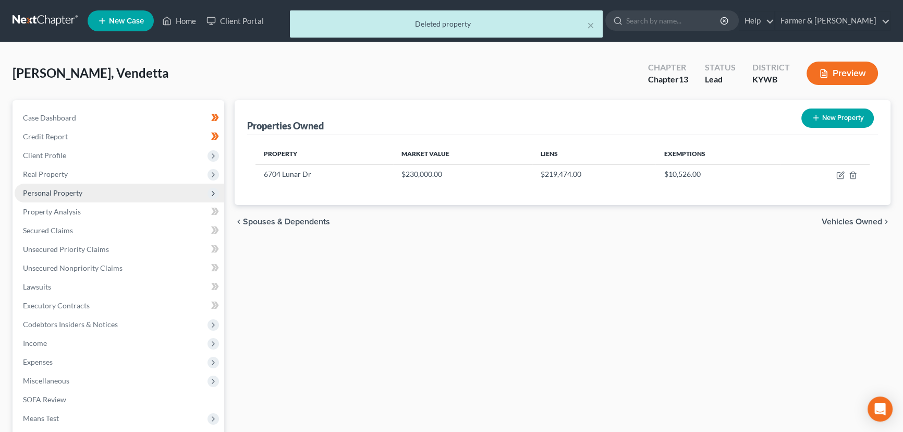
click at [59, 188] on span "Personal Property" at bounding box center [52, 192] width 59 height 9
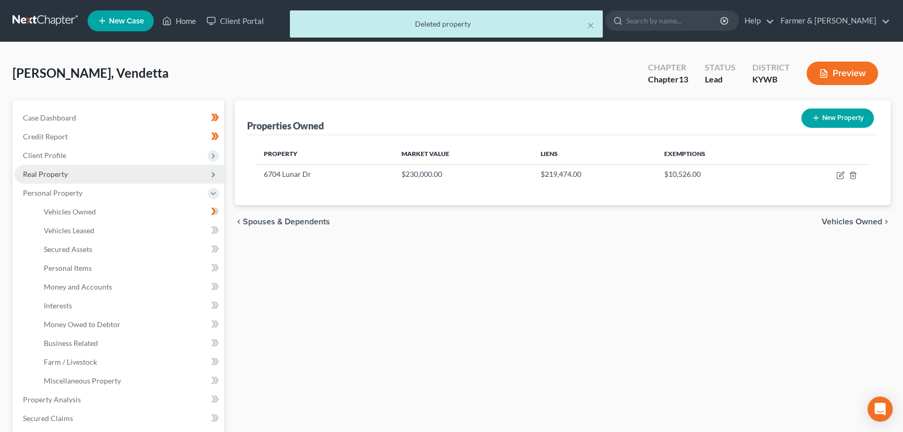
click at [58, 174] on span "Real Property" at bounding box center [45, 173] width 45 height 9
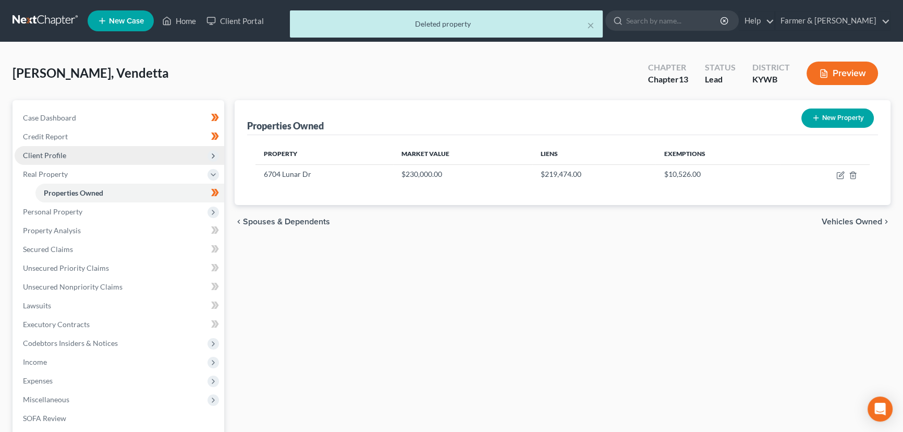
click at [58, 152] on span "Client Profile" at bounding box center [44, 155] width 43 height 9
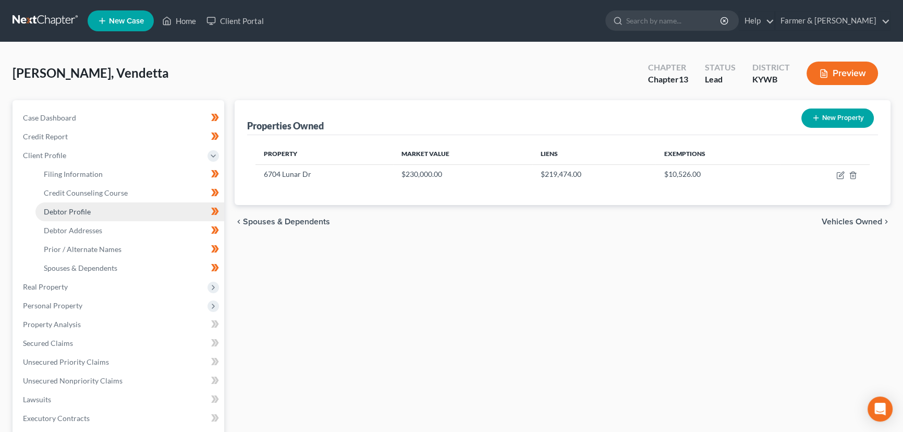
click at [89, 209] on span "Debtor Profile" at bounding box center [67, 211] width 47 height 9
select select "3"
select select "2"
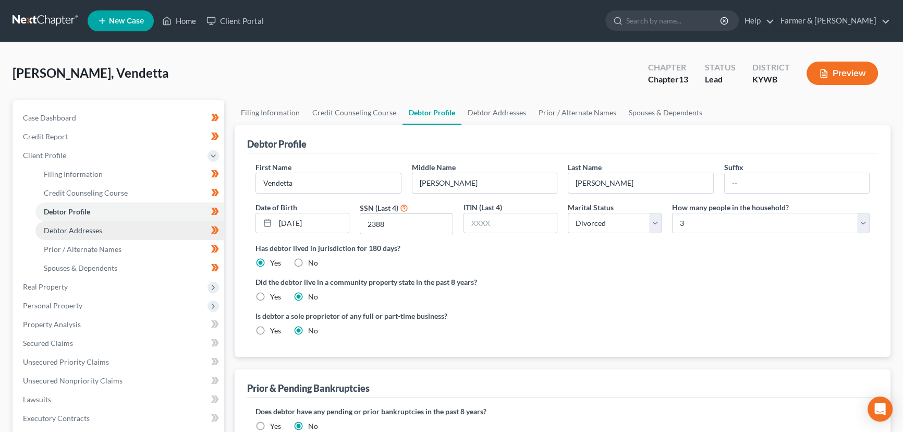
click at [92, 226] on span "Debtor Addresses" at bounding box center [73, 230] width 58 height 9
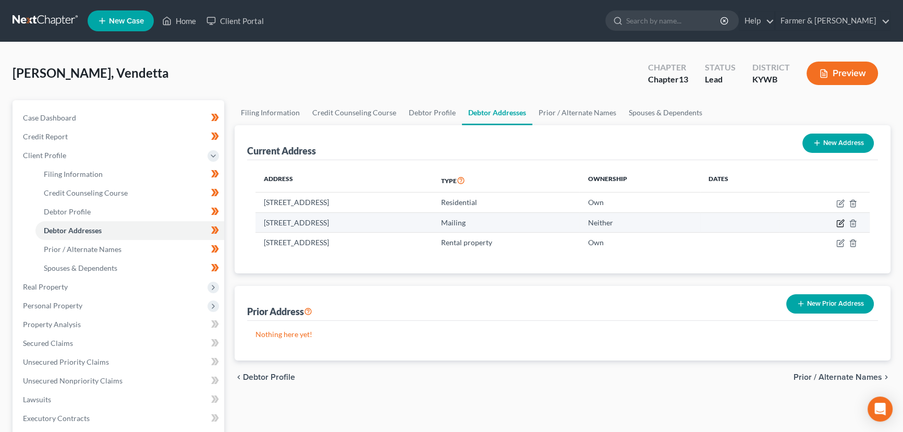
click at [840, 221] on icon "button" at bounding box center [841, 221] width 5 height 5
select select "18"
select select "36"
select select "0"
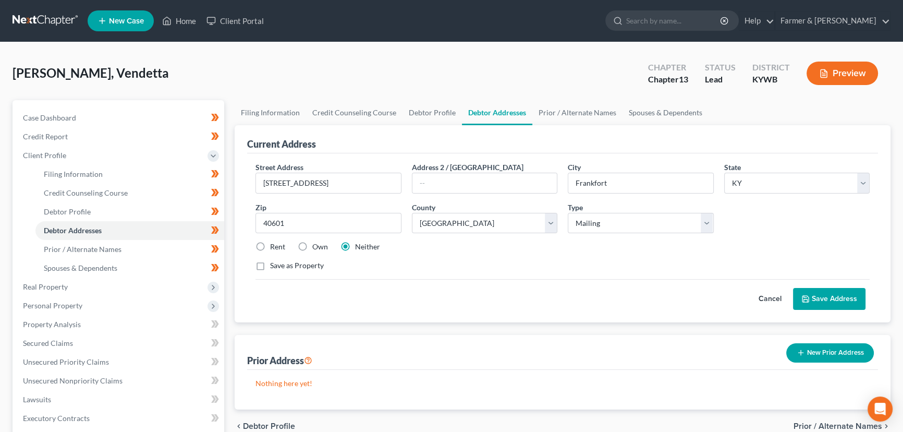
click at [270, 243] on label "Rent" at bounding box center [277, 246] width 15 height 10
click at [274, 243] on input "Rent" at bounding box center [277, 244] width 7 height 7
radio input "true"
click at [355, 250] on label "Neither" at bounding box center [367, 246] width 25 height 10
click at [359, 248] on input "Neither" at bounding box center [362, 244] width 7 height 7
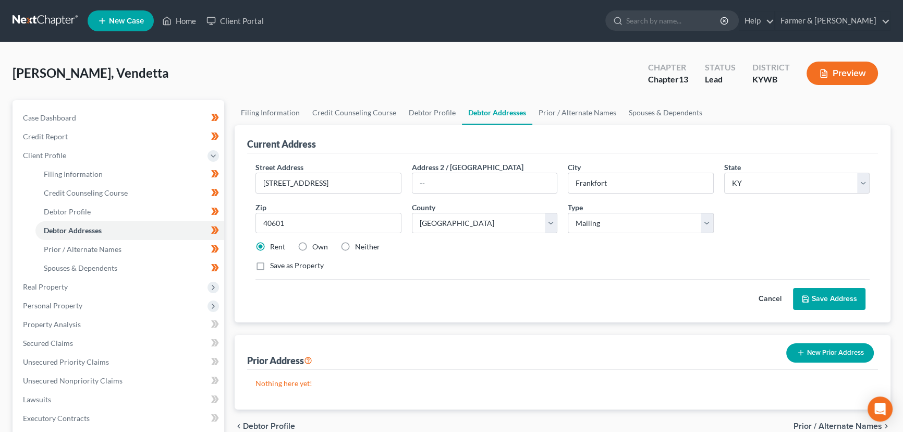
radio input "true"
click at [767, 302] on button "Cancel" at bounding box center [770, 298] width 46 height 21
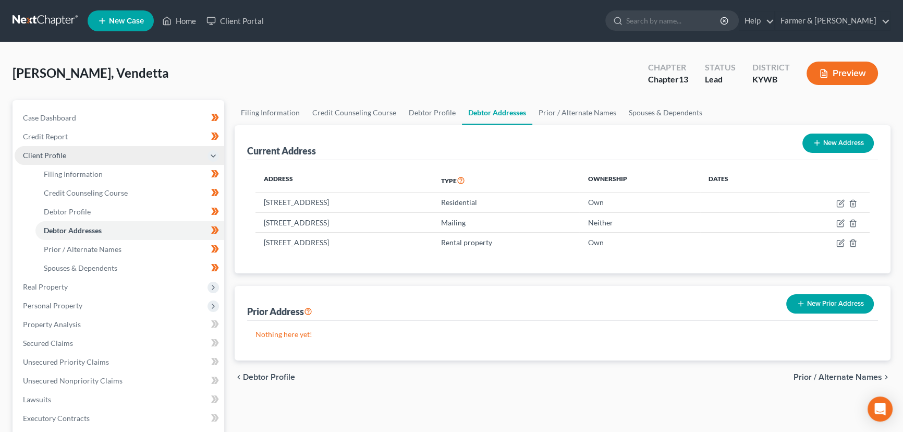
click at [57, 157] on span "Client Profile" at bounding box center [44, 155] width 43 height 9
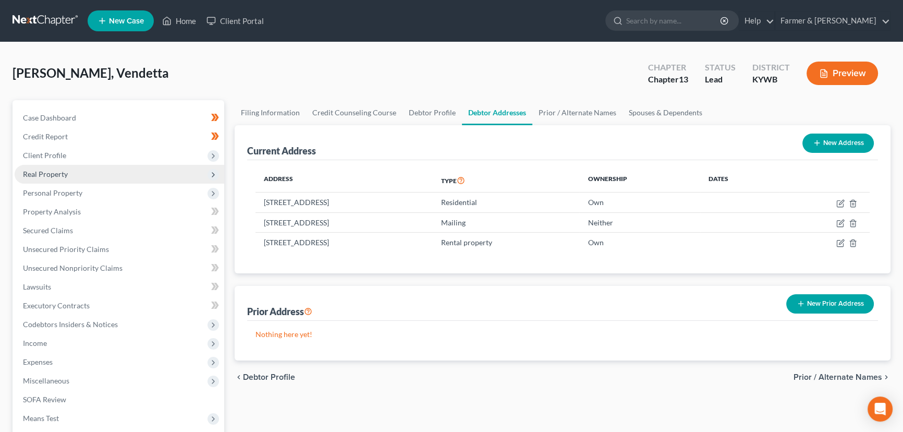
click at [72, 177] on span "Real Property" at bounding box center [119, 174] width 209 height 19
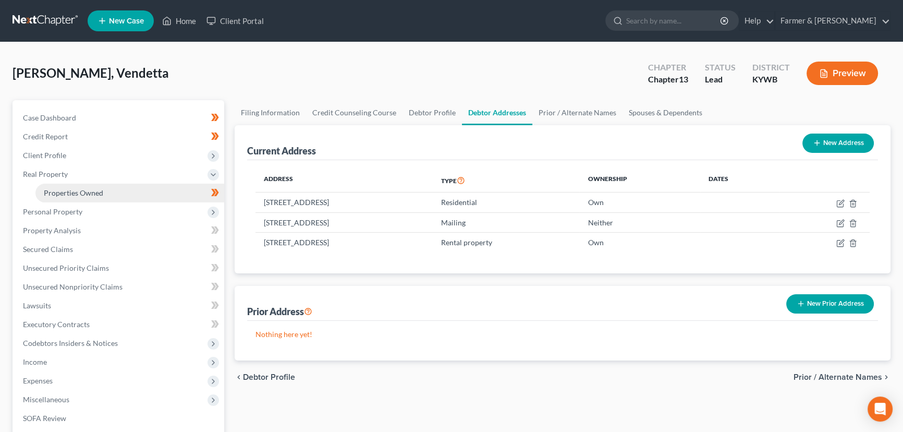
click at [82, 192] on span "Properties Owned" at bounding box center [73, 192] width 59 height 9
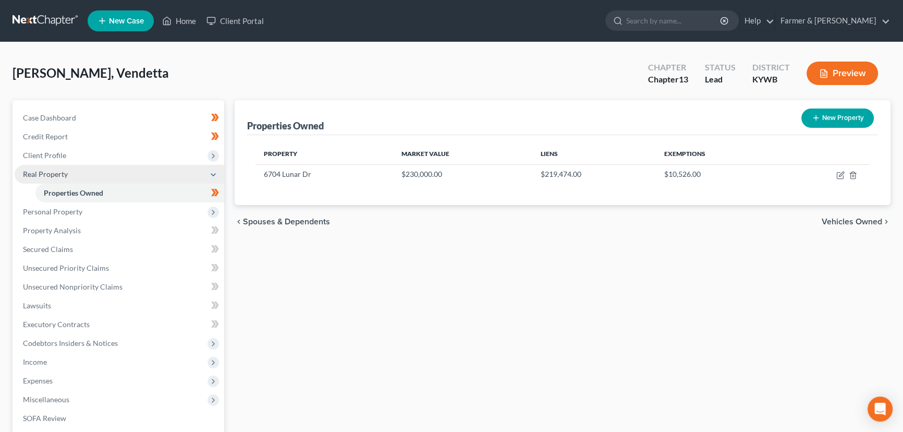
click at [44, 175] on span "Real Property" at bounding box center [45, 173] width 45 height 9
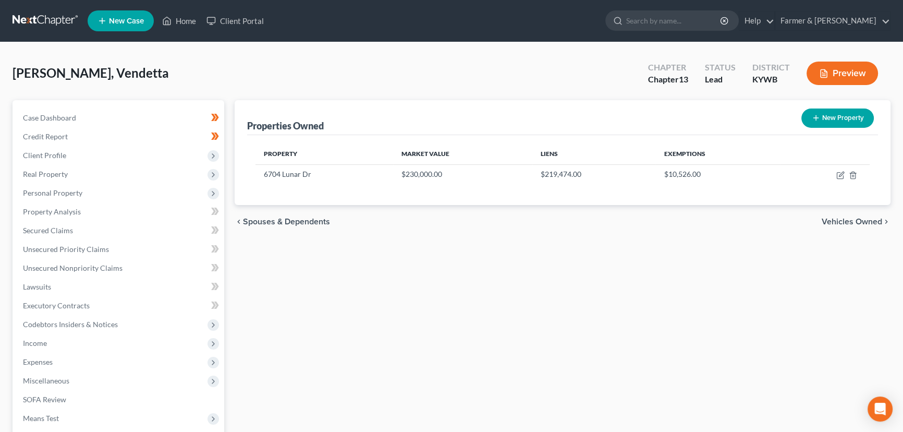
click at [226, 74] on div "Anderson, Vendetta Upgraded Chapter Chapter 13 Status Lead District KYWB Preview" at bounding box center [452, 77] width 878 height 45
click at [366, 81] on div "Anderson, Vendetta Upgraded Chapter Chapter 13 Status Lead District KYWB Preview" at bounding box center [452, 77] width 878 height 45
click at [386, 269] on div "Properties Owned New Property Property Market Value Liens Exemptions 6704 Lunar…" at bounding box center [562, 316] width 666 height 433
click at [389, 44] on div "Anderson, Vendetta Upgraded Chapter Chapter 13 Status Lead District KYWB Previe…" at bounding box center [451, 298] width 903 height 512
click at [531, 76] on div "Anderson, Vendetta Upgraded Chapter Chapter 13 Status Lead District KYWB Preview" at bounding box center [452, 77] width 878 height 45
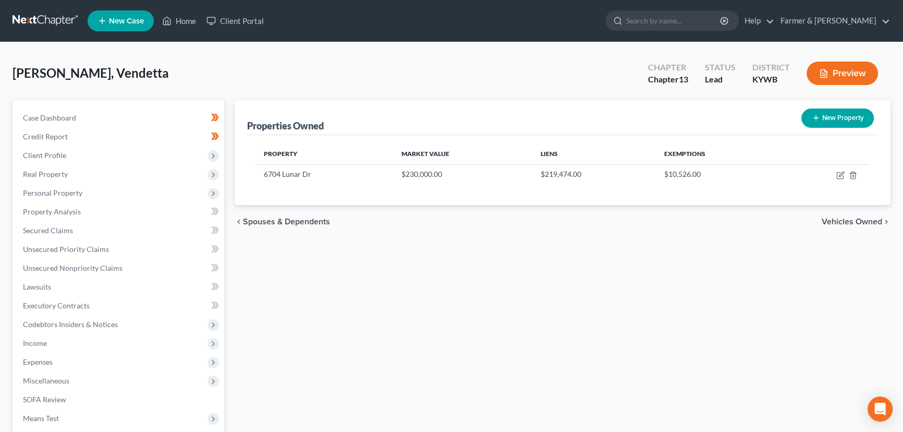
click at [302, 299] on div "Properties Owned New Property Property Market Value Liens Exemptions 6704 Lunar…" at bounding box center [562, 316] width 666 height 433
click at [249, 64] on div "Anderson, Vendetta Upgraded Chapter Chapter 13 Status Lead District KYWB Preview" at bounding box center [452, 77] width 878 height 45
click at [268, 69] on div "Anderson, Vendetta Upgraded Chapter Chapter 13 Status Lead District KYWB Preview" at bounding box center [452, 77] width 878 height 45
click at [66, 156] on span "Client Profile" at bounding box center [119, 155] width 209 height 19
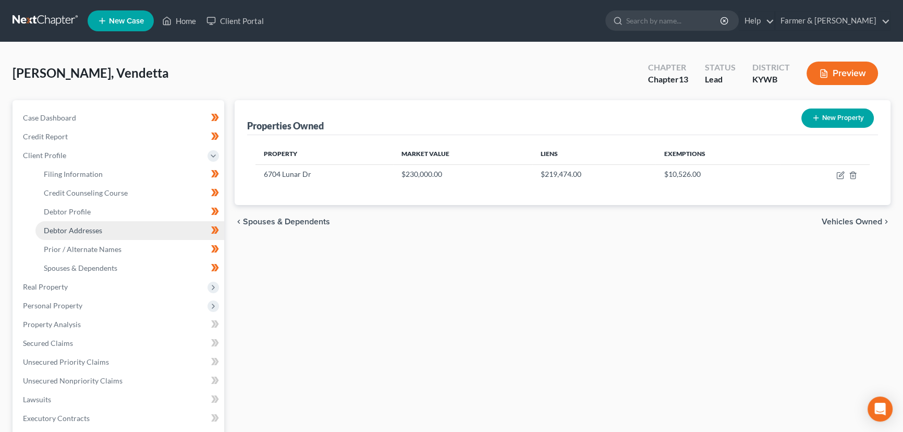
click at [93, 235] on link "Debtor Addresses" at bounding box center [129, 230] width 189 height 19
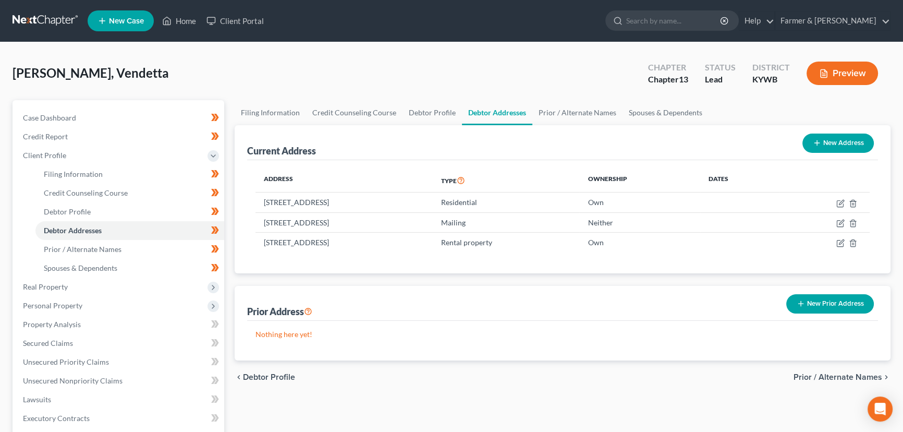
click at [349, 79] on div "Anderson, Vendetta Upgraded Chapter Chapter 13 Status Lead District KYWB Preview" at bounding box center [452, 77] width 878 height 45
click at [365, 66] on div "Anderson, Vendetta Upgraded Chapter Chapter 13 Status Lead District KYWB Preview" at bounding box center [452, 77] width 878 height 45
click at [471, 73] on div "Anderson, Vendetta Upgraded Chapter Chapter 13 Status Lead District KYWB Preview" at bounding box center [452, 77] width 878 height 45
click at [588, 55] on div "Anderson, Vendetta Upgraded Chapter Chapter 13 Status Lead District KYWB Preview" at bounding box center [452, 77] width 878 height 45
click at [838, 243] on icon "button" at bounding box center [840, 243] width 8 height 8
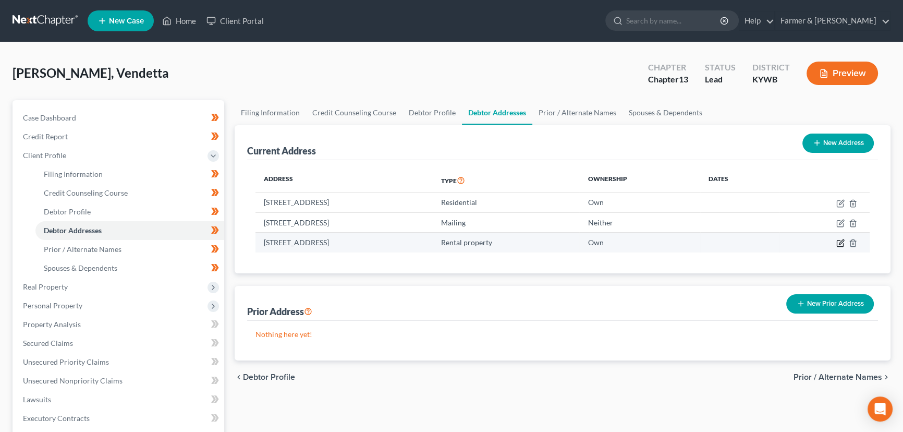
select select "18"
select select "55"
select select "1"
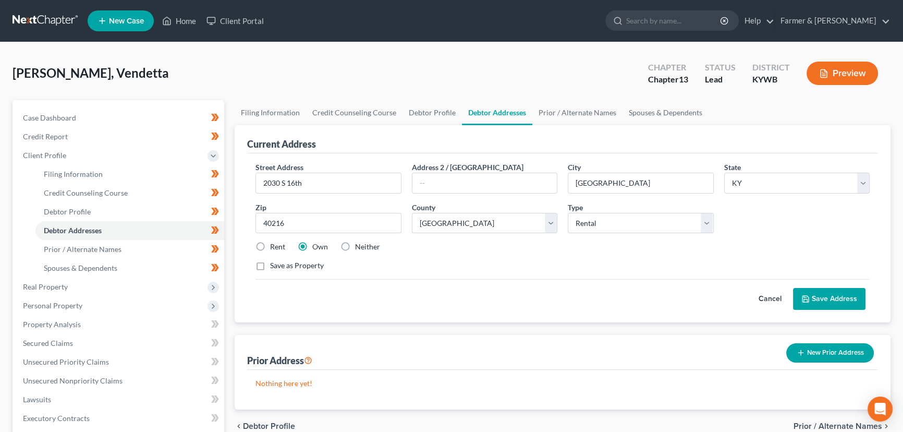
click at [775, 301] on button "Cancel" at bounding box center [770, 298] width 46 height 21
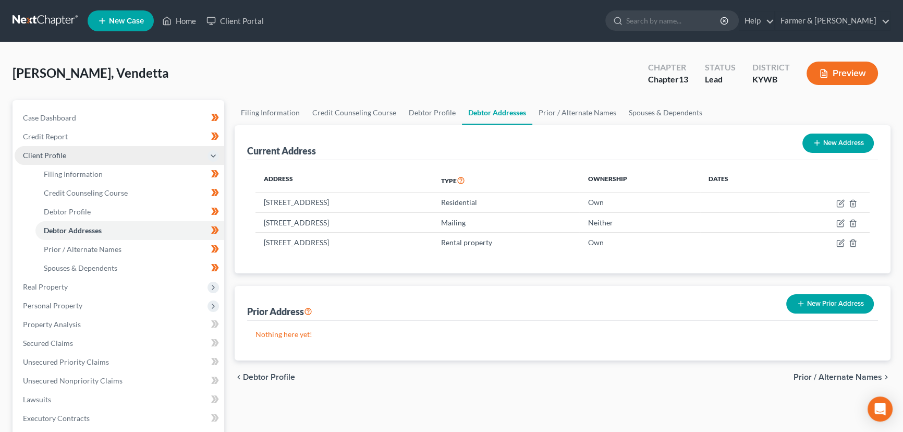
click at [80, 157] on span "Client Profile" at bounding box center [119, 155] width 209 height 19
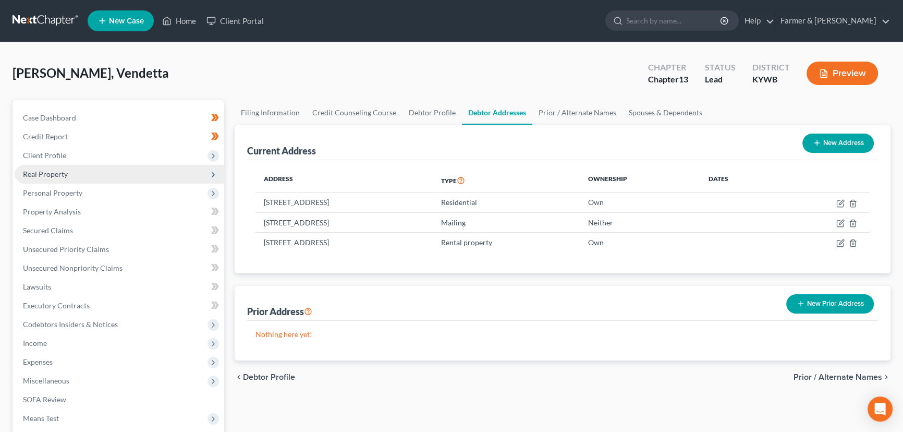
click at [58, 177] on span "Real Property" at bounding box center [119, 174] width 209 height 19
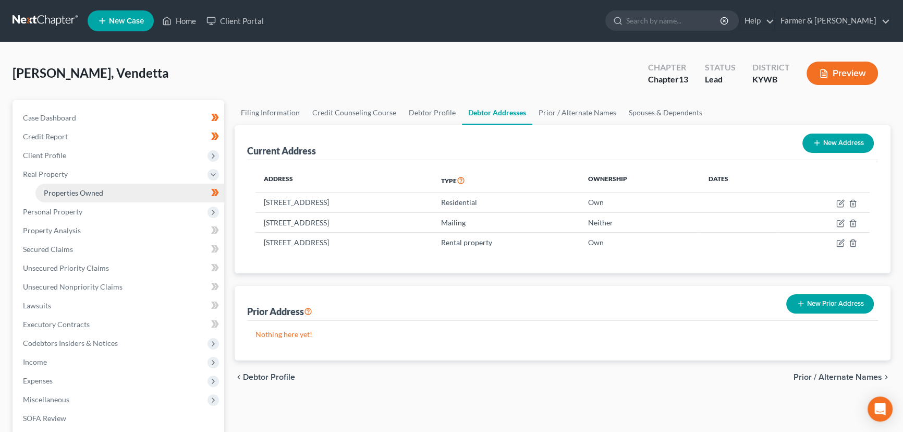
click at [71, 194] on span "Properties Owned" at bounding box center [73, 192] width 59 height 9
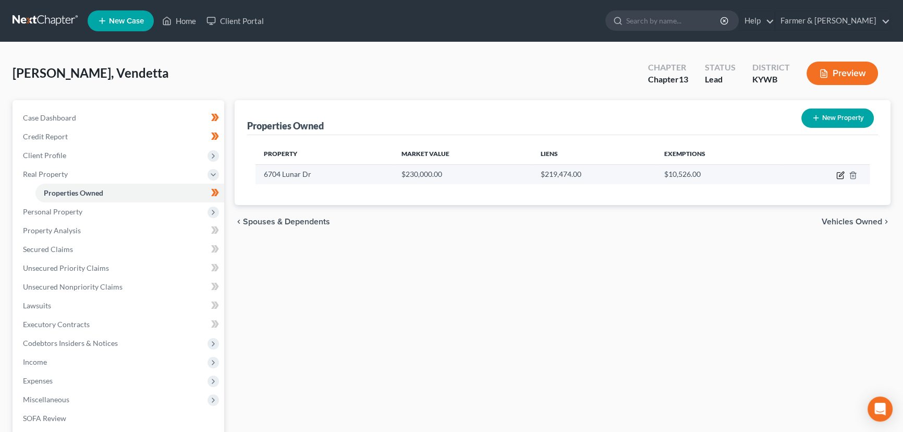
click at [840, 174] on icon "button" at bounding box center [841, 173] width 5 height 5
select select "18"
select select "55"
select select "0"
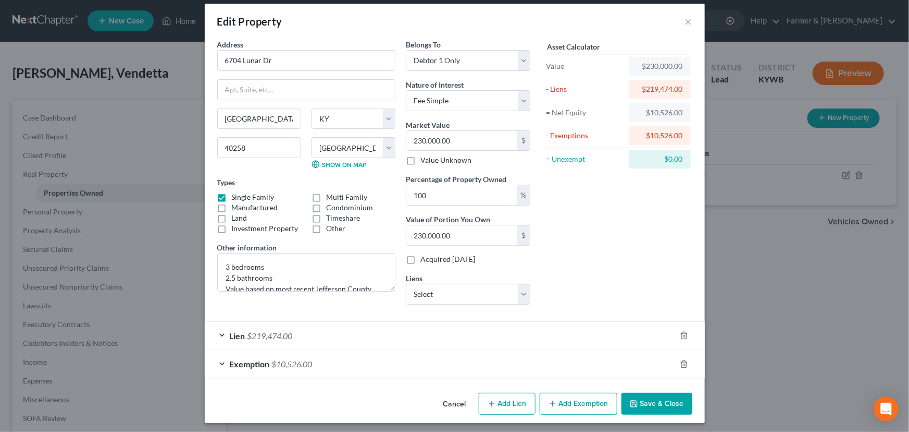
scroll to position [11, 0]
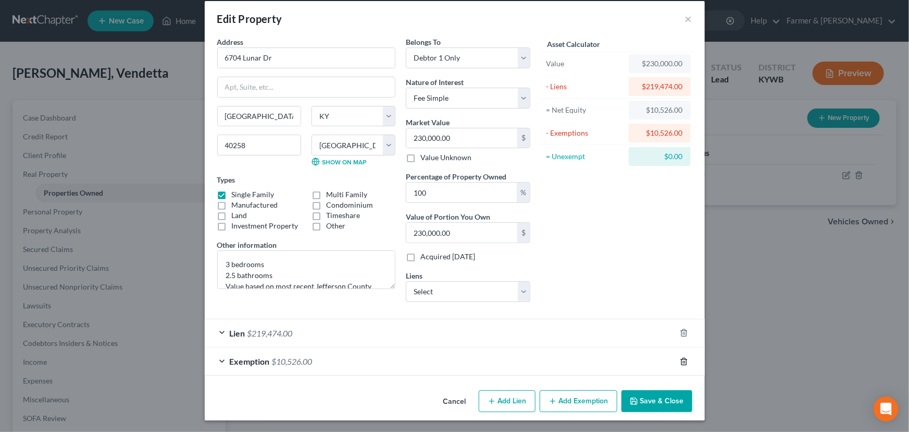
click at [681, 361] on icon "button" at bounding box center [684, 361] width 8 height 8
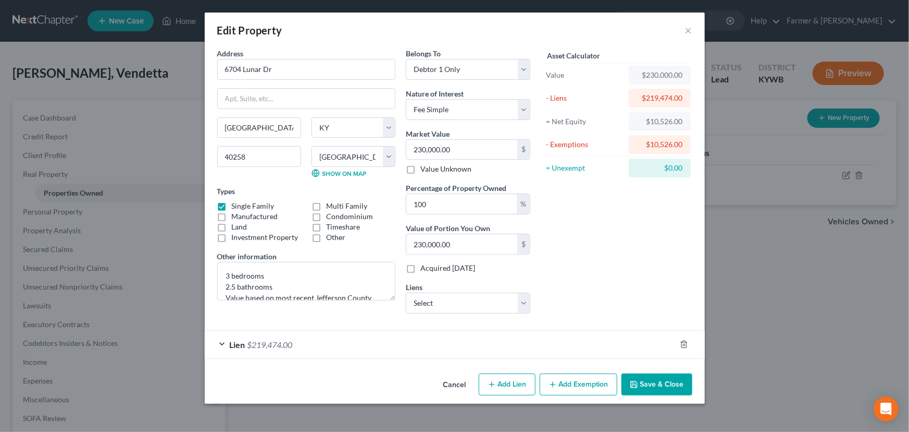
scroll to position [0, 0]
click at [473, 312] on select "Select Kentucky Housing - $7,560.00 5/3 Bank Na - $317.00" at bounding box center [468, 302] width 125 height 21
select select "0"
click at [406, 292] on select "Select Kentucky Housing - $7,560.00 5/3 Bank Na - $317.00" at bounding box center [468, 302] width 125 height 21
select select
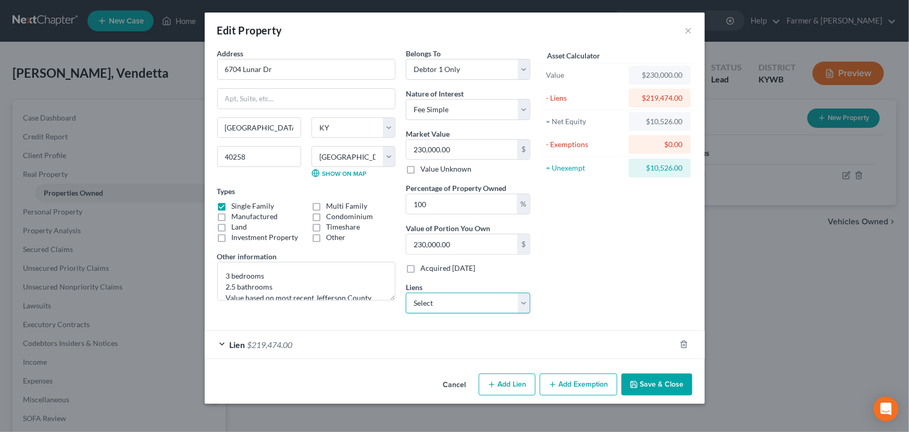
select select "18"
select select "0"
select select "4"
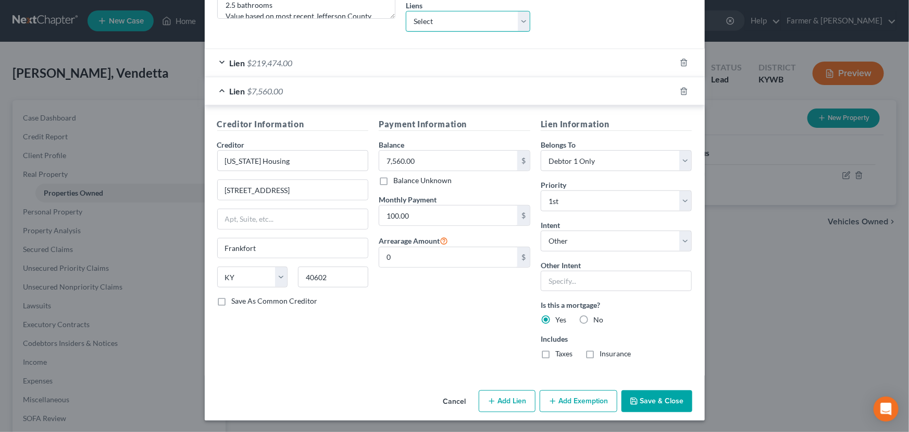
scroll to position [234, 0]
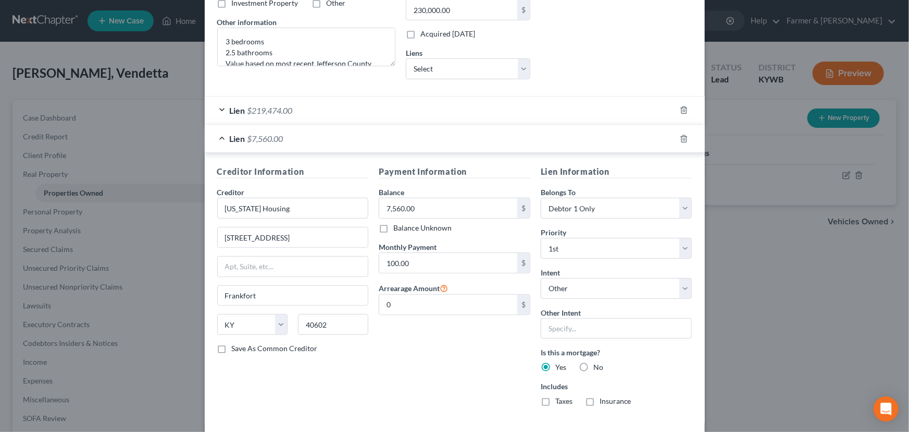
click at [556, 403] on label "Taxes" at bounding box center [564, 401] width 17 height 10
click at [560, 402] on input "Taxes" at bounding box center [563, 399] width 7 height 7
checkbox input "true"
click at [600, 402] on label "Insurance" at bounding box center [616, 401] width 32 height 10
click at [604, 402] on input "Insurance" at bounding box center [607, 399] width 7 height 7
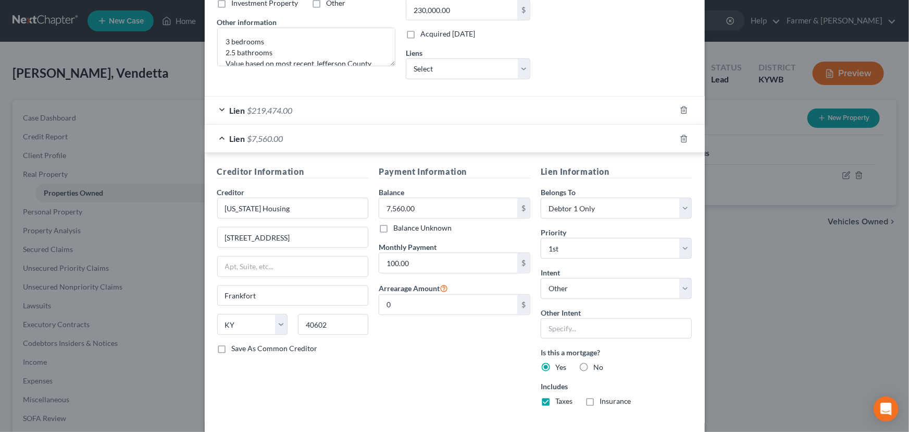
checkbox input "true"
click at [547, 146] on div "Lien $7,560.00" at bounding box center [440, 139] width 471 height 28
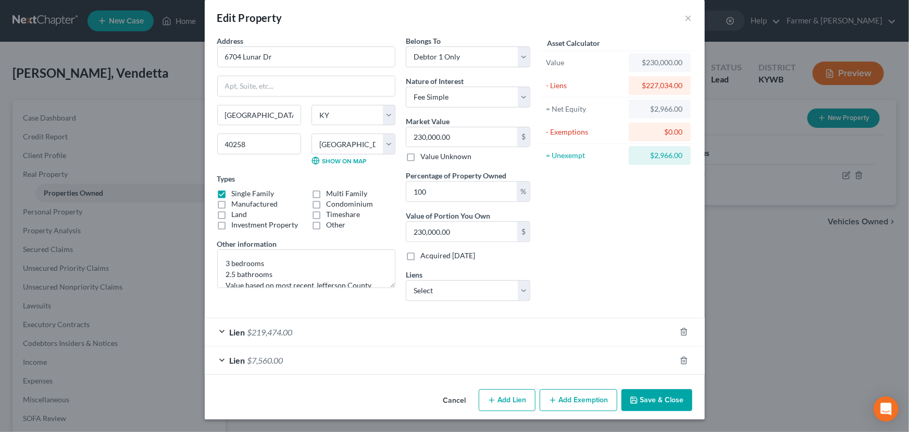
scroll to position [11, 0]
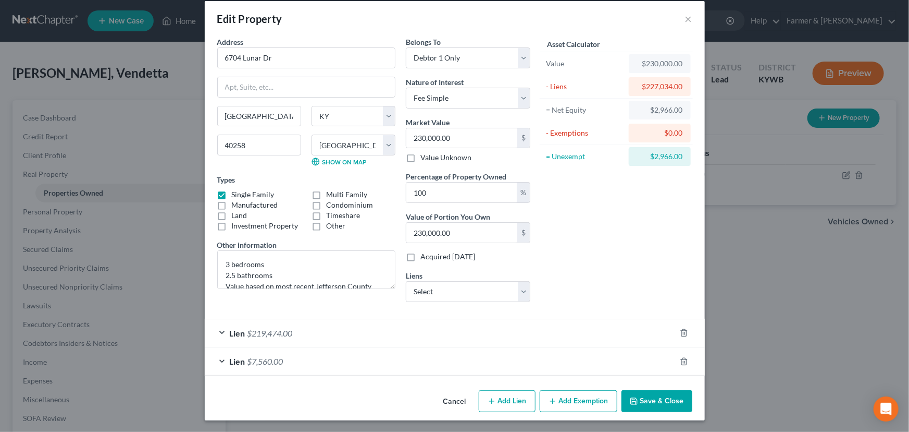
click at [599, 239] on div "Asset Calculator Value $230,000.00 - Liens $227,034.00 = Net Equity $2,966.00 -…" at bounding box center [617, 173] width 162 height 274
click at [576, 400] on button "Add Exemption" at bounding box center [579, 401] width 78 height 22
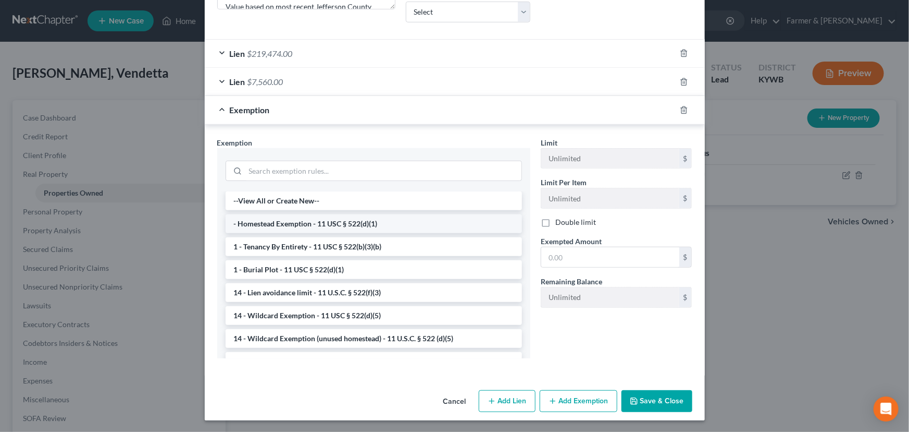
click at [274, 218] on li "- Homestead Exemption - 11 USC § 522(d)(1)" at bounding box center [374, 223] width 297 height 19
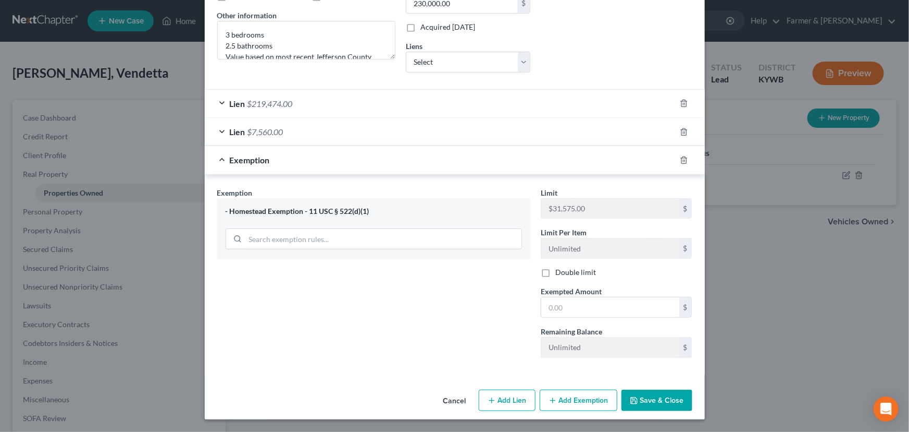
scroll to position [240, 0]
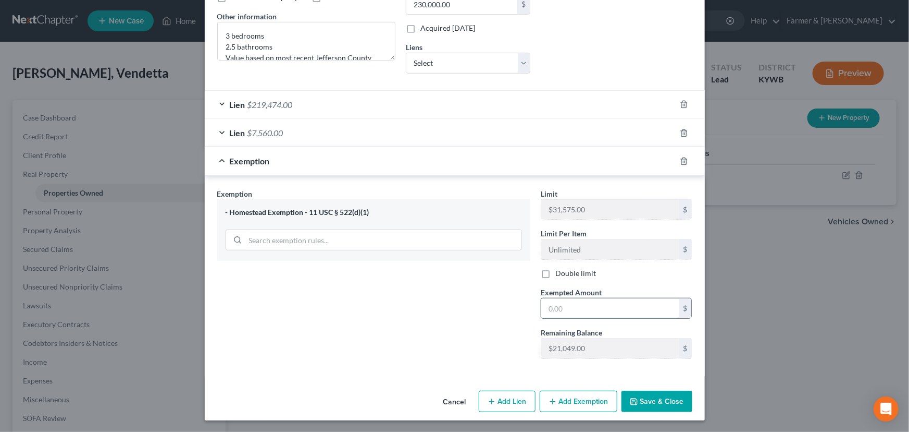
click at [545, 311] on input "text" at bounding box center [610, 308] width 138 height 20
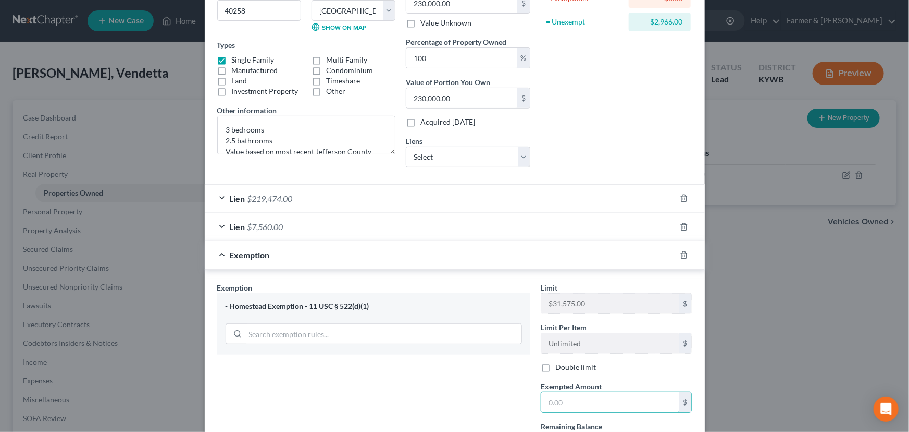
scroll to position [145, 0]
type input "2,966.00"
click at [373, 255] on div "Exemption $2,966.00" at bounding box center [440, 256] width 471 height 28
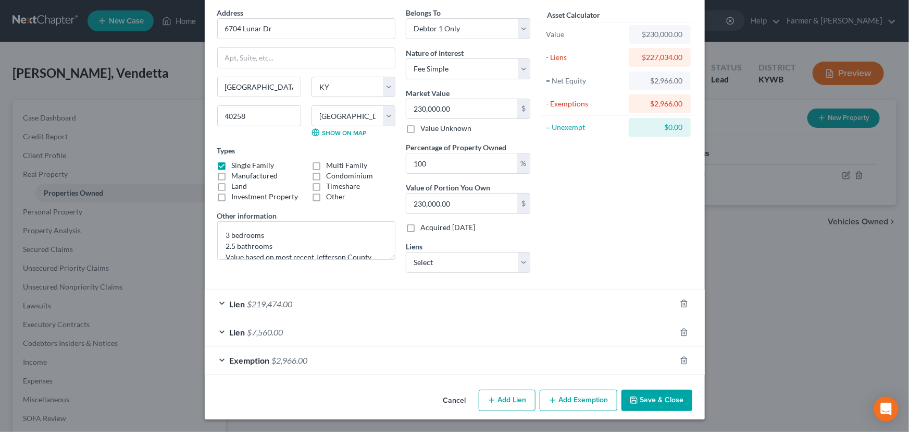
scroll to position [40, 0]
click at [599, 162] on div "Asset Calculator Value $230,000.00 - Liens $227,034.00 = Net Equity $2,966.00 -…" at bounding box center [617, 145] width 162 height 274
click at [651, 401] on button "Save & Close" at bounding box center [657, 401] width 71 height 22
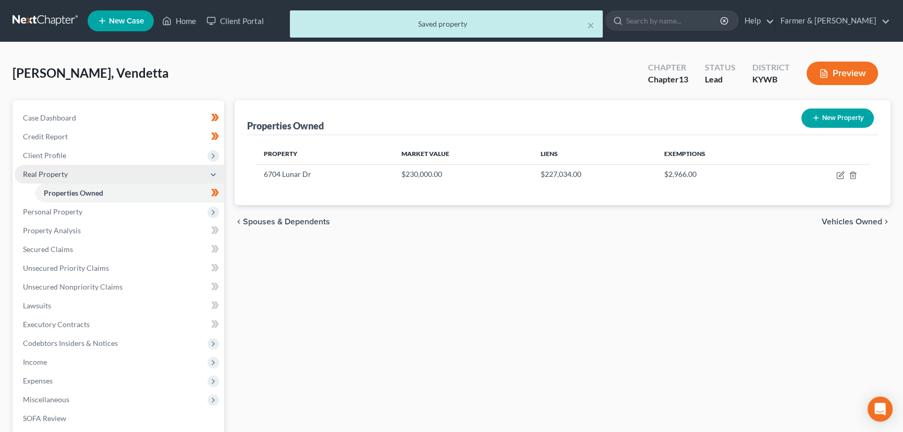
click at [55, 172] on span "Real Property" at bounding box center [45, 173] width 45 height 9
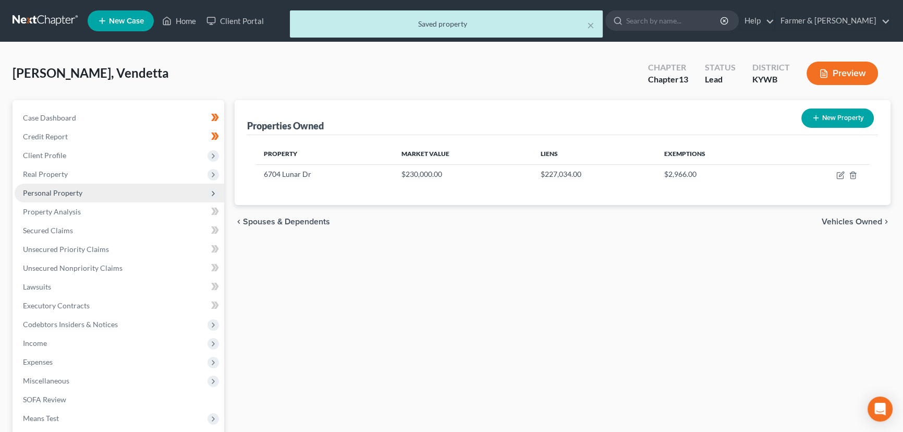
click at [68, 191] on span "Personal Property" at bounding box center [52, 192] width 59 height 9
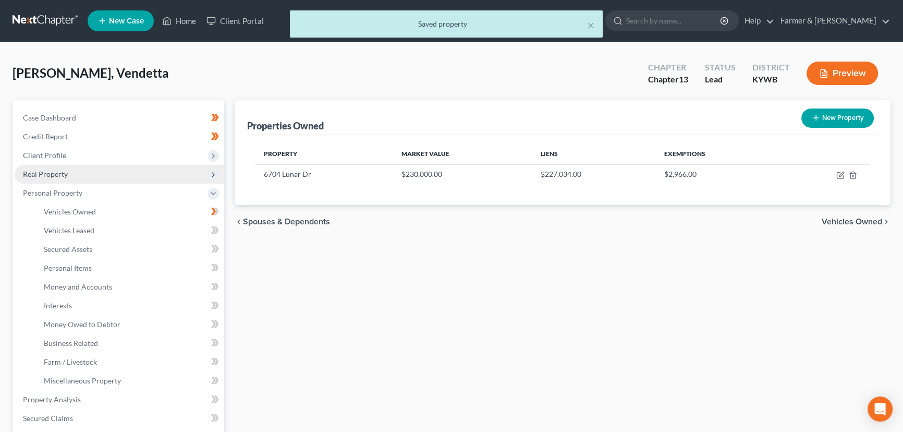
click at [58, 169] on span "Real Property" at bounding box center [45, 173] width 45 height 9
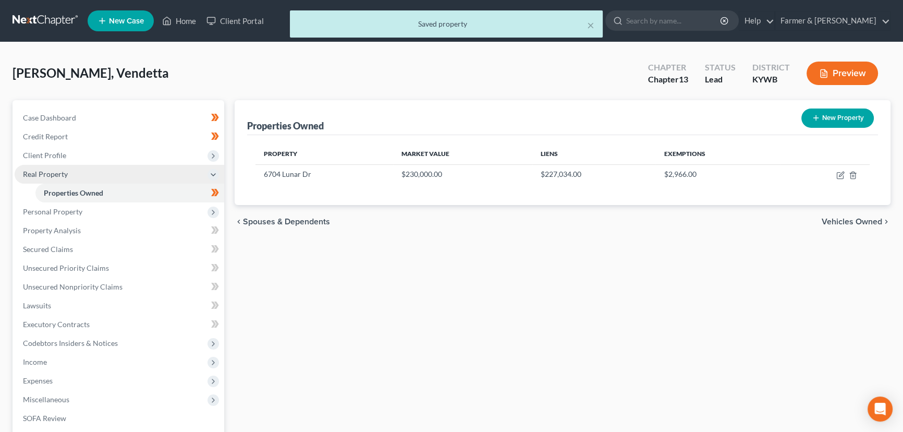
click at [63, 174] on span "Real Property" at bounding box center [45, 173] width 45 height 9
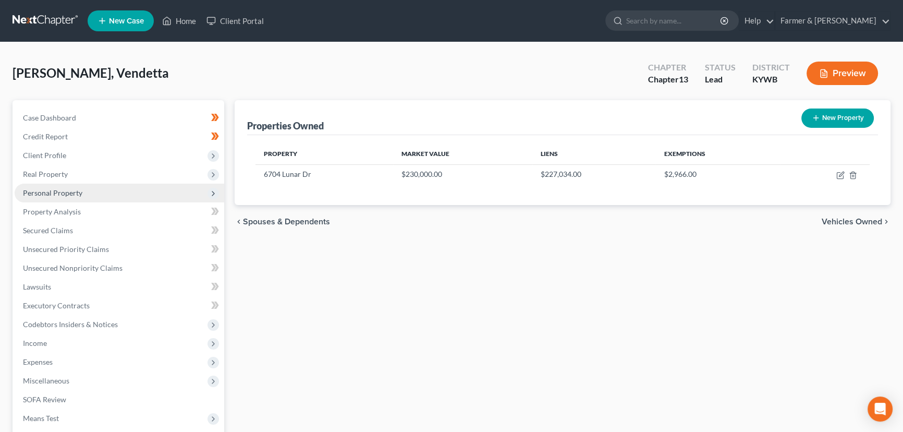
click at [67, 188] on span "Personal Property" at bounding box center [52, 192] width 59 height 9
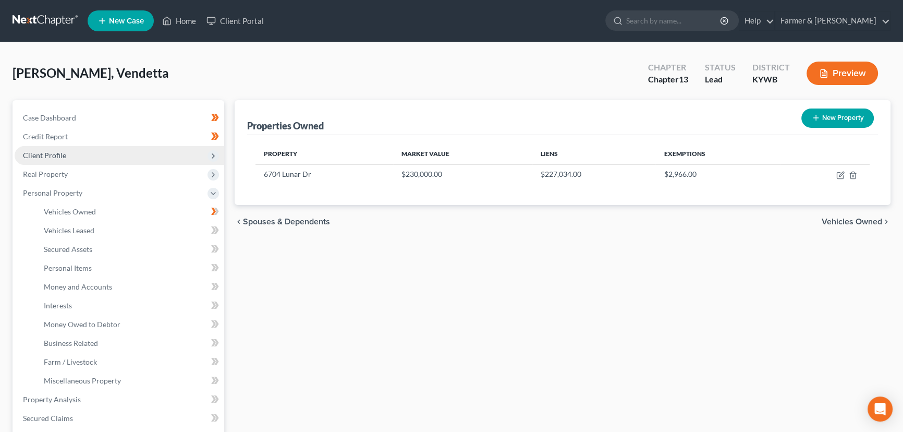
click at [56, 157] on span "Client Profile" at bounding box center [44, 155] width 43 height 9
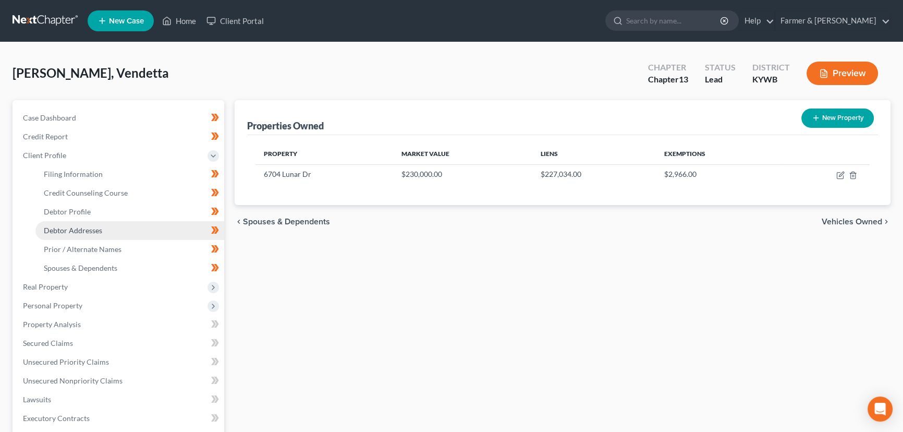
click at [85, 227] on span "Debtor Addresses" at bounding box center [73, 230] width 58 height 9
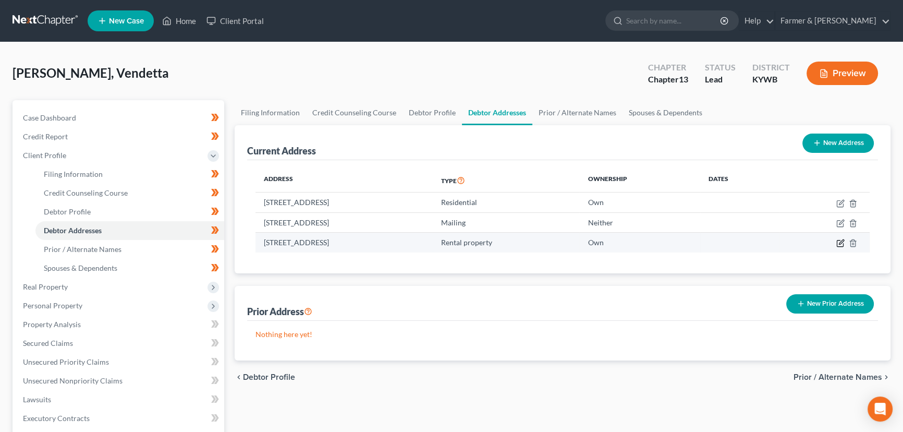
click at [842, 243] on icon "button" at bounding box center [840, 243] width 8 height 8
select select "18"
select select "55"
select select "1"
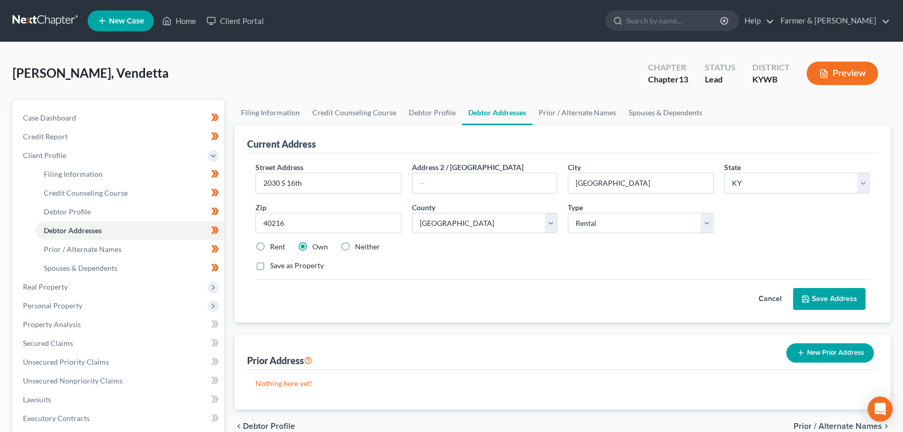
click at [355, 243] on label "Neither" at bounding box center [367, 246] width 25 height 10
click at [359, 243] on input "Neither" at bounding box center [362, 244] width 7 height 7
radio input "true"
click at [270, 244] on label "Rent" at bounding box center [277, 246] width 15 height 10
click at [274, 244] on input "Rent" at bounding box center [277, 244] width 7 height 7
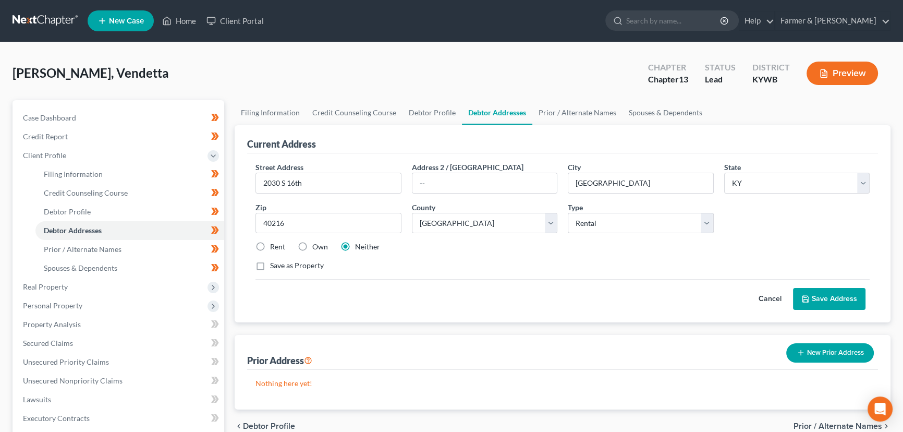
radio input "true"
click at [807, 300] on polyline at bounding box center [806, 300] width 4 height 3
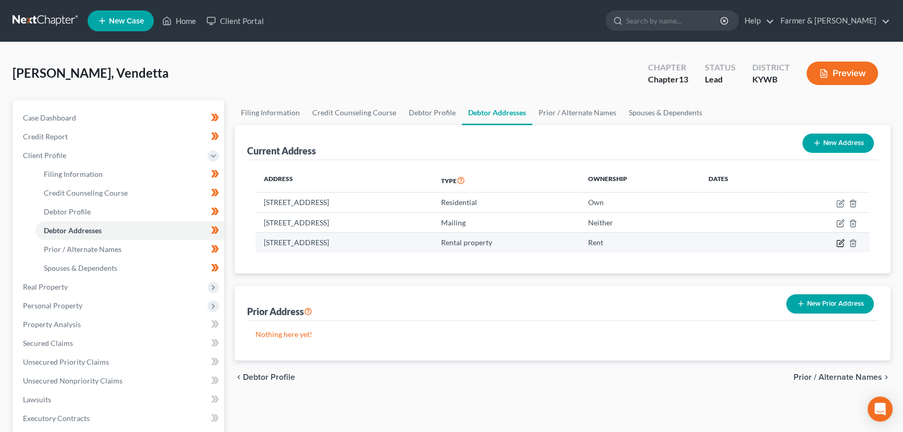
click at [840, 244] on icon "button" at bounding box center [840, 243] width 8 height 8
select select "18"
select select "55"
select select "1"
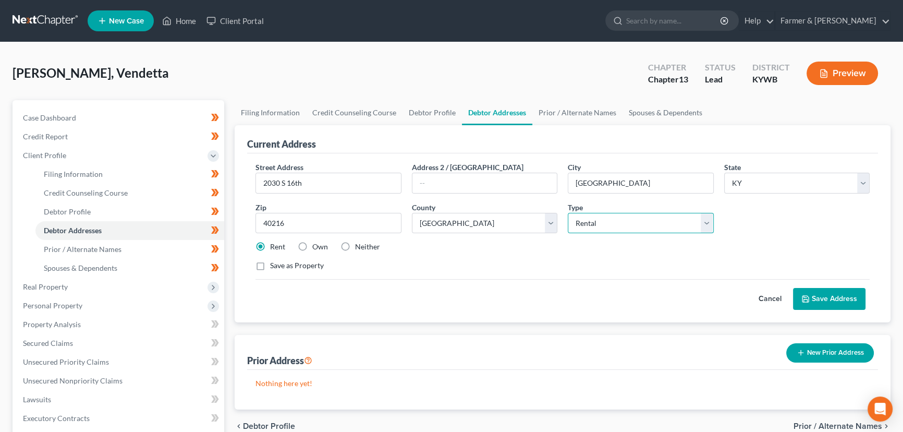
click at [595, 227] on select "Select Mailing Rental Business" at bounding box center [641, 223] width 146 height 21
select select
click at [568, 213] on select "Select Mailing Rental Business" at bounding box center [641, 223] width 146 height 21
click at [743, 237] on div "Street Address * 2030 S 16th Address 2 / PO Box City * Louisville State * State…" at bounding box center [562, 221] width 624 height 118
click at [796, 292] on button "Save Address" at bounding box center [829, 299] width 72 height 22
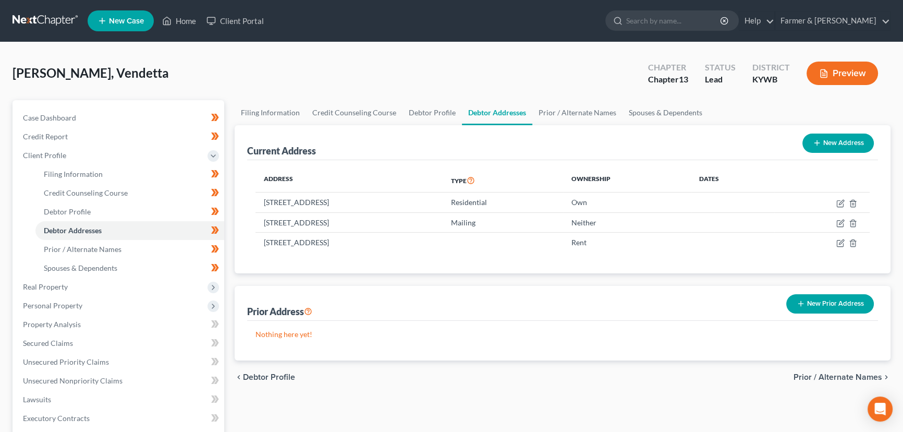
click at [249, 62] on div "Anderson, Vendetta Upgraded Chapter Chapter 13 Status Lead District KYWB Preview" at bounding box center [452, 77] width 878 height 45
click at [40, 153] on span "Client Profile" at bounding box center [44, 155] width 43 height 9
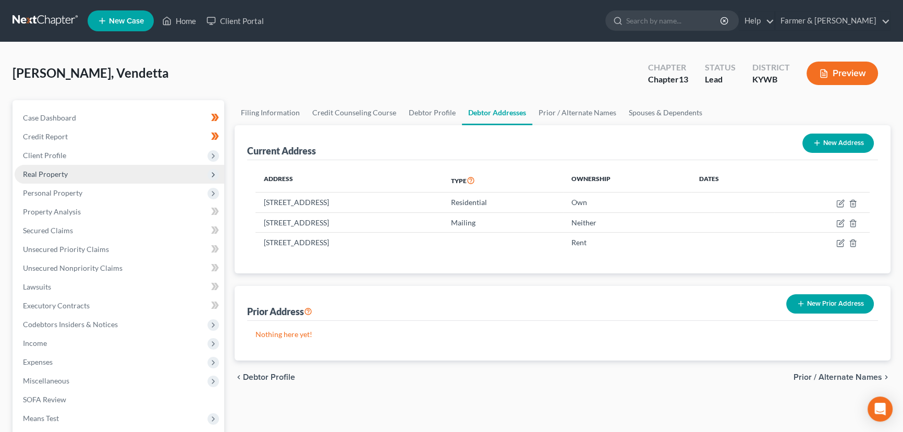
click at [54, 177] on span "Real Property" at bounding box center [45, 173] width 45 height 9
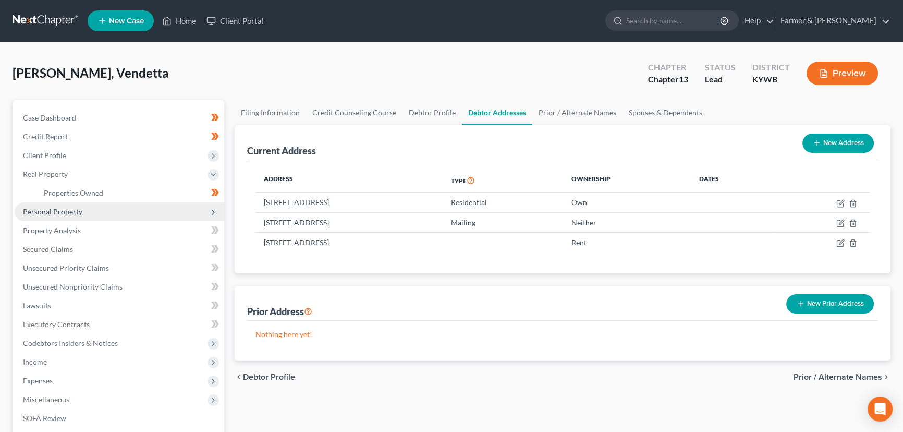
click at [72, 202] on span "Personal Property" at bounding box center [119, 211] width 209 height 19
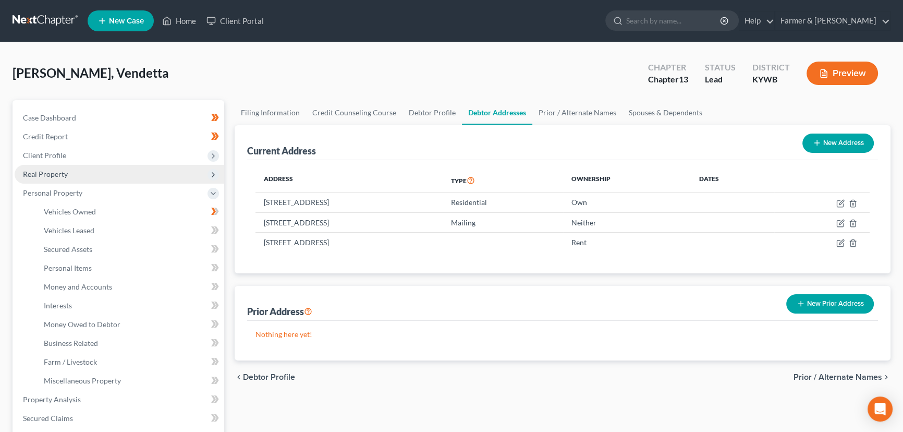
click at [64, 174] on span "Real Property" at bounding box center [45, 173] width 45 height 9
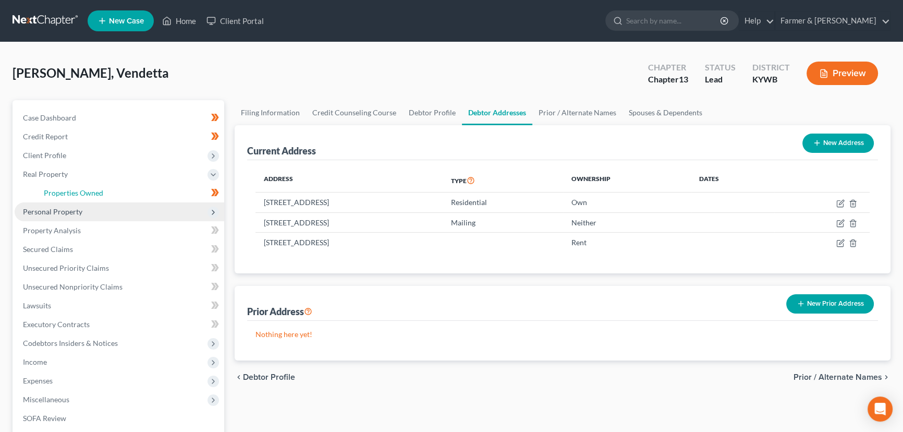
click at [73, 188] on span "Properties Owned" at bounding box center [73, 192] width 59 height 9
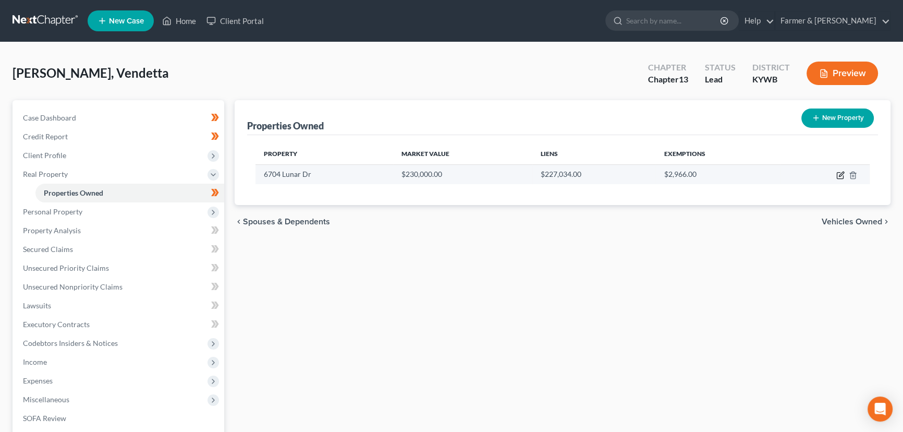
click at [836, 172] on icon "button" at bounding box center [839, 175] width 6 height 6
select select "18"
select select "55"
select select "0"
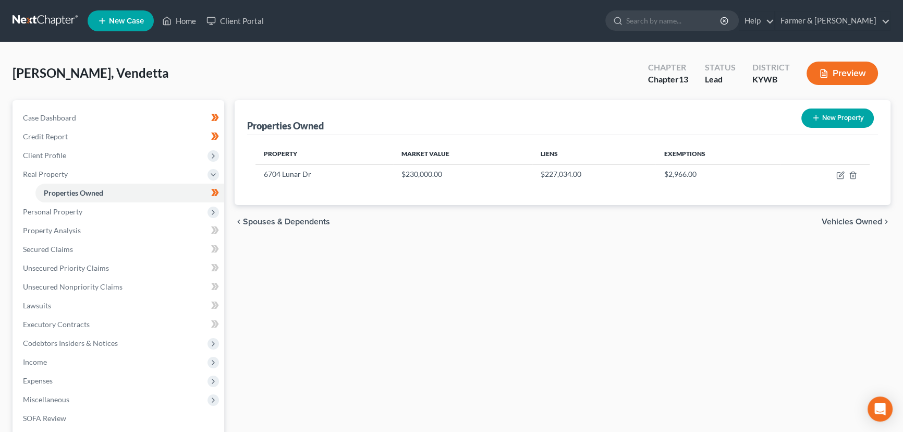
select select "18"
select select "0"
select select "4"
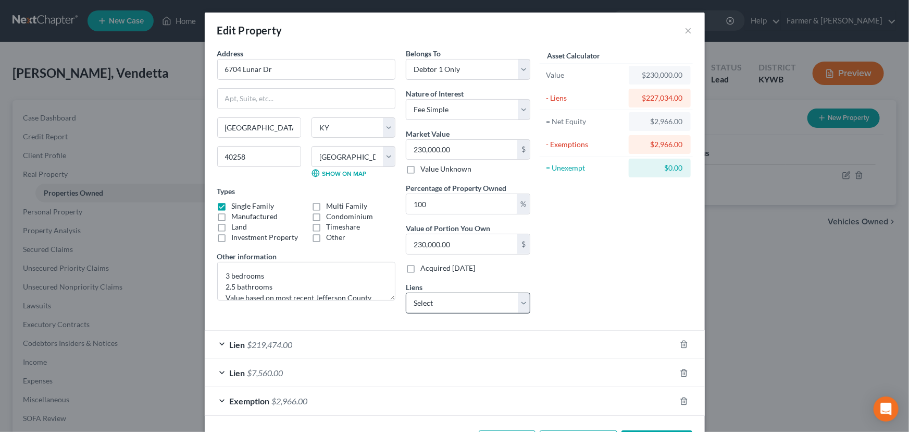
scroll to position [40, 0]
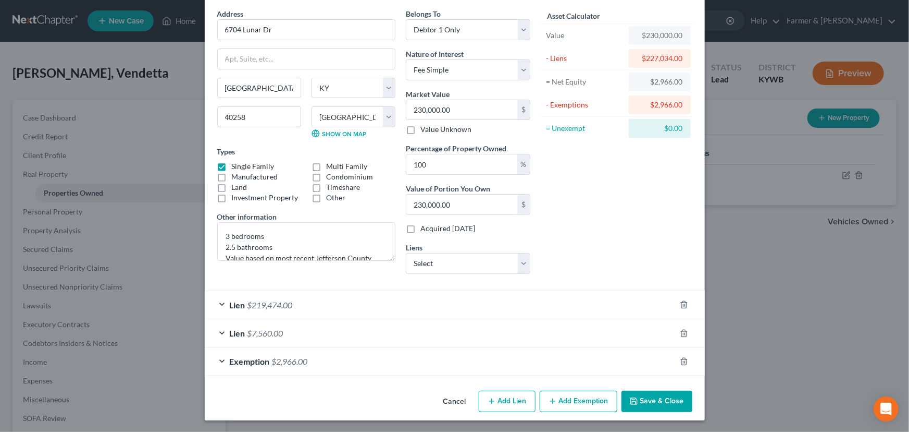
click at [250, 336] on span "$7,560.00" at bounding box center [266, 333] width 36 height 10
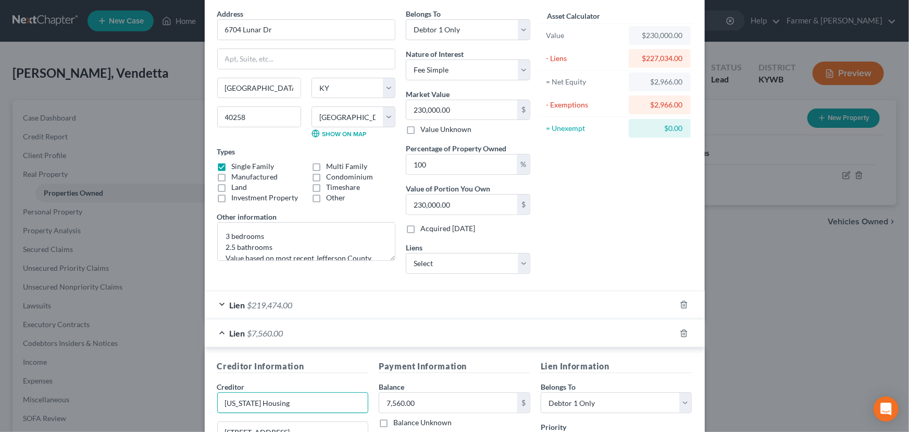
drag, startPoint x: 292, startPoint y: 403, endPoint x: 204, endPoint y: 408, distance: 88.2
click at [631, 247] on div "Asset Calculator Value $230,000.00 - Liens $227,034.00 = Net Equity $2,966.00 -…" at bounding box center [617, 145] width 162 height 274
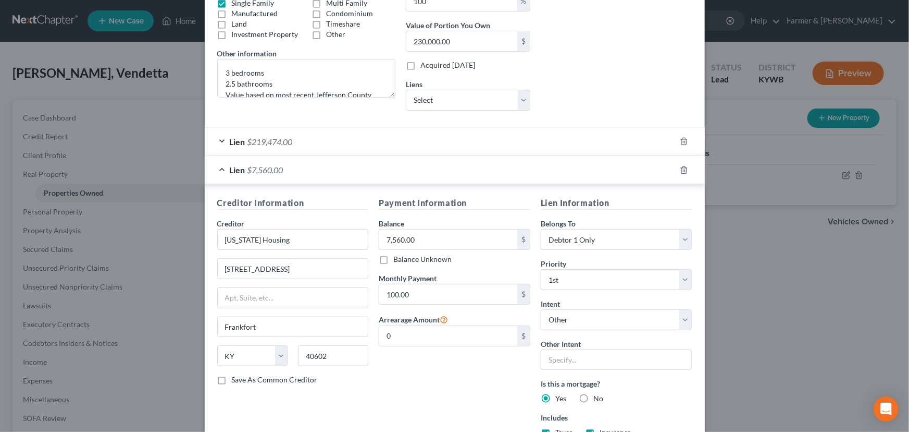
scroll to position [203, 0]
click at [467, 396] on div "Payment Information Balance 7,560.00 $ Balance Unknown Balance Undetermined 7,5…" at bounding box center [455, 320] width 162 height 249
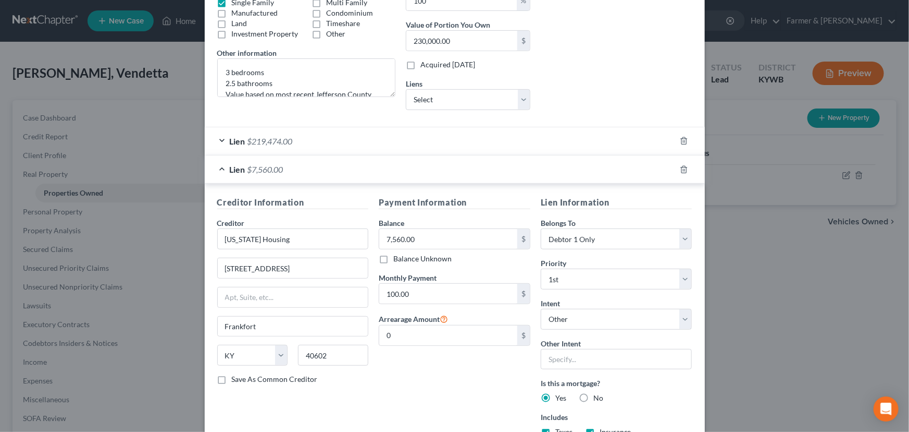
click at [335, 169] on div "Lien $7,560.00" at bounding box center [440, 169] width 471 height 28
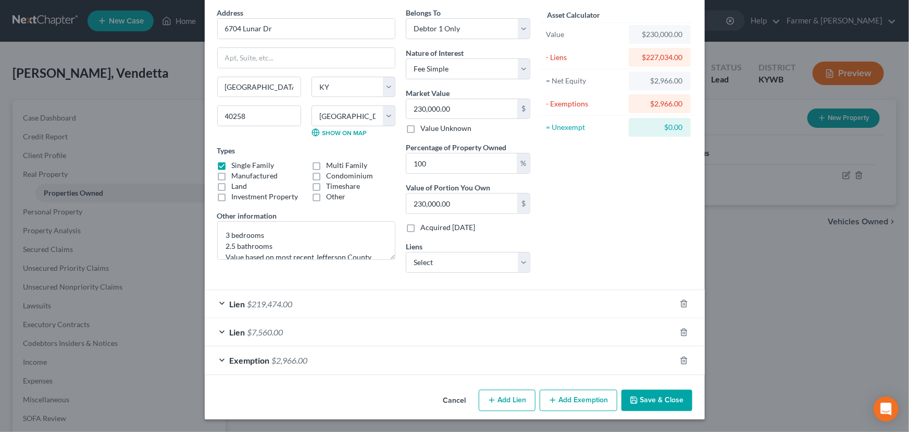
scroll to position [40, 0]
click at [326, 329] on div "Lien $7,560.00" at bounding box center [440, 333] width 471 height 28
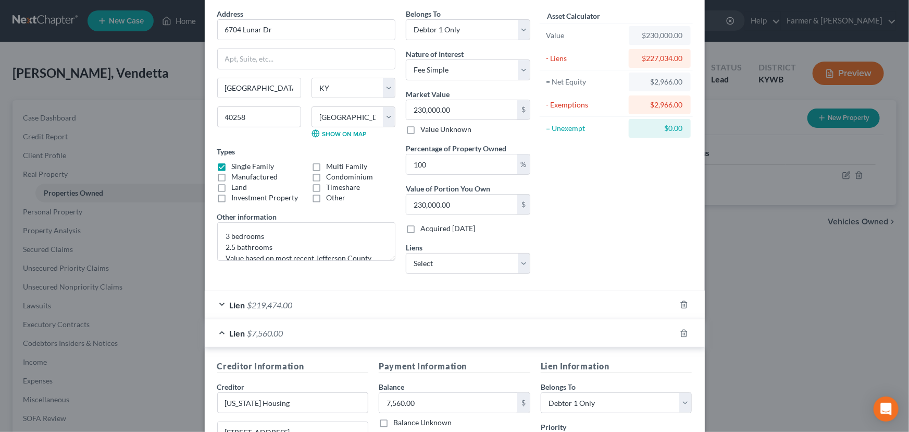
scroll to position [203, 0]
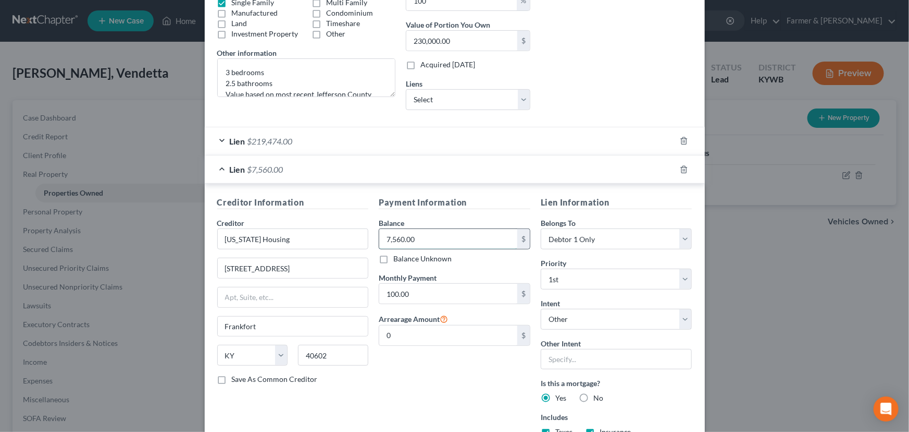
click at [422, 239] on input "7,560.00" at bounding box center [448, 239] width 138 height 20
click at [388, 180] on div "Lien $7,560.00" at bounding box center [440, 169] width 471 height 28
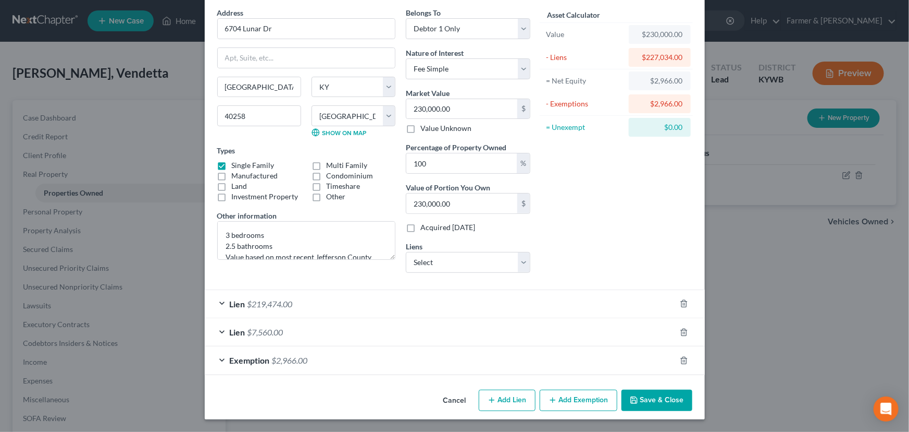
scroll to position [40, 0]
click at [624, 222] on div "Asset Calculator Value $230,000.00 - Liens $227,034.00 = Net Equity $2,966.00 -…" at bounding box center [617, 145] width 162 height 274
click at [584, 186] on div "Asset Calculator Value $230,000.00 - Liens $227,034.00 = Net Equity $2,966.00 -…" at bounding box center [617, 145] width 162 height 274
click at [589, 246] on div "Asset Calculator Value $230,000.00 - Liens $227,034.00 = Net Equity $2,966.00 -…" at bounding box center [617, 145] width 162 height 274
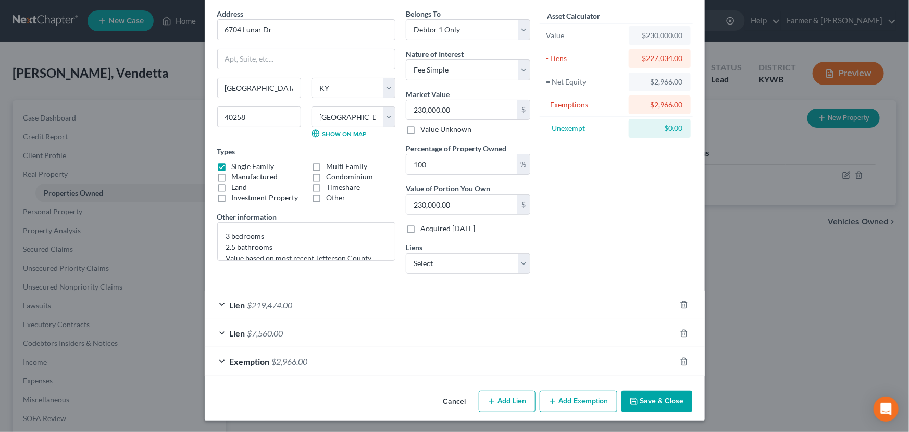
click at [593, 231] on div "Asset Calculator Value $230,000.00 - Liens $227,034.00 = Net Equity $2,966.00 -…" at bounding box center [617, 145] width 162 height 274
click at [453, 396] on button "Cancel" at bounding box center [455, 401] width 40 height 21
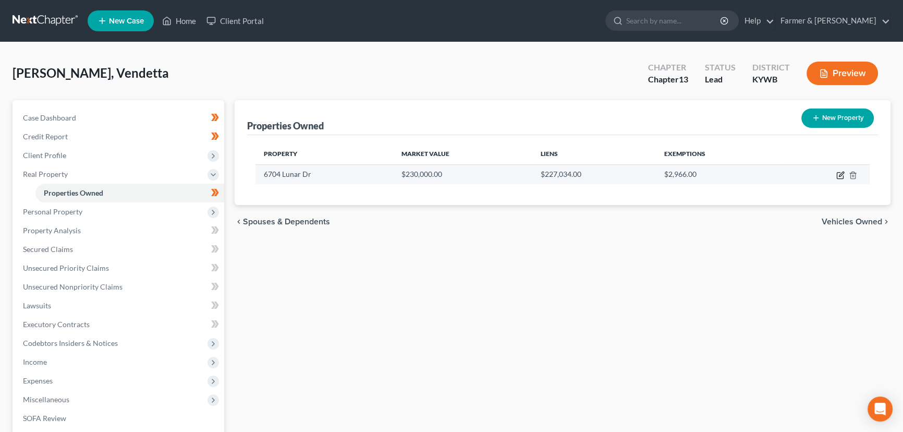
click at [839, 175] on icon "button" at bounding box center [841, 173] width 5 height 5
select select "18"
select select "55"
select select "0"
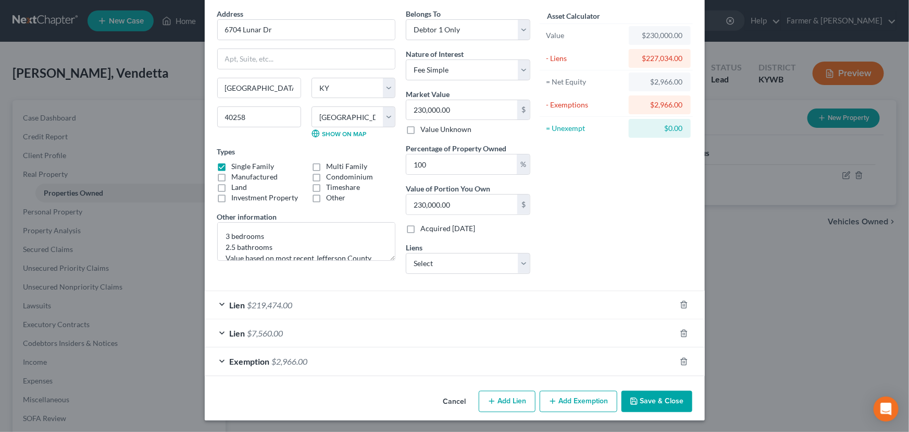
click at [452, 399] on button "Cancel" at bounding box center [455, 401] width 40 height 21
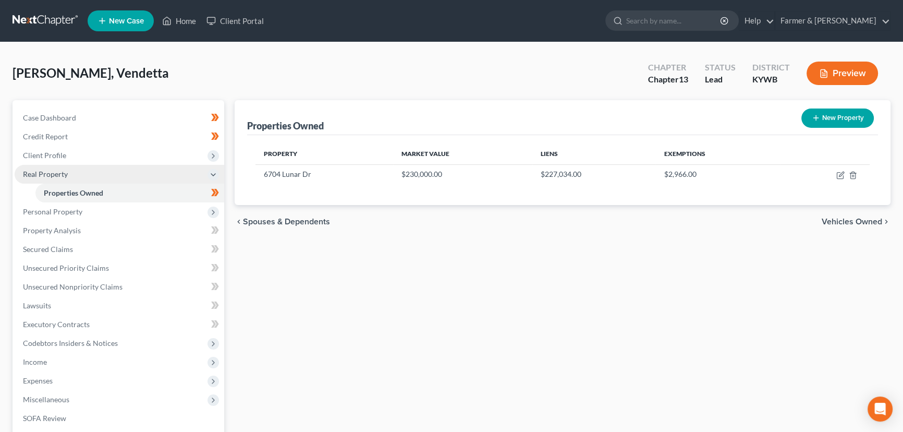
click at [73, 176] on span "Real Property" at bounding box center [119, 174] width 209 height 19
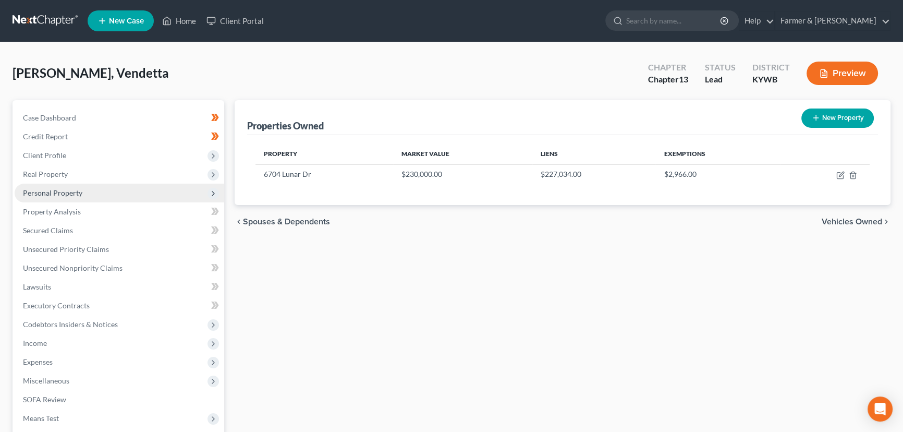
click at [70, 194] on span "Personal Property" at bounding box center [52, 192] width 59 height 9
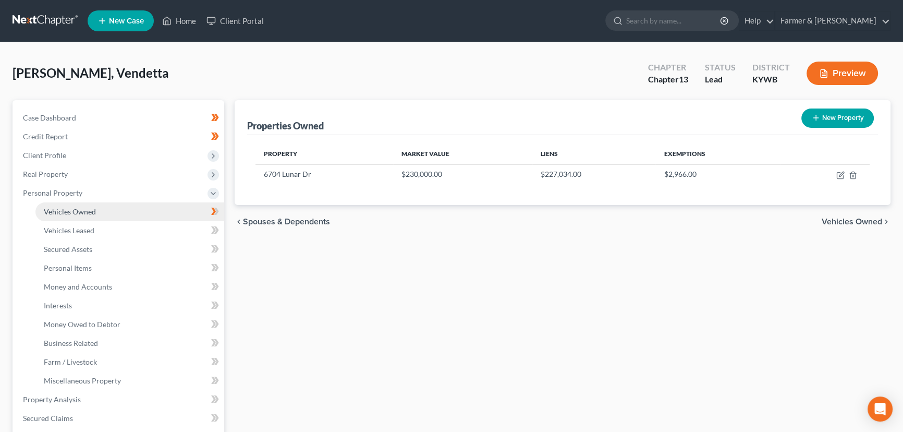
click at [103, 214] on link "Vehicles Owned" at bounding box center [129, 211] width 189 height 19
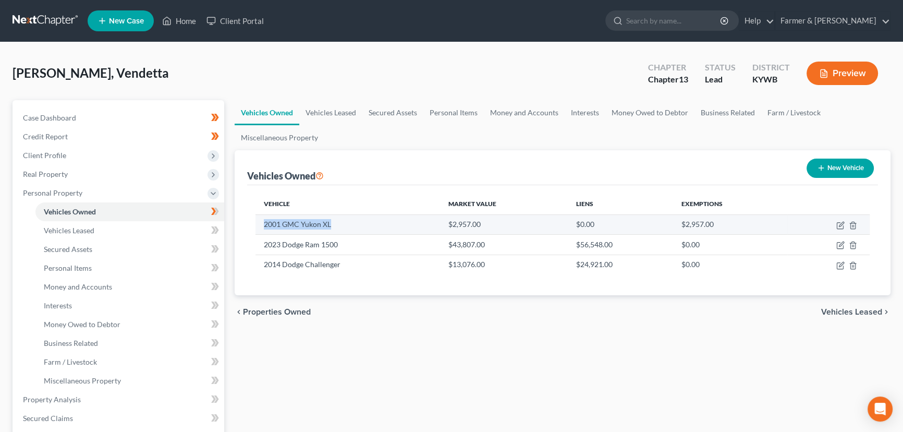
drag, startPoint x: 261, startPoint y: 227, endPoint x: 332, endPoint y: 228, distance: 70.9
click at [332, 228] on td "2001 GMC Yukon XL" at bounding box center [347, 224] width 184 height 20
copy td "2001 GMC Yukon XL"
drag, startPoint x: 446, startPoint y: 222, endPoint x: 482, endPoint y: 228, distance: 36.4
click at [482, 228] on td "$2,957.00" at bounding box center [504, 224] width 128 height 20
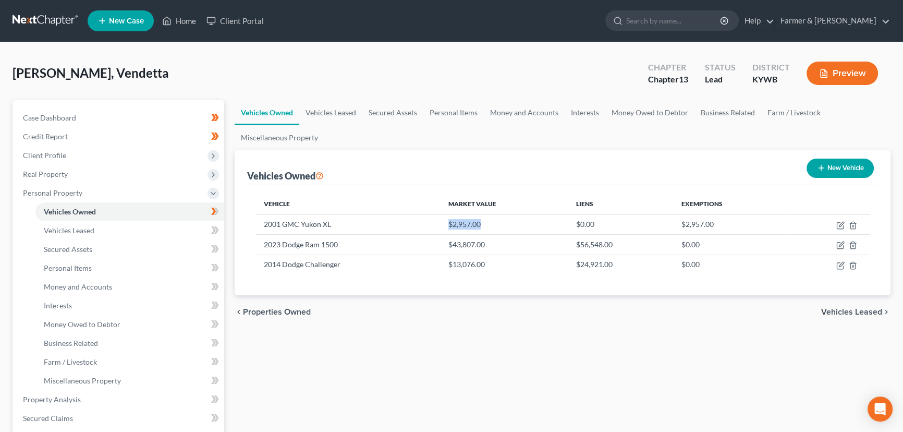
copy td "$2,957.00"
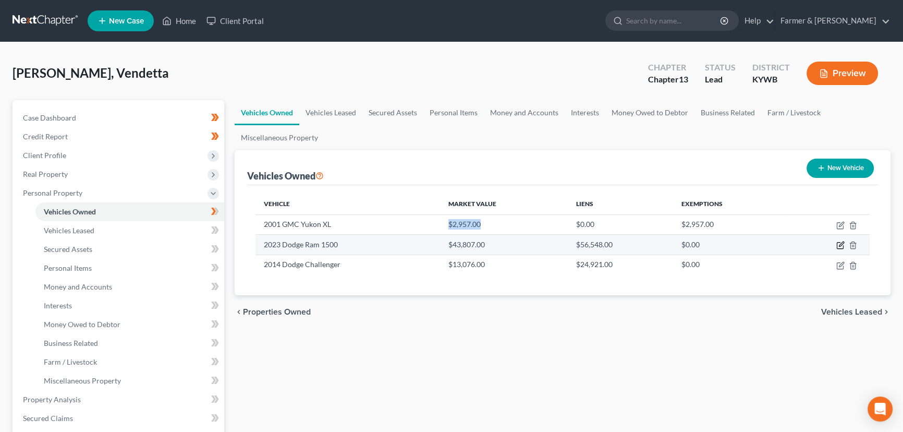
click at [838, 245] on icon "button" at bounding box center [840, 245] width 8 height 8
select select "0"
select select "3"
select select "2"
select select "0"
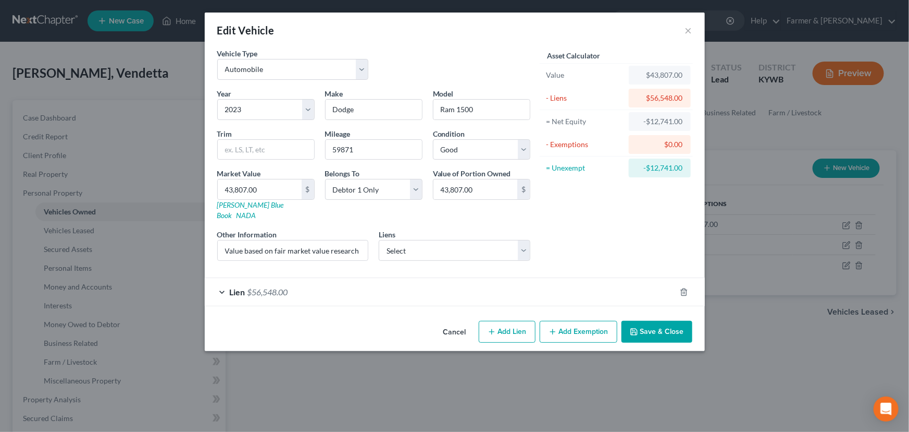
click at [446, 322] on button "Cancel" at bounding box center [455, 332] width 40 height 21
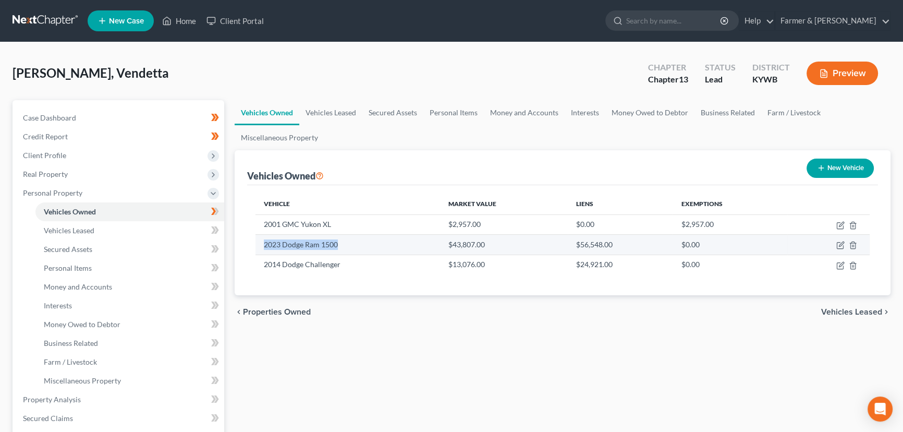
drag, startPoint x: 261, startPoint y: 242, endPoint x: 339, endPoint y: 244, distance: 77.7
click at [339, 244] on td "2023 Dodge Ram 1500" at bounding box center [347, 245] width 184 height 20
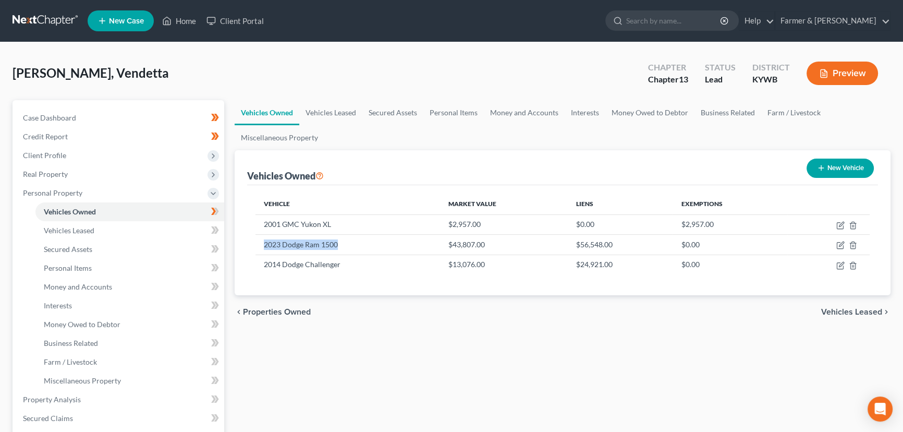
copy td "2023 Dodge Ram 1500"
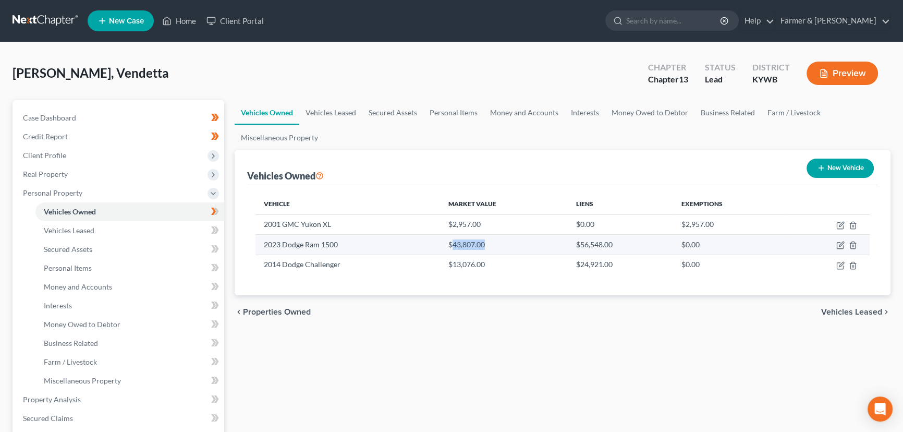
drag, startPoint x: 452, startPoint y: 243, endPoint x: 483, endPoint y: 247, distance: 30.5
click at [483, 247] on td "$43,807.00" at bounding box center [504, 245] width 128 height 20
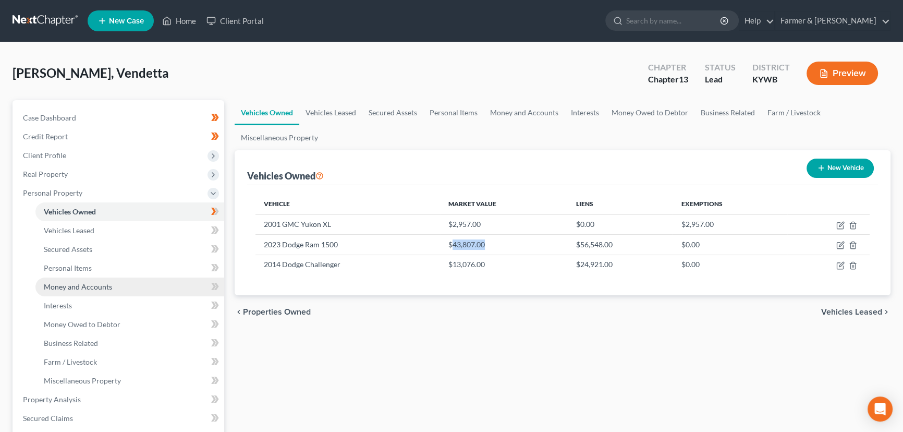
copy td "43,807.00"
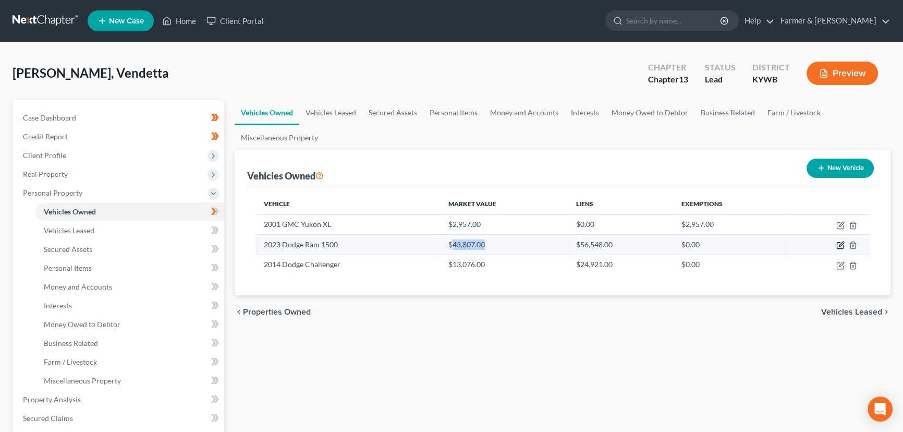
click at [839, 247] on icon "button" at bounding box center [840, 245] width 8 height 8
select select "0"
select select "3"
select select "2"
select select "0"
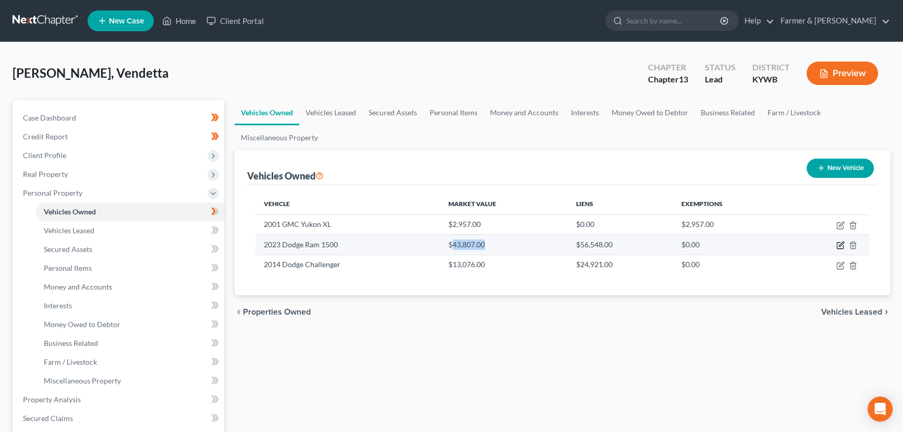
select select "45"
select select "0"
select select "4"
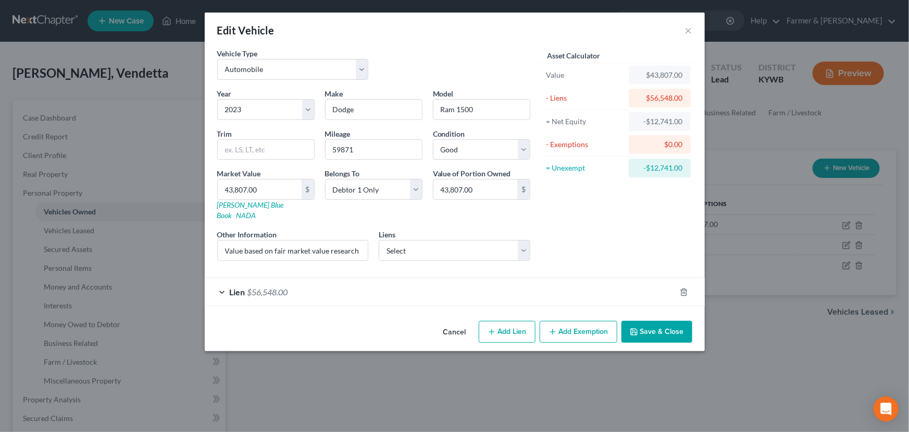
click at [368, 278] on div "Lien $56,548.00" at bounding box center [440, 292] width 471 height 28
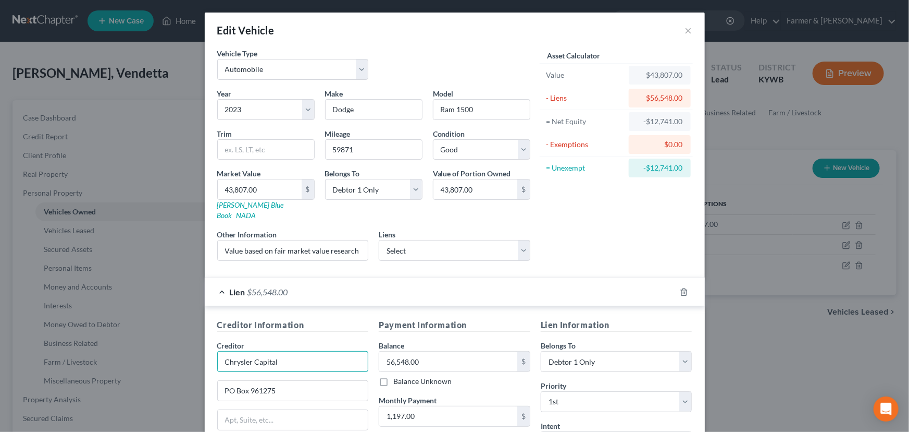
drag, startPoint x: 293, startPoint y: 349, endPoint x: 204, endPoint y: 351, distance: 89.2
click at [205, 351] on div "Creditor Information Creditor * Chrysler Capital PO Box 961275 Fort Worth State…" at bounding box center [455, 414] width 500 height 217
click at [441, 353] on input "56,548.00" at bounding box center [448, 361] width 138 height 20
paste input "Chrysler Capital"
type input "0"
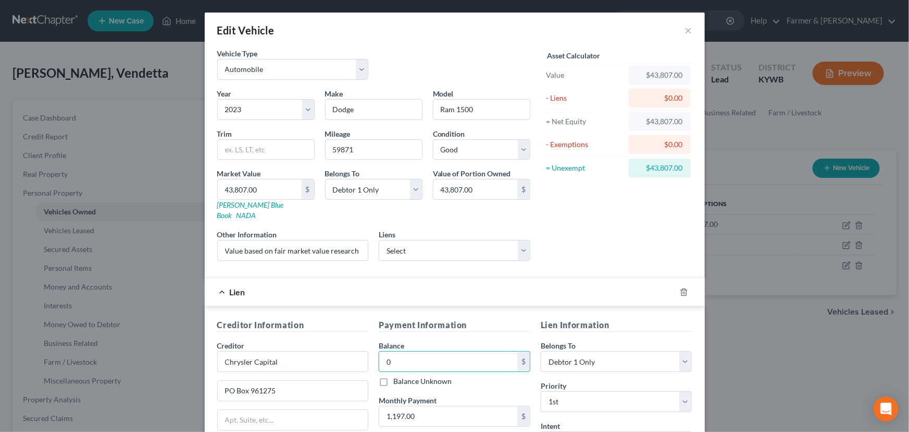
click at [586, 284] on div "Lien $0.00" at bounding box center [440, 292] width 471 height 28
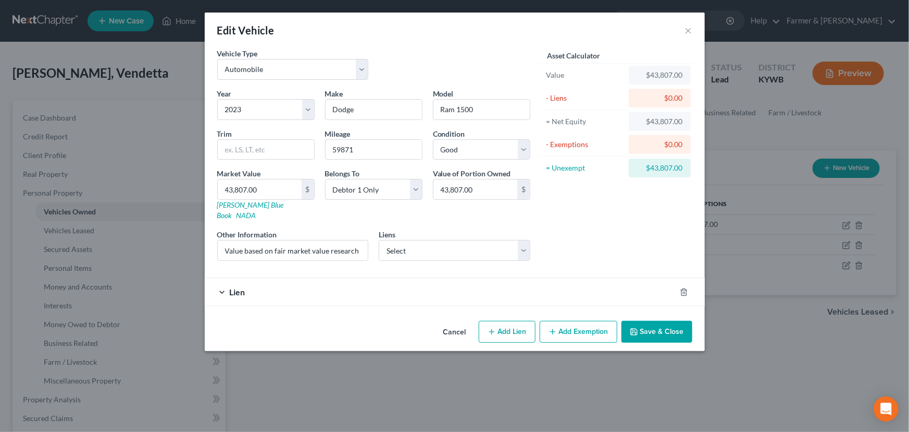
click at [463, 322] on button "Cancel" at bounding box center [455, 332] width 40 height 21
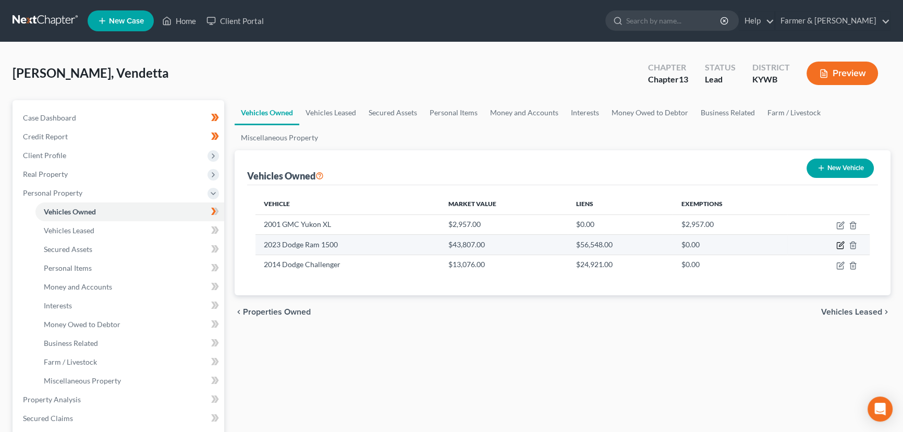
click at [839, 244] on icon "button" at bounding box center [840, 245] width 8 height 8
select select "0"
select select "3"
select select "2"
select select "0"
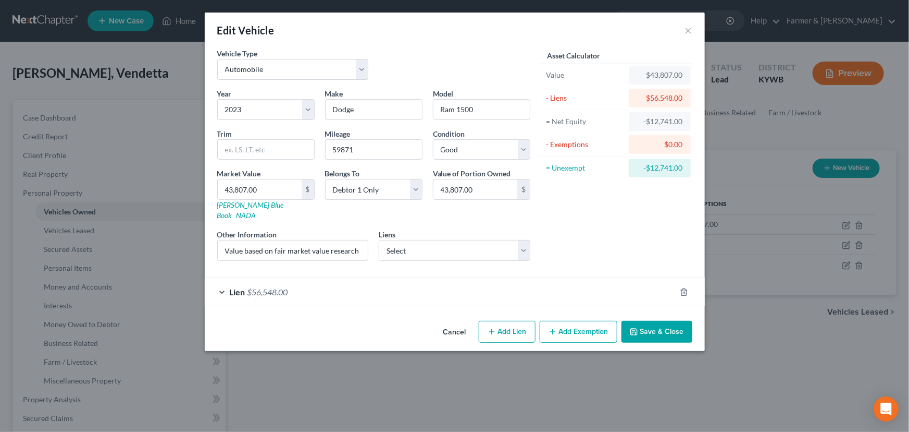
click at [573, 229] on div "Asset Calculator Value $43,807.00 - Liens $56,548.00 = Net Equity -$12,741.00 -…" at bounding box center [617, 158] width 162 height 221
click at [465, 40] on div "Edit Vehicle ×" at bounding box center [455, 30] width 500 height 35
click at [465, 50] on div "Edit Vehicle × Vehicle Type Select Automobile Truck Trailer Watercraft Aircraft…" at bounding box center [455, 182] width 500 height 338
click at [419, 282] on div "Lien $56,548.00" at bounding box center [440, 292] width 471 height 28
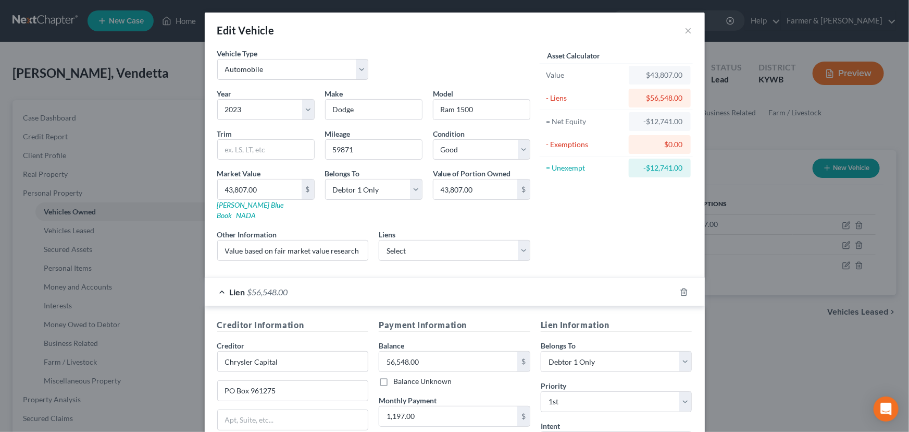
click at [576, 229] on div "Asset Calculator Value $43,807.00 - Liens $56,548.00 = Net Equity -$12,741.00 -…" at bounding box center [617, 158] width 162 height 221
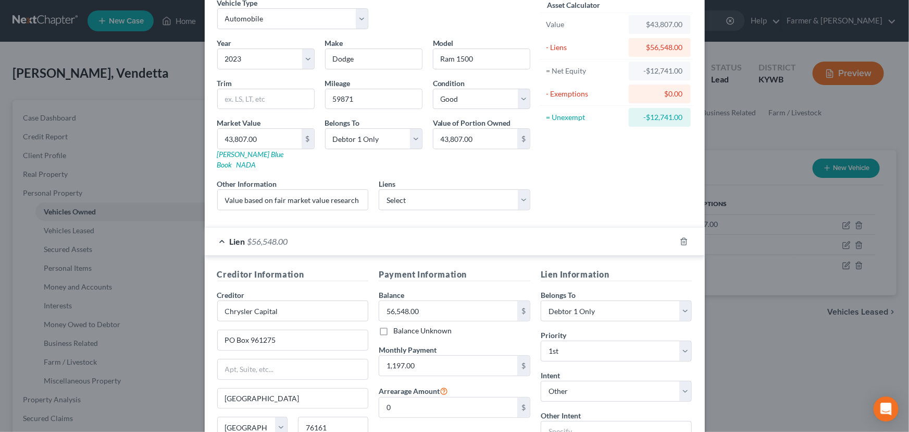
scroll to position [137, 0]
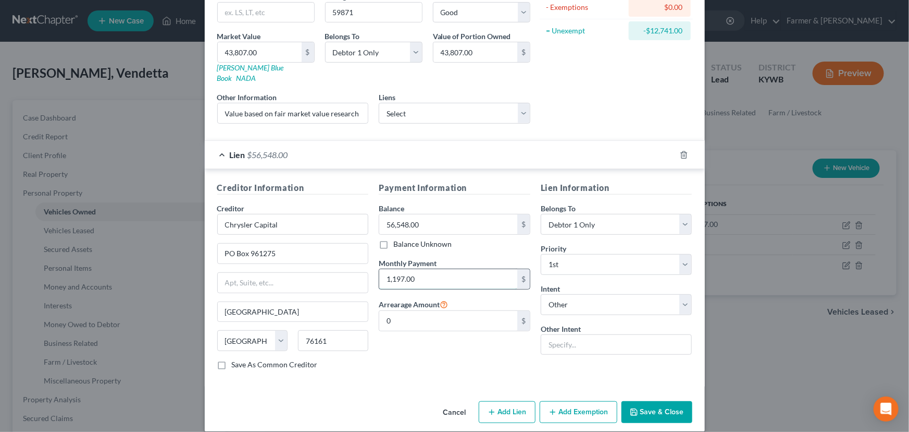
click at [441, 269] on input "1,197.00" at bounding box center [448, 279] width 138 height 20
drag, startPoint x: 285, startPoint y: 103, endPoint x: 427, endPoint y: 112, distance: 143.1
click at [427, 112] on div "Year Select 2026 2025 2024 2023 2022 2021 2020 2019 2018 2017 2016 2015 2014 20…" at bounding box center [374, 41] width 324 height 181
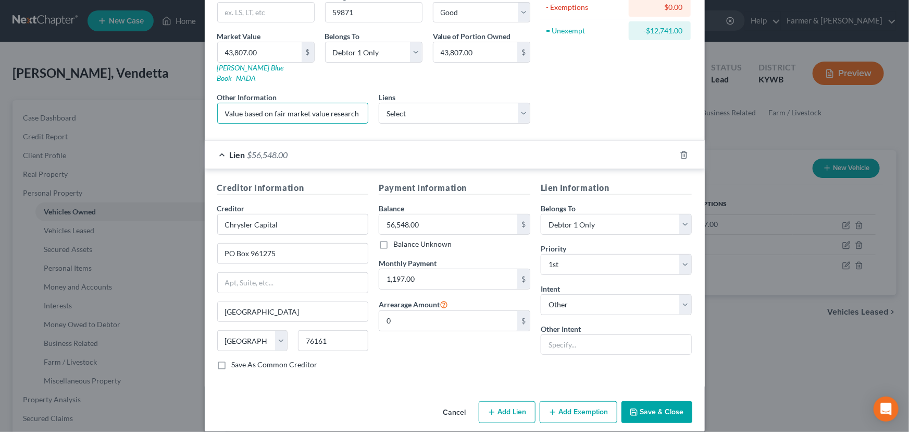
click at [643, 99] on div "Asset Calculator Value $43,807.00 - Liens $56,548.00 = Net Equity -$12,741.00 -…" at bounding box center [617, 21] width 162 height 221
click at [416, 146] on div "Lien $56,548.00" at bounding box center [440, 155] width 471 height 28
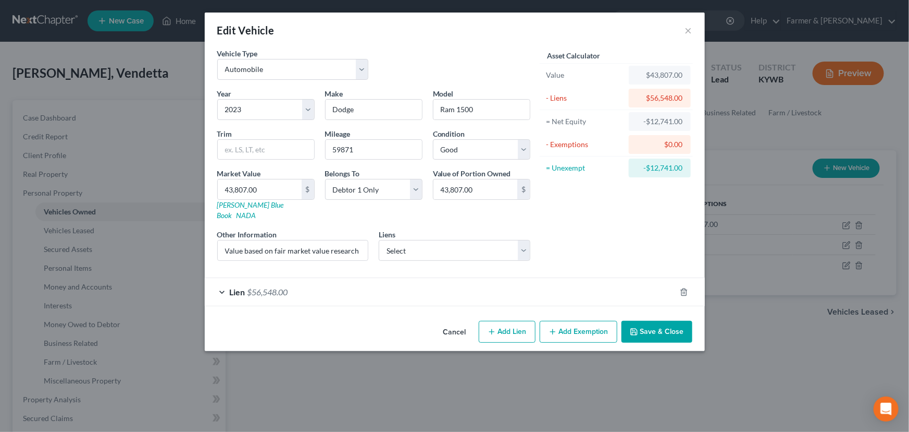
click at [449, 323] on button "Cancel" at bounding box center [455, 332] width 40 height 21
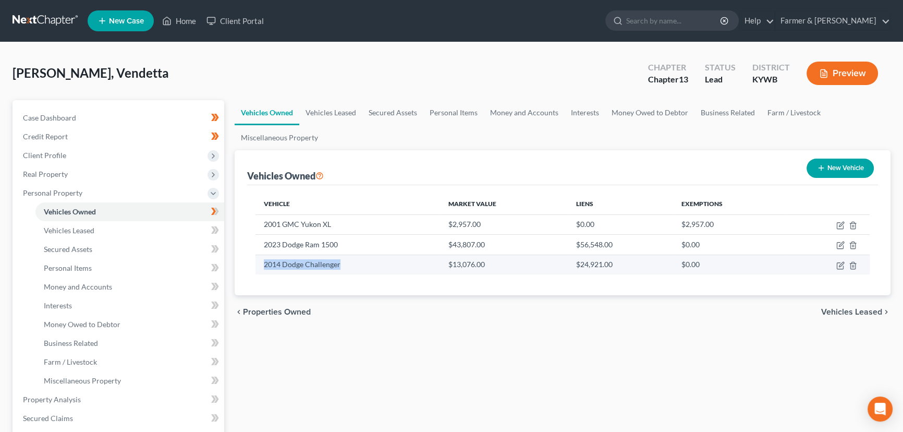
drag, startPoint x: 268, startPoint y: 265, endPoint x: 341, endPoint y: 266, distance: 73.0
click at [341, 266] on td "2014 Dodge Challenger" at bounding box center [347, 264] width 184 height 20
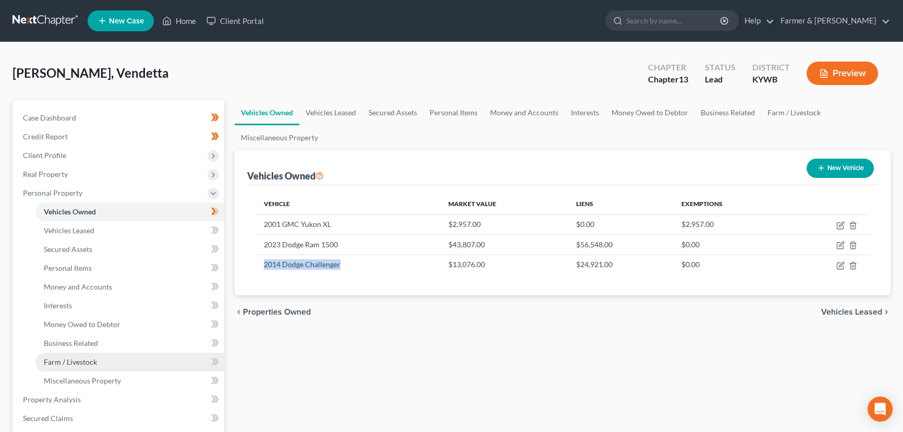
copy td "2014 Dodge Challenger"
click at [351, 65] on div "Anderson, Vendetta Upgraded Chapter Chapter 13 Status Lead District KYWB Preview" at bounding box center [452, 77] width 878 height 45
click at [304, 358] on div "Vehicles Owned Vehicles Leased Secured Assets Personal Items Money and Accounts…" at bounding box center [562, 410] width 666 height 621
click at [220, 78] on div "Anderson, Vendetta Upgraded Chapter Chapter 13 Status Lead District KYWB Preview" at bounding box center [452, 77] width 878 height 45
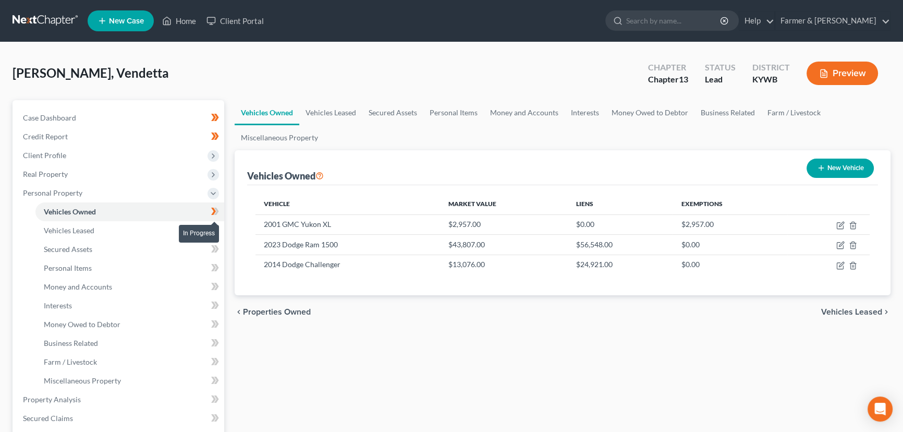
click at [218, 209] on icon at bounding box center [215, 211] width 8 height 13
click at [57, 192] on span "Personal Property" at bounding box center [52, 192] width 59 height 9
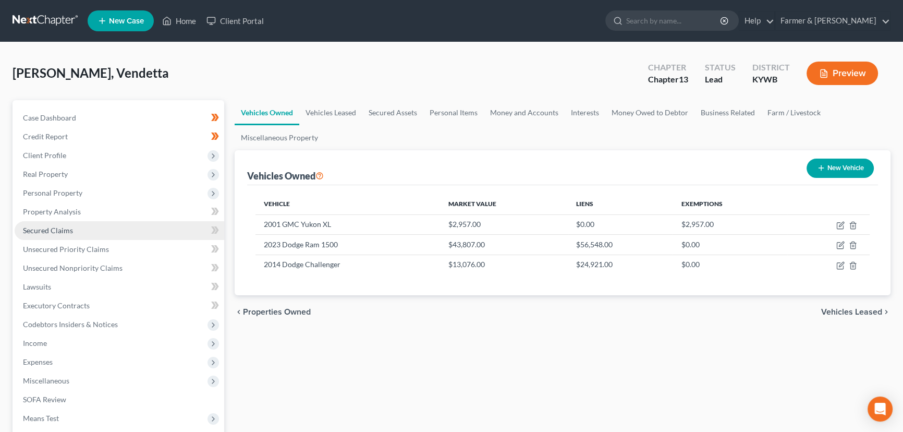
click at [99, 227] on link "Secured Claims" at bounding box center [119, 230] width 209 height 19
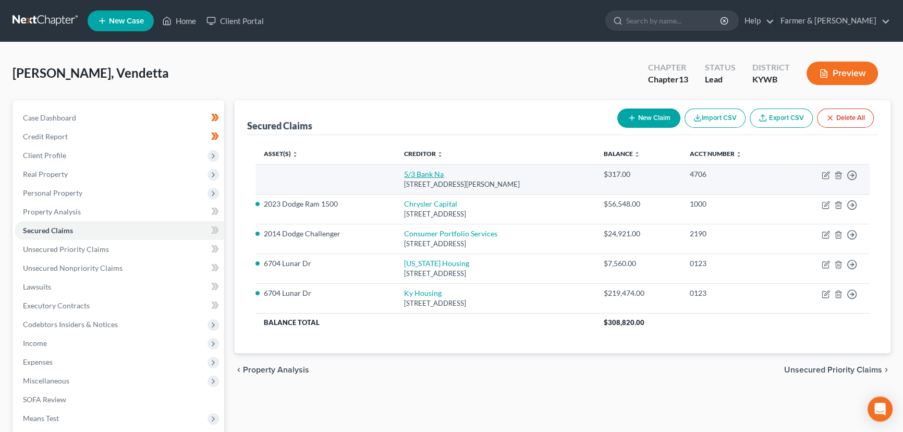
click at [440, 173] on link "5/3 Bank Na" at bounding box center [424, 173] width 40 height 9
select select "36"
select select "0"
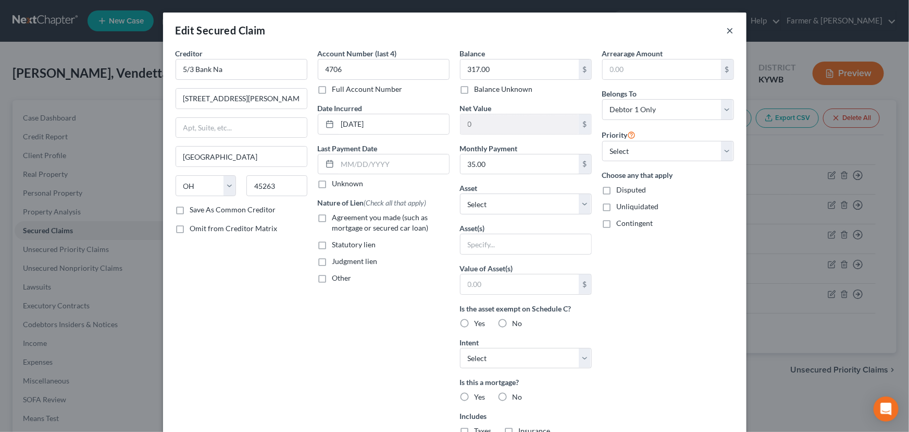
click at [728, 29] on button "×" at bounding box center [730, 30] width 7 height 13
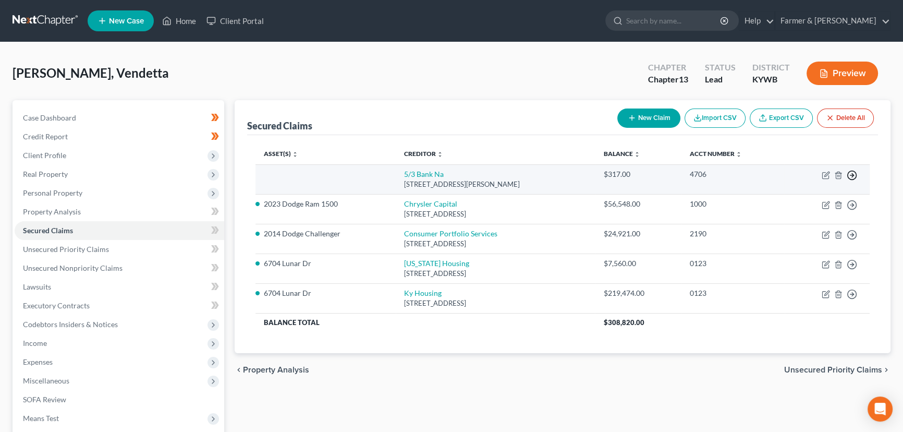
click at [852, 176] on polyline "button" at bounding box center [853, 176] width 2 height 4
click at [787, 199] on link "Move to F" at bounding box center [803, 201] width 87 height 18
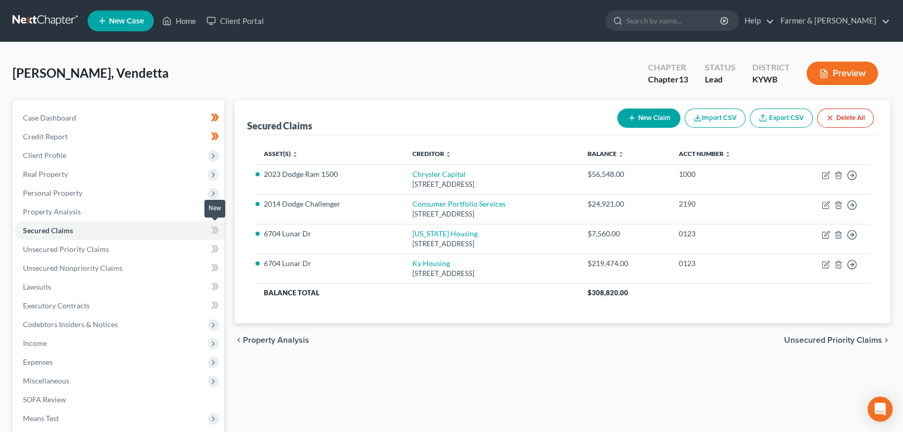
click at [214, 228] on icon at bounding box center [213, 229] width 5 height 7
click at [232, 81] on div "Anderson, Vendetta Upgraded Chapter Chapter 13 Status Lead District KYWB Preview" at bounding box center [452, 77] width 878 height 45
click at [294, 380] on div "Secured Claims New Claim Import CSV Export CSV Delete All Asset(s) expand_more …" at bounding box center [562, 316] width 666 height 433
click at [66, 203] on link "Property Analysis" at bounding box center [119, 211] width 209 height 19
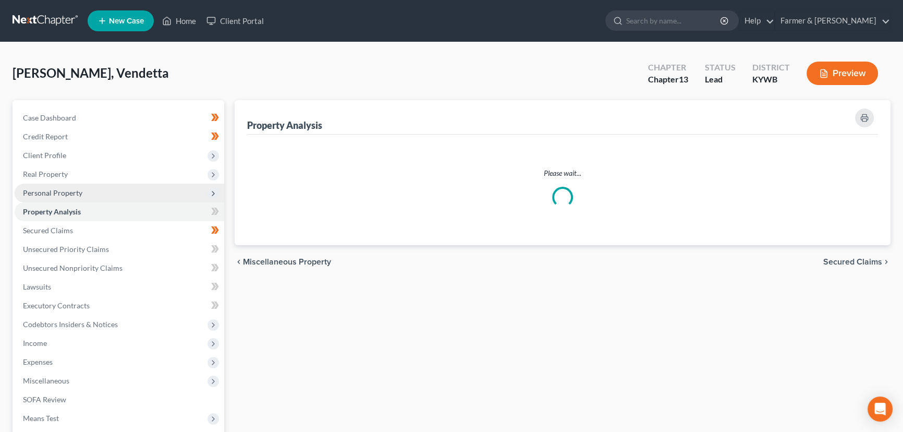
click at [75, 188] on span "Personal Property" at bounding box center [52, 192] width 59 height 9
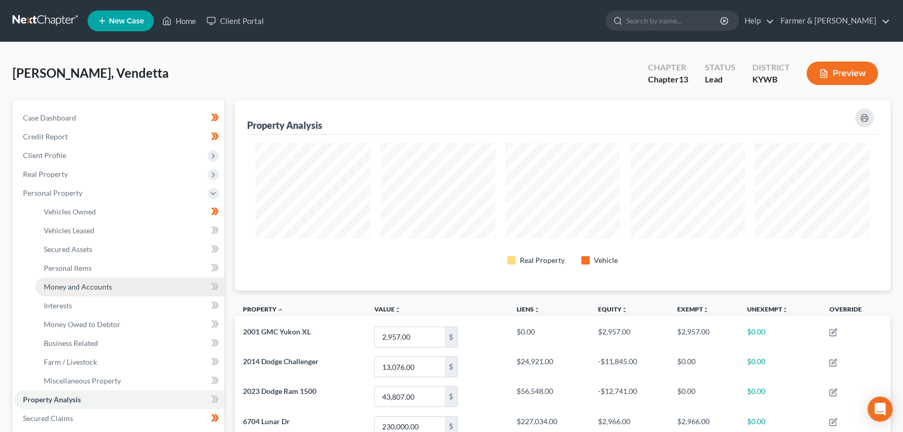
scroll to position [190, 655]
click at [111, 285] on link "Money and Accounts" at bounding box center [129, 286] width 189 height 19
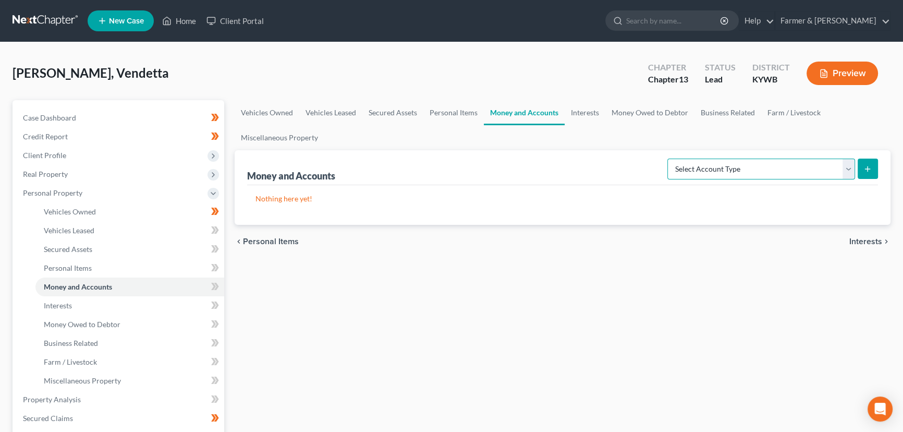
click at [734, 169] on select "Select Account Type Brokerage Cash on Hand Certificates of Deposit Checking Acc…" at bounding box center [761, 168] width 188 height 21
select select "cash_on_hand"
click at [669, 158] on select "Select Account Type Brokerage Cash on Hand Certificates of Deposit Checking Acc…" at bounding box center [761, 168] width 188 height 21
click at [844, 172] on select "Select Account Type Brokerage Cash on Hand Certificates of Deposit Checking Acc…" at bounding box center [761, 168] width 188 height 21
click at [669, 158] on select "Select Account Type Brokerage Cash on Hand Certificates of Deposit Checking Acc…" at bounding box center [761, 168] width 188 height 21
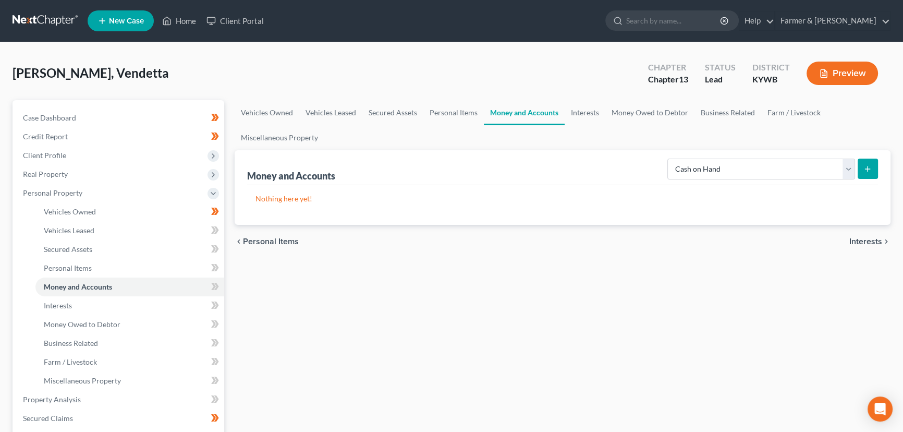
click at [865, 172] on button "submit" at bounding box center [867, 168] width 20 height 20
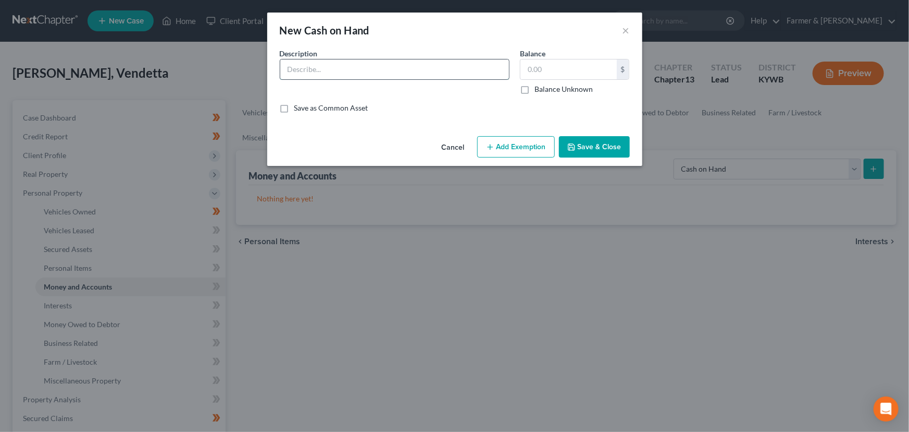
click at [323, 71] on input "text" at bounding box center [394, 69] width 229 height 20
type input "Cash on hand"
click at [537, 62] on input "text" at bounding box center [569, 69] width 96 height 20
type input "30.00"
click at [516, 146] on button "Add Exemption" at bounding box center [516, 147] width 78 height 22
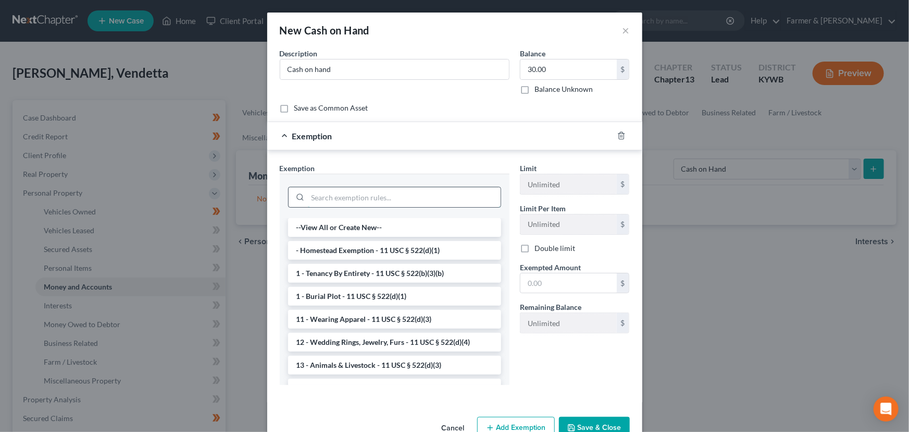
click at [340, 200] on input "search" at bounding box center [404, 197] width 193 height 20
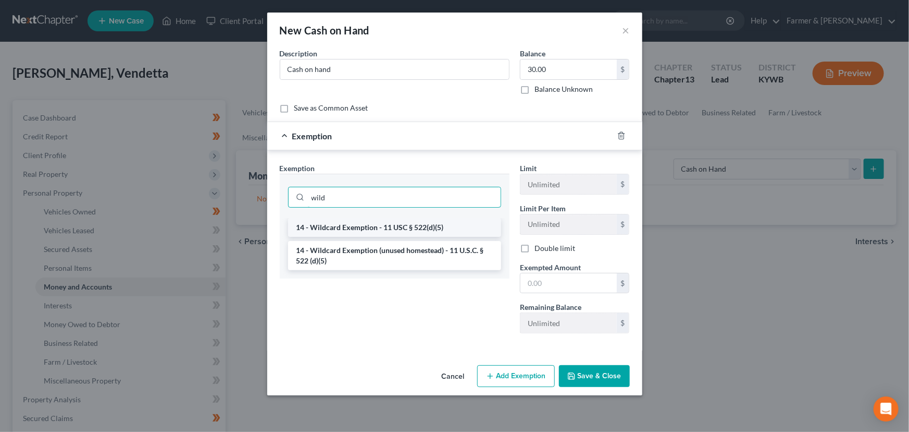
type input "wild"
click at [363, 224] on li "14 - Wildcard Exemption - 11 USC § 522(d)(5)" at bounding box center [394, 227] width 213 height 19
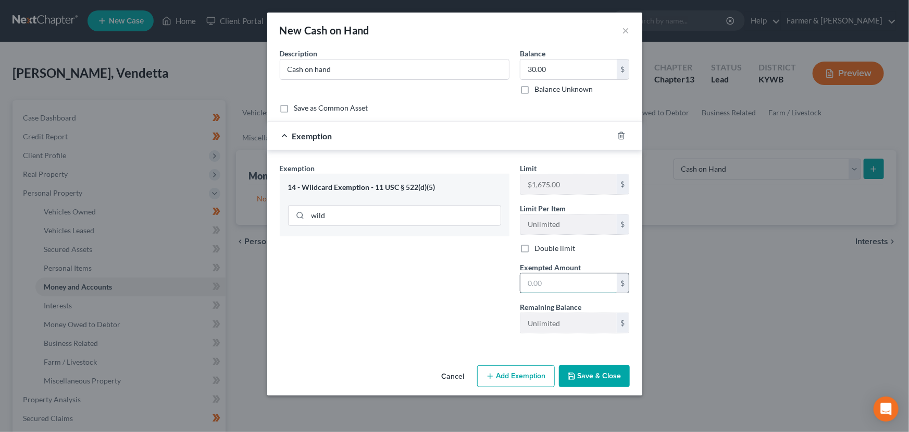
click at [558, 276] on input "text" at bounding box center [569, 283] width 96 height 20
type input "30.00"
click at [435, 299] on div "Exemption Set must be selected for CA. Exemption * 14 - Wildcard Exemption - 11…" at bounding box center [395, 252] width 240 height 179
click at [417, 140] on div "Exemption $30.00" at bounding box center [440, 136] width 346 height 28
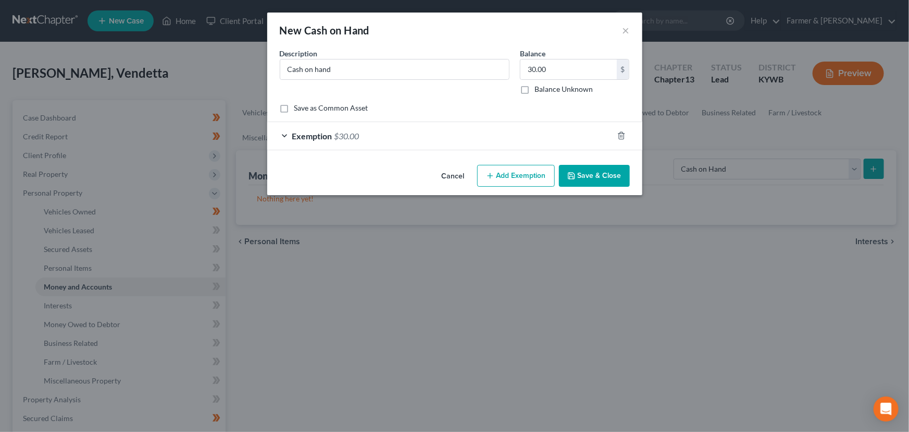
click at [578, 178] on button "Save & Close" at bounding box center [594, 176] width 71 height 22
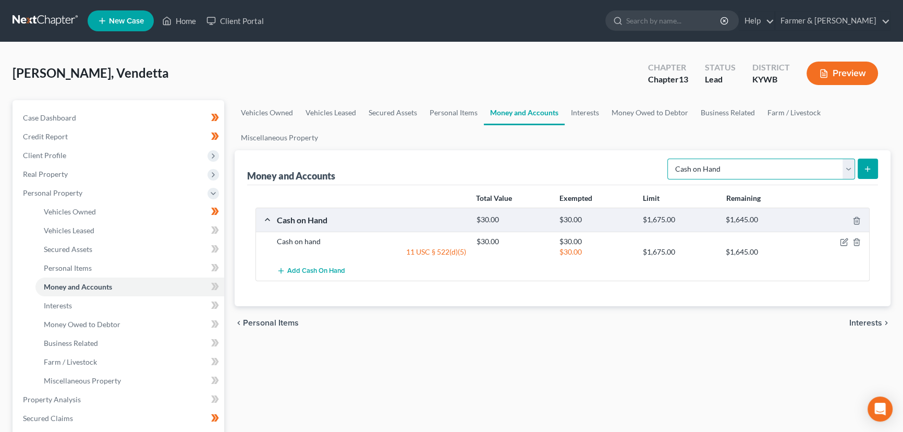
click at [711, 171] on select "Select Account Type Brokerage Cash on Hand Certificates of Deposit Checking Acc…" at bounding box center [761, 168] width 188 height 21
select select "checking"
click at [669, 158] on select "Select Account Type Brokerage Cash on Hand Certificates of Deposit Checking Acc…" at bounding box center [761, 168] width 188 height 21
click at [876, 168] on button "submit" at bounding box center [867, 168] width 20 height 20
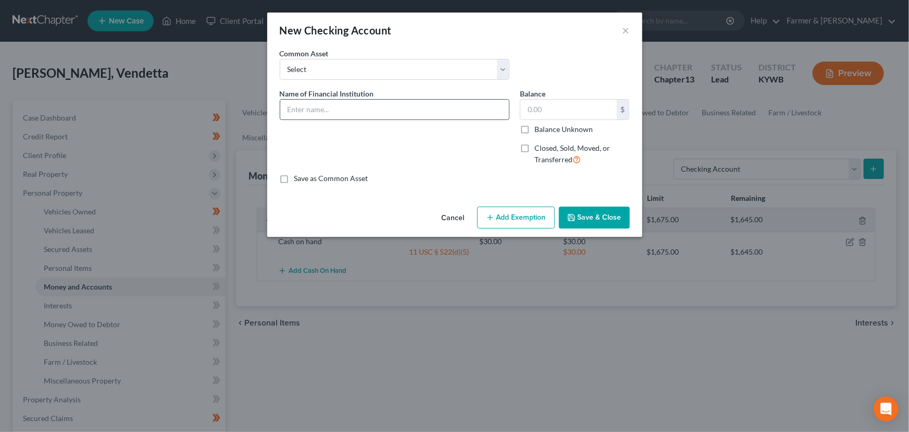
click at [365, 117] on input "text" at bounding box center [394, 110] width 229 height 20
click at [305, 103] on input "text" at bounding box center [394, 110] width 229 height 20
type input "Fifth Third Bank *5650"
click at [339, 134] on div "Name of Financial Institution * Fifth Third Bank *5650" at bounding box center [395, 130] width 240 height 85
click at [400, 144] on div "Name of Financial Institution * Fifth Third Bank *5650" at bounding box center [395, 130] width 240 height 85
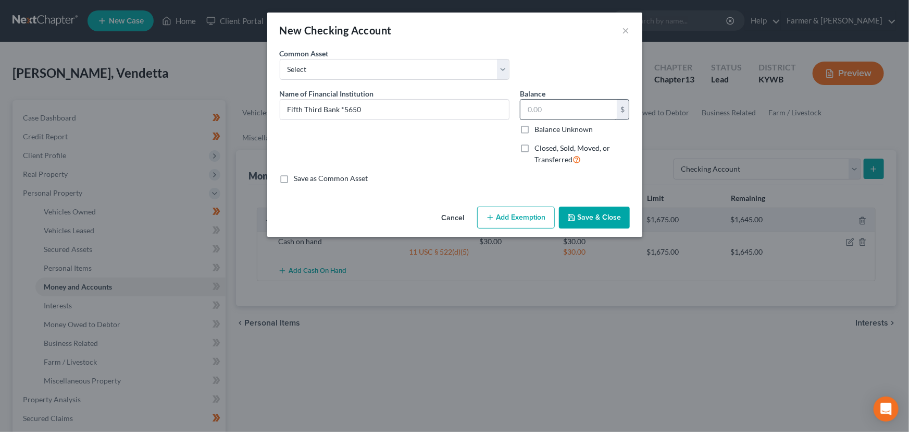
drag, startPoint x: 520, startPoint y: 120, endPoint x: 539, endPoint y: 110, distance: 21.4
click at [523, 118] on div "Balance $ Balance Unknown Balance Undetermined $ Balance Unknown Closed, Sold, …" at bounding box center [575, 130] width 120 height 85
click at [545, 108] on input "text" at bounding box center [569, 110] width 96 height 20
type input "100.32"
click at [526, 216] on button "Add Exemption" at bounding box center [516, 217] width 78 height 22
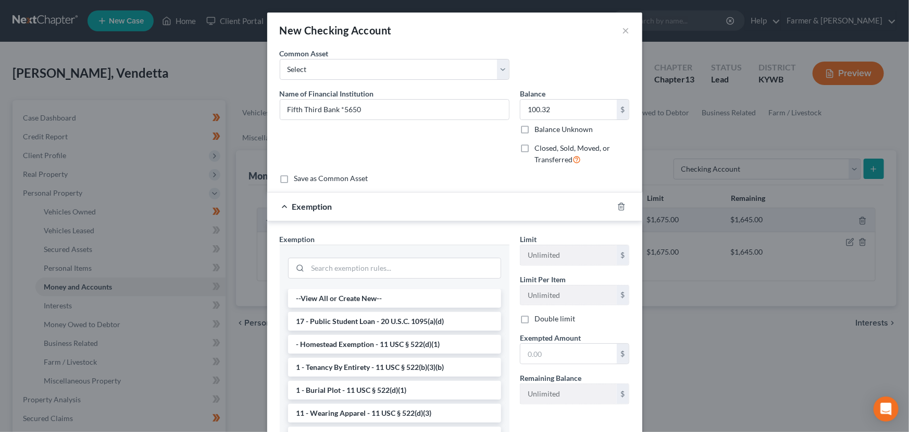
click at [458, 272] on input "search" at bounding box center [404, 268] width 193 height 20
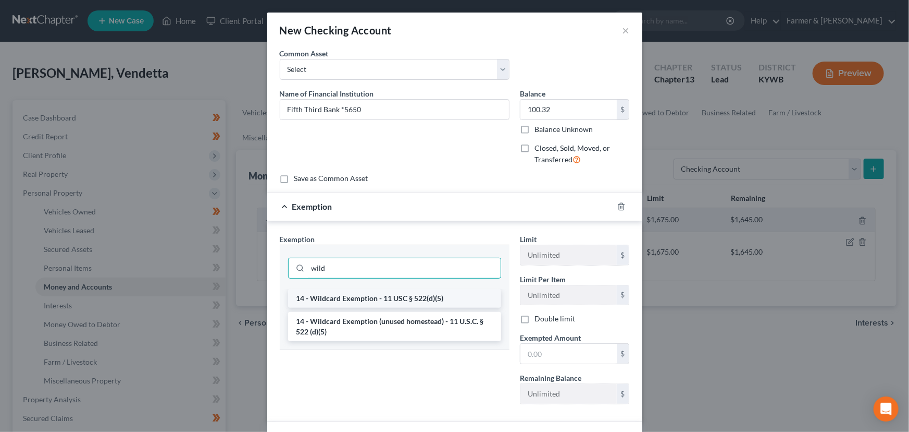
type input "wild"
click at [422, 293] on li "14 - Wildcard Exemption - 11 USC § 522(d)(5)" at bounding box center [394, 298] width 213 height 19
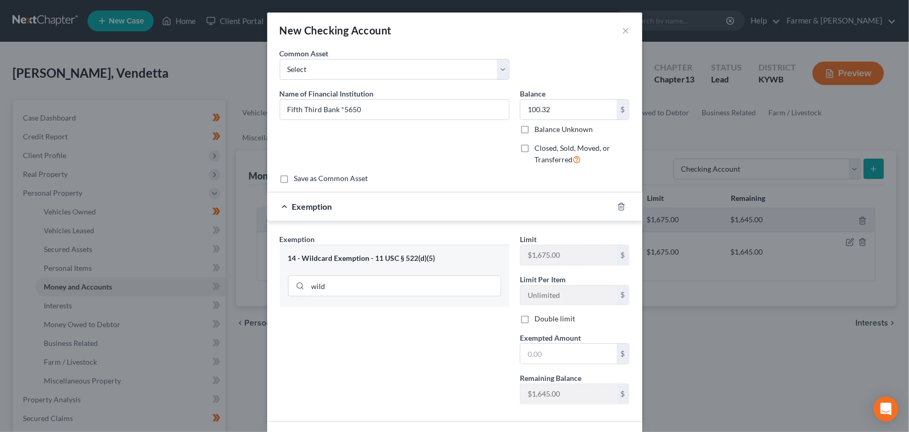
click at [534, 363] on div "Limit $1,675.00 $ Limit Per Item Unlimited $ Double limit Exempted Amount * $ R…" at bounding box center [575, 322] width 120 height 179
click at [528, 351] on input "text" at bounding box center [569, 353] width 96 height 20
type input "100.32"
click at [501, 206] on div "Exemption $100.32" at bounding box center [440, 206] width 346 height 28
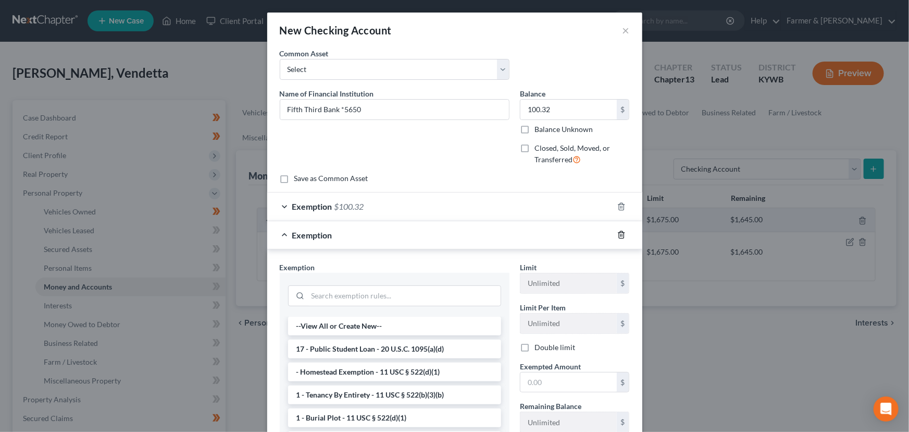
click at [618, 236] on icon "button" at bounding box center [622, 234] width 8 height 8
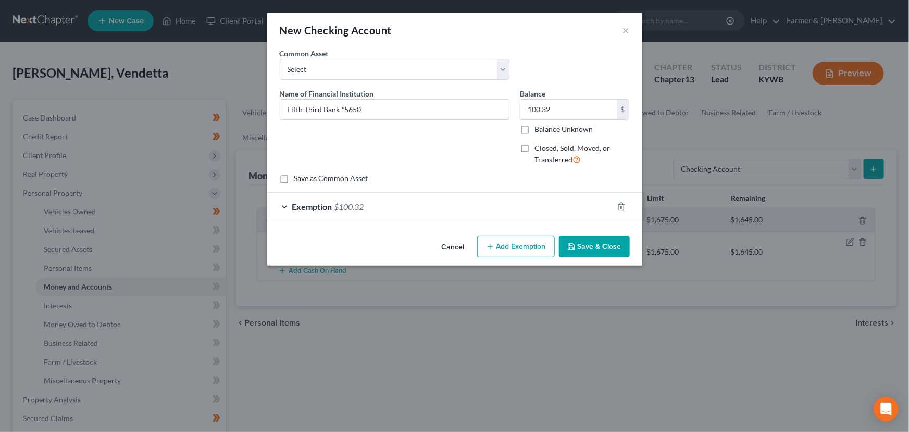
click at [593, 237] on button "Save & Close" at bounding box center [594, 247] width 71 height 22
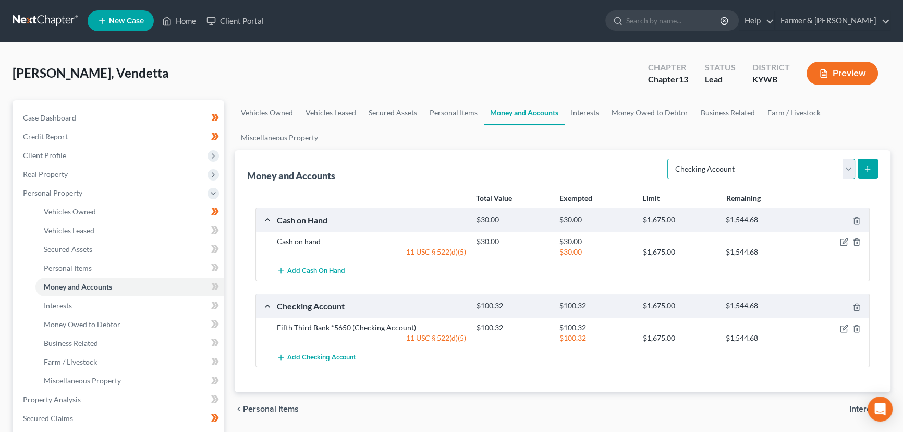
click at [753, 176] on select "Select Account Type Brokerage Cash on Hand Certificates of Deposit Checking Acc…" at bounding box center [761, 168] width 188 height 21
click at [669, 158] on select "Select Account Type Brokerage Cash on Hand Certificates of Deposit Checking Acc…" at bounding box center [761, 168] width 188 height 21
click at [857, 162] on button "submit" at bounding box center [867, 168] width 20 height 20
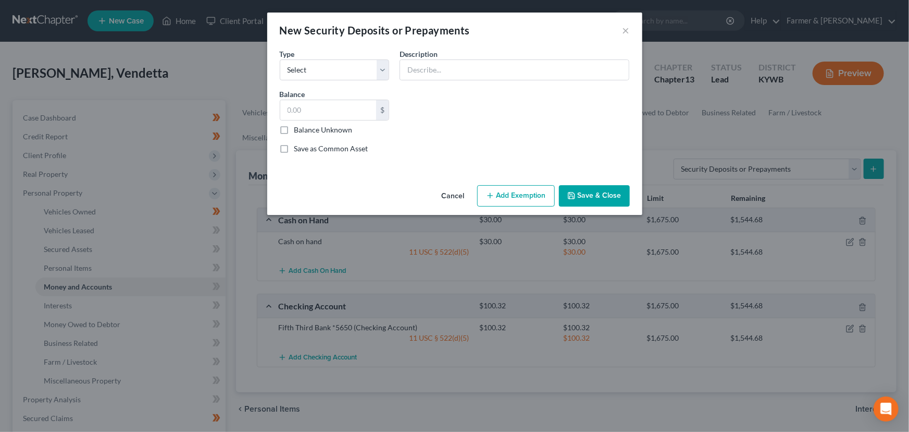
click at [448, 192] on button "Cancel" at bounding box center [454, 196] width 40 height 21
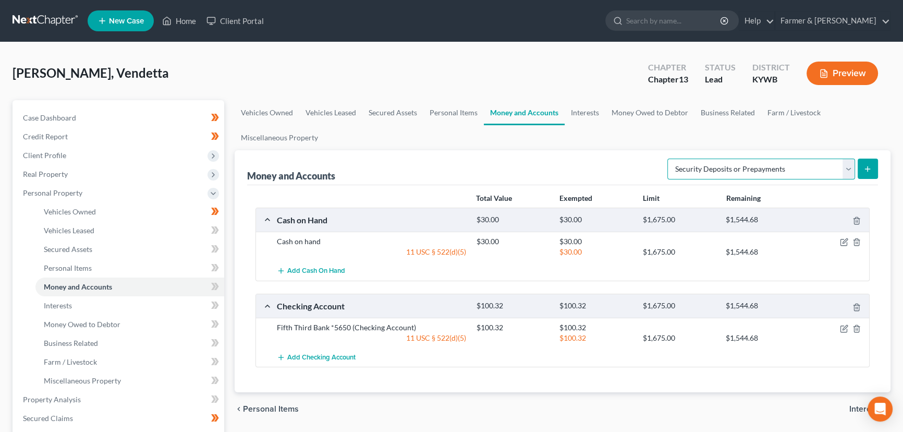
click at [722, 161] on select "Select Account Type Brokerage Cash on Hand Certificates of Deposit Checking Acc…" at bounding box center [761, 168] width 188 height 21
select select "savings"
click at [669, 158] on select "Select Account Type Brokerage Cash on Hand Certificates of Deposit Checking Acc…" at bounding box center [761, 168] width 188 height 21
click at [872, 167] on button "submit" at bounding box center [867, 168] width 20 height 20
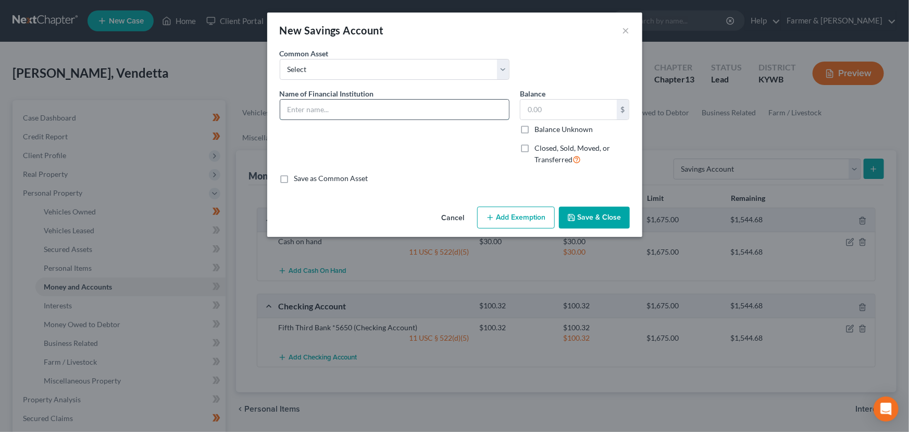
click at [318, 109] on input "text" at bounding box center [394, 110] width 229 height 20
type input "Fifth Third Bank *0104"
click at [343, 133] on div "Name of Financial Institution * Fifth Third Bank *0104" at bounding box center [395, 130] width 240 height 85
click at [554, 110] on input "text" at bounding box center [569, 110] width 96 height 20
type input "421.32"
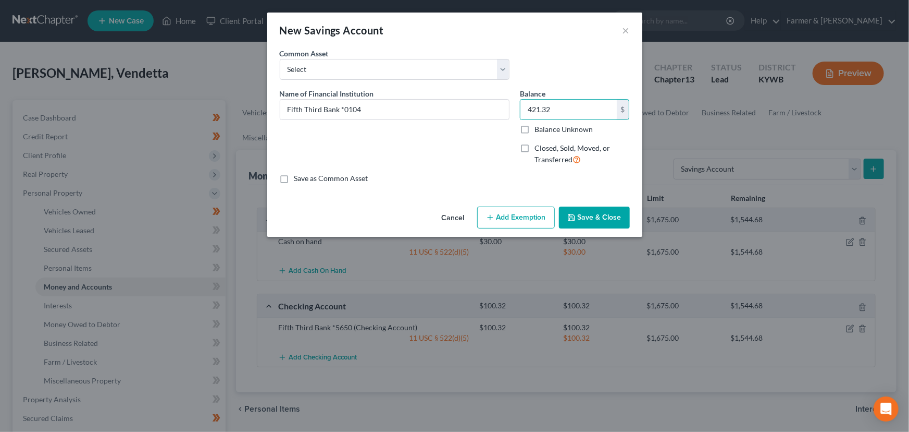
click at [535, 221] on button "Add Exemption" at bounding box center [516, 217] width 78 height 22
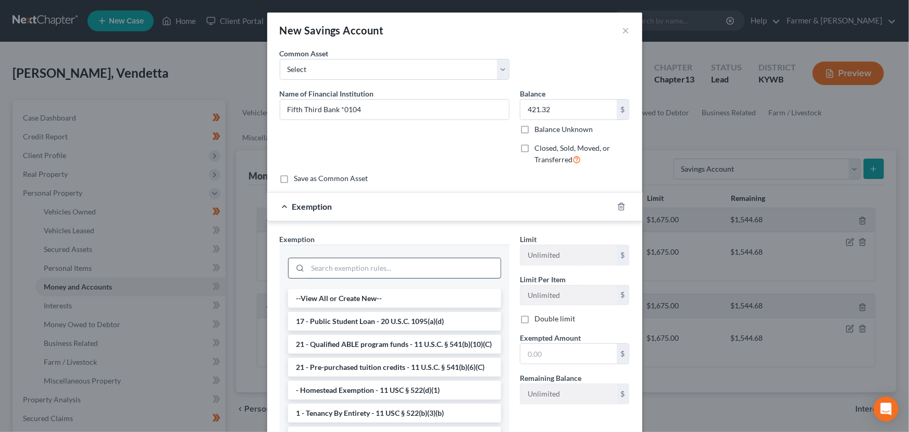
click at [390, 269] on input "search" at bounding box center [404, 268] width 193 height 20
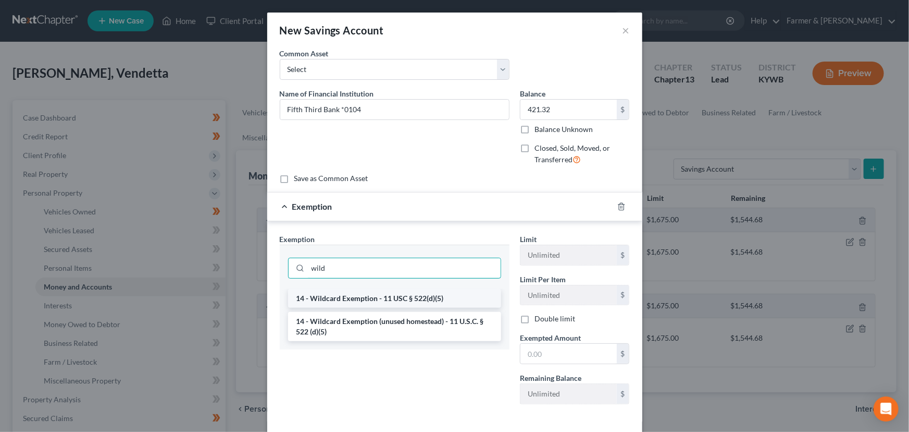
type input "wild"
click at [394, 299] on li "14 - Wildcard Exemption - 11 USC § 522(d)(5)" at bounding box center [394, 298] width 213 height 19
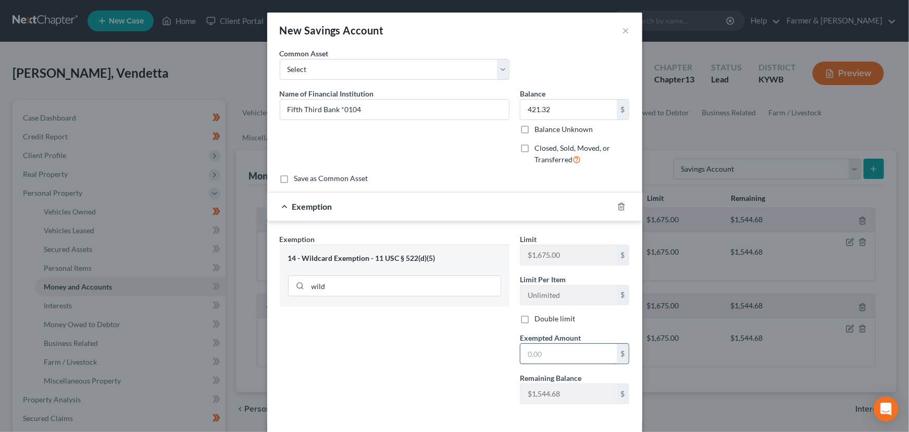
click at [563, 362] on input "text" at bounding box center [569, 353] width 96 height 20
type input "421.32"
click at [449, 218] on div "Exemption $421.32" at bounding box center [440, 206] width 346 height 28
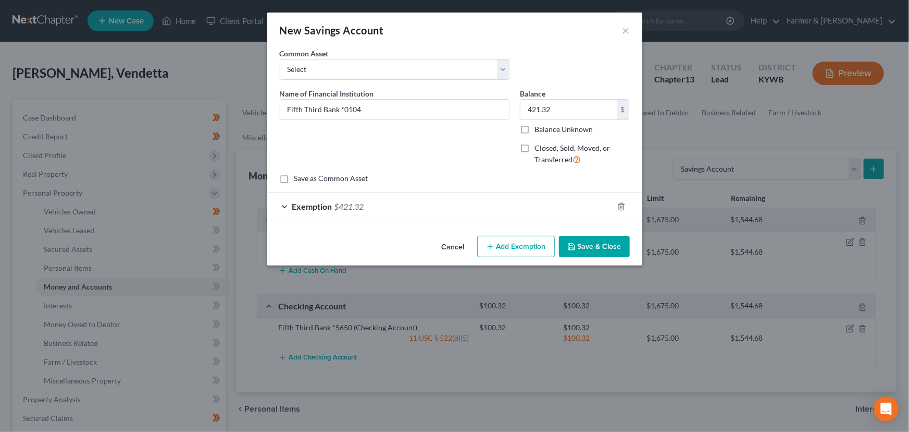
click at [571, 246] on polyline "button" at bounding box center [572, 247] width 4 height 3
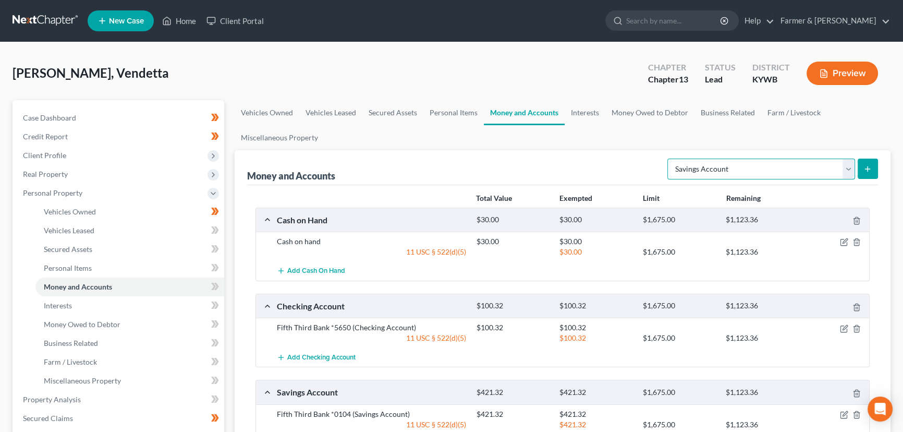
click at [770, 168] on select "Select Account Type Brokerage Cash on Hand Certificates of Deposit Checking Acc…" at bounding box center [761, 168] width 188 height 21
select select "money_market"
click at [669, 158] on select "Select Account Type Brokerage Cash on Hand Certificates of Deposit Checking Acc…" at bounding box center [761, 168] width 188 height 21
click at [862, 167] on button "submit" at bounding box center [867, 168] width 20 height 20
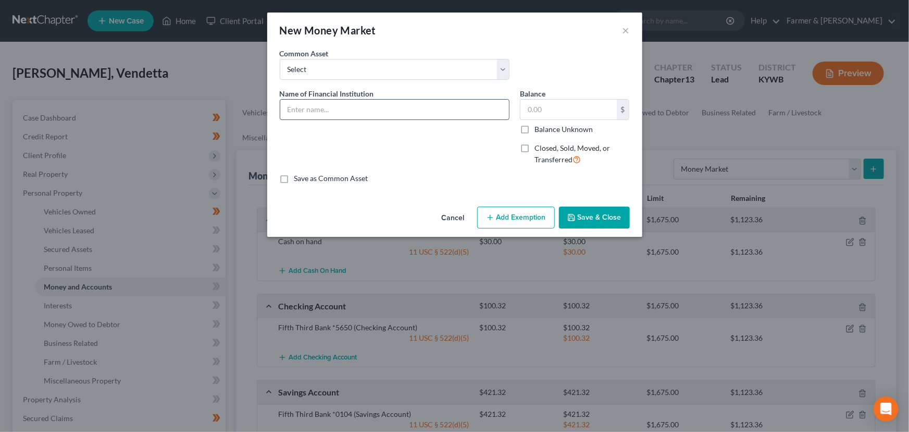
click at [355, 114] on input "text" at bounding box center [394, 110] width 229 height 20
click at [370, 105] on input "Xpectation Plus" at bounding box center [394, 110] width 229 height 20
type input "Xpectation Plus *GET INFO"
click at [514, 128] on div "Name of Financial Institution * Xpectation Plus *GET INFO" at bounding box center [395, 130] width 240 height 85
click at [535, 130] on label "Balance Unknown" at bounding box center [564, 129] width 58 height 10
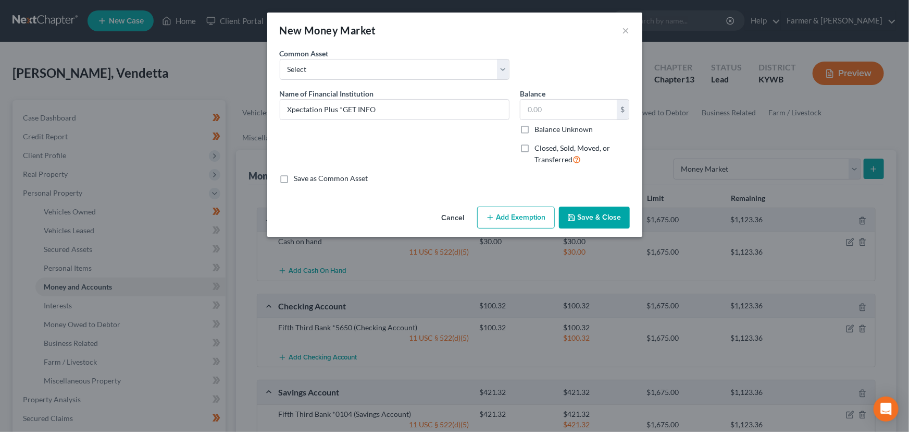
click at [539, 130] on input "Balance Unknown" at bounding box center [542, 127] width 7 height 7
checkbox input "true"
type input "0.00"
click at [587, 215] on button "Save & Close" at bounding box center [594, 217] width 71 height 22
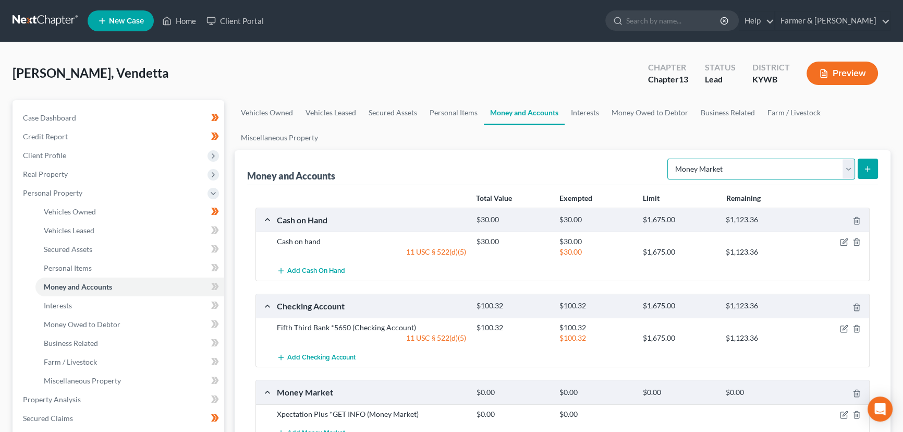
click at [709, 174] on select "Select Account Type Brokerage Cash on Hand Certificates of Deposit Checking Acc…" at bounding box center [761, 168] width 188 height 21
click at [669, 158] on select "Select Account Type Brokerage Cash on Hand Certificates of Deposit Checking Acc…" at bounding box center [761, 168] width 188 height 21
drag, startPoint x: 707, startPoint y: 171, endPoint x: 708, endPoint y: 176, distance: 5.3
click at [707, 171] on select "Select Account Type Brokerage Cash on Hand Certificates of Deposit Checking Acc…" at bounding box center [761, 168] width 188 height 21
select select "money_market"
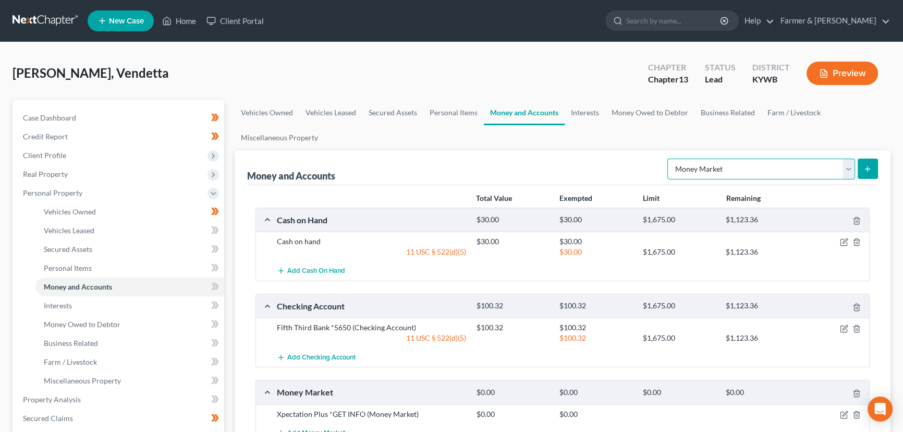
click at [669, 158] on select "Select Account Type Brokerage Cash on Hand Certificates of Deposit Checking Acc…" at bounding box center [761, 168] width 188 height 21
click at [871, 171] on button "submit" at bounding box center [867, 168] width 20 height 20
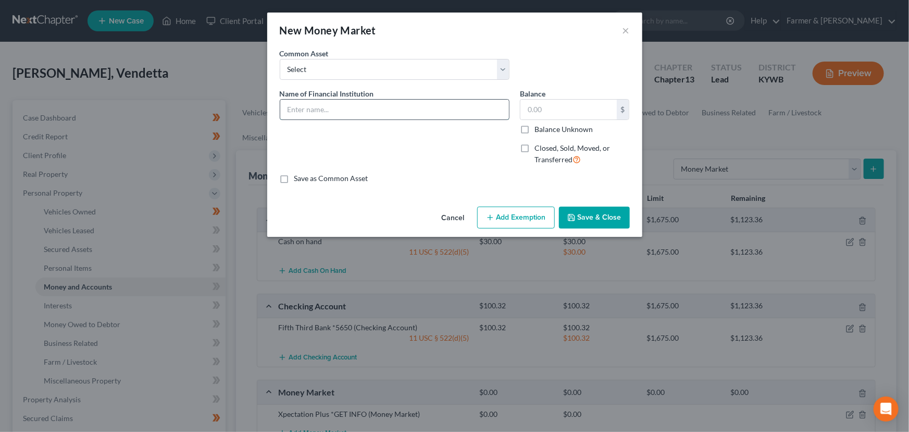
click at [320, 107] on input "text" at bounding box center [394, 110] width 229 height 20
drag, startPoint x: 383, startPoint y: 112, endPoint x: 323, endPoint y: 113, distance: 59.9
click at [323, 113] on input "Cash App ******** GET INFO" at bounding box center [394, 110] width 229 height 20
click at [363, 115] on input "Cash App *" at bounding box center [394, 110] width 229 height 20
type input "Cash App *GET INFO"
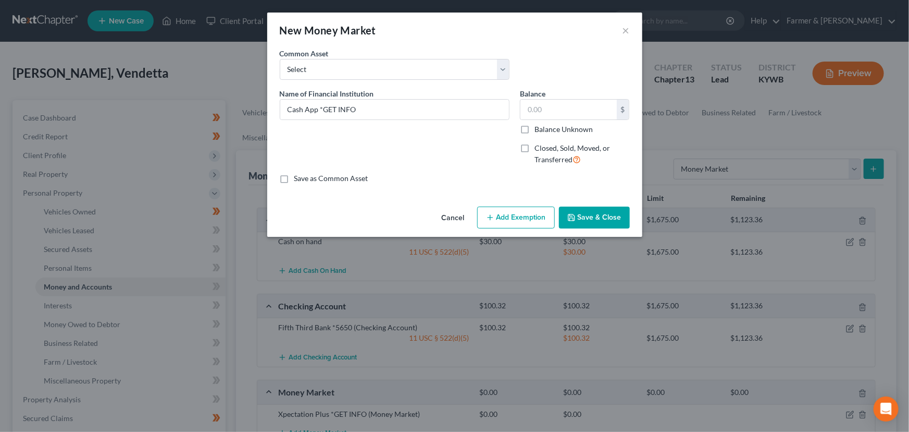
click at [535, 134] on label "Balance Unknown" at bounding box center [564, 129] width 58 height 10
click at [539, 131] on input "Balance Unknown" at bounding box center [542, 127] width 7 height 7
checkbox input "true"
type input "0.00"
click at [584, 217] on button "Save & Close" at bounding box center [594, 217] width 71 height 22
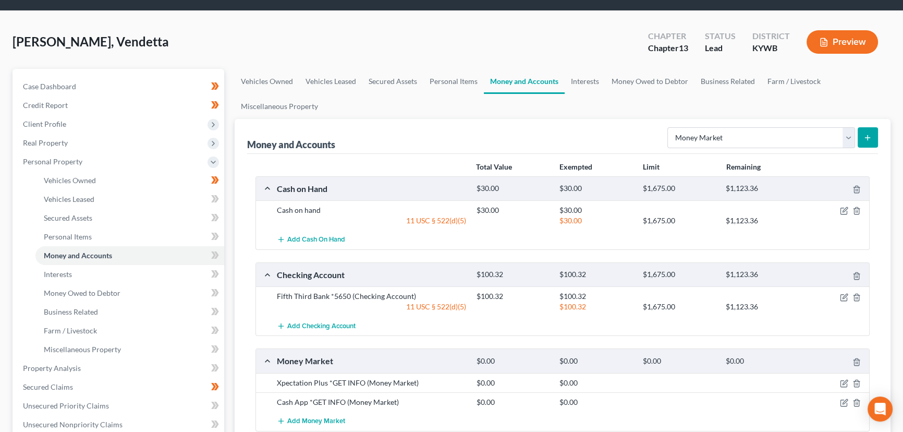
scroll to position [47, 0]
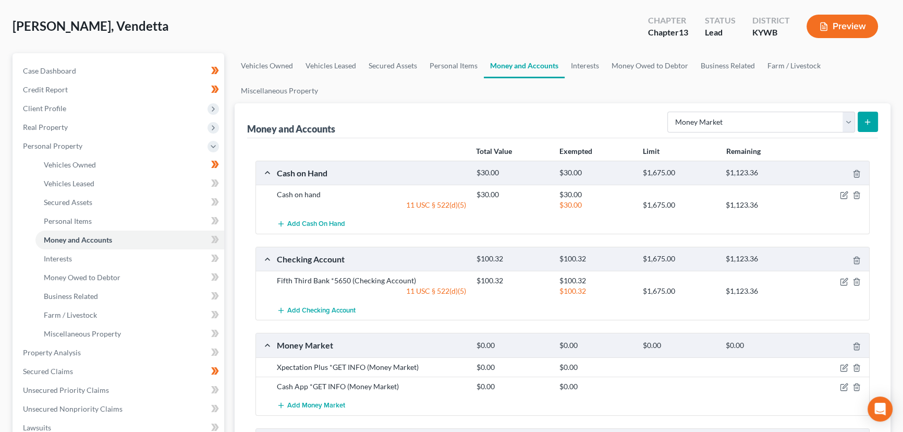
click at [869, 124] on icon "submit" at bounding box center [867, 122] width 8 height 8
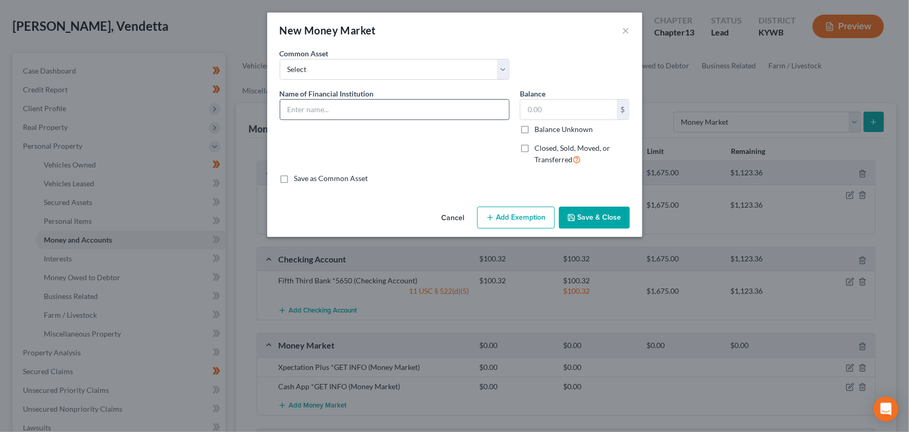
click at [328, 105] on input "text" at bounding box center [394, 110] width 229 height 20
type input "Venmo"
click at [535, 128] on label "Balance Unknown" at bounding box center [564, 129] width 58 height 10
click at [539, 128] on input "Balance Unknown" at bounding box center [542, 127] width 7 height 7
checkbox input "true"
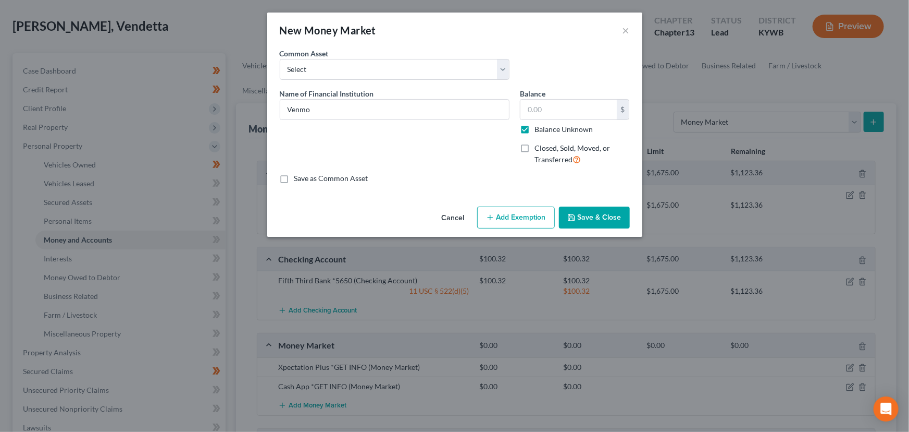
type input "0.00"
click at [577, 215] on button "Save & Close" at bounding box center [594, 217] width 71 height 22
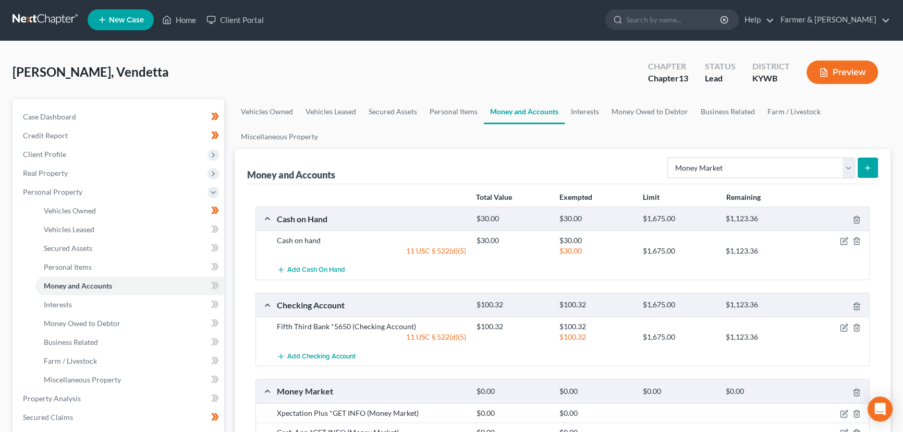
scroll to position [0, 0]
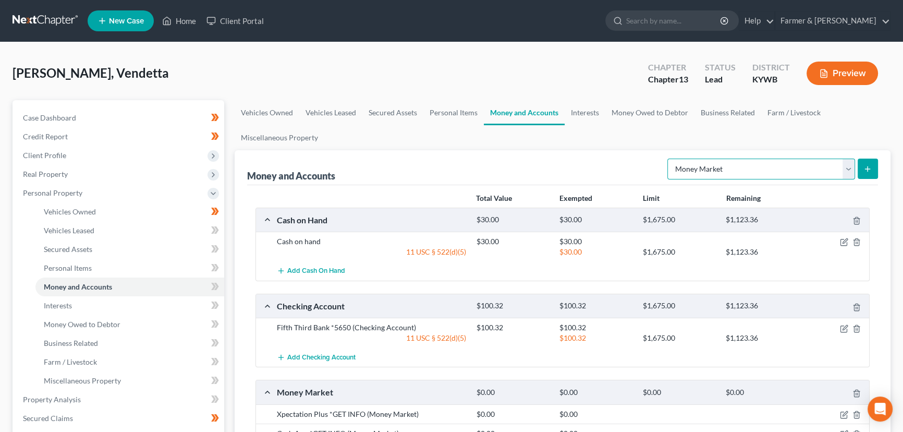
drag, startPoint x: 725, startPoint y: 171, endPoint x: 725, endPoint y: 177, distance: 5.8
click at [725, 171] on select "Select Account Type Brokerage Cash on Hand Certificates of Deposit Checking Acc…" at bounding box center [761, 168] width 188 height 21
select select "checking"
click at [669, 158] on select "Select Account Type Brokerage Cash on Hand Certificates of Deposit Checking Acc…" at bounding box center [761, 168] width 188 height 21
click at [854, 171] on select "Select Account Type Brokerage Cash on Hand Certificates of Deposit Checking Acc…" at bounding box center [761, 168] width 188 height 21
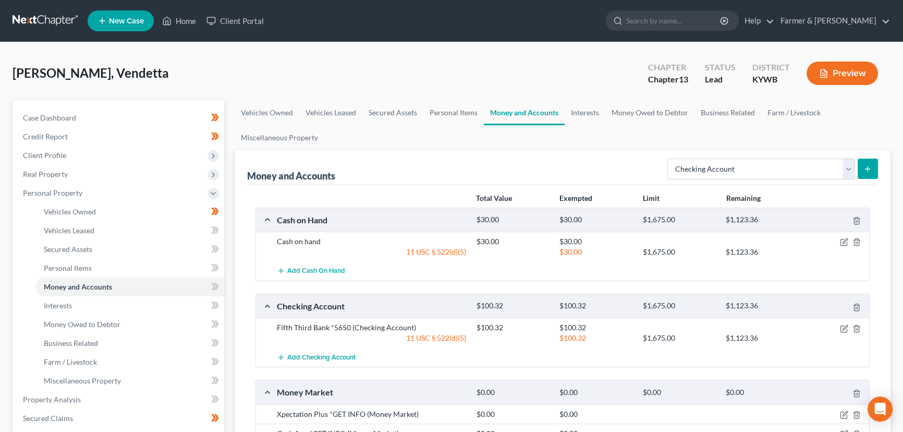
click at [864, 168] on icon "submit" at bounding box center [867, 169] width 8 height 8
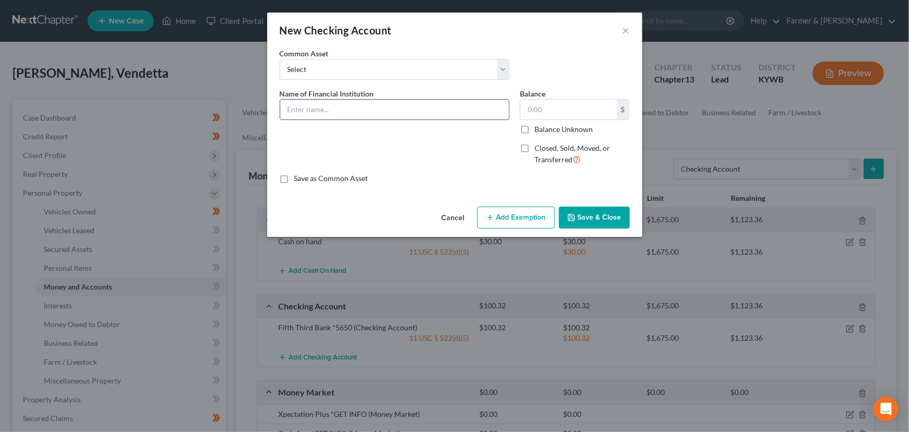
click at [405, 110] on input "text" at bounding box center [394, 110] width 229 height 20
click at [310, 105] on input "Pak" at bounding box center [394, 110] width 229 height 20
type input "Park Community CU *GET INFO"
click at [535, 128] on label "Balance Unknown" at bounding box center [564, 129] width 58 height 10
click at [539, 128] on input "Balance Unknown" at bounding box center [542, 127] width 7 height 7
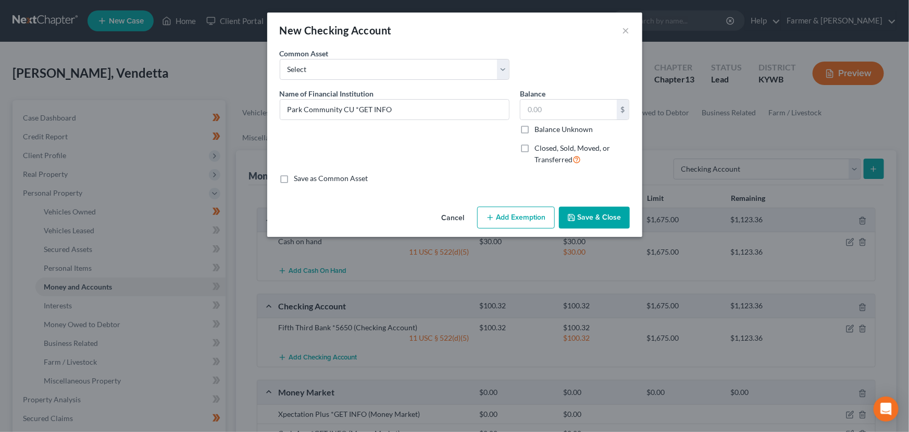
checkbox input "true"
type input "0.00"
click at [570, 214] on icon "button" at bounding box center [572, 217] width 8 height 8
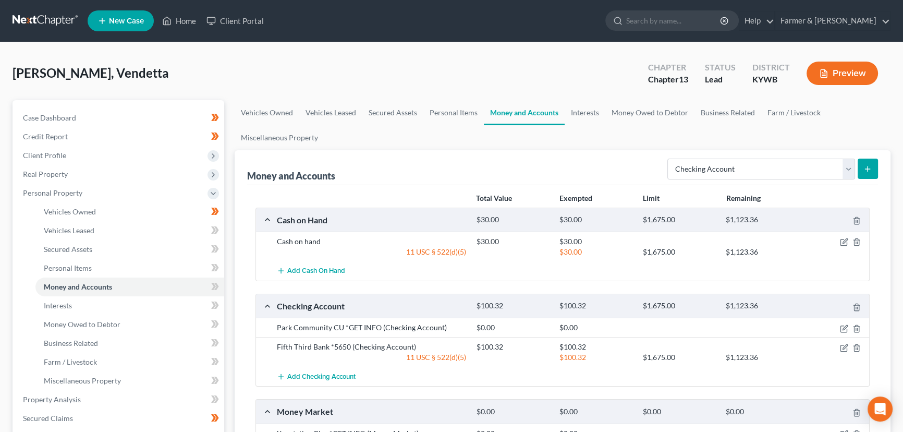
click at [338, 65] on div "Anderson, Vendetta Upgraded Chapter Chapter 13 Status Lead District KYWB Preview" at bounding box center [452, 77] width 878 height 45
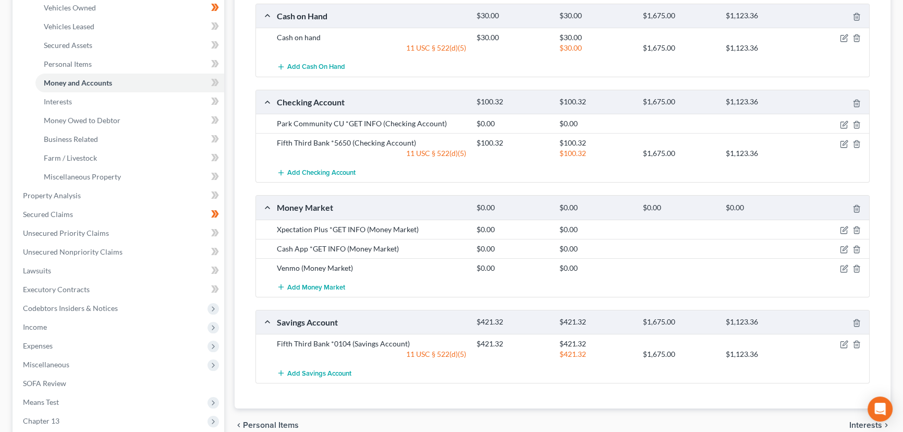
scroll to position [185, 0]
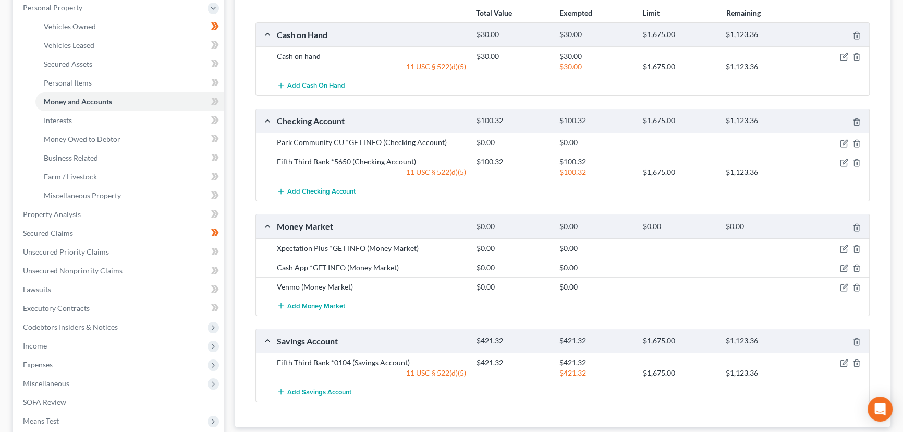
click at [837, 247] on div at bounding box center [836, 248] width 67 height 10
click at [842, 247] on icon "button" at bounding box center [844, 248] width 8 height 8
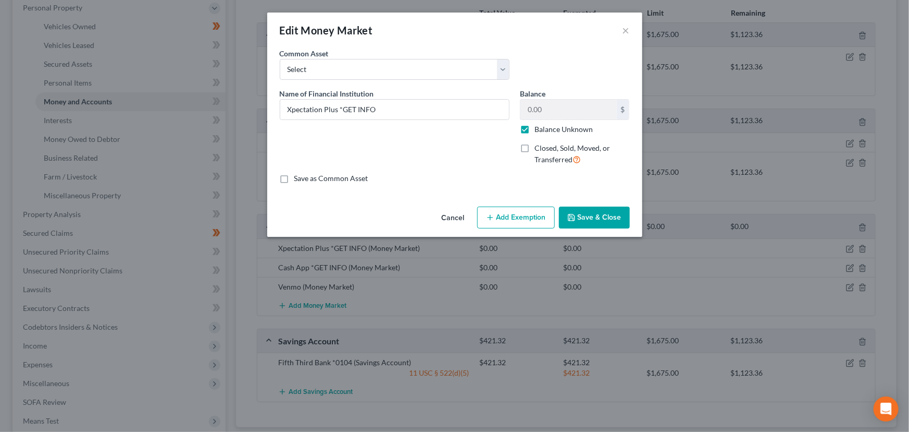
click at [535, 130] on label "Balance Unknown" at bounding box center [564, 129] width 58 height 10
click at [539, 130] on input "Balance Unknown" at bounding box center [542, 127] width 7 height 7
checkbox input "false"
click at [563, 114] on input "0.00" at bounding box center [569, 110] width 96 height 20
type input "86.00"
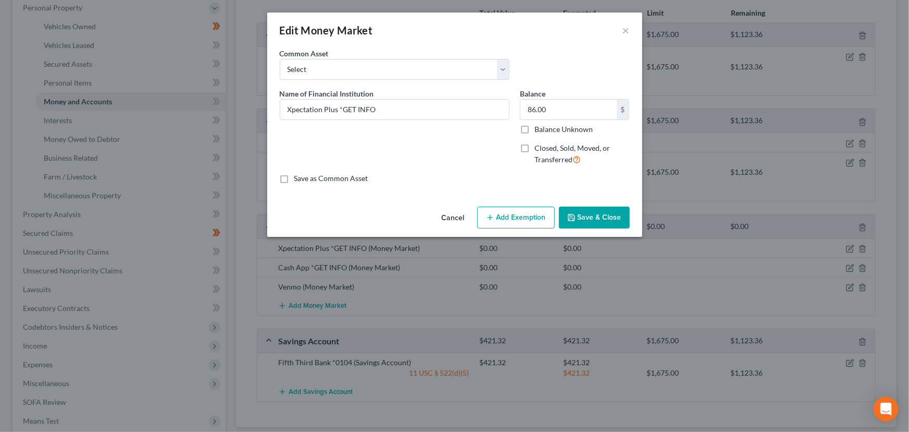
click at [504, 221] on button "Add Exemption" at bounding box center [516, 217] width 78 height 22
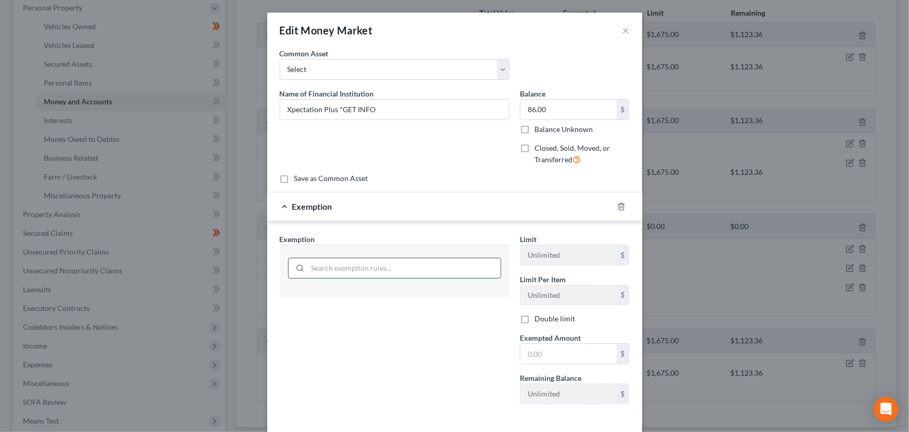
click at [350, 268] on input "search" at bounding box center [404, 268] width 193 height 20
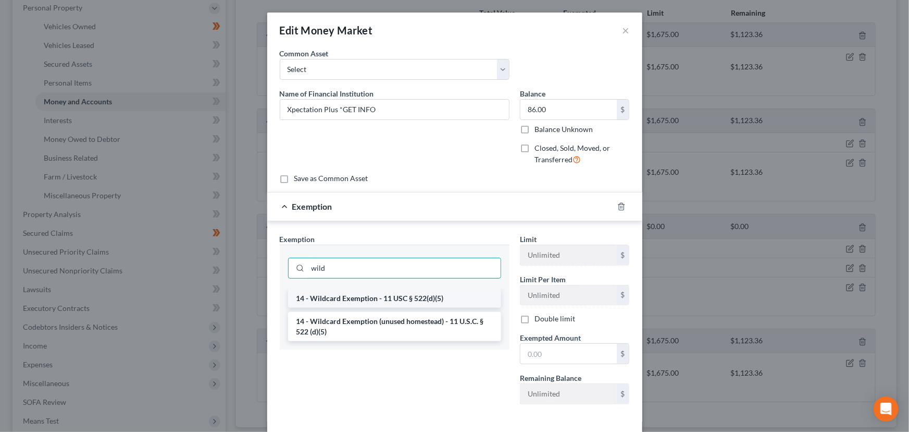
type input "wild"
click at [357, 296] on li "14 - Wildcard Exemption - 11 USC § 522(d)(5)" at bounding box center [394, 298] width 213 height 19
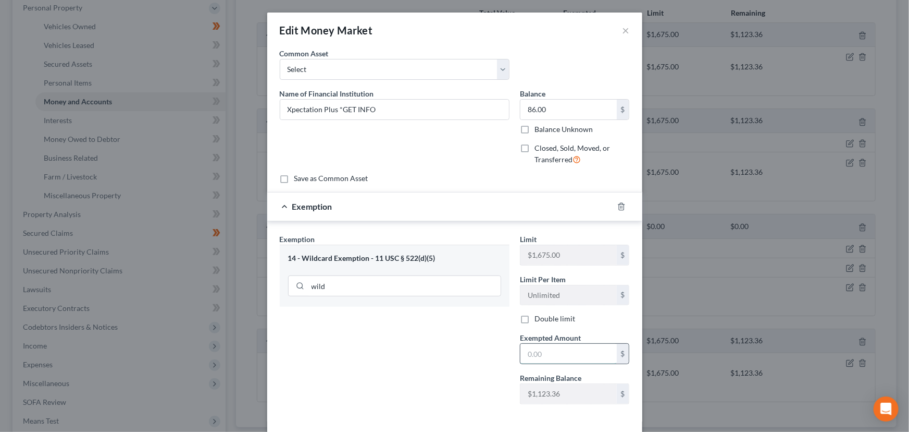
click at [573, 358] on input "text" at bounding box center [569, 353] width 96 height 20
type input "86.00"
click at [453, 223] on div "Exemption Set must be selected for CA. Exemption * 14 - Wildcard Exemption - 11…" at bounding box center [454, 321] width 375 height 200
click at [453, 204] on div "Exemption $86.00" at bounding box center [440, 206] width 346 height 28
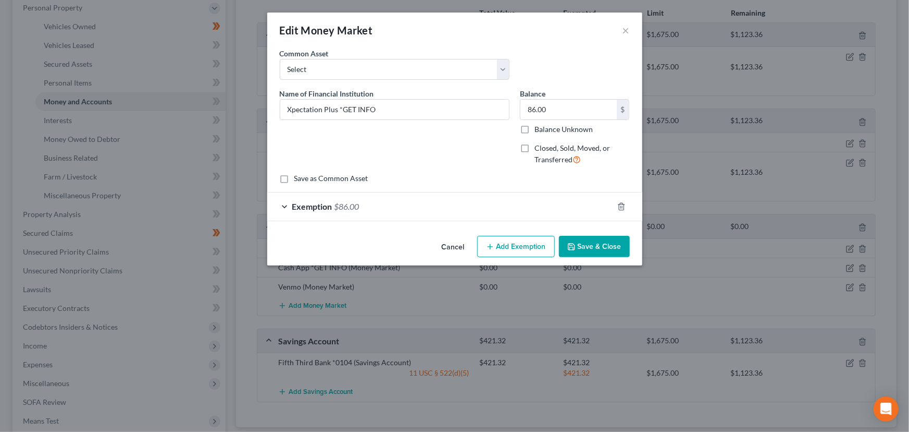
click at [569, 237] on button "Save & Close" at bounding box center [594, 247] width 71 height 22
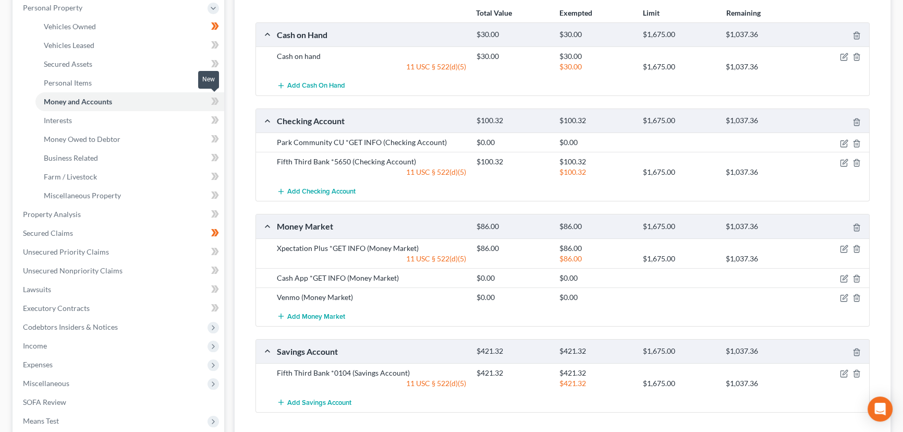
click at [213, 99] on icon at bounding box center [215, 101] width 8 height 13
click at [213, 99] on icon at bounding box center [213, 100] width 5 height 7
click at [229, 118] on div "Vehicles Owned Vehicles Leased Secured Assets Personal Items Money and Accounts…" at bounding box center [562, 225] width 666 height 621
click at [215, 100] on icon at bounding box center [213, 100] width 5 height 7
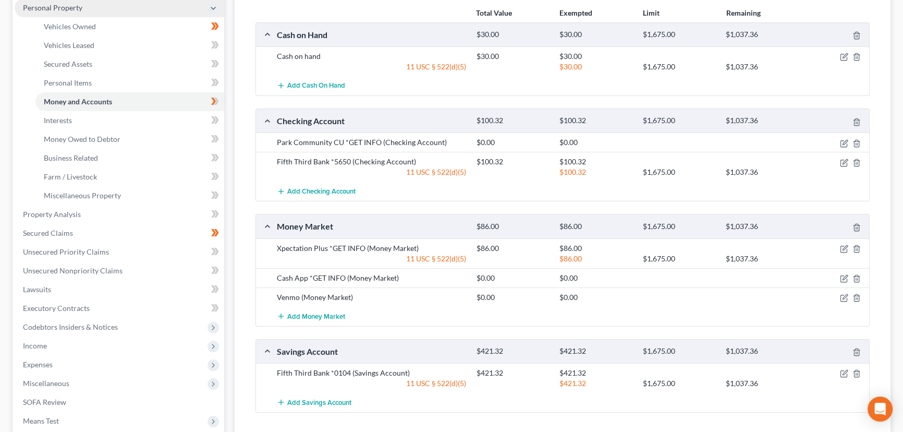
click at [76, 11] on span "Personal Property" at bounding box center [119, 7] width 209 height 19
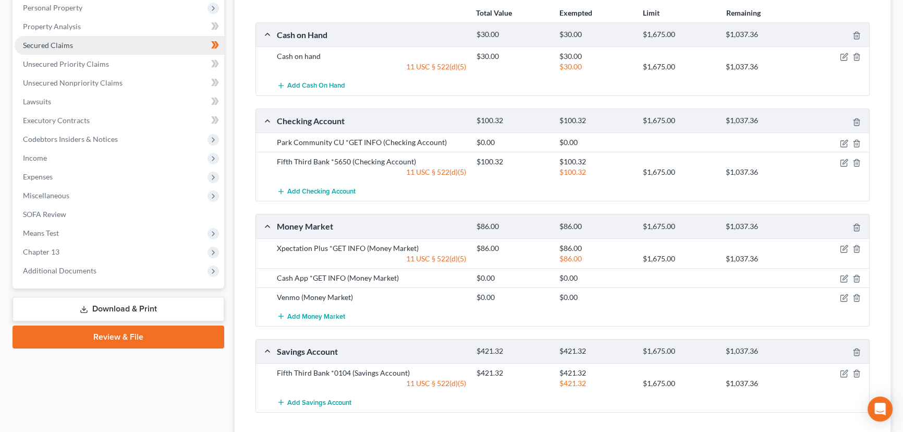
click at [65, 43] on span "Secured Claims" at bounding box center [48, 45] width 50 height 9
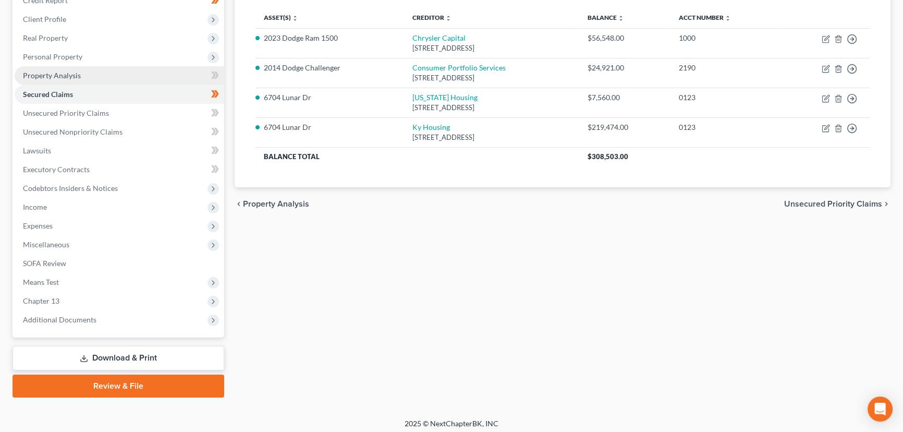
scroll to position [140, 0]
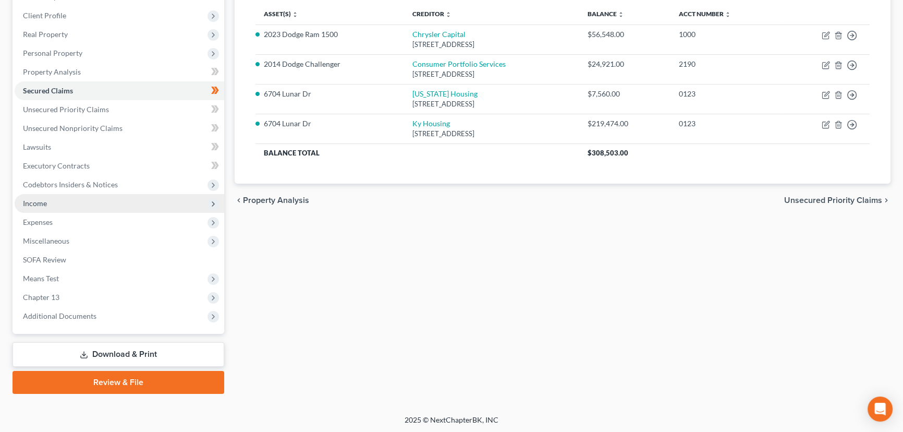
click at [42, 199] on span "Income" at bounding box center [35, 203] width 24 height 9
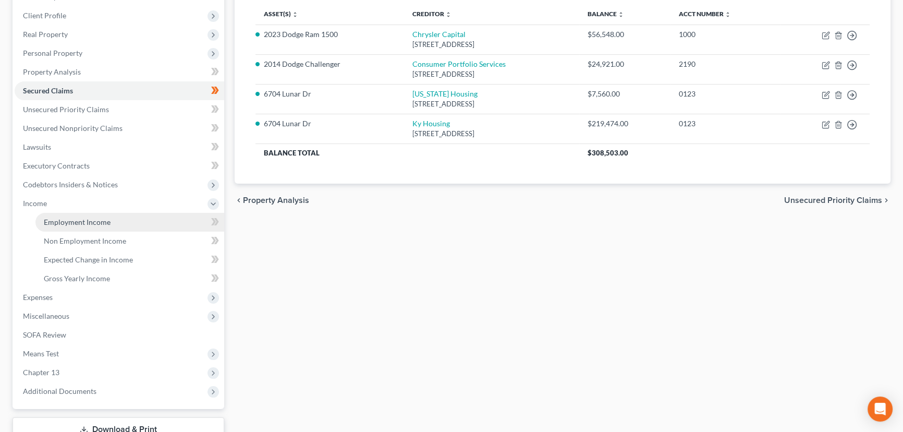
click at [52, 219] on span "Employment Income" at bounding box center [77, 221] width 67 height 9
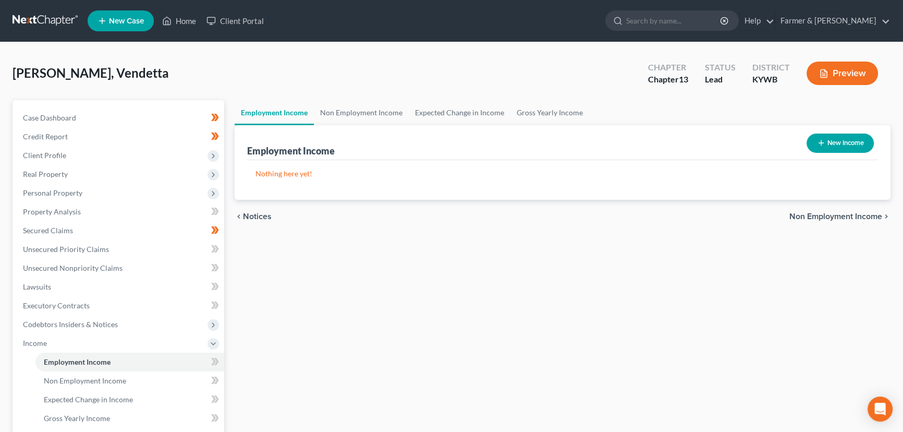
click at [806, 140] on button "New Income" at bounding box center [839, 142] width 67 height 19
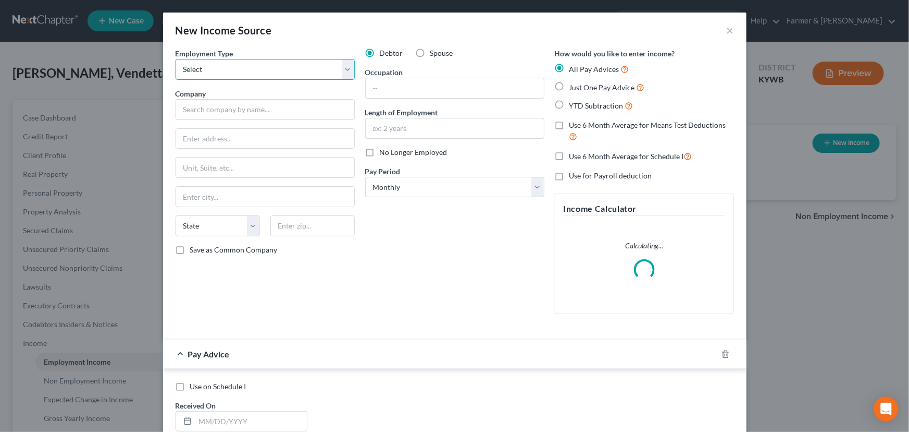
click at [255, 69] on select "Select Full or Part Time Employment Self Employment" at bounding box center [265, 69] width 179 height 21
click at [176, 59] on select "Select Full or Part Time Employment Self Employment" at bounding box center [265, 69] width 179 height 21
click at [252, 110] on input "text" at bounding box center [265, 109] width 179 height 21
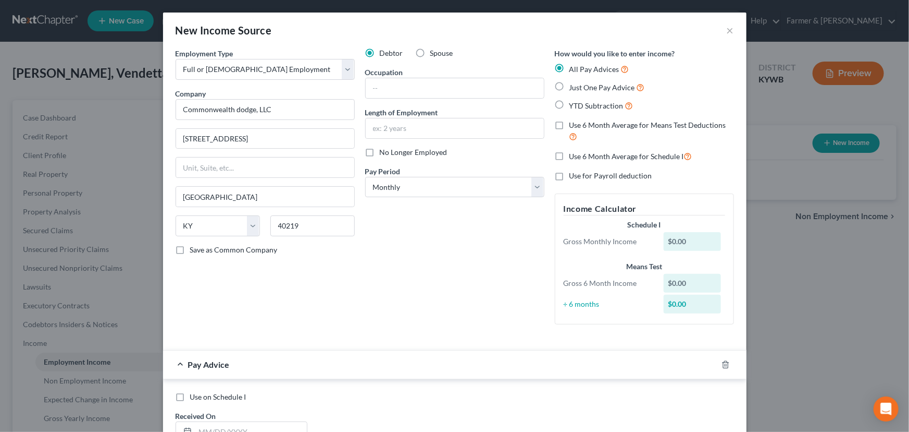
click at [360, 246] on div "Debtor Spouse Occupation Length of Employment No Longer Employed Pay Period * S…" at bounding box center [455, 190] width 190 height 285
click at [433, 89] on input "text" at bounding box center [455, 88] width 178 height 20
paste input "BDC Agent"
click at [420, 167] on div "Pay Period * Select Monthly Twice Monthly Every Other Week Weekly" at bounding box center [454, 182] width 179 height 32
click at [397, 130] on input "text" at bounding box center [455, 128] width 178 height 20
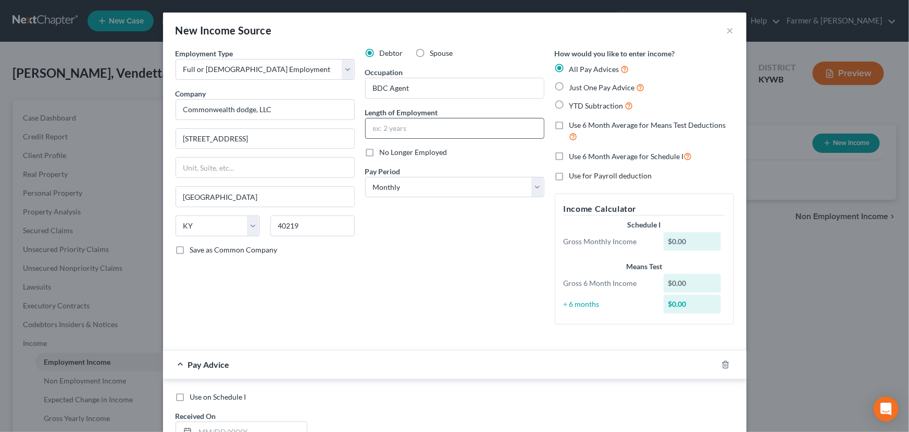
paste input "1 month"
click at [396, 181] on select "Select Monthly Twice Monthly Every Other Week Weekly" at bounding box center [454, 187] width 179 height 21
click at [431, 295] on div "Debtor Spouse Occupation BDC Agent Length of Employment 1 month No Longer Emplo…" at bounding box center [455, 190] width 190 height 285
click at [394, 191] on select "Select Monthly Twice Monthly Every Other Week Weekly" at bounding box center [454, 187] width 179 height 21
click at [365, 177] on select "Select Monthly Twice Monthly Every Other Week Weekly" at bounding box center [454, 187] width 179 height 21
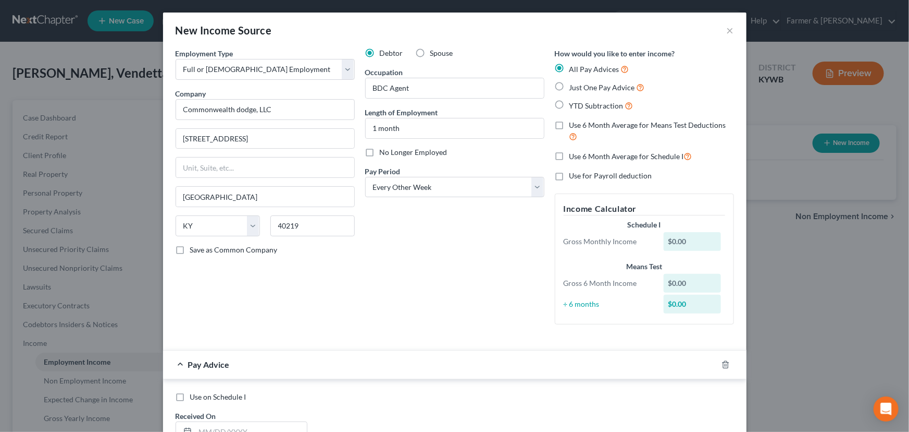
click at [395, 254] on div "Debtor Spouse Occupation BDC Agent Length of Employment 1 month No Longer Emplo…" at bounding box center [455, 190] width 190 height 285
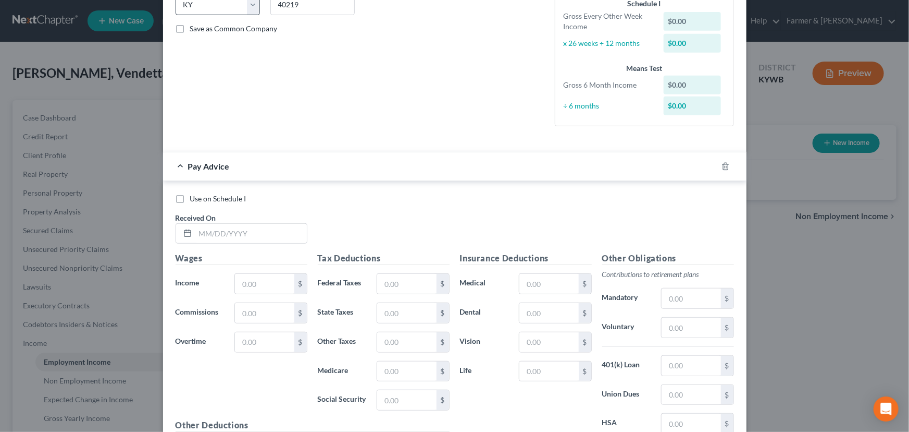
scroll to position [237, 0]
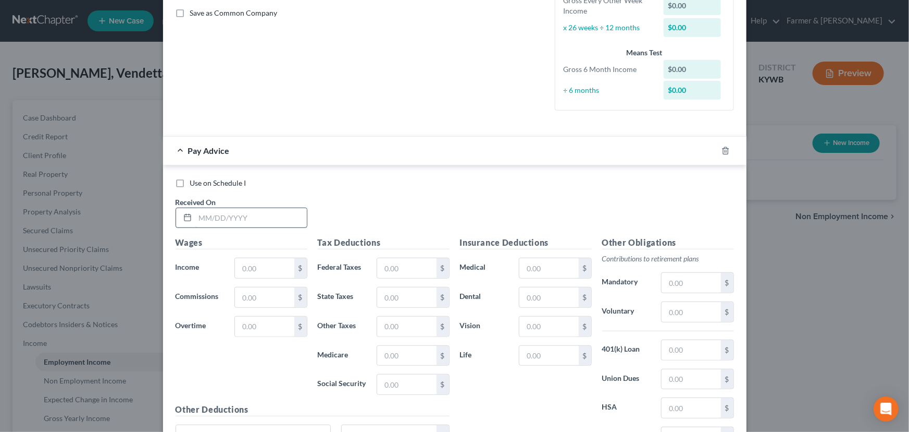
click at [225, 215] on input "text" at bounding box center [251, 218] width 112 height 20
click at [360, 214] on div "Use on Schedule I Received On * 08/15/2025" at bounding box center [454, 207] width 569 height 59
click at [268, 270] on input "text" at bounding box center [264, 268] width 59 height 20
click at [408, 269] on input "text" at bounding box center [406, 268] width 59 height 20
click at [384, 383] on input "text" at bounding box center [406, 384] width 59 height 20
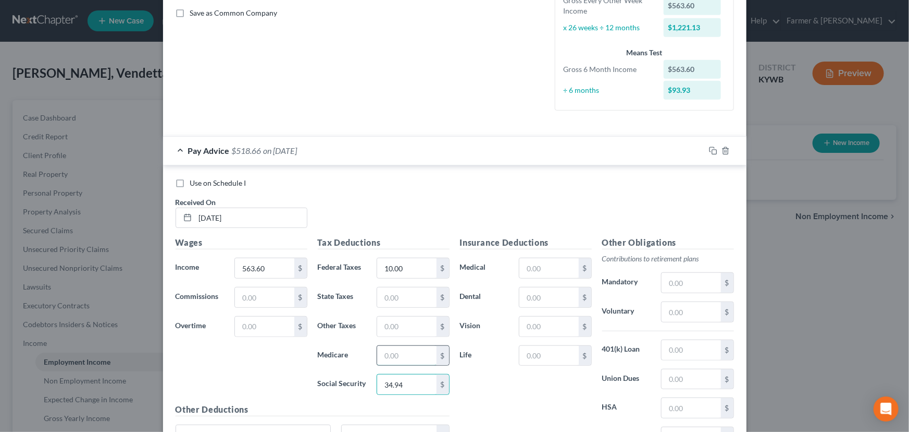
click at [385, 351] on input "text" at bounding box center [406, 356] width 59 height 20
click at [403, 297] on input "text" at bounding box center [406, 297] width 59 height 20
click at [432, 232] on div "Use on Schedule I Received On * 08/15/2025" at bounding box center [454, 207] width 569 height 59
click at [412, 327] on input "text" at bounding box center [406, 326] width 59 height 20
click at [412, 203] on div "Use on Schedule I Received On * 08/15/2025" at bounding box center [454, 207] width 569 height 59
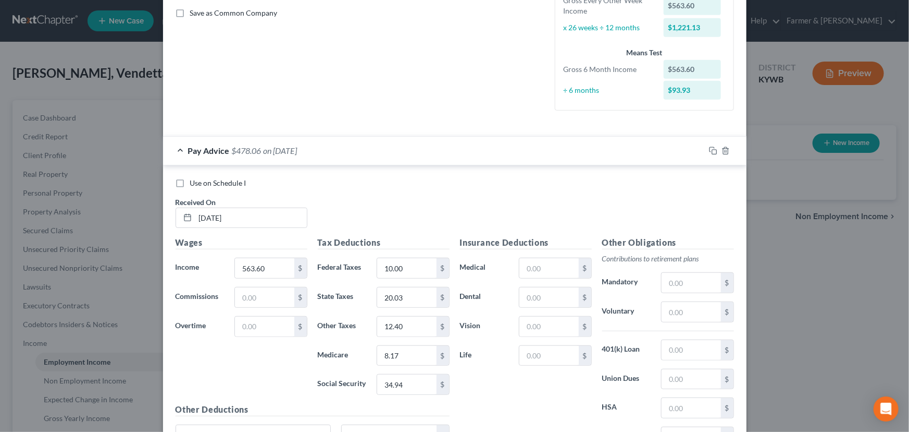
click at [267, 152] on span "on 08/15/2025" at bounding box center [281, 150] width 34 height 10
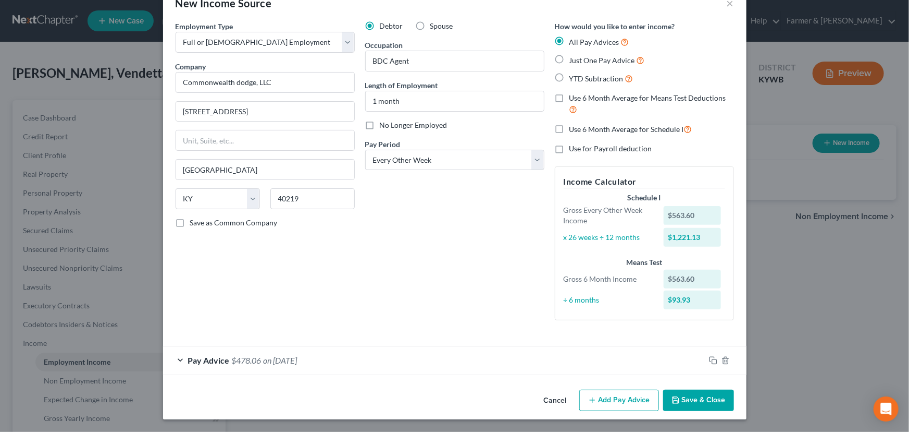
scroll to position [26, 0]
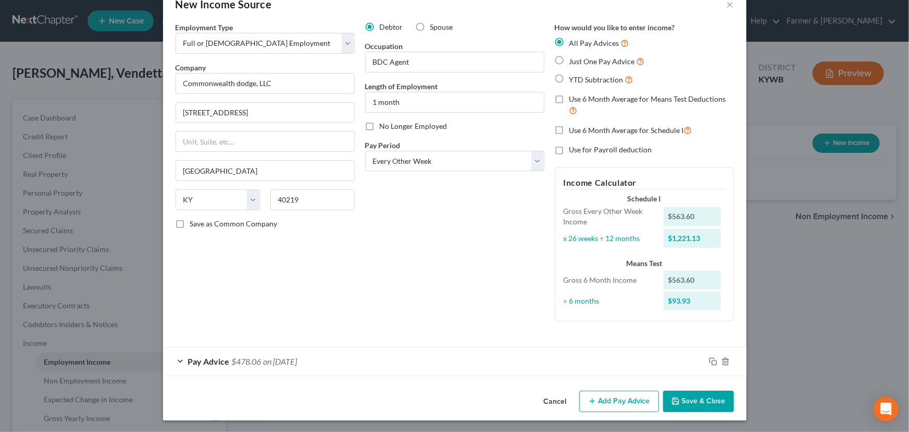
click at [612, 401] on button "Add Pay Advice" at bounding box center [620, 401] width 80 height 22
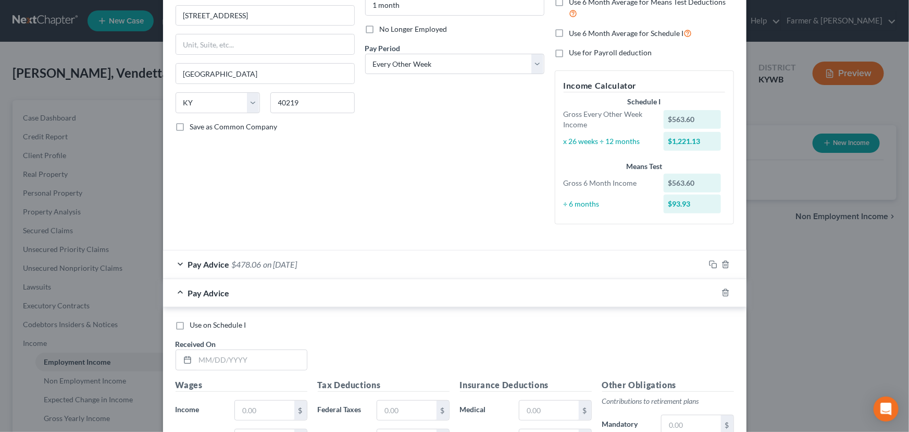
scroll to position [311, 0]
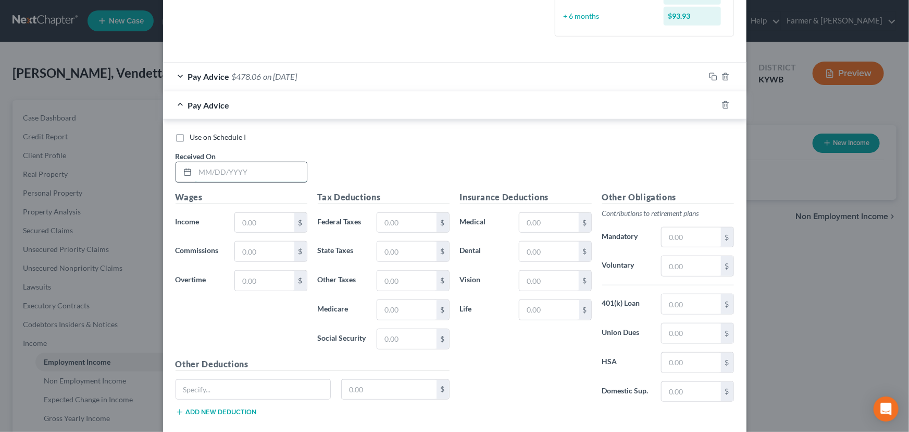
click at [257, 177] on input "text" at bounding box center [251, 172] width 112 height 20
click at [260, 223] on input "text" at bounding box center [264, 223] width 59 height 20
click at [412, 219] on input "text" at bounding box center [406, 223] width 59 height 20
click at [409, 341] on input "text" at bounding box center [406, 339] width 59 height 20
click at [403, 313] on input "text" at bounding box center [406, 310] width 59 height 20
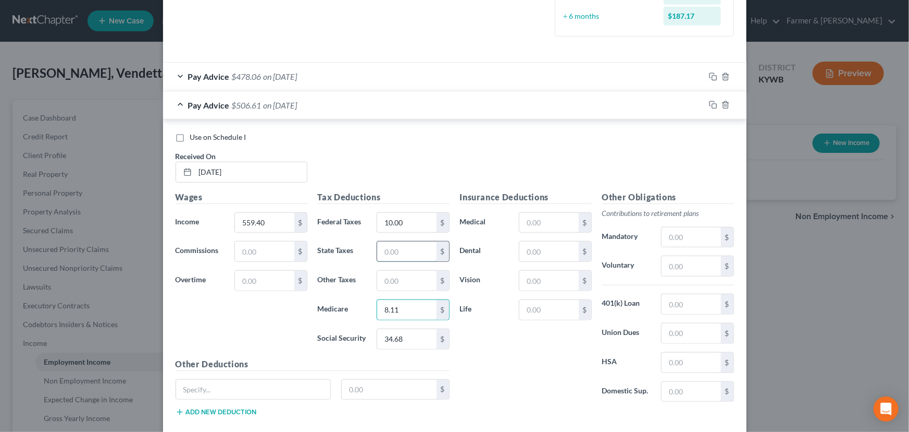
click at [405, 246] on input "text" at bounding box center [406, 251] width 59 height 20
click at [405, 275] on input "text" at bounding box center [406, 280] width 59 height 20
click at [507, 334] on div "Insurance Deductions Medical $ Dental $ Vision $ Life $" at bounding box center [526, 300] width 142 height 219
click at [324, 107] on div "Pay Advice $474.44 on 08/29/2025" at bounding box center [434, 105] width 542 height 28
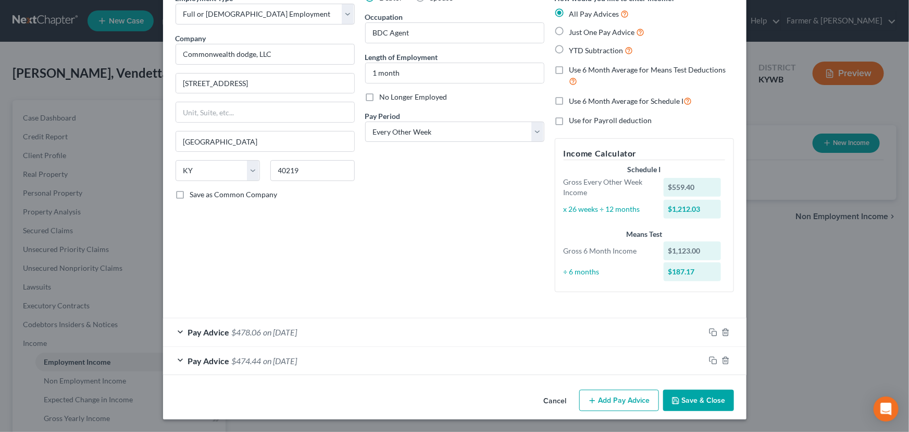
scroll to position [55, 0]
click at [401, 133] on select "Select Monthly Twice Monthly Every Other Week Weekly" at bounding box center [454, 132] width 179 height 21
click at [365, 122] on select "Select Monthly Twice Monthly Every Other Week Weekly" at bounding box center [454, 132] width 179 height 21
click at [393, 208] on div "Debtor Spouse Occupation BDC Agent Length of Employment 1 month No Longer Emplo…" at bounding box center [455, 146] width 190 height 307
click at [631, 407] on button "Add Pay Advice" at bounding box center [620, 401] width 80 height 22
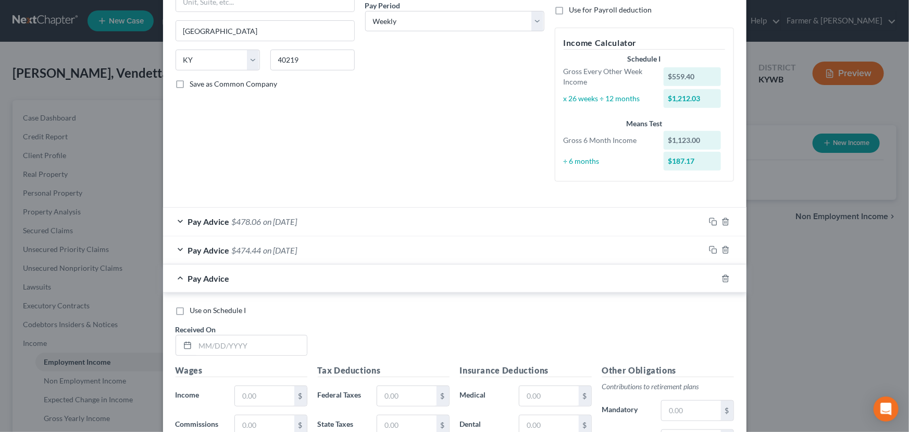
scroll to position [386, 0]
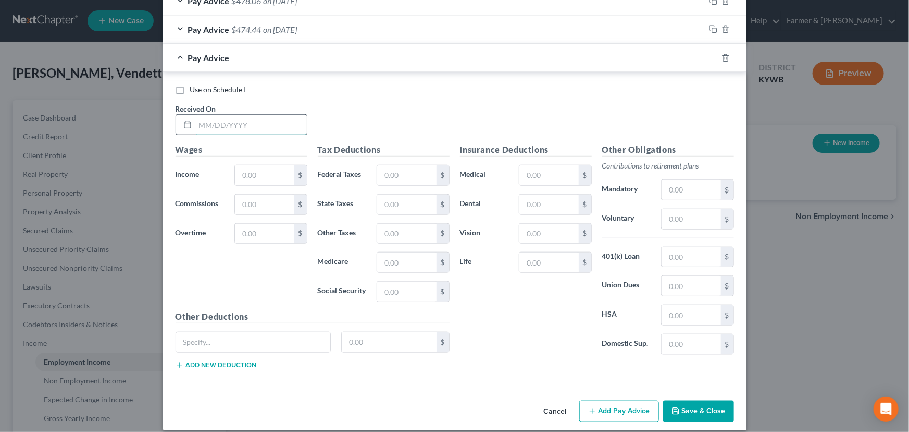
click at [235, 124] on input "text" at bounding box center [251, 125] width 112 height 20
click at [243, 167] on input "text" at bounding box center [264, 175] width 59 height 20
click at [409, 175] on input "text" at bounding box center [406, 175] width 59 height 20
click at [386, 294] on input "text" at bounding box center [406, 291] width 59 height 20
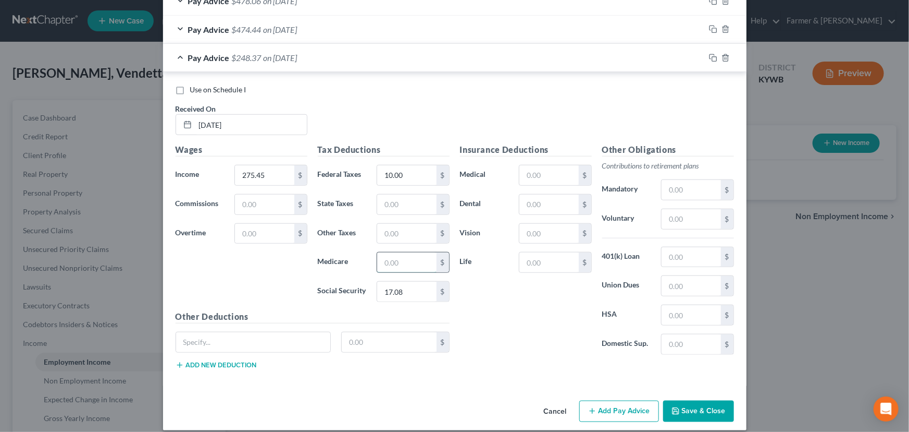
click at [387, 258] on input "text" at bounding box center [406, 262] width 59 height 20
click at [480, 299] on div "Insurance Deductions Medical $ Dental $ Vision $ Life $" at bounding box center [526, 252] width 142 height 219
click at [427, 204] on input "text" at bounding box center [406, 204] width 59 height 20
click at [416, 238] on input "text" at bounding box center [406, 234] width 59 height 20
click at [525, 310] on div "Insurance Deductions Medical $ Dental $ Vision $ Life $" at bounding box center [526, 252] width 142 height 219
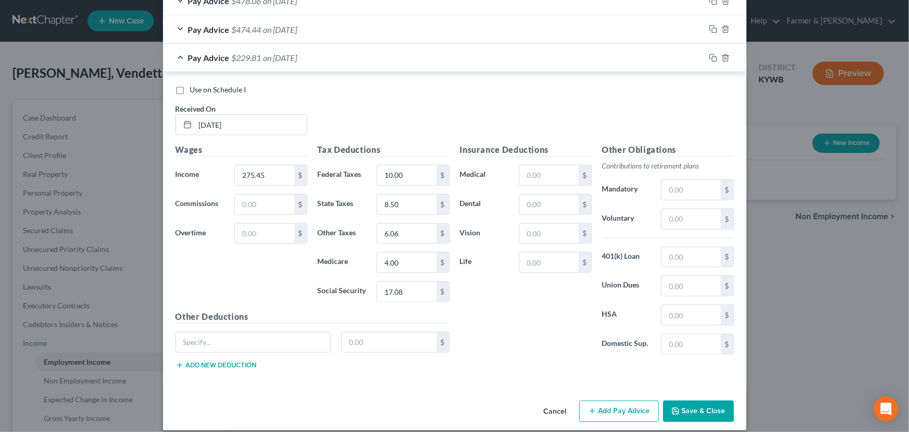
click at [244, 56] on span "$229.81" at bounding box center [247, 58] width 30 height 10
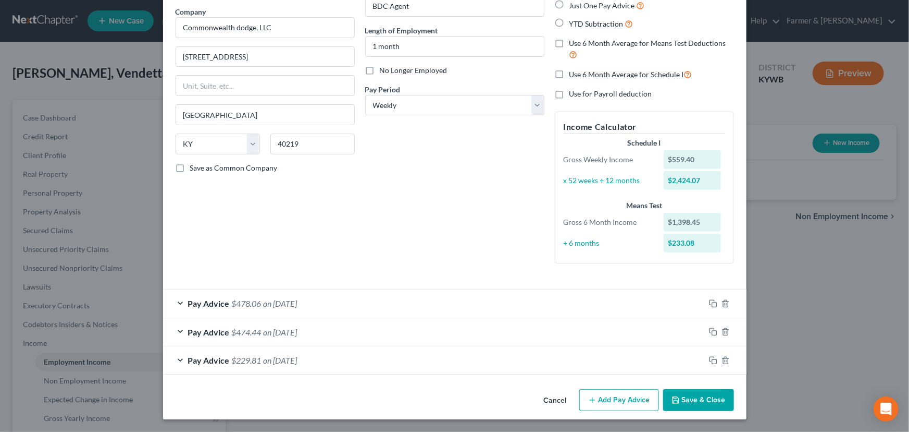
scroll to position [81, 0]
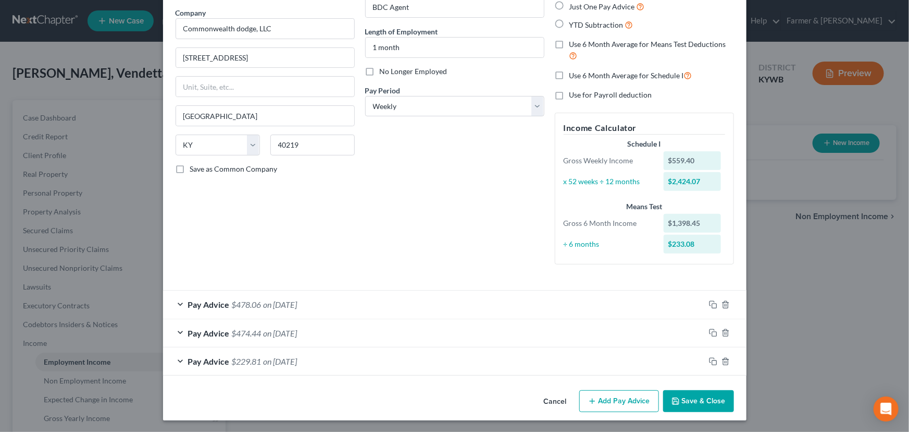
click at [694, 399] on button "Save & Close" at bounding box center [698, 401] width 71 height 22
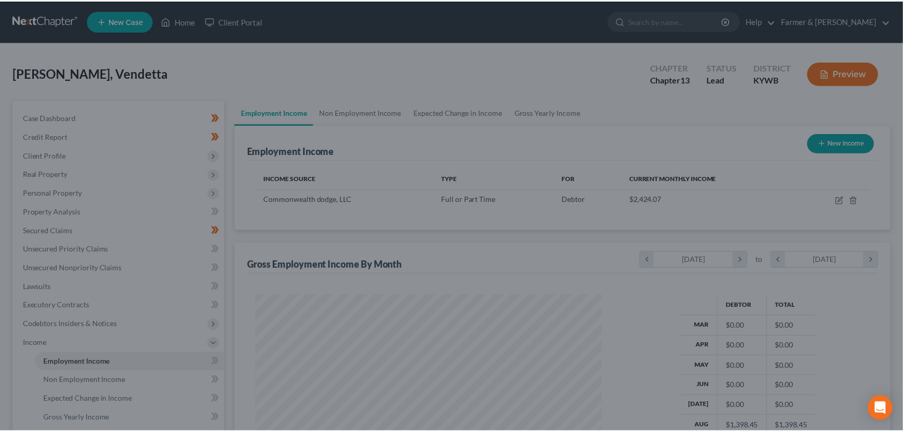
scroll to position [520954, 520770]
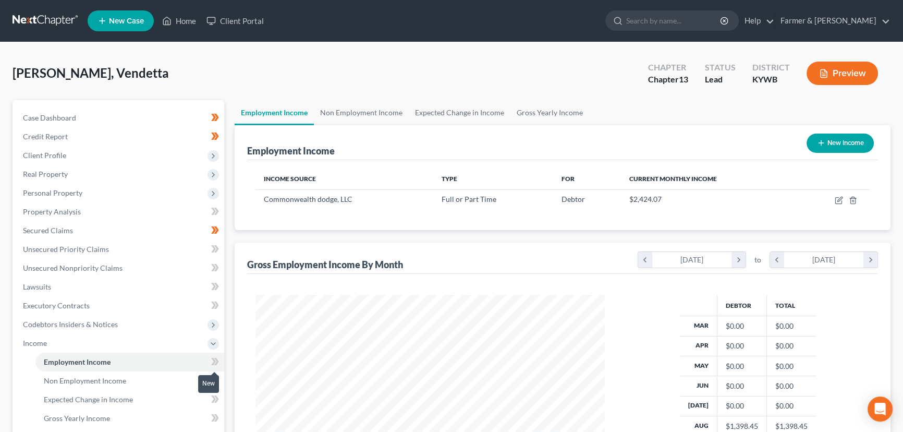
click at [217, 360] on icon at bounding box center [216, 361] width 5 height 7
click at [230, 362] on div "Employment Income Non Employment Income Expected Change in Income Gross Yearly …" at bounding box center [562, 354] width 666 height 508
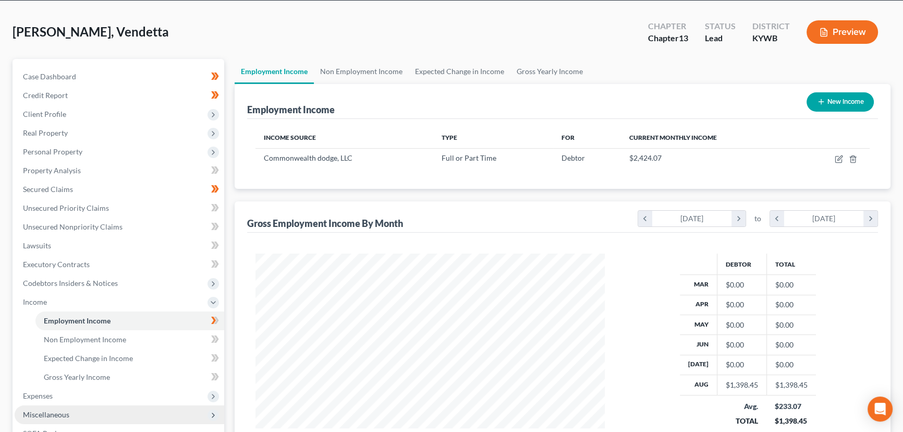
scroll to position [142, 0]
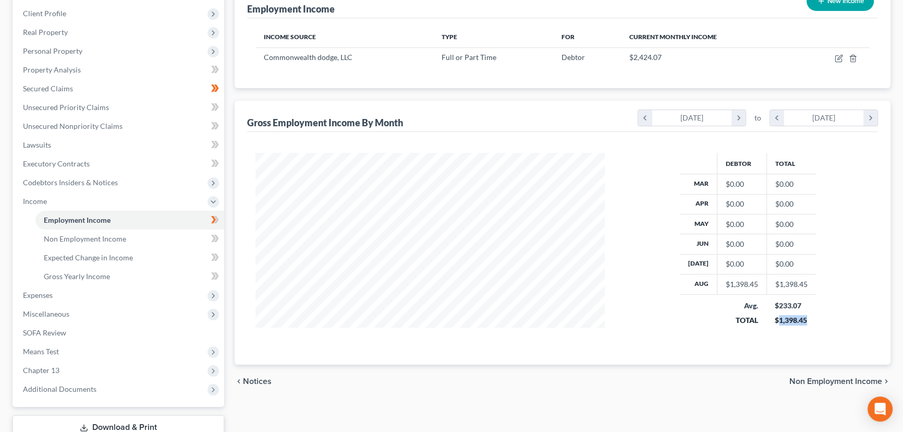
drag, startPoint x: 776, startPoint y: 320, endPoint x: 805, endPoint y: 322, distance: 28.2
click at [805, 322] on td "$233.07 $1,398.45" at bounding box center [791, 312] width 50 height 37
copy div "1,398.45"
click at [114, 276] on link "Gross Yearly Income" at bounding box center [129, 276] width 189 height 19
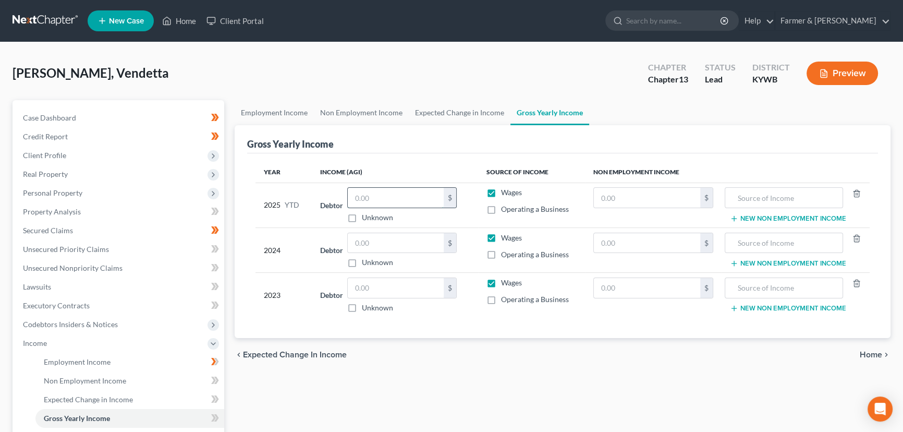
click at [388, 203] on input "text" at bounding box center [396, 198] width 96 height 20
paste input "1,398.45"
click at [343, 67] on div "Anderson, Vendetta Upgraded Chapter Chapter 13 Status Lead District KYWB Preview" at bounding box center [452, 77] width 878 height 45
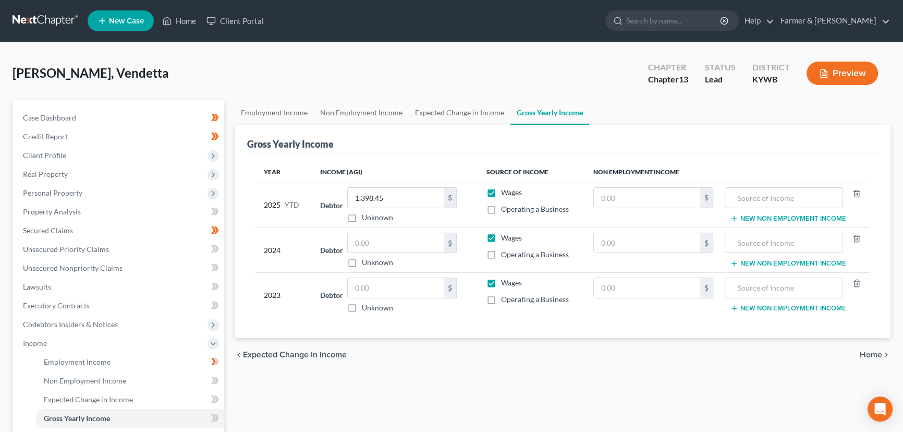
click at [319, 83] on div "Anderson, Vendetta Upgraded Chapter Chapter 13 Status Lead District KYWB Preview" at bounding box center [452, 77] width 878 height 45
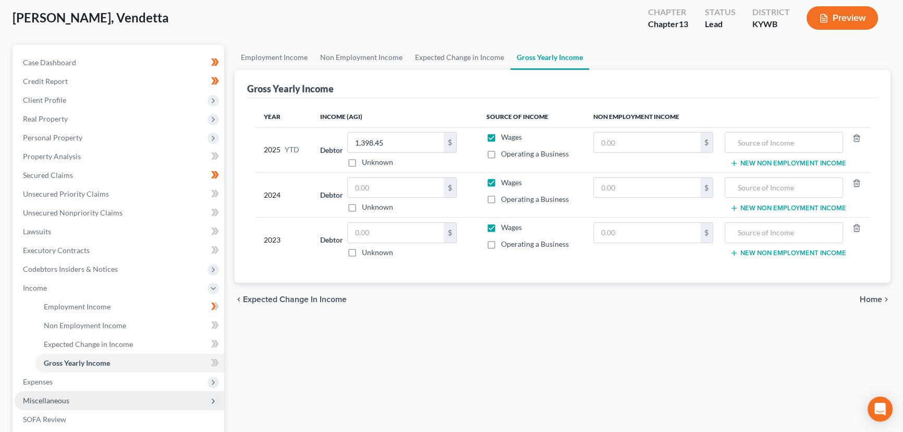
scroll to position [142, 0]
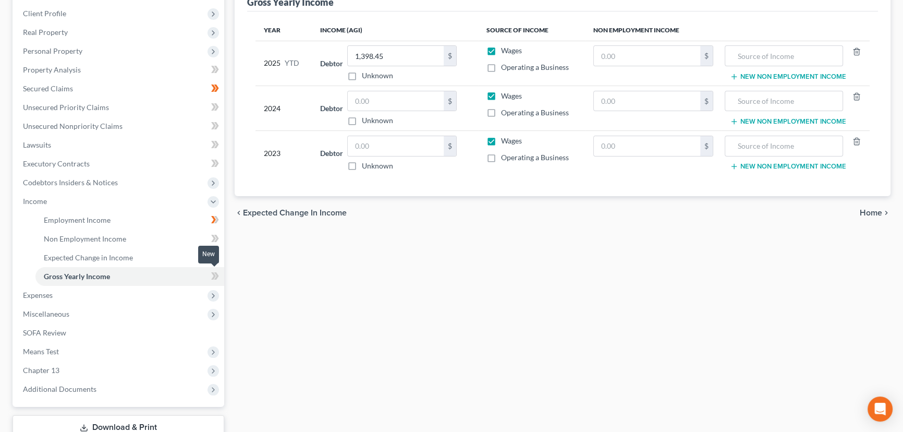
click at [219, 275] on span at bounding box center [215, 277] width 18 height 16
click at [313, 323] on div "Employment Income Non Employment Income Expected Change in Income Gross Yearly …" at bounding box center [562, 212] width 666 height 508
click at [71, 217] on span "Employment Income" at bounding box center [77, 219] width 67 height 9
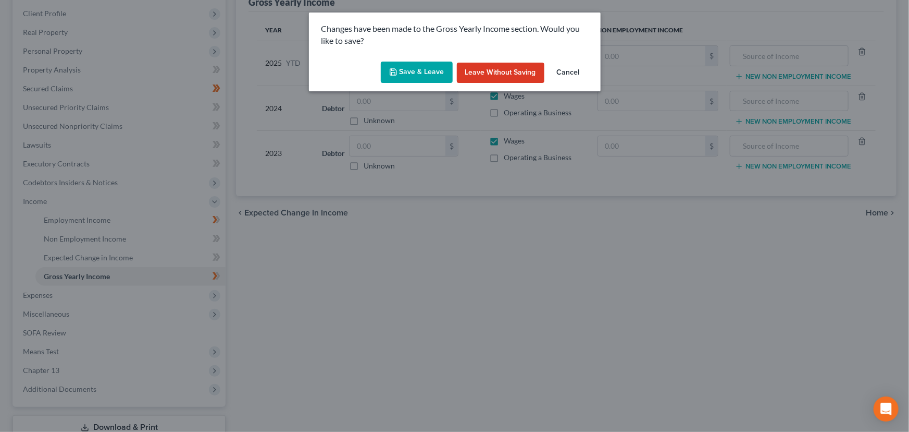
click at [404, 79] on button "Save & Leave" at bounding box center [417, 72] width 72 height 22
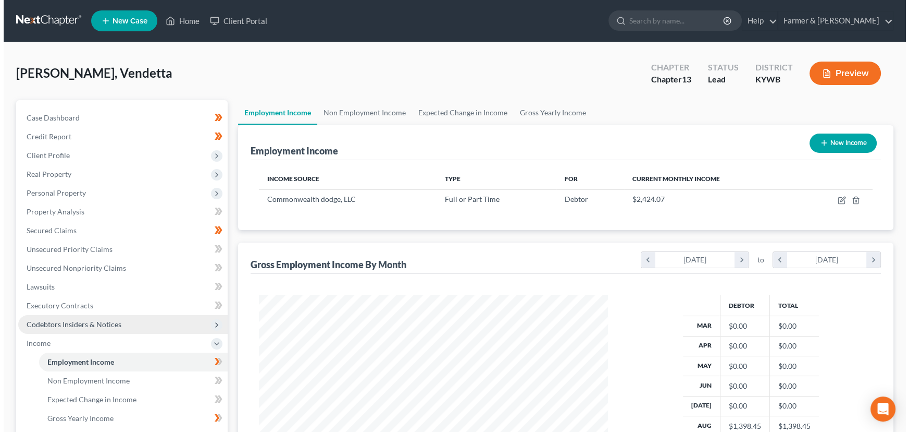
scroll to position [187, 370]
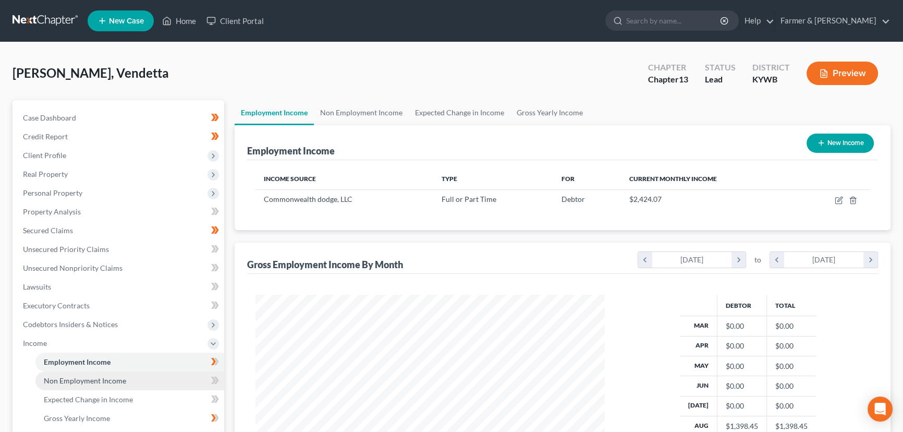
click at [117, 385] on link "Non Employment Income" at bounding box center [129, 380] width 189 height 19
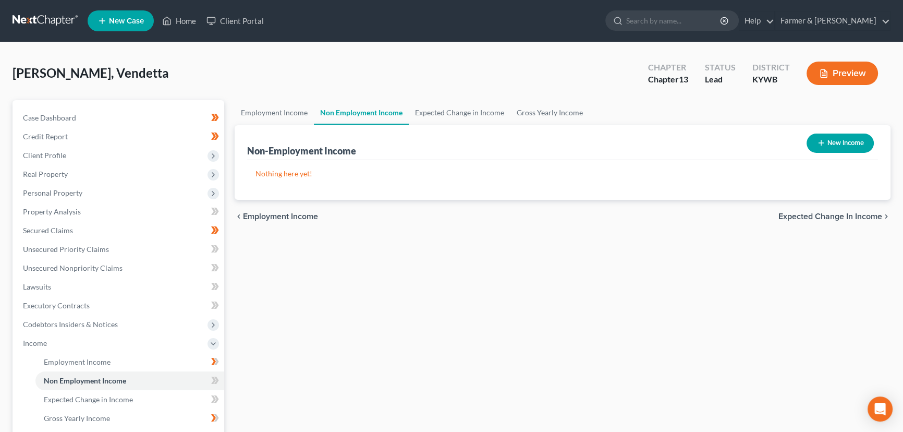
click at [812, 146] on button "New Income" at bounding box center [839, 142] width 67 height 19
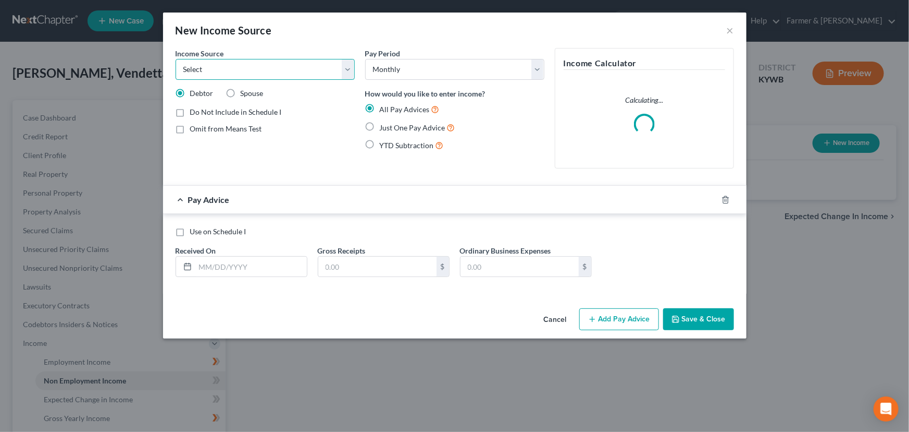
click at [228, 60] on select "Select Unemployment Disability (from employer) Pension Retirement Social Securi…" at bounding box center [265, 69] width 179 height 21
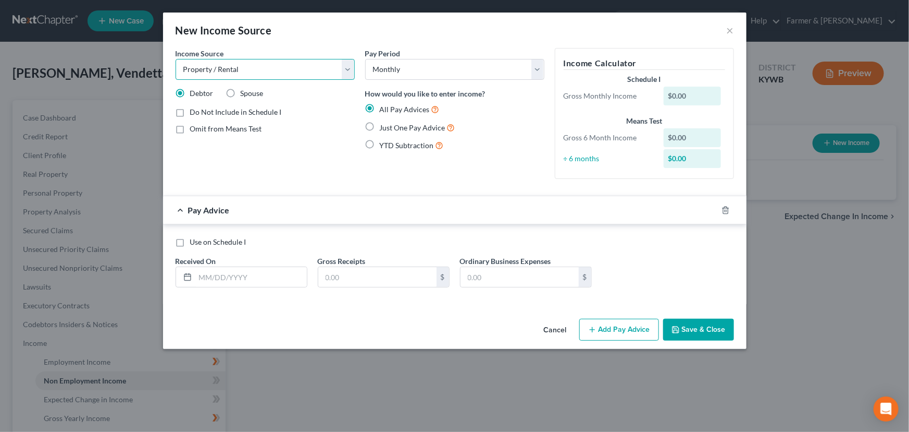
click at [176, 59] on select "Select Unemployment Disability (from employer) Pension Retirement Social Securi…" at bounding box center [265, 69] width 179 height 21
click at [327, 165] on div "Income Source * Select Unemployment Disability (from employer) Pension Retireme…" at bounding box center [265, 117] width 190 height 139
click at [219, 277] on input "text" at bounding box center [251, 277] width 112 height 20
click at [218, 277] on input "03/29/2025" at bounding box center [251, 277] width 112 height 20
click at [217, 278] on input "03/30/2025" at bounding box center [251, 277] width 112 height 20
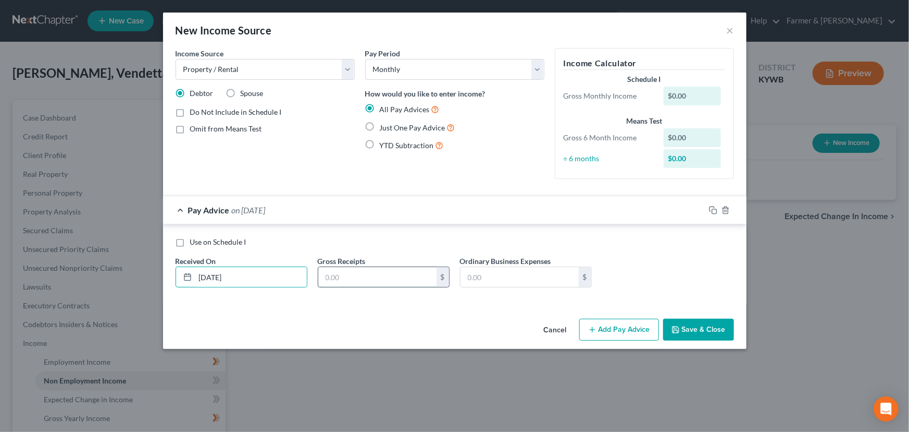
click at [349, 286] on input "text" at bounding box center [377, 277] width 118 height 20
click at [485, 279] on input "text" at bounding box center [520, 277] width 118 height 20
click at [461, 275] on input "text" at bounding box center [520, 277] width 118 height 20
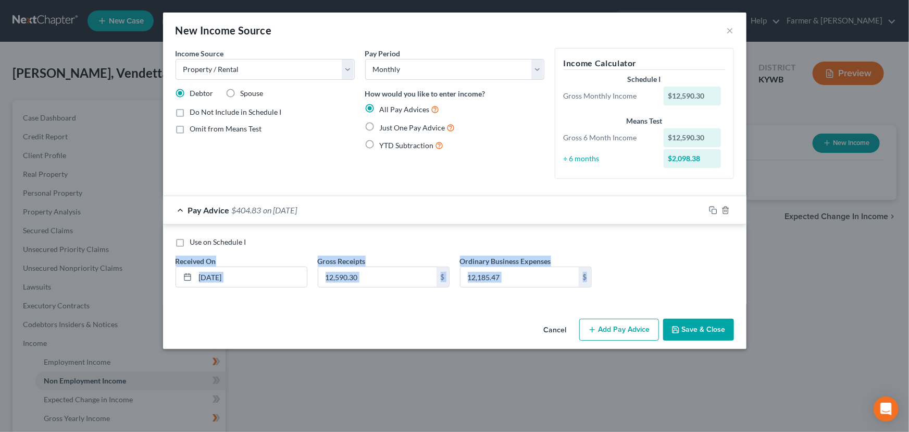
click at [617, 266] on div "Use on Schedule I Received On * 03/31/2025 Gross Receipts 12,590.30 $ Ordinary …" at bounding box center [454, 266] width 569 height 59
click at [364, 239] on div "Use on Schedule I" at bounding box center [455, 242] width 559 height 10
click at [360, 211] on div "Pay Advice $404.83 on 03/31/2025" at bounding box center [434, 210] width 542 height 28
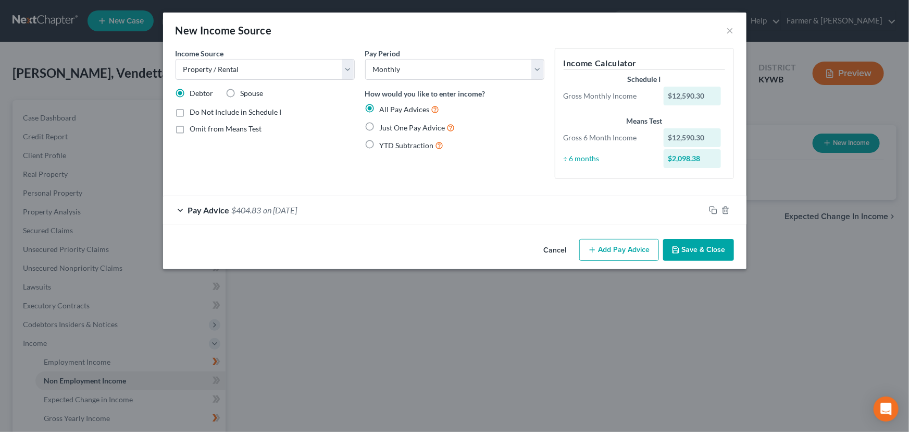
click at [599, 246] on button "Add Pay Advice" at bounding box center [620, 250] width 80 height 22
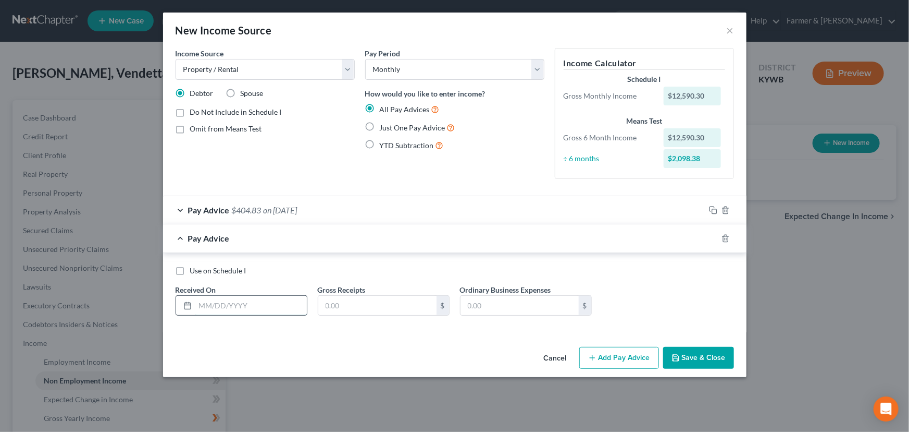
click at [220, 299] on input "text" at bounding box center [251, 305] width 112 height 20
click at [326, 311] on input "text" at bounding box center [377, 305] width 118 height 20
click at [520, 302] on input "text" at bounding box center [520, 305] width 118 height 20
click at [635, 298] on div "Use on Schedule I Received On * 04/30/2025 Gross Receipts 14,634.17 $ Ordinary …" at bounding box center [454, 294] width 569 height 59
click at [273, 239] on span "on 04/30/2025" at bounding box center [287, 238] width 34 height 10
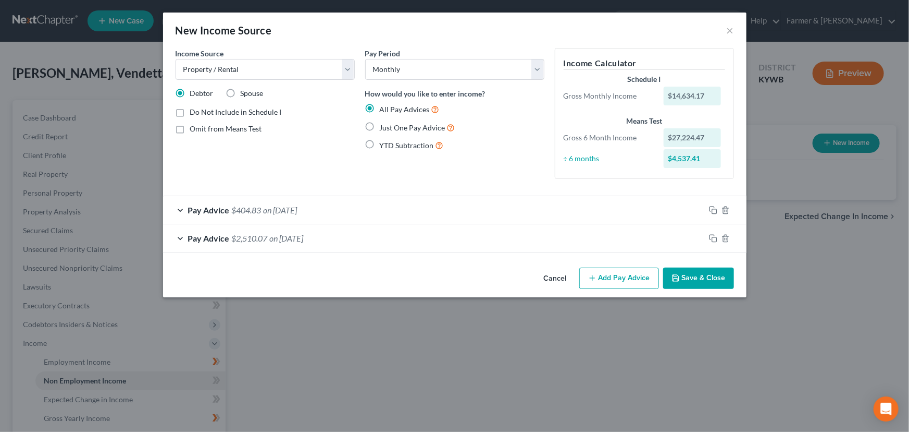
click at [598, 277] on button "Add Pay Advice" at bounding box center [620, 278] width 80 height 22
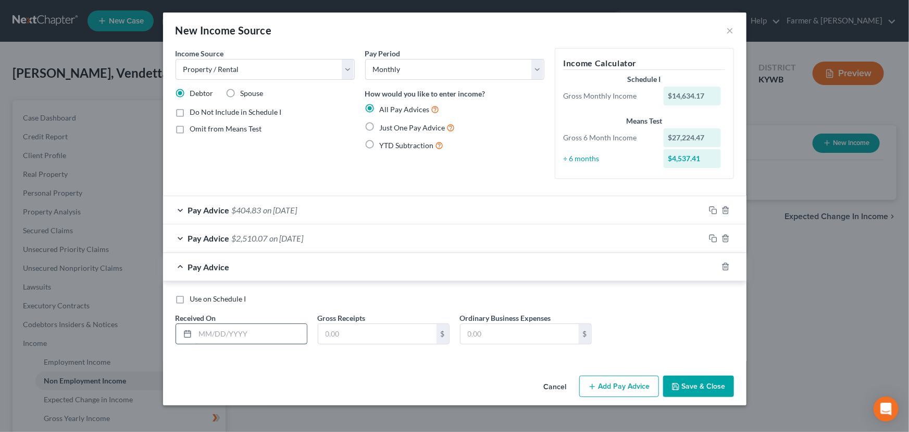
click at [253, 338] on input "text" at bounding box center [251, 334] width 112 height 20
click at [360, 337] on input "text" at bounding box center [377, 334] width 118 height 20
drag, startPoint x: 392, startPoint y: 309, endPoint x: 140, endPoint y: 318, distance: 252.4
click at [392, 308] on div "Use on Schedule I Received On * 05/30/2025 Gross Receipts 13,806.54 $ Ordinary …" at bounding box center [454, 322] width 569 height 59
click at [504, 325] on input "text" at bounding box center [520, 334] width 118 height 20
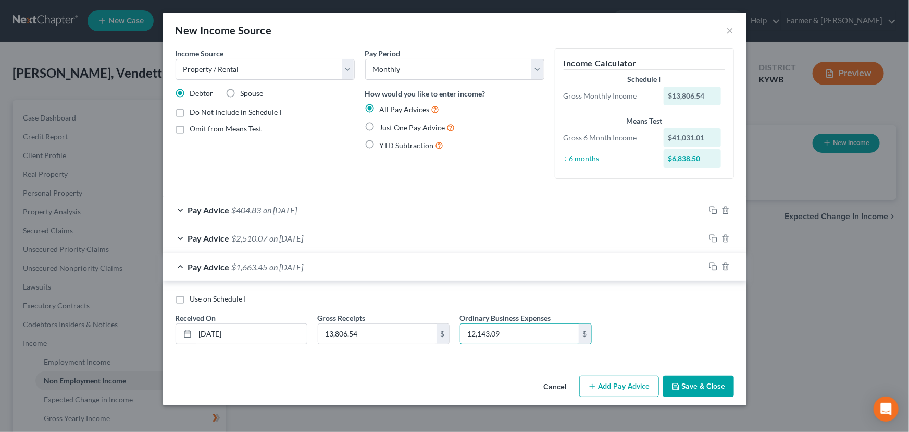
click at [474, 268] on div "Pay Advice $1,663.45 on 05/30/2025" at bounding box center [434, 267] width 542 height 28
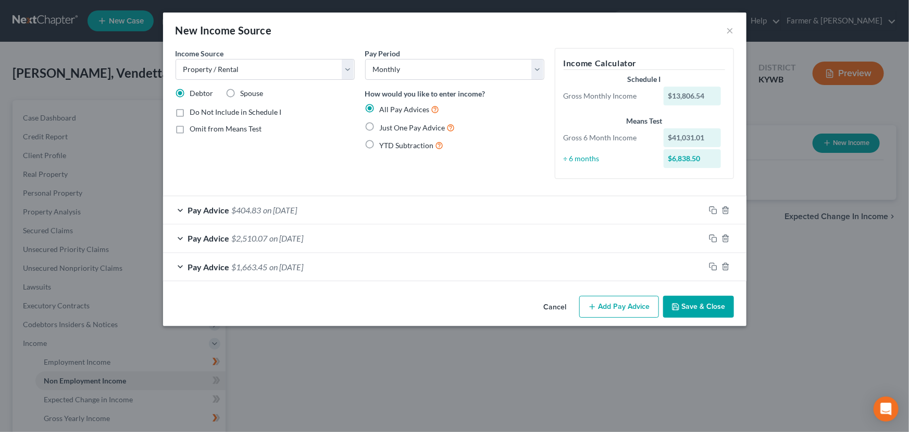
click at [620, 306] on button "Add Pay Advice" at bounding box center [620, 306] width 80 height 22
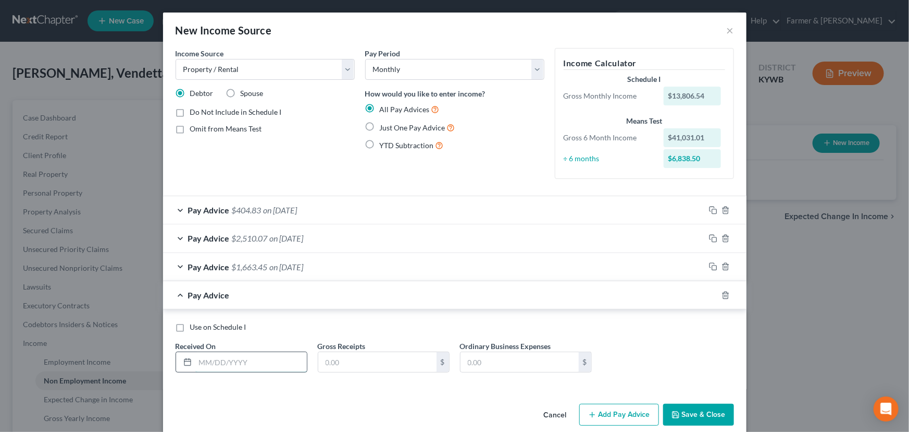
click at [224, 360] on input "text" at bounding box center [251, 362] width 112 height 20
click at [337, 364] on input "text" at bounding box center [377, 362] width 118 height 20
click at [482, 360] on input "text" at bounding box center [520, 362] width 118 height 20
click at [641, 358] on div "Use on Schedule I Received On * 06/30/2025 Gross Receipts 12,807.12 $ Ordinary …" at bounding box center [454, 351] width 569 height 59
click at [298, 297] on span "on 06/30/2025" at bounding box center [281, 295] width 34 height 10
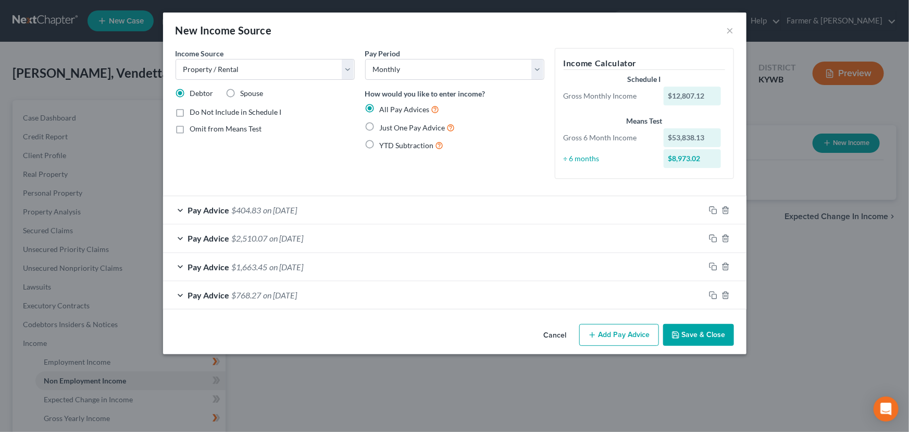
click at [589, 326] on button "Add Pay Advice" at bounding box center [620, 335] width 80 height 22
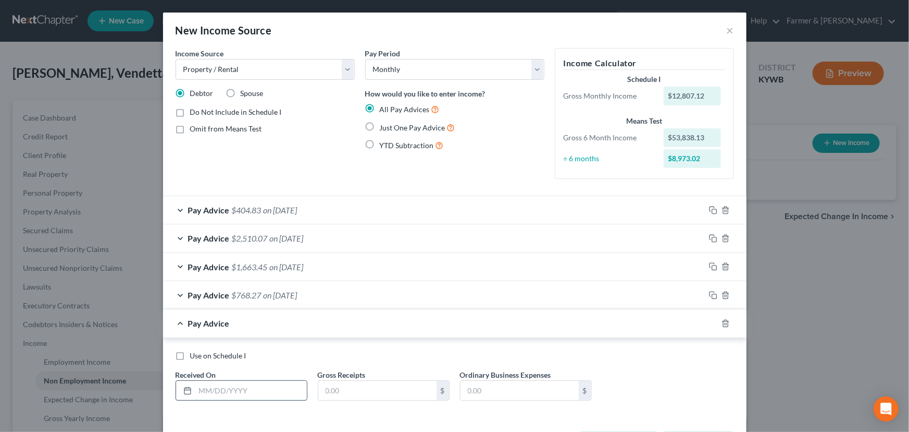
click at [248, 391] on input "text" at bounding box center [251, 390] width 112 height 20
click at [326, 401] on div "Use on Schedule I Received On * 07/31/2025 Gross Receipts $ Ordinary Business E…" at bounding box center [454, 379] width 569 height 59
click at [331, 388] on input "text" at bounding box center [377, 390] width 118 height 20
click at [379, 353] on div "Use on Schedule I" at bounding box center [455, 355] width 559 height 10
click at [489, 386] on input "text" at bounding box center [520, 390] width 118 height 20
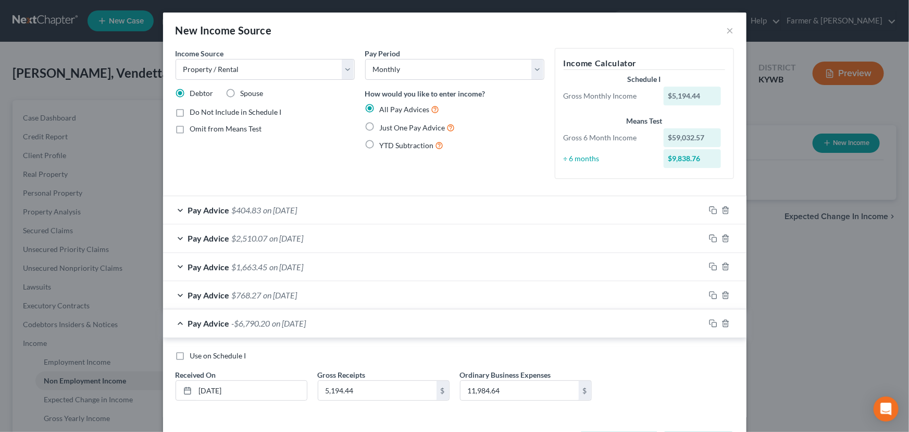
click at [615, 375] on div "Use on Schedule I Received On * 07/31/2025 Gross Receipts 5,194.44 $ Ordinary B…" at bounding box center [454, 379] width 569 height 59
click at [533, 323] on div "Pay Advice -$6,790.20 on 07/31/2025" at bounding box center [434, 323] width 542 height 28
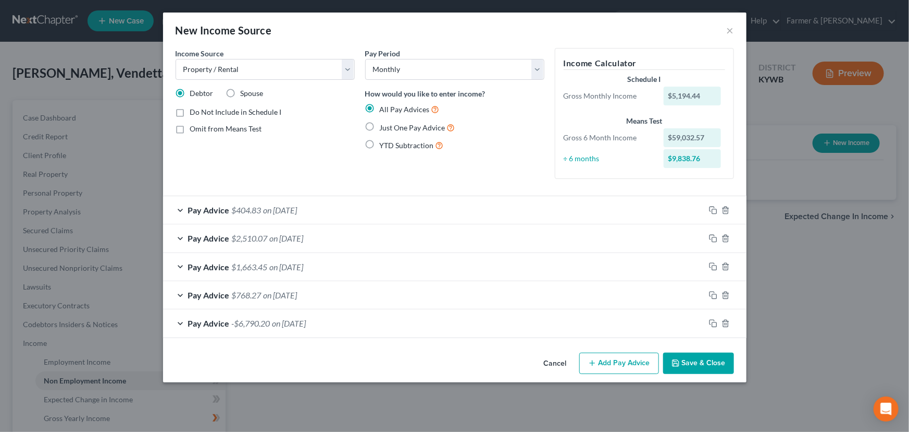
click at [683, 371] on button "Save & Close" at bounding box center [698, 363] width 71 height 22
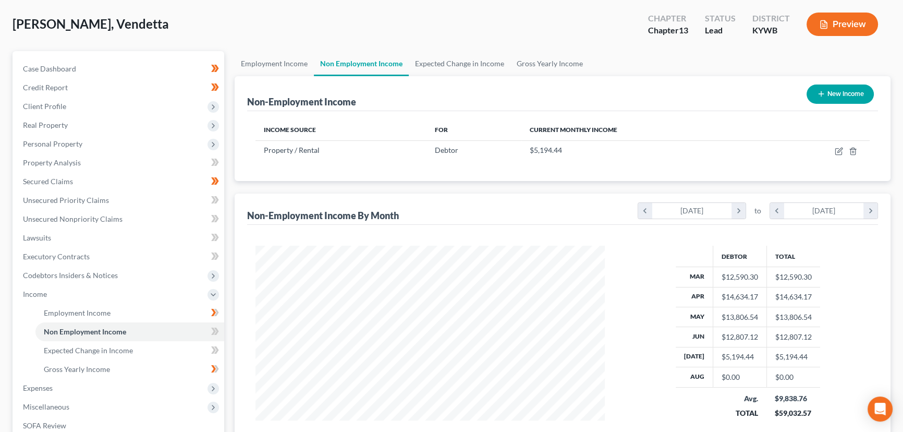
scroll to position [142, 0]
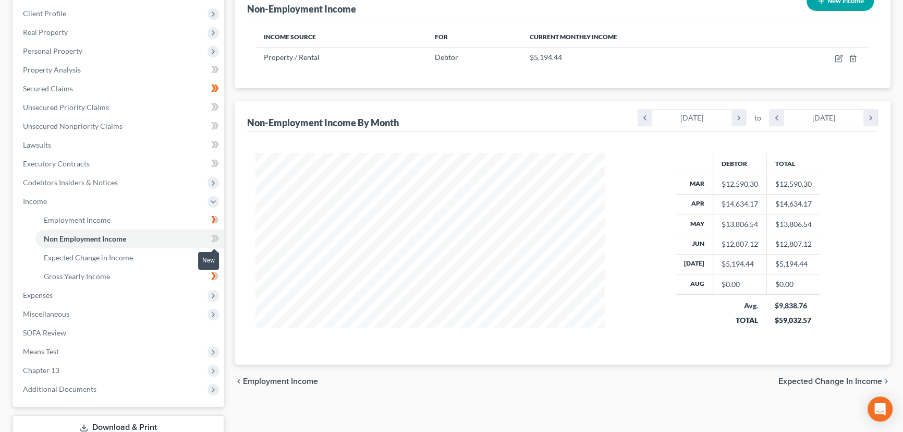
click at [216, 235] on icon at bounding box center [216, 238] width 5 height 7
click at [235, 244] on div "Non-Employment Income By Month chevron_left March 2025 chevron_right to chevron…" at bounding box center [563, 233] width 656 height 264
click at [42, 198] on span "Income" at bounding box center [35, 200] width 24 height 9
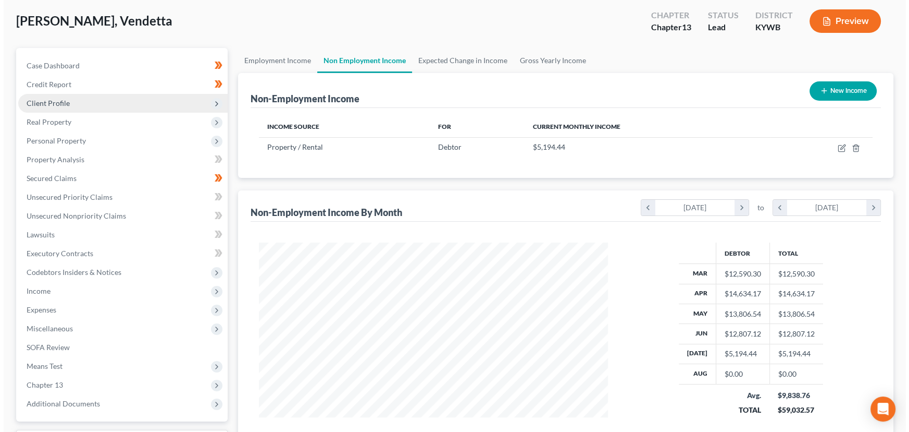
scroll to position [0, 0]
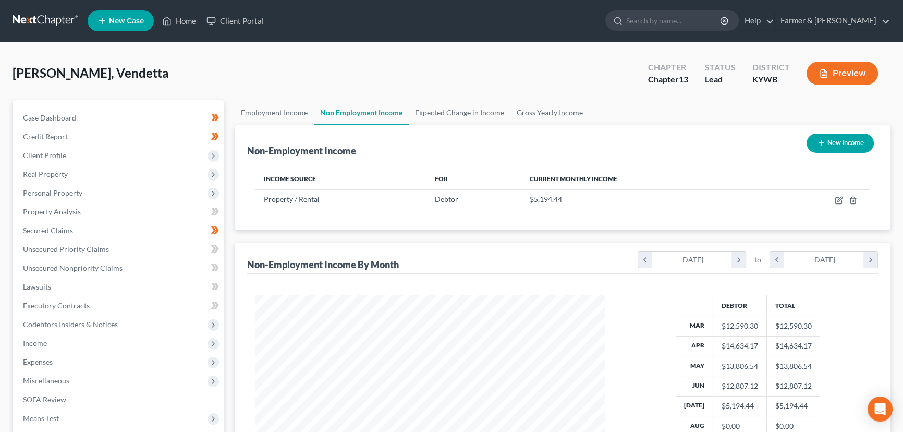
drag, startPoint x: 58, startPoint y: 152, endPoint x: 60, endPoint y: 167, distance: 15.8
click at [58, 152] on span "Client Profile" at bounding box center [44, 155] width 43 height 9
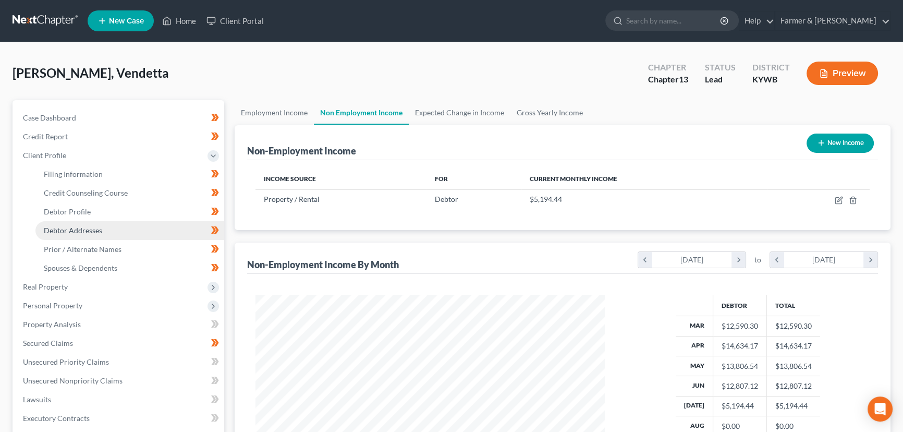
click at [94, 231] on span "Debtor Addresses" at bounding box center [73, 230] width 58 height 9
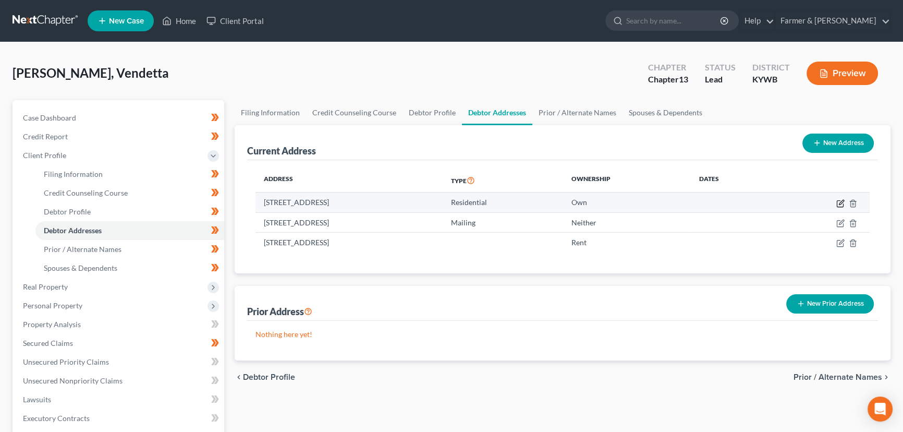
click at [839, 202] on icon "button" at bounding box center [841, 202] width 5 height 5
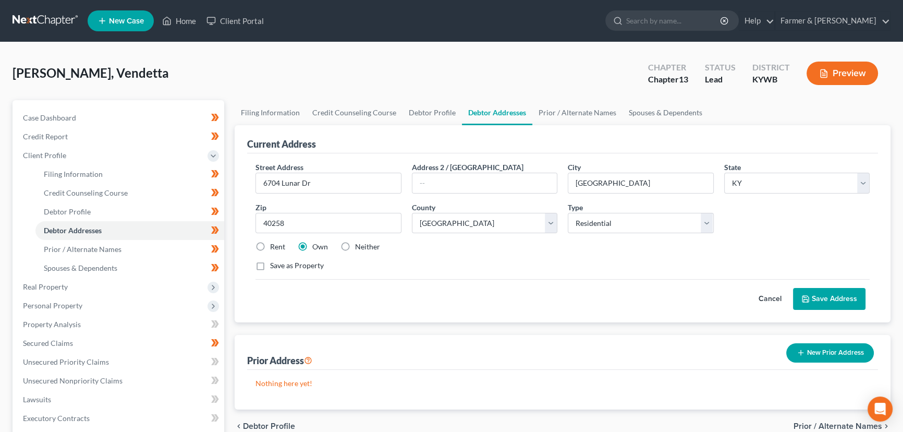
click at [778, 298] on button "Cancel" at bounding box center [770, 298] width 46 height 21
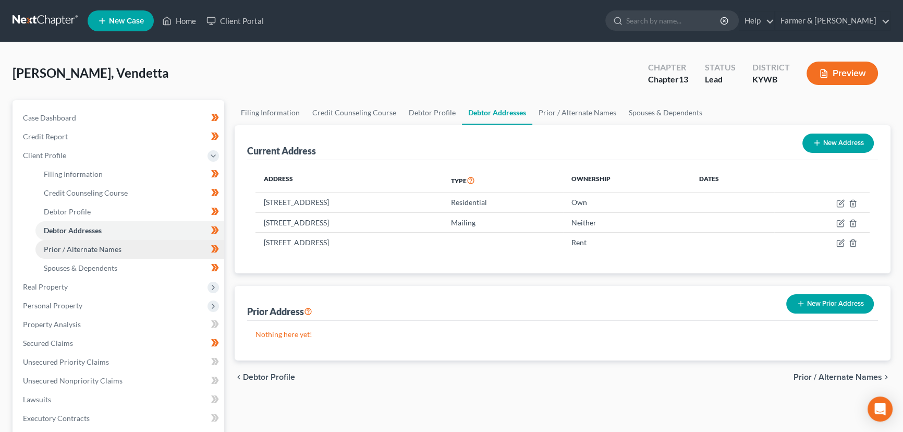
click at [100, 250] on span "Prior / Alternate Names" at bounding box center [83, 248] width 78 height 9
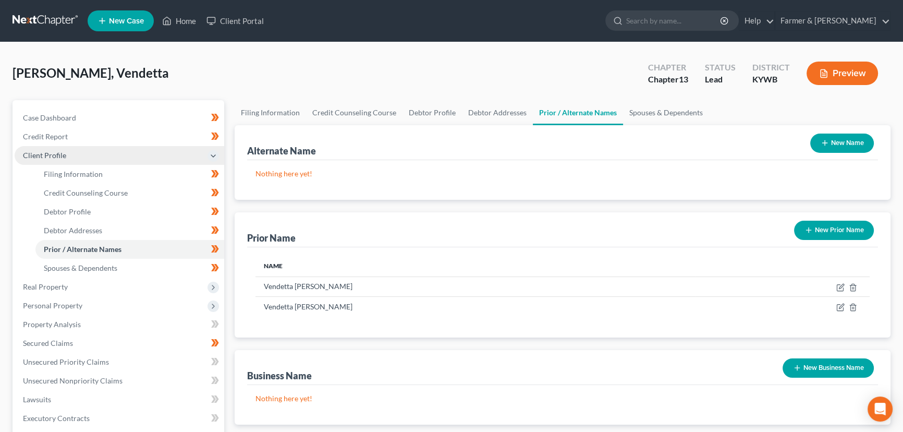
click at [44, 148] on span "Client Profile" at bounding box center [119, 155] width 209 height 19
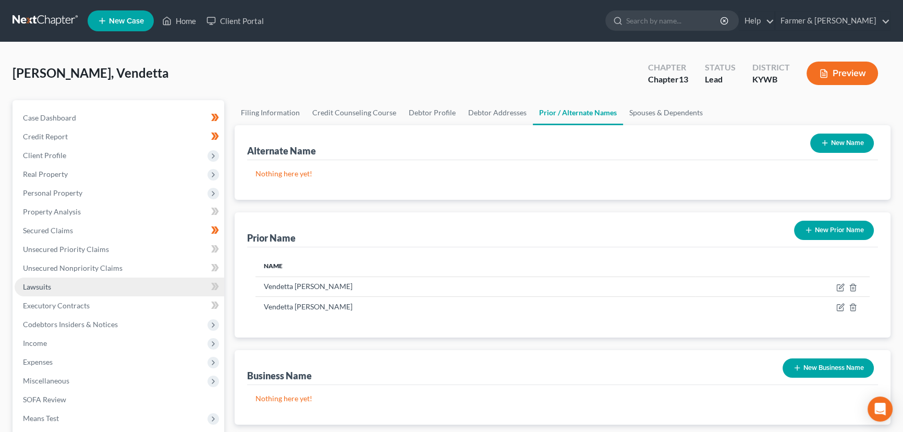
click at [54, 280] on link "Lawsuits" at bounding box center [119, 286] width 209 height 19
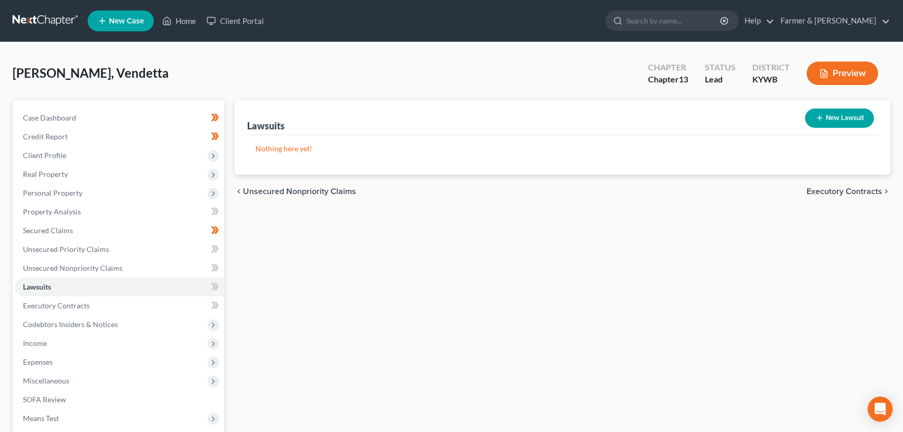
click at [835, 113] on button "New Lawsuit" at bounding box center [839, 117] width 69 height 19
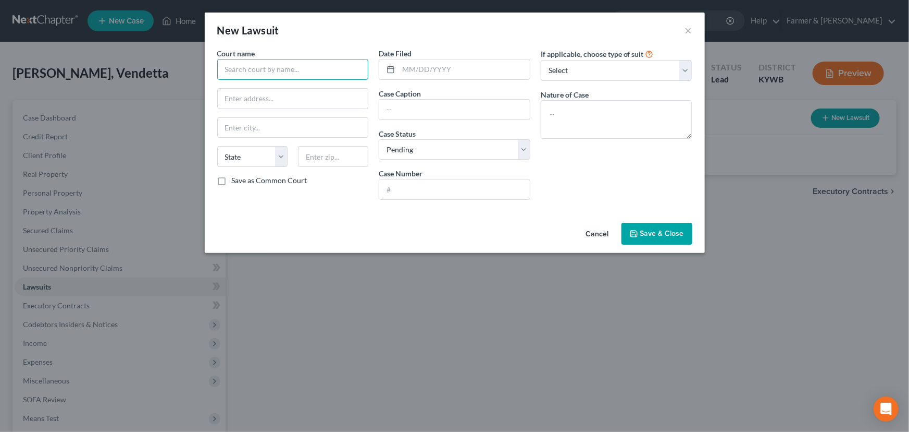
click at [304, 62] on input "text" at bounding box center [293, 69] width 152 height 21
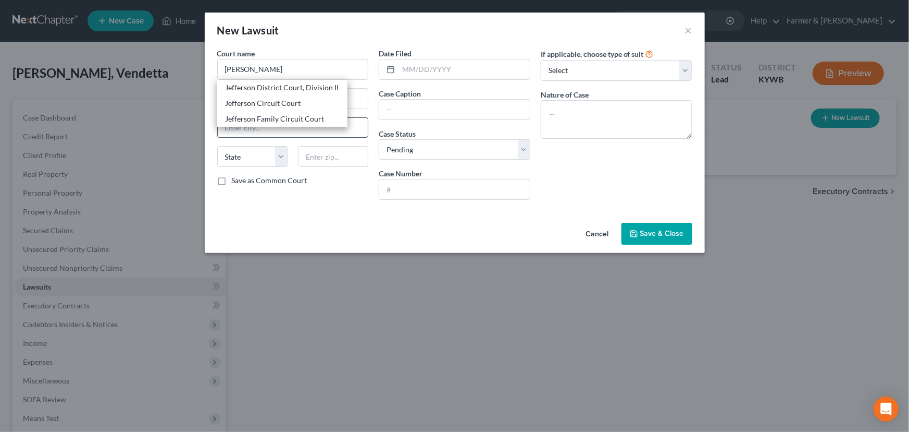
click at [307, 120] on div "Jefferson Family Circuit Court" at bounding box center [283, 119] width 114 height 10
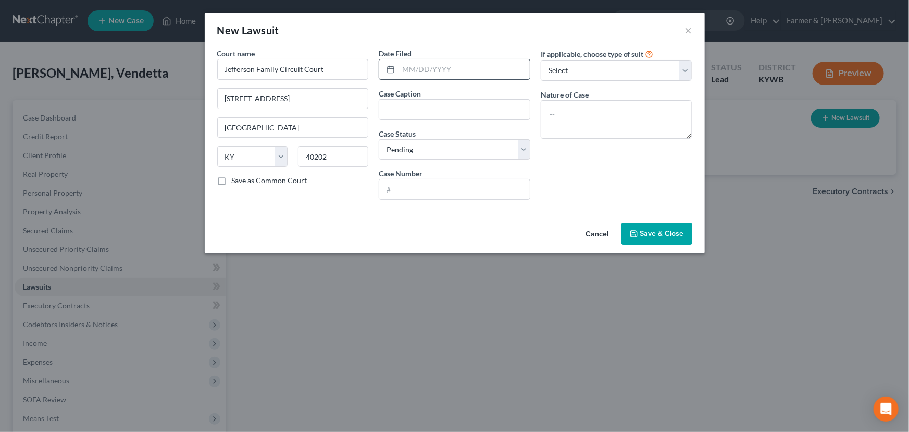
click at [451, 68] on input "text" at bounding box center [464, 69] width 131 height 20
paste input "12/09/2024"
click at [387, 100] on input "text" at bounding box center [454, 110] width 151 height 20
paste input "OMNI LOUISVILLE, LLC D/B/A RESIDENCES AT VS. ANDERSON, VENDE"
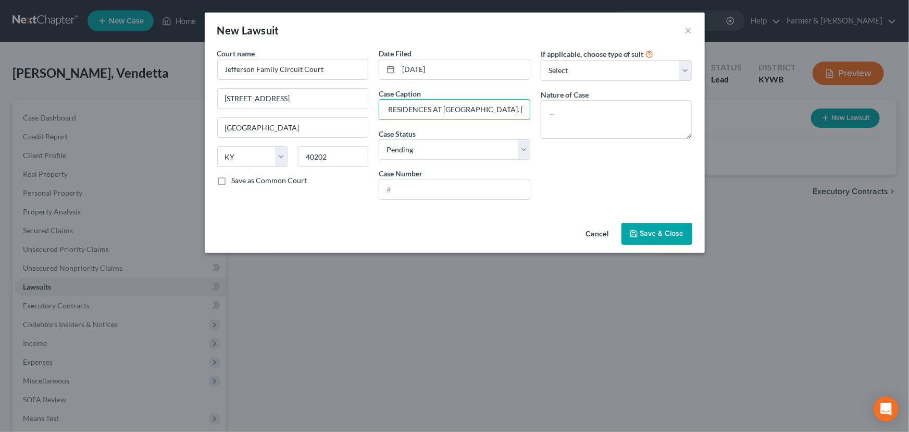
click at [338, 227] on div "Cancel Save & Close" at bounding box center [455, 235] width 500 height 34
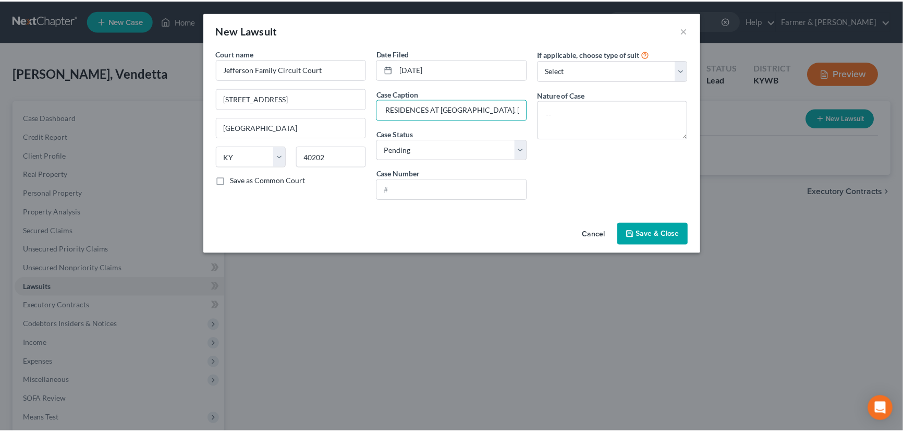
scroll to position [0, 0]
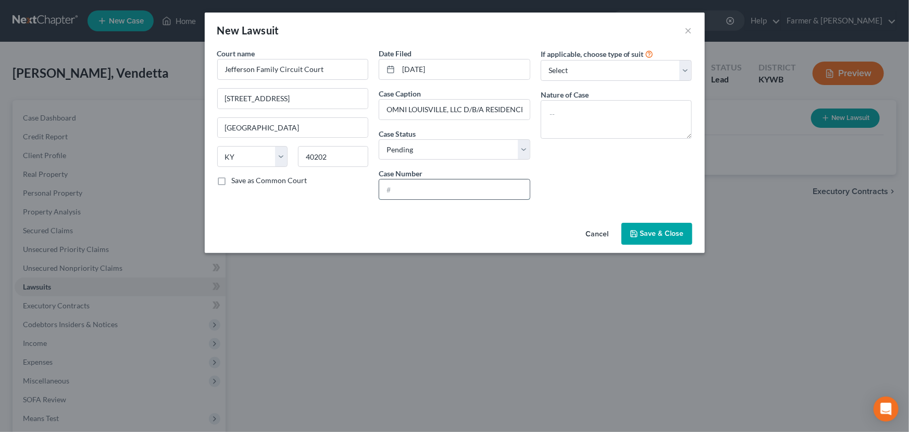
click at [424, 186] on input "text" at bounding box center [454, 189] width 151 height 20
paste input "24-C-015131"
click at [594, 175] on div "If applicable, choose type of suit Select Repossession Garnishment Foreclosure …" at bounding box center [617, 128] width 162 height 160
click at [581, 62] on select "Select Repossession Garnishment Foreclosure Attached, Seized, Or Levied Other" at bounding box center [617, 70] width 152 height 21
click at [541, 60] on select "Select Repossession Garnishment Foreclosure Attached, Seized, Or Levied Other" at bounding box center [617, 70] width 152 height 21
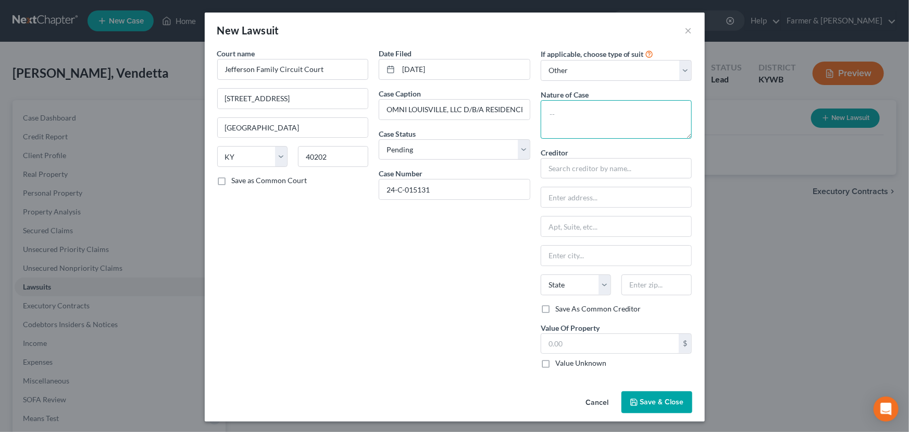
click at [580, 122] on textarea at bounding box center [617, 119] width 152 height 39
click at [549, 199] on input "text" at bounding box center [616, 197] width 151 height 20
click at [360, 314] on div "Court name * Jefferson Family Circuit Court 700 W Jefferson St #703 Louisville …" at bounding box center [293, 212] width 162 height 328
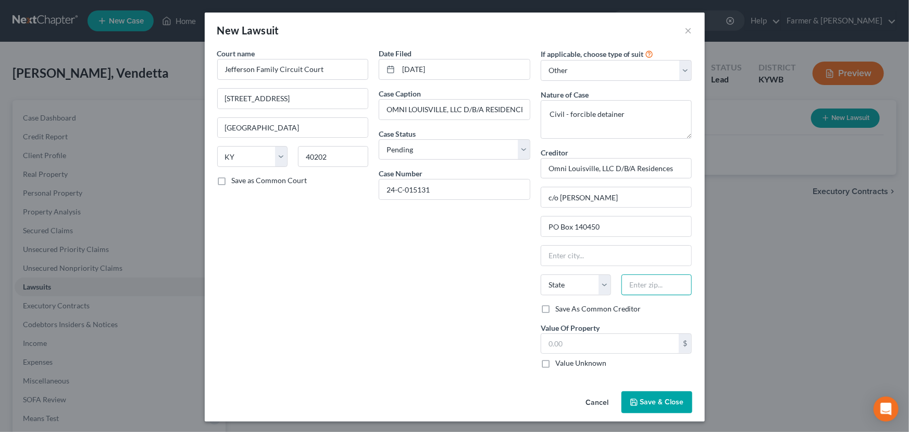
click at [661, 285] on input "text" at bounding box center [657, 284] width 70 height 21
click at [430, 318] on div "Date Filed 12/09/2024 Case Caption OMNI LOUISVILLE, LLC D/B/A RESIDENCES AT VS.…" at bounding box center [455, 212] width 162 height 328
click at [556, 363] on label "Value Unknown" at bounding box center [581, 363] width 51 height 10
click at [560, 363] on input "Value Unknown" at bounding box center [563, 361] width 7 height 7
click at [633, 403] on polyline "button" at bounding box center [634, 403] width 4 height 3
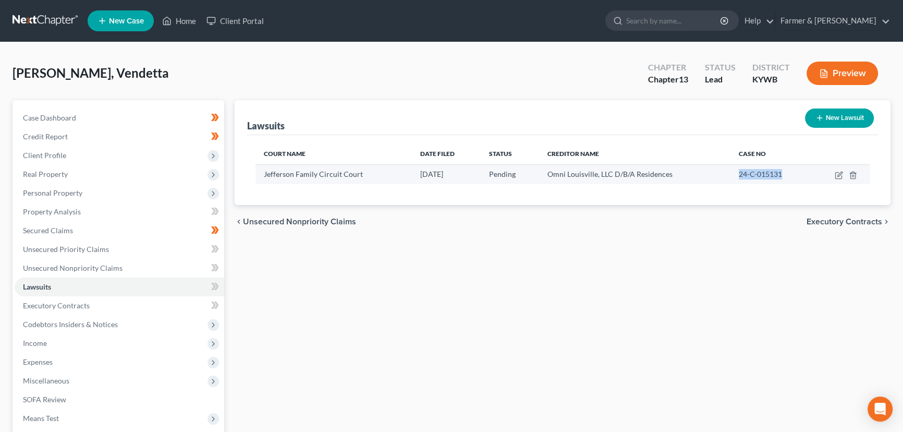
drag, startPoint x: 739, startPoint y: 177, endPoint x: 790, endPoint y: 176, distance: 50.0
click at [790, 176] on div "24-C-015131" at bounding box center [770, 174] width 64 height 10
copy span "24-C-015131"
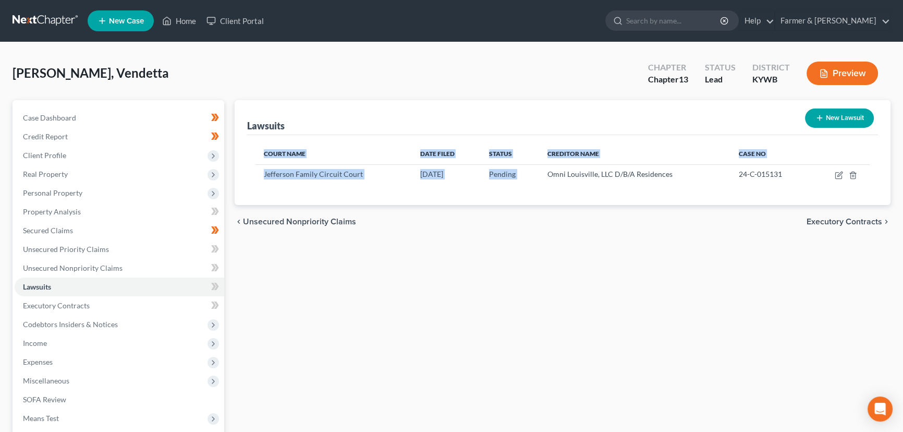
drag, startPoint x: 548, startPoint y: 176, endPoint x: 655, endPoint y: 183, distance: 107.1
click at [655, 183] on div "Court Name Date Filed Status Creditor Name Case No Jefferson Family Circuit Cou…" at bounding box center [562, 170] width 631 height 70
click at [654, 189] on div "Court Name Date Filed Status Creditor Name Case No Jefferson Family Circuit Cou…" at bounding box center [562, 170] width 631 height 70
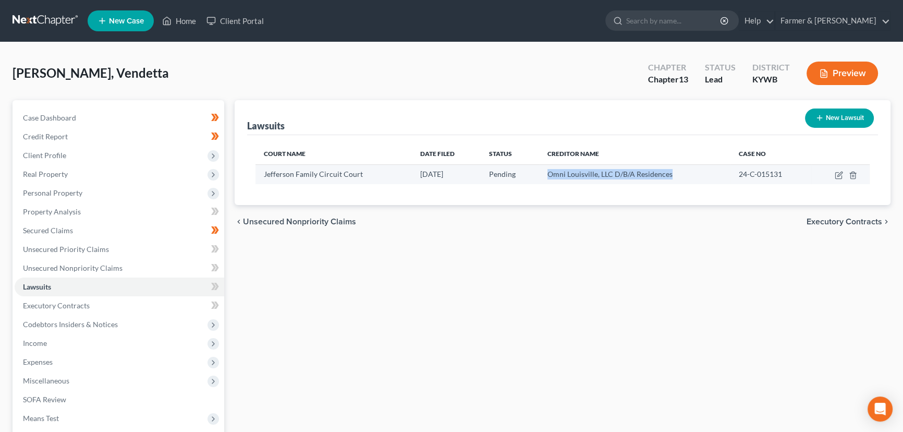
drag, startPoint x: 549, startPoint y: 175, endPoint x: 673, endPoint y: 174, distance: 123.5
click at [673, 174] on div "Omni Louisville, LLC D/B/A Residences" at bounding box center [634, 174] width 175 height 10
copy span "Omni Louisville, LLC D/B/A Residences"
click at [834, 173] on icon "button" at bounding box center [838, 175] width 8 height 8
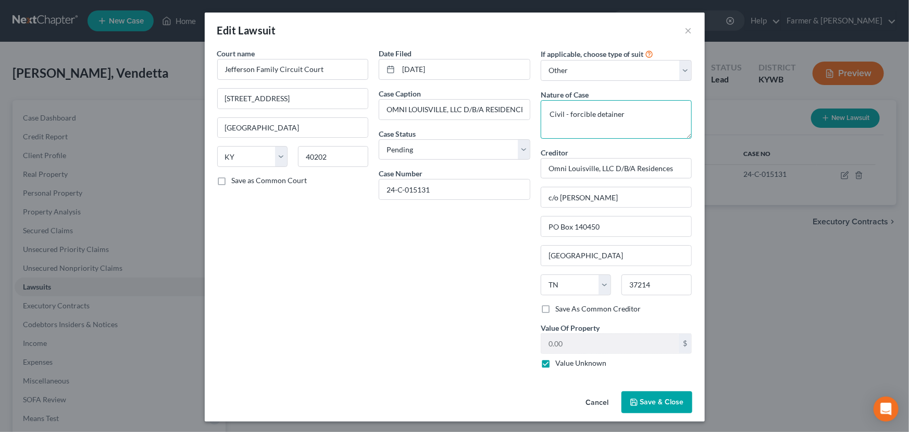
drag, startPoint x: 627, startPoint y: 116, endPoint x: 566, endPoint y: 117, distance: 61.0
click at [566, 117] on textarea "Civil - forcible detainer" at bounding box center [617, 119] width 152 height 39
drag, startPoint x: 350, startPoint y: 355, endPoint x: 484, endPoint y: 395, distance: 140.0
click at [350, 355] on div "Court name * Jefferson Family Circuit Court 700 W Jefferson St #703 Louisville …" at bounding box center [293, 212] width 162 height 328
click at [601, 401] on button "Cancel" at bounding box center [598, 402] width 40 height 21
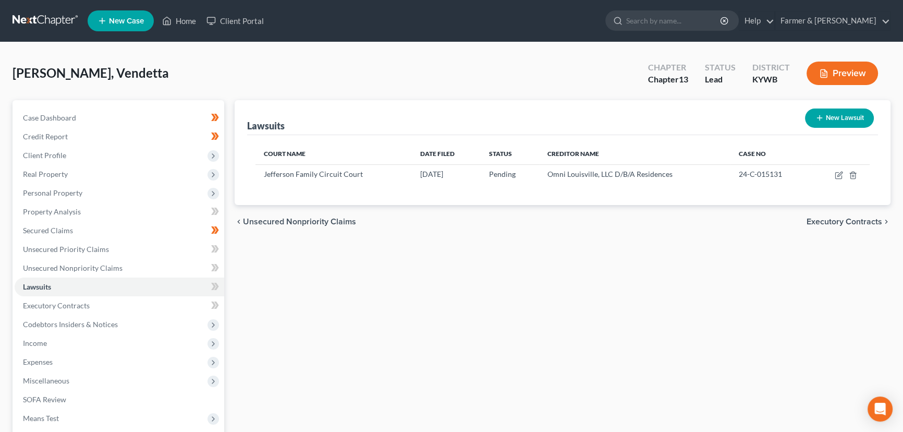
click at [269, 325] on div "Lawsuits New Lawsuit Court Name Date Filed Status Creditor Name Case No Jeffers…" at bounding box center [562, 316] width 666 height 433
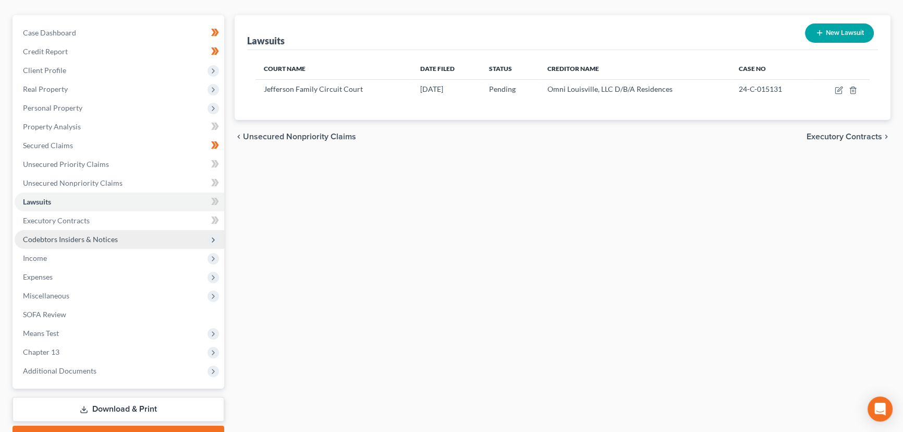
scroll to position [94, 0]
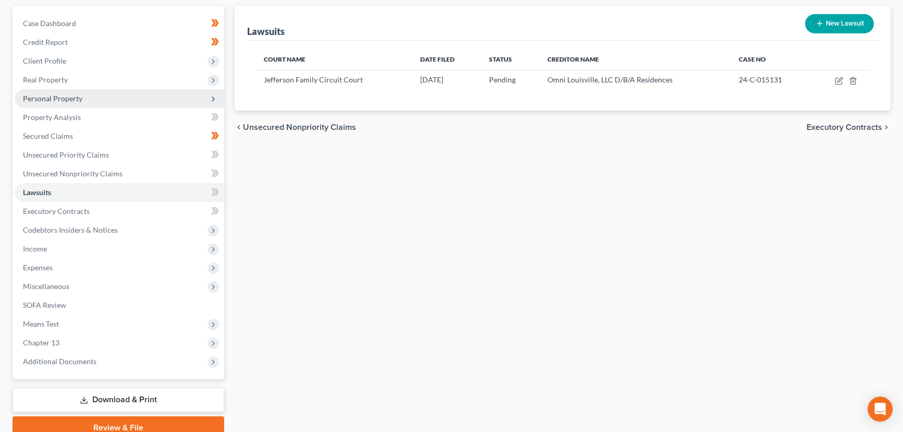
click at [65, 102] on span "Personal Property" at bounding box center [119, 98] width 209 height 19
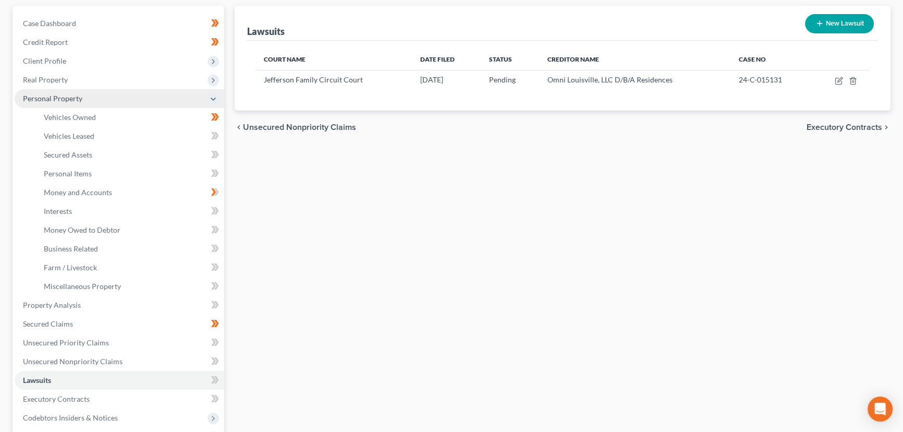
click at [82, 105] on span "Personal Property" at bounding box center [119, 98] width 209 height 19
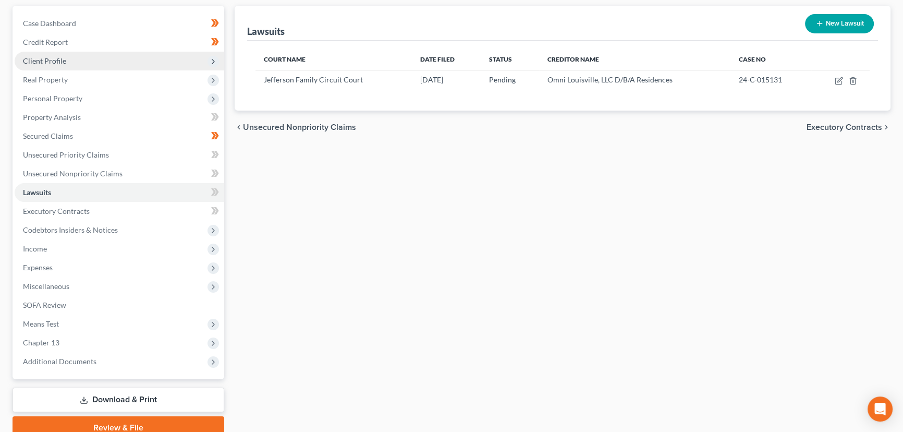
click at [63, 61] on span "Client Profile" at bounding box center [44, 60] width 43 height 9
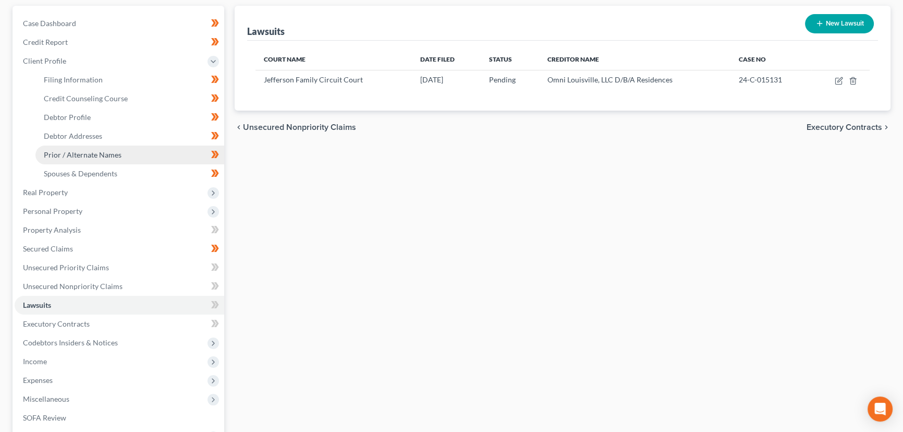
click at [92, 148] on link "Prior / Alternate Names" at bounding box center [129, 154] width 189 height 19
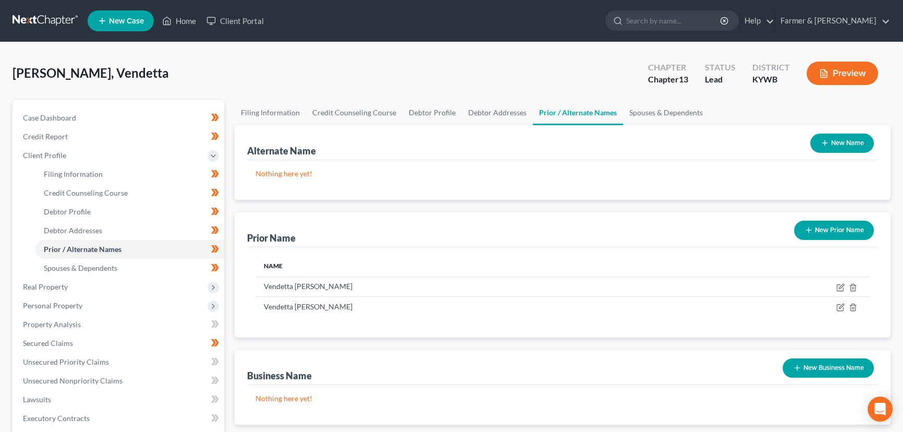
click at [796, 365] on icon "button" at bounding box center [797, 367] width 8 height 8
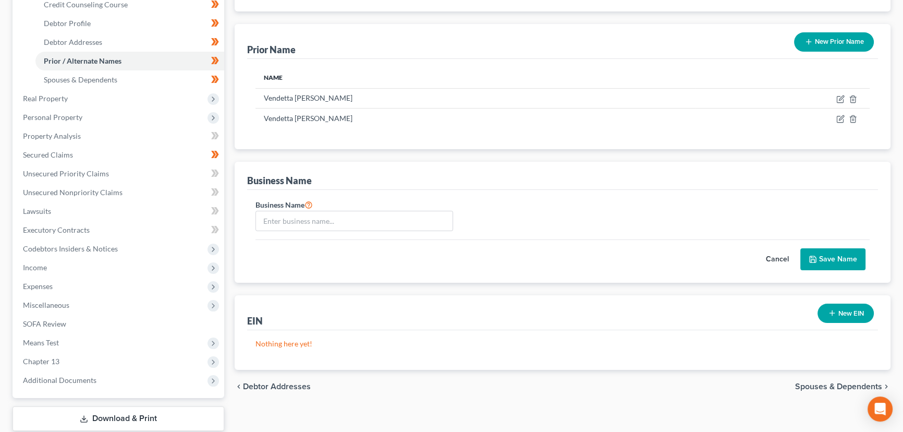
scroll to position [189, 0]
drag, startPoint x: 291, startPoint y: 219, endPoint x: 292, endPoint y: 225, distance: 5.8
click at [291, 221] on input "text" at bounding box center [354, 220] width 196 height 20
paste input "Wings Of Love Community Care Homes"
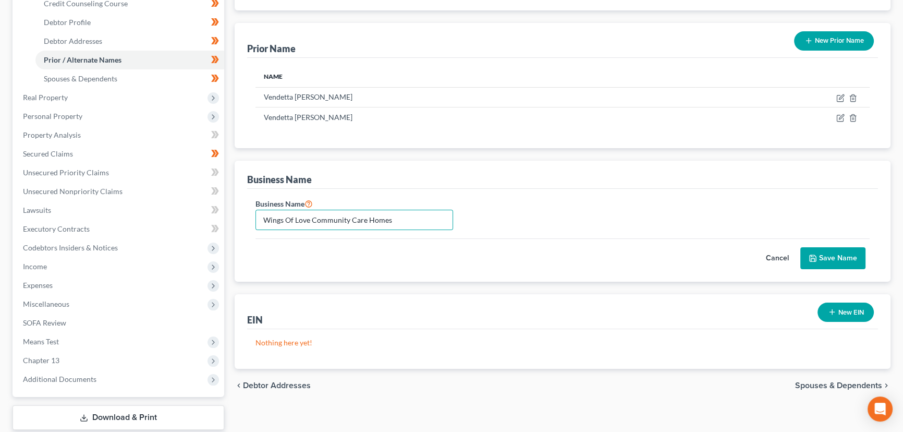
click at [819, 253] on button "Save Name" at bounding box center [832, 258] width 65 height 22
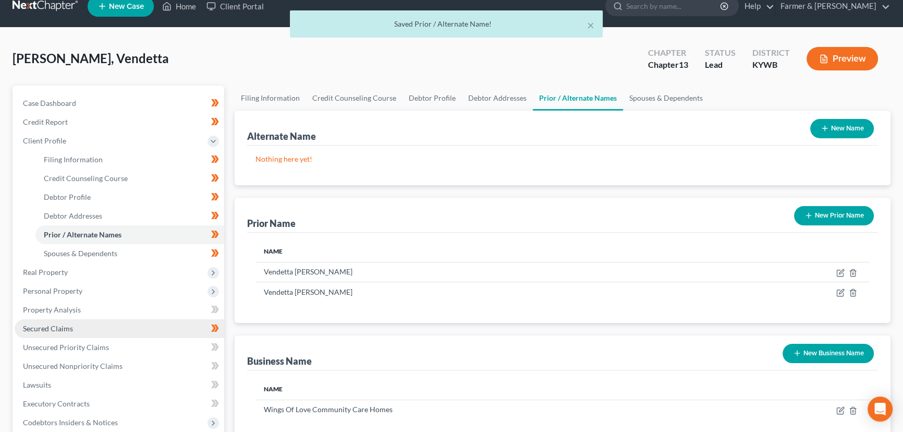
scroll to position [0, 0]
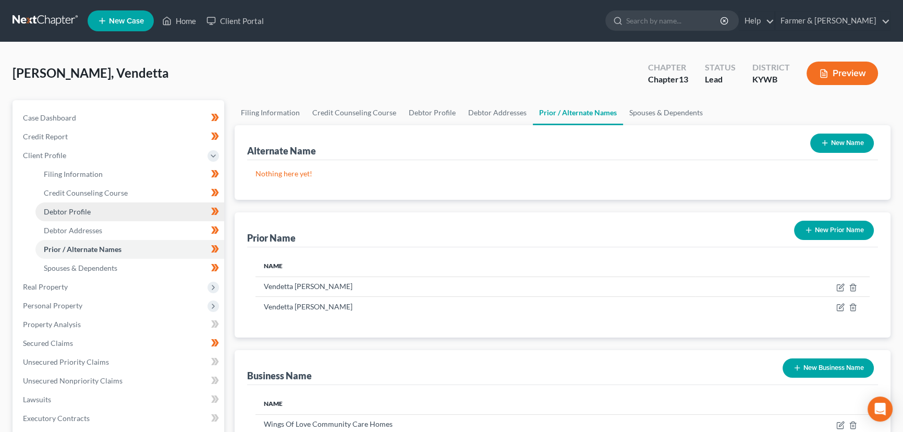
click at [89, 208] on span "Debtor Profile" at bounding box center [67, 211] width 47 height 9
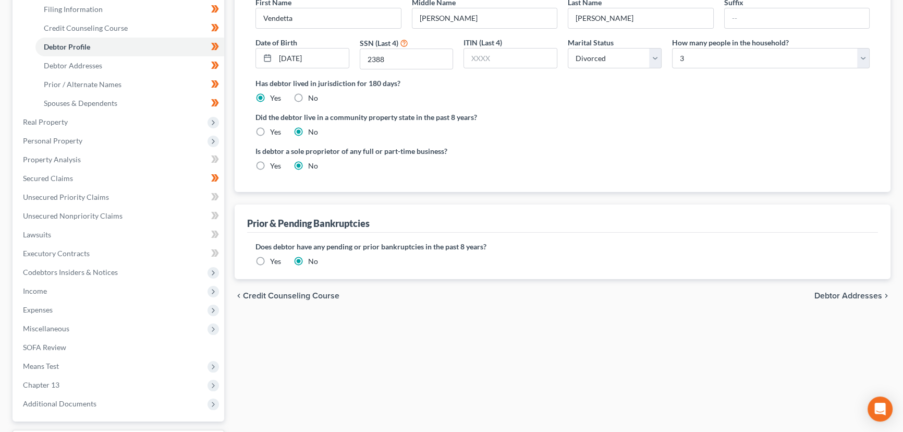
scroll to position [189, 0]
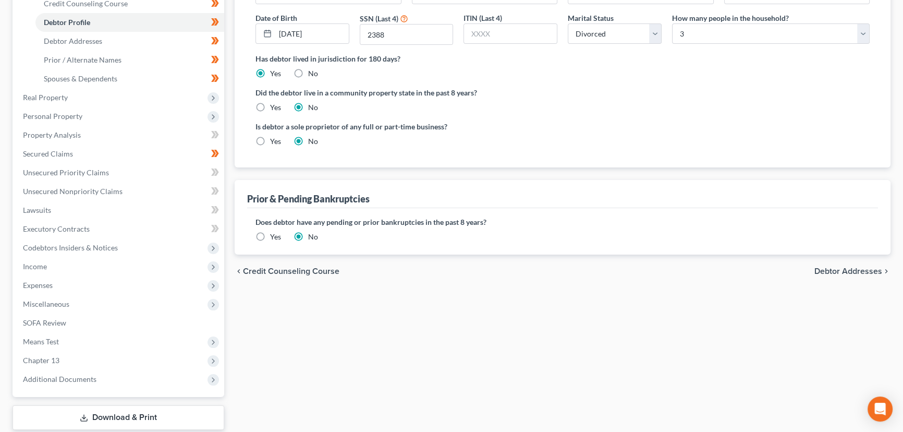
click at [270, 136] on label "Yes" at bounding box center [275, 141] width 11 height 10
click at [274, 136] on input "Yes" at bounding box center [277, 139] width 7 height 7
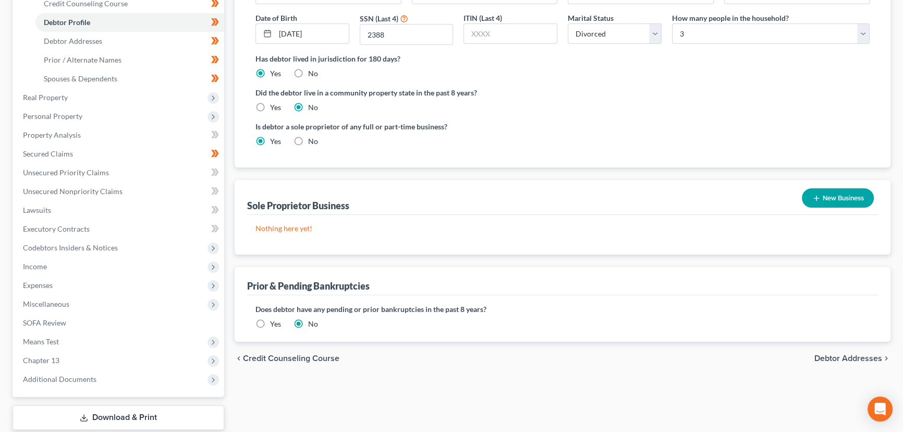
click at [846, 193] on button "New Business" at bounding box center [838, 197] width 72 height 19
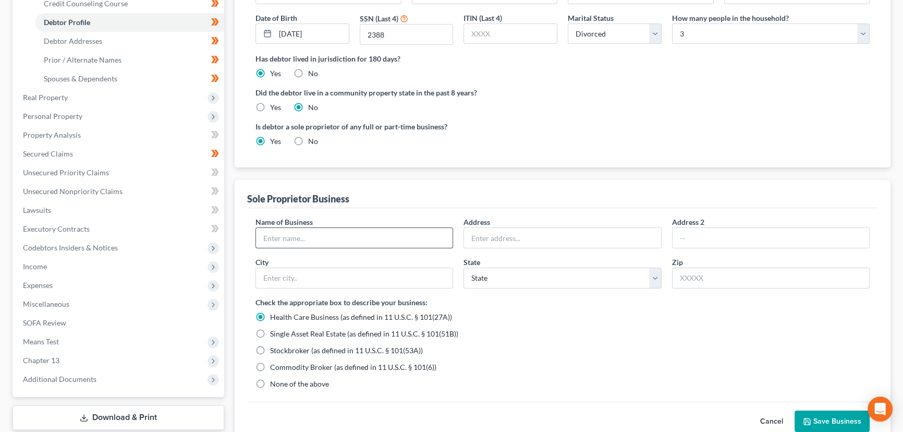
click at [305, 230] on input "text" at bounding box center [354, 238] width 196 height 20
paste input "Wings Of Love Community Care Homes"
click at [506, 238] on input "text" at bounding box center [562, 238] width 196 height 20
paste input "2030 S 16th"
click at [341, 281] on input "text" at bounding box center [354, 278] width 196 height 20
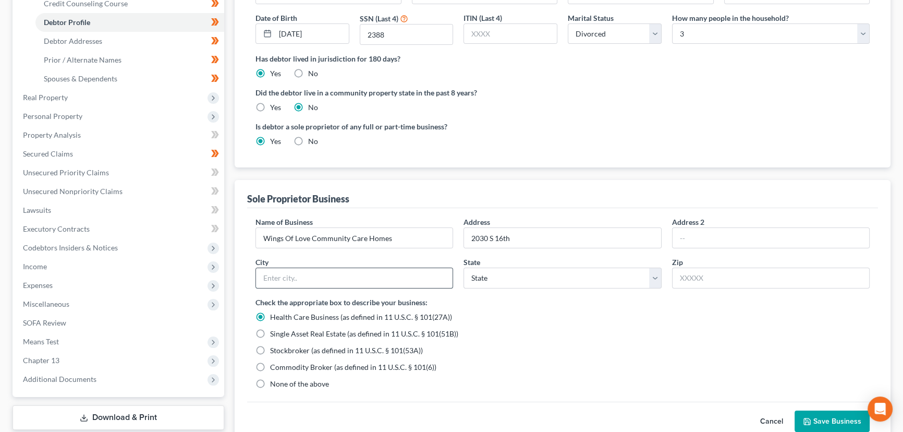
paste input "40216"
click at [546, 339] on div "Check the appropriate box to describe your business: Health Care Business (as d…" at bounding box center [562, 343] width 614 height 92
drag, startPoint x: 300, startPoint y: 281, endPoint x: 238, endPoint y: 287, distance: 62.8
click at [238, 287] on div "Sole Proprietor Business Name of Business * Wings Of Love Community Care Homes …" at bounding box center [563, 310] width 656 height 260
click at [697, 276] on input "text" at bounding box center [771, 277] width 198 height 21
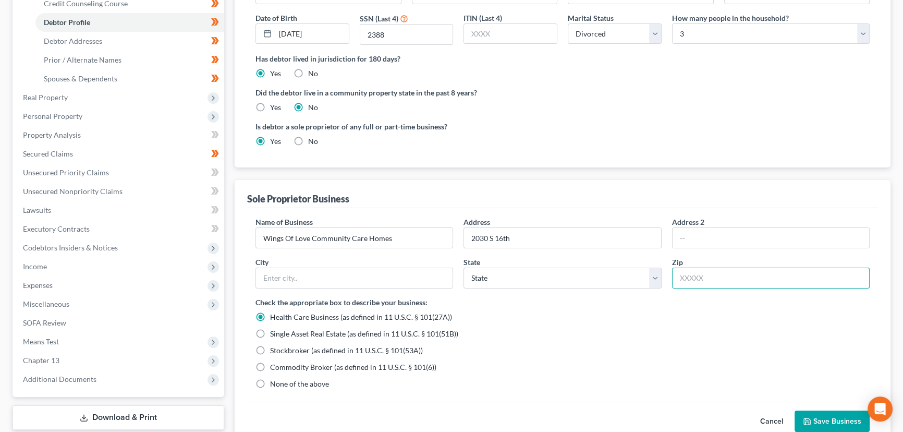
paste input "40216"
click at [697, 315] on div "Health Care Business (as defined in 11 U.S.C. § 101(27A))" at bounding box center [562, 317] width 614 height 10
click at [573, 340] on div "Check the appropriate box to describe your business: Health Care Business (as d…" at bounding box center [562, 343] width 614 height 92
click at [809, 417] on icon "button" at bounding box center [807, 421] width 8 height 8
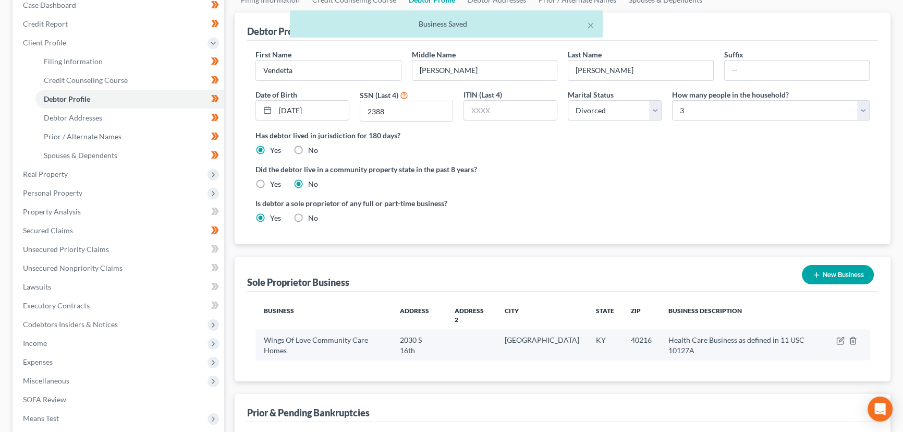
scroll to position [0, 0]
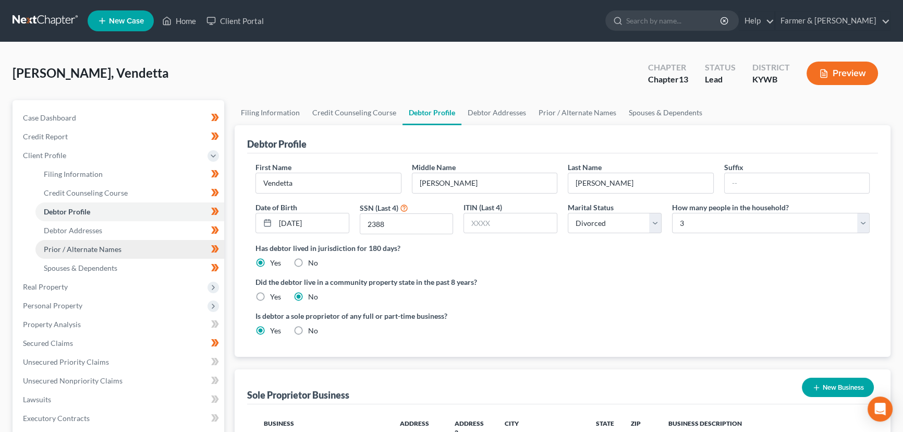
click at [92, 248] on span "Prior / Alternate Names" at bounding box center [83, 248] width 78 height 9
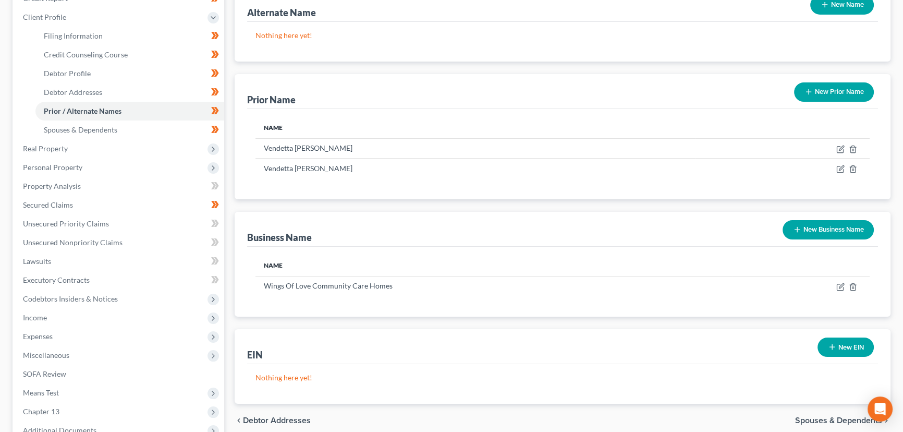
scroll to position [142, 0]
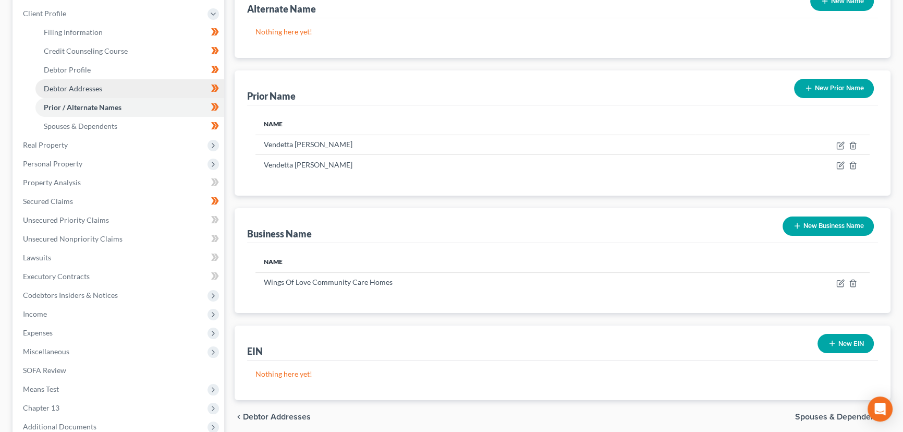
click at [111, 87] on link "Debtor Addresses" at bounding box center [129, 88] width 189 height 19
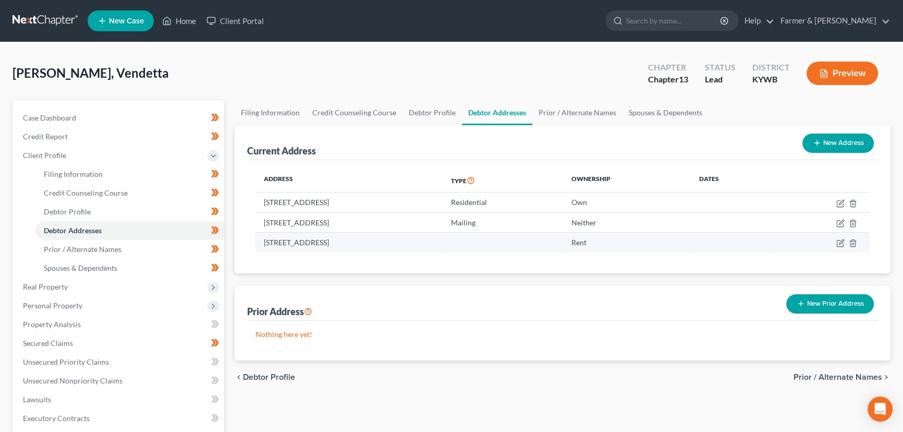
click at [833, 244] on td at bounding box center [821, 242] width 95 height 20
click at [837, 244] on icon "button" at bounding box center [840, 243] width 8 height 8
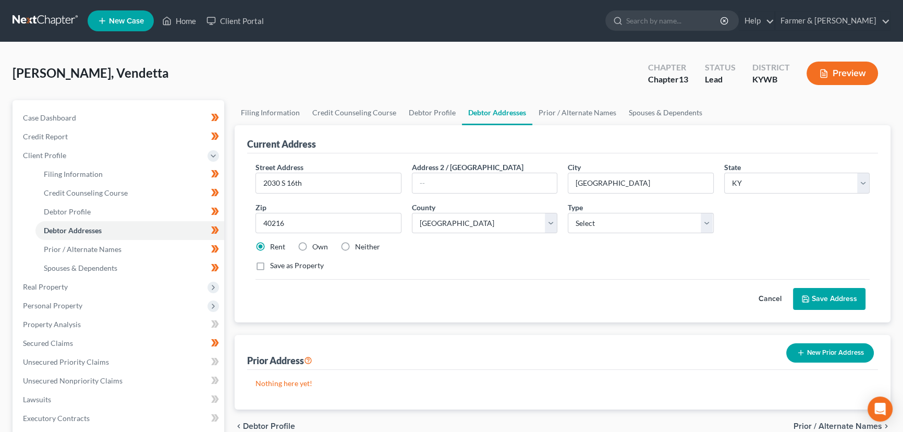
click at [312, 248] on label "Own" at bounding box center [320, 246] width 16 height 10
click at [316, 248] on input "Own" at bounding box center [319, 244] width 7 height 7
click at [270, 263] on label "Save as Property" at bounding box center [297, 265] width 54 height 10
click at [274, 263] on input "Save as Property" at bounding box center [277, 263] width 7 height 7
click at [594, 225] on select "Select Mailing Rental Business" at bounding box center [641, 223] width 146 height 21
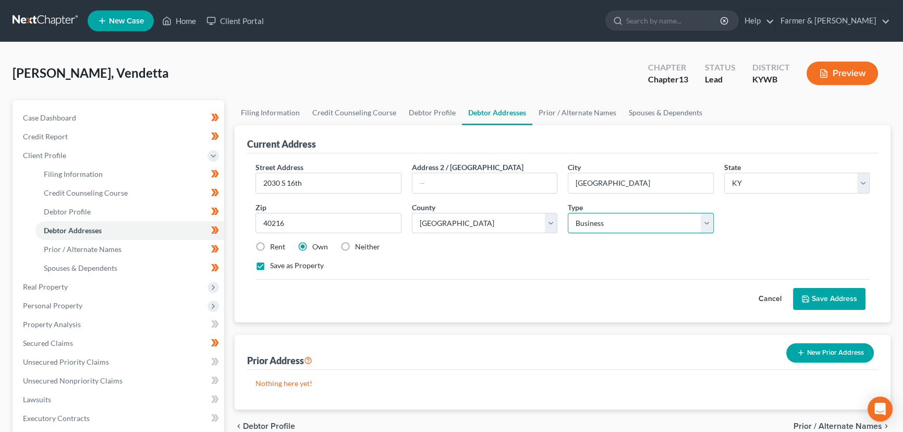
click at [568, 213] on select "Select Mailing Rental Business" at bounding box center [641, 223] width 146 height 21
click at [682, 241] on div "Rent Own Neither" at bounding box center [562, 246] width 624 height 10
click at [811, 300] on button "Save Address" at bounding box center [829, 299] width 72 height 22
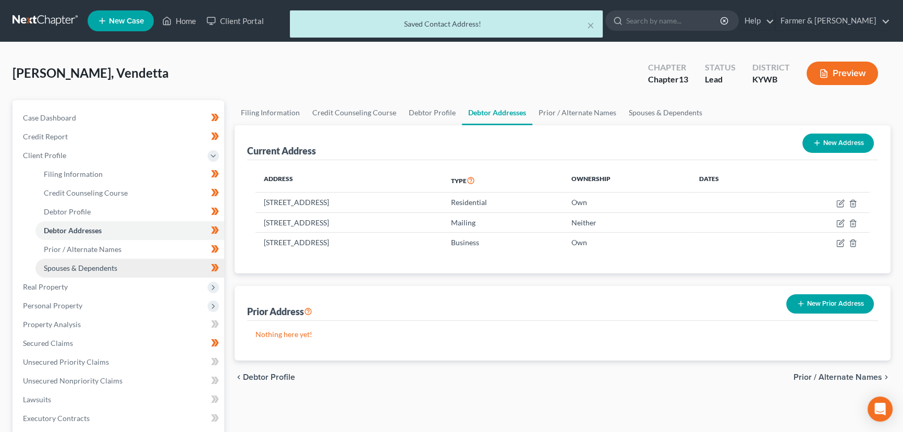
click at [90, 262] on link "Spouses & Dependents" at bounding box center [129, 267] width 189 height 19
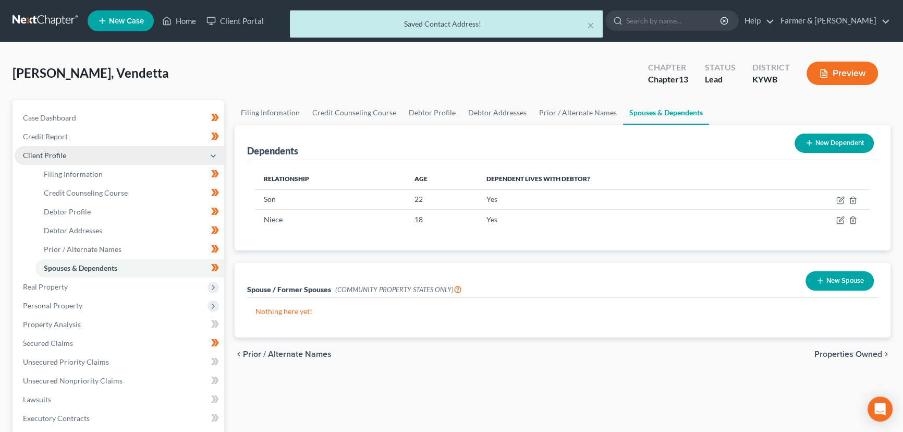
click at [79, 156] on span "Client Profile" at bounding box center [119, 155] width 209 height 19
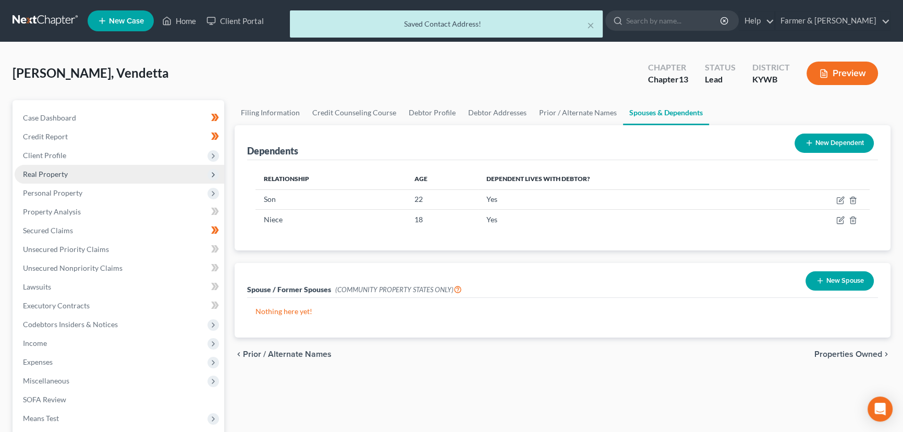
click at [70, 177] on span "Real Property" at bounding box center [119, 174] width 209 height 19
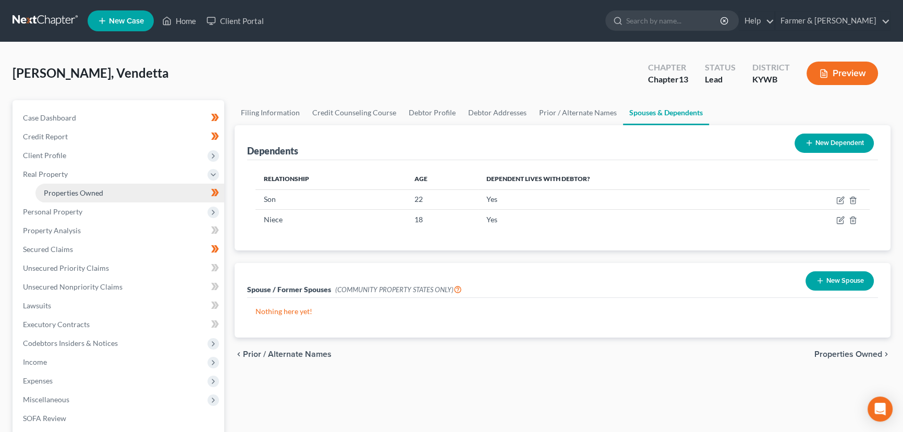
click at [82, 191] on span "Properties Owned" at bounding box center [73, 192] width 59 height 9
